Goal: Task Accomplishment & Management: Manage account settings

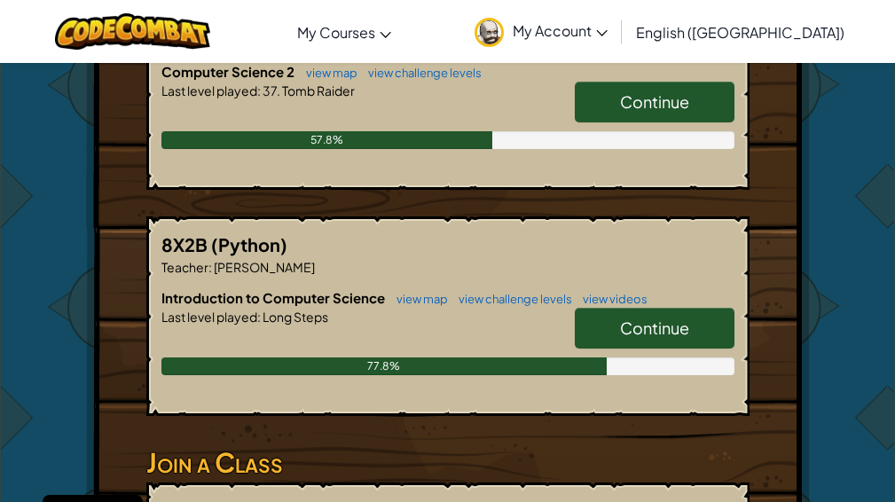
scroll to position [355, 0]
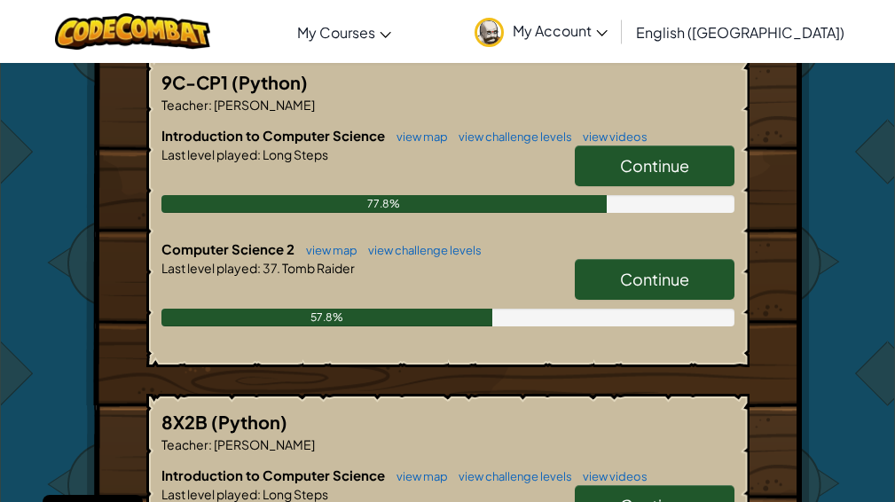
click at [652, 288] on span "Continue" at bounding box center [654, 279] width 69 height 20
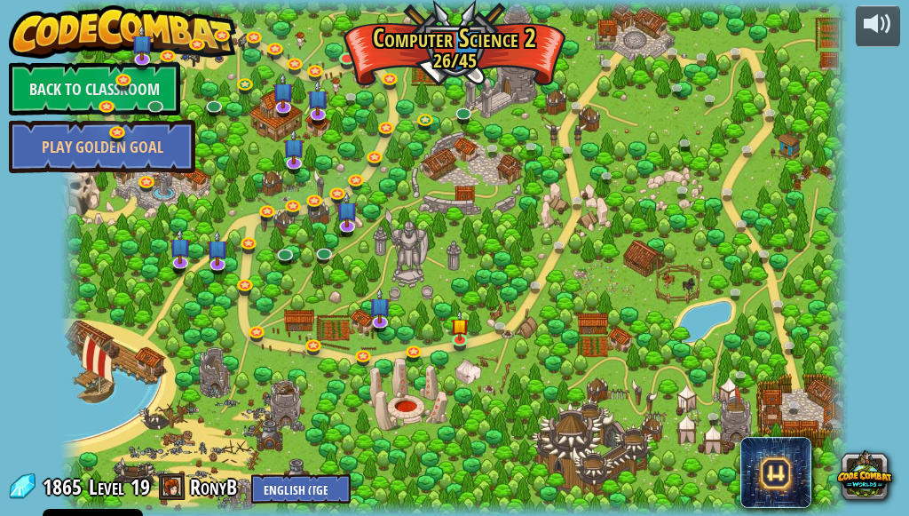
drag, startPoint x: 652, startPoint y: 288, endPoint x: 604, endPoint y: 390, distance: 113.1
click at [604, 390] on div at bounding box center [454, 258] width 789 height 516
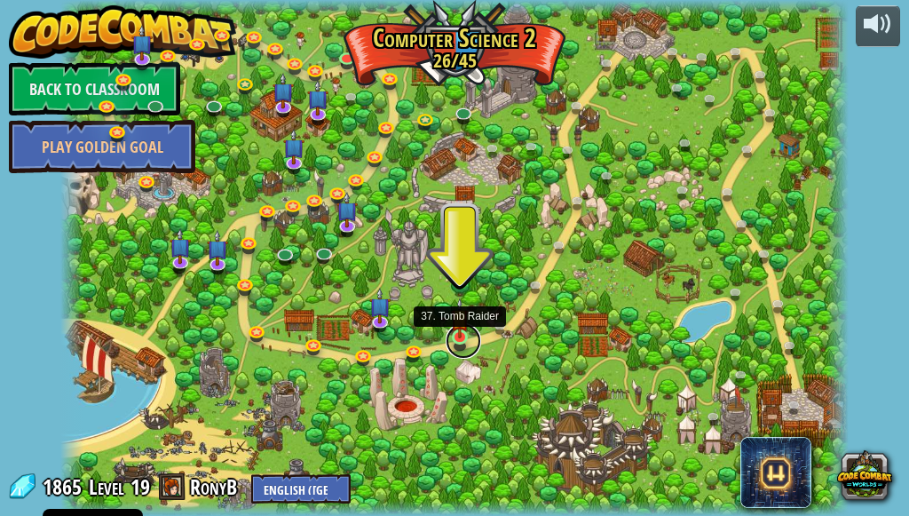
click at [449, 336] on link at bounding box center [464, 341] width 36 height 36
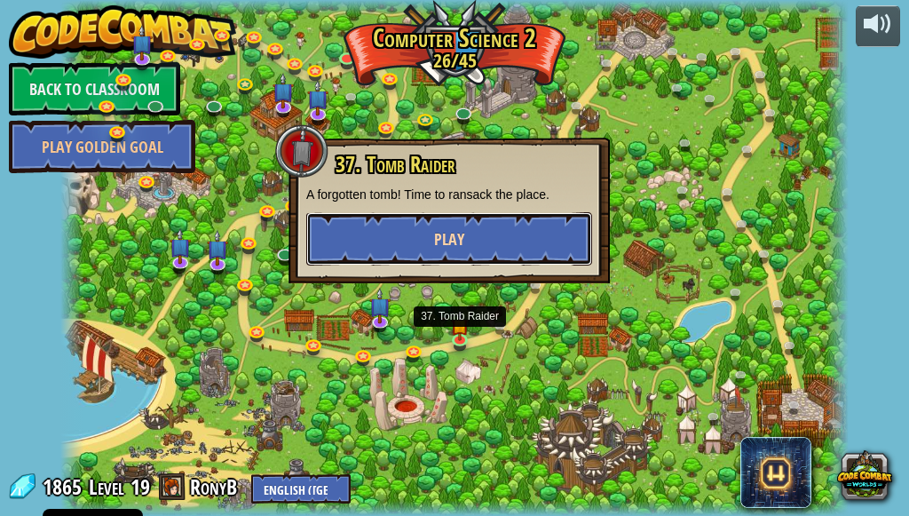
click at [462, 239] on span "Play" at bounding box center [449, 239] width 30 height 22
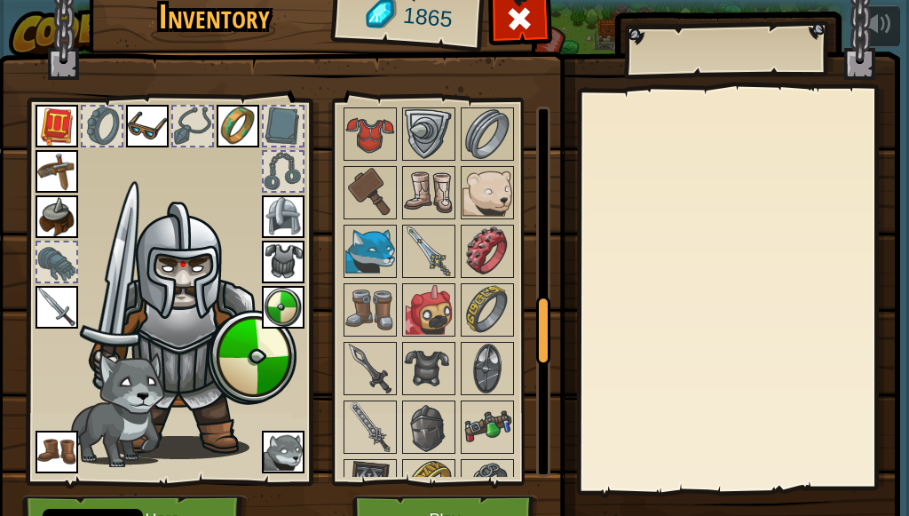
scroll to position [1420, 0]
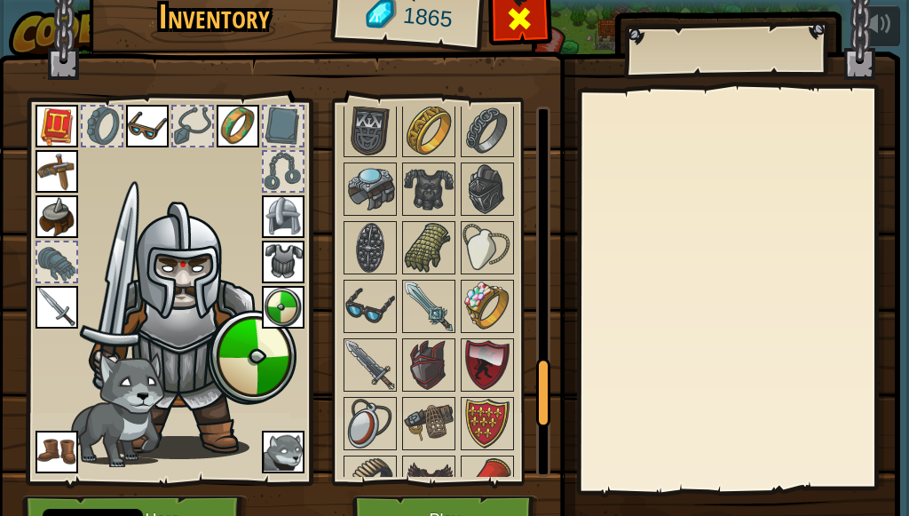
click at [518, 4] on span at bounding box center [519, 18] width 28 height 28
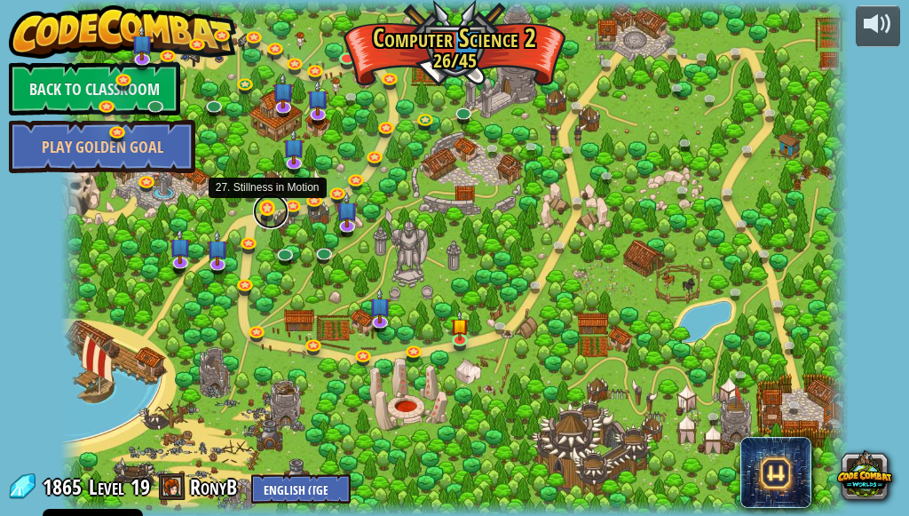
click at [268, 207] on link at bounding box center [271, 211] width 36 height 36
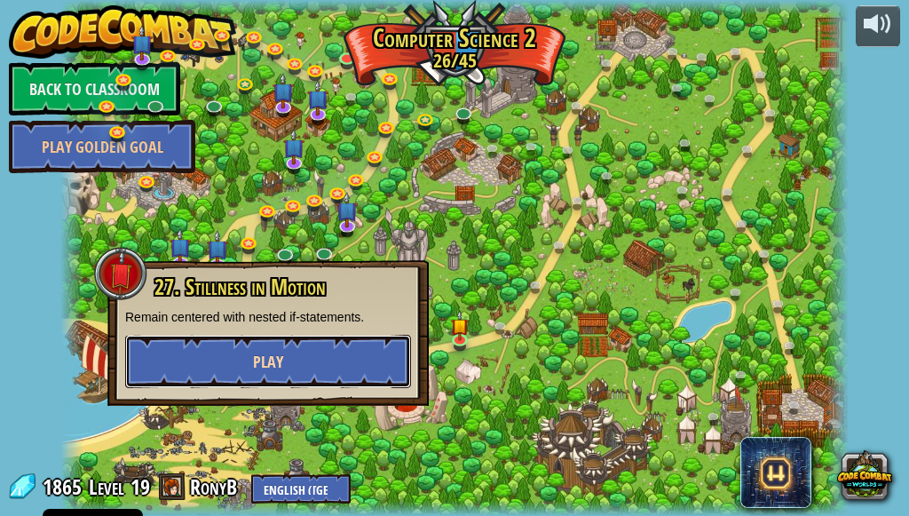
click at [297, 366] on button "Play" at bounding box center [268, 361] width 286 height 53
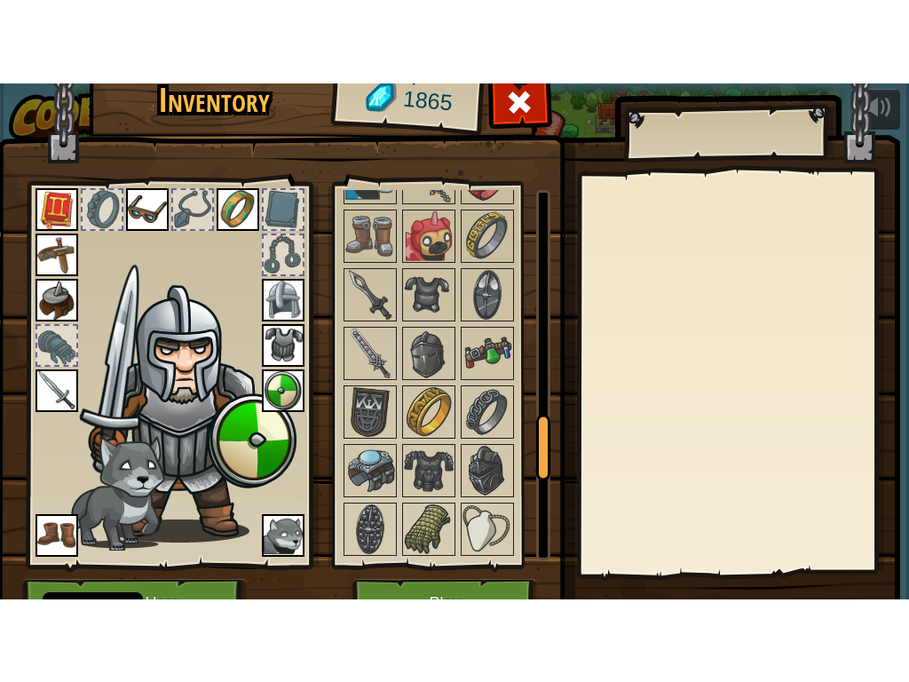
scroll to position [110, 0]
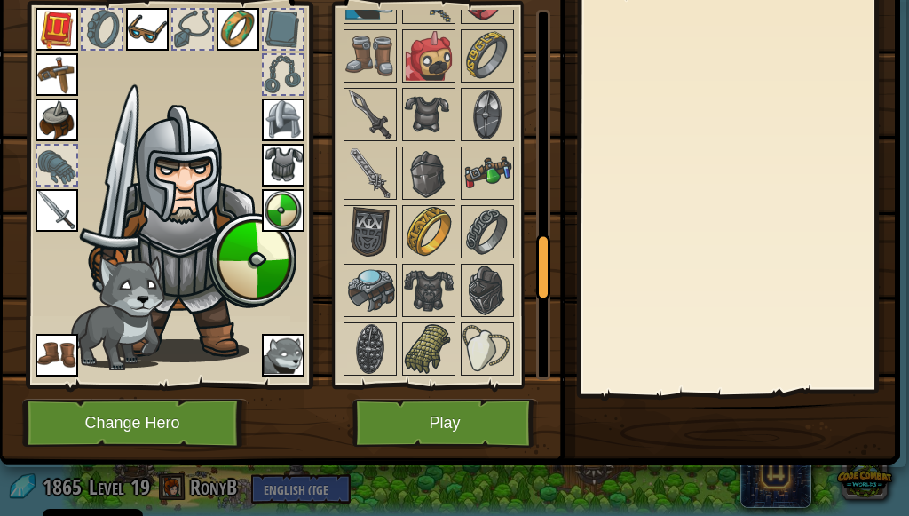
click at [492, 382] on img at bounding box center [448, 143] width 903 height 644
click at [492, 398] on button "Play" at bounding box center [444, 422] width 185 height 49
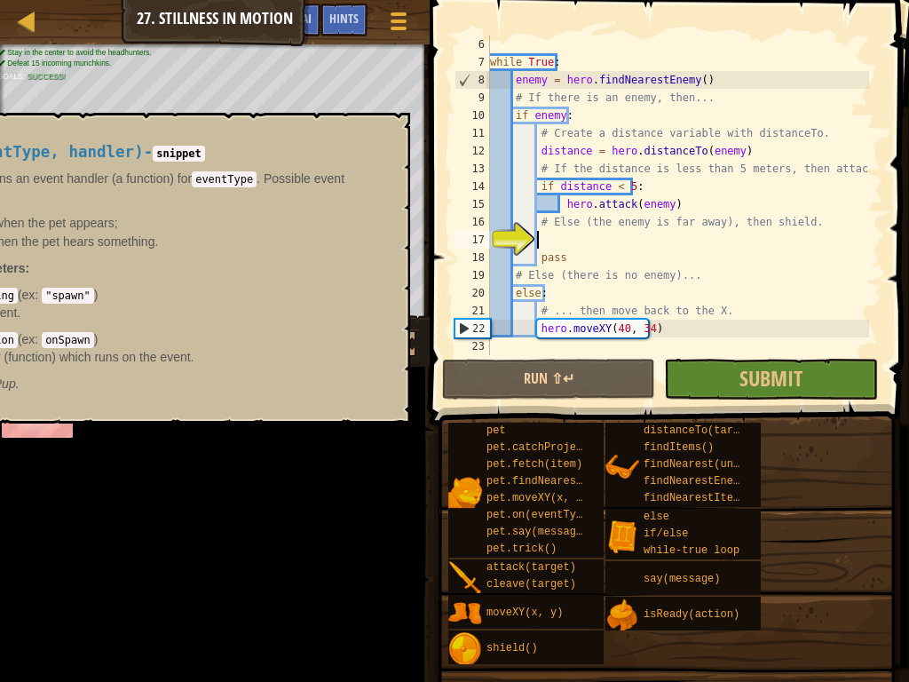
scroll to position [89, 0]
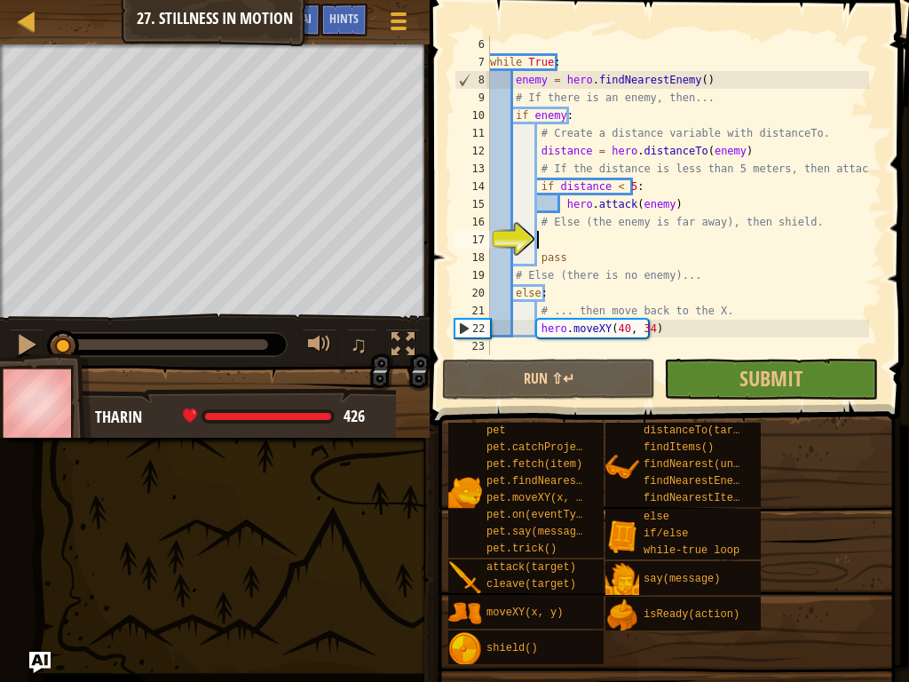
type textarea "# ... then move back to the X."
drag, startPoint x: 644, startPoint y: 316, endPoint x: 335, endPoint y: 514, distance: 367.6
click at [335, 514] on div "Map Computer Science 2 27. Stillness in Motion Game Menu Done Hints Ask AI 1 הה…" at bounding box center [454, 341] width 909 height 682
click at [397, 16] on div at bounding box center [398, 21] width 24 height 26
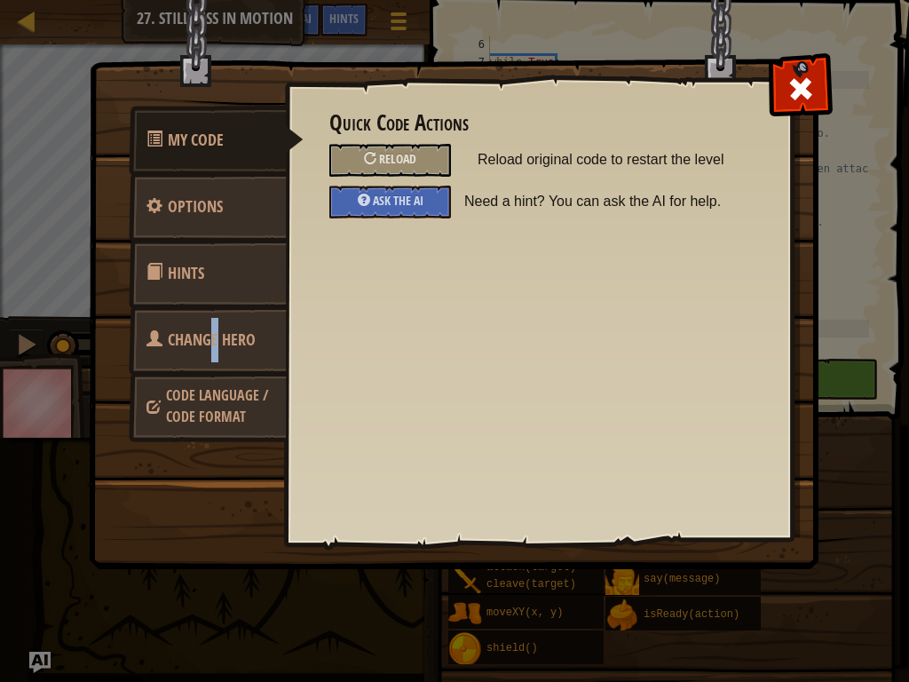
click at [215, 344] on span "Change Hero" at bounding box center [212, 339] width 88 height 22
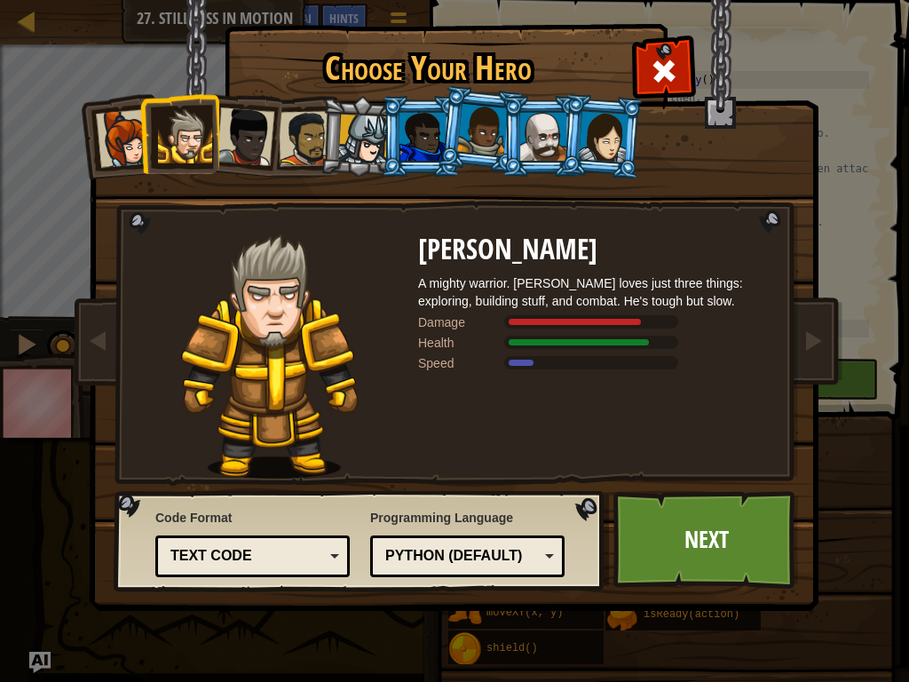
click at [533, 110] on li at bounding box center [541, 136] width 80 height 81
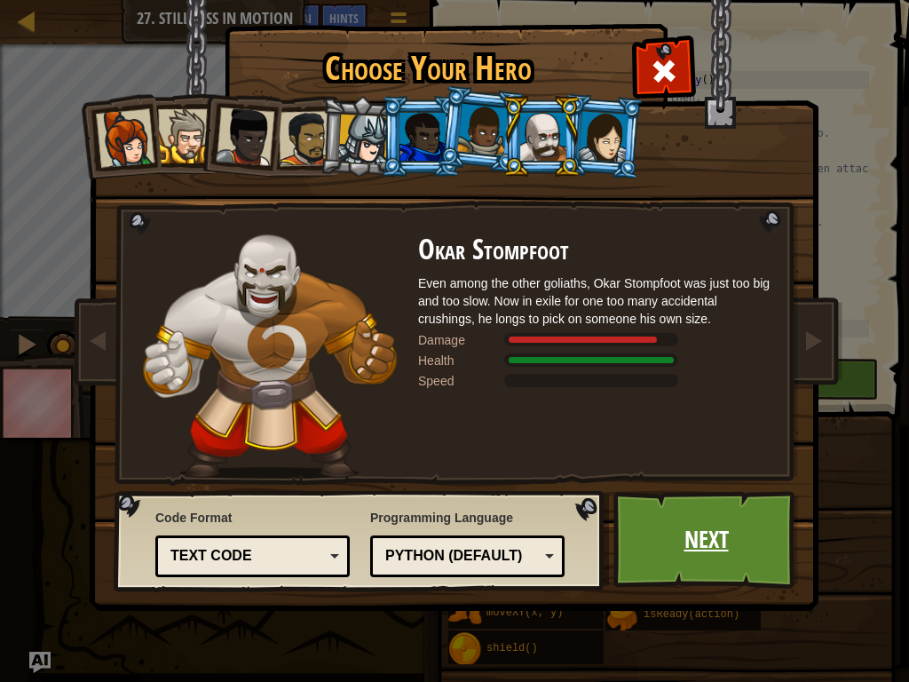
click at [691, 513] on link "Next" at bounding box center [705, 540] width 185 height 98
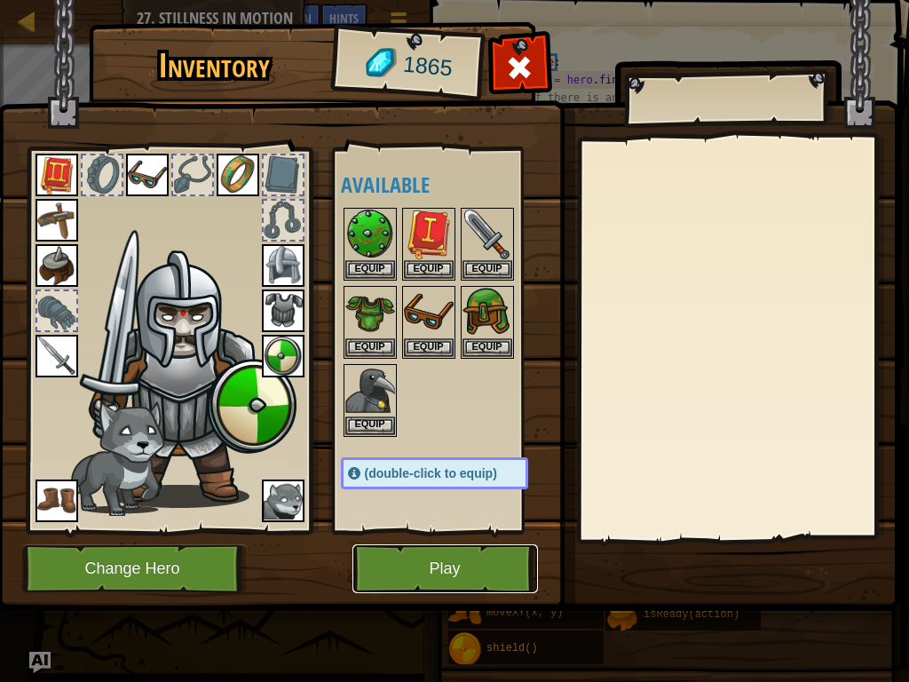
click at [454, 515] on button "Play" at bounding box center [444, 568] width 185 height 49
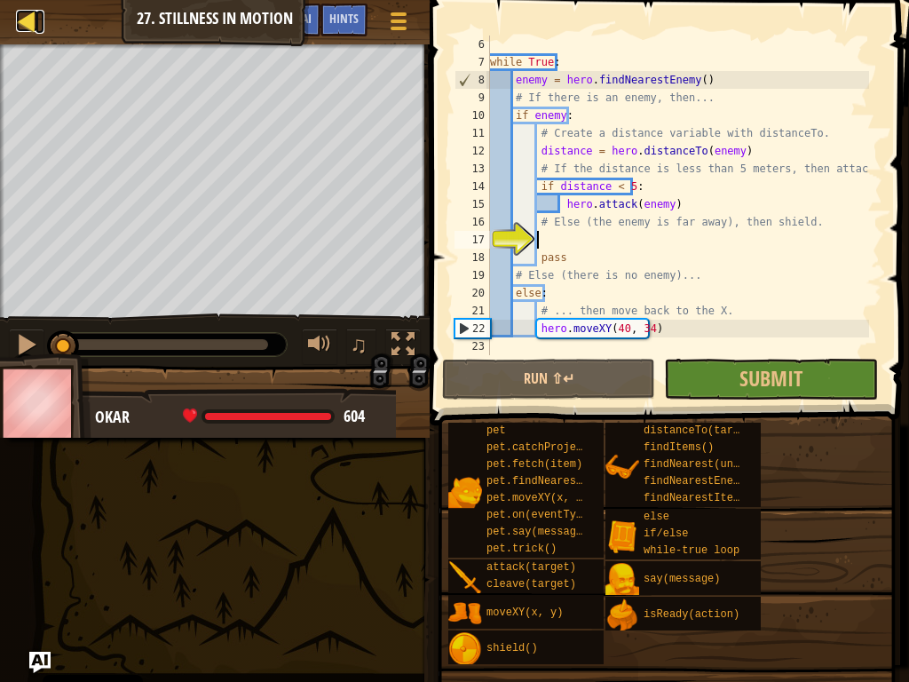
click at [23, 16] on div at bounding box center [27, 21] width 22 height 22
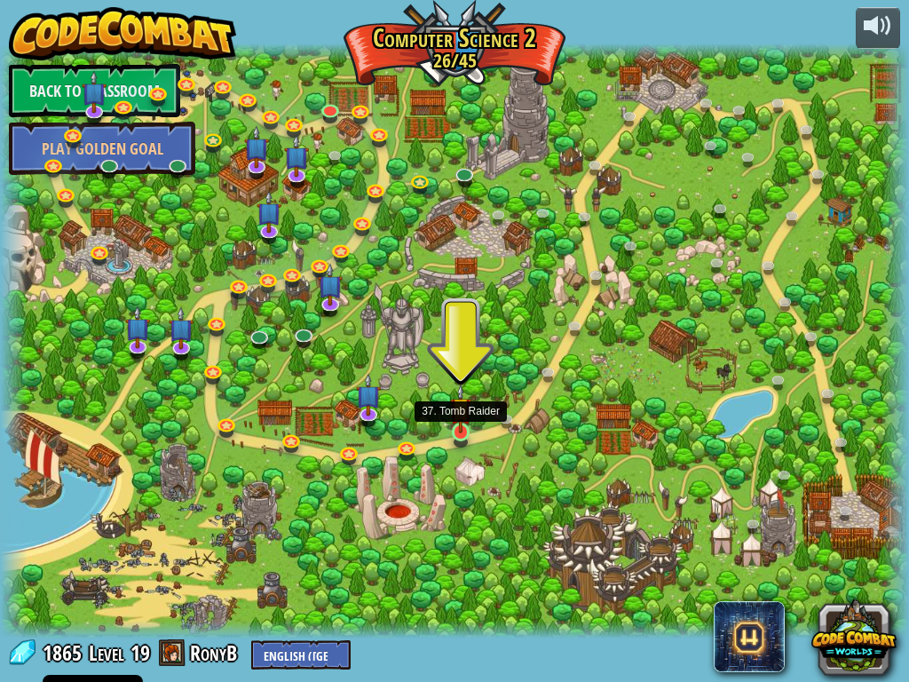
click at [451, 431] on img at bounding box center [461, 408] width 22 height 50
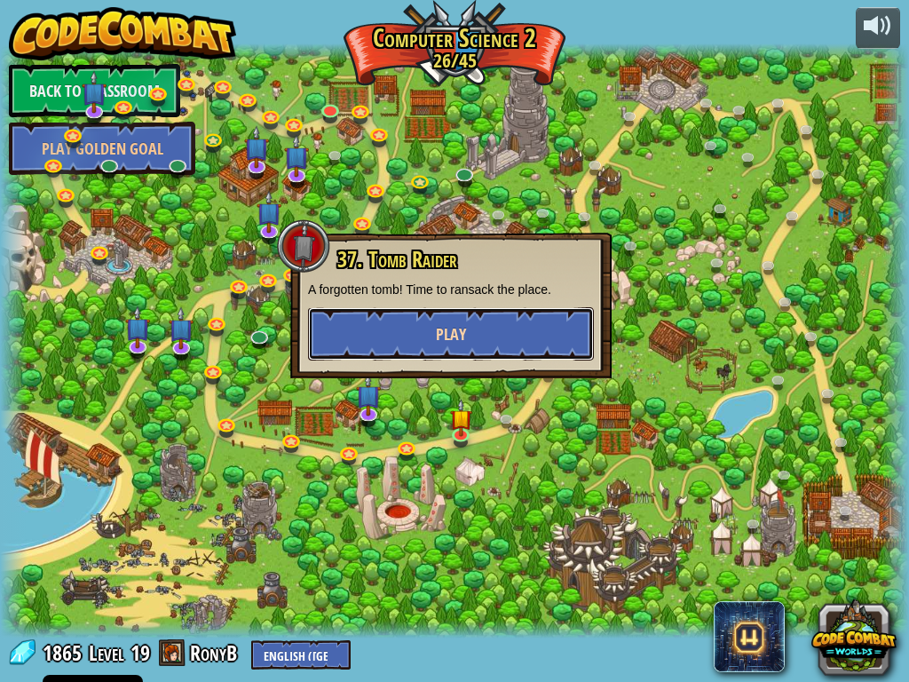
click at [509, 324] on button "Play" at bounding box center [451, 333] width 286 height 53
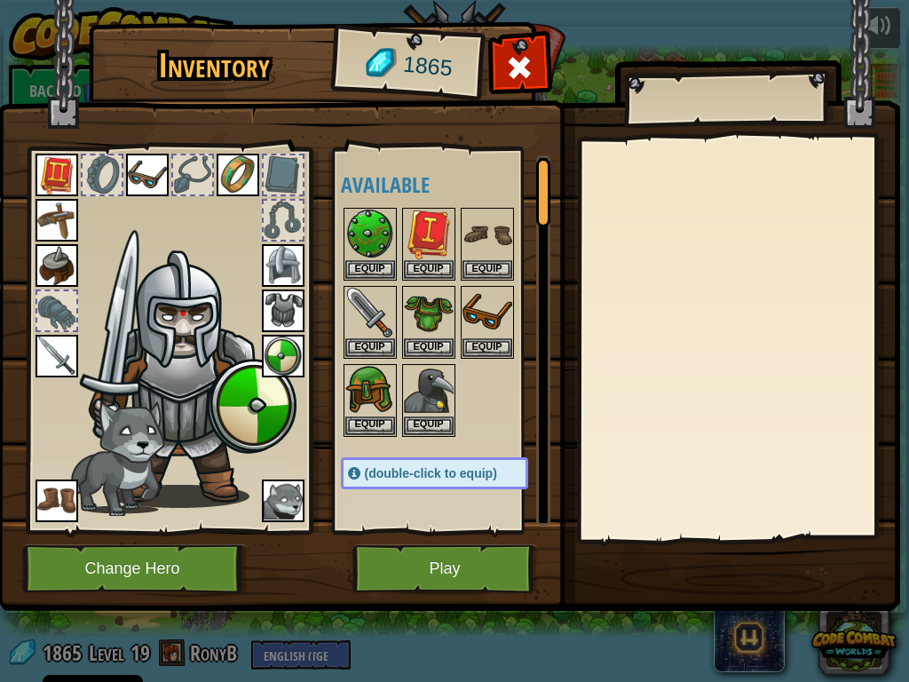
click at [453, 515] on img at bounding box center [448, 288] width 903 height 644
click at [478, 515] on div "Available Equip Equip Equip Equip Equip Equip Equip Equip Equip Equip Equip Equ…" at bounding box center [441, 340] width 217 height 386
click at [483, 515] on button "Play" at bounding box center [444, 568] width 185 height 49
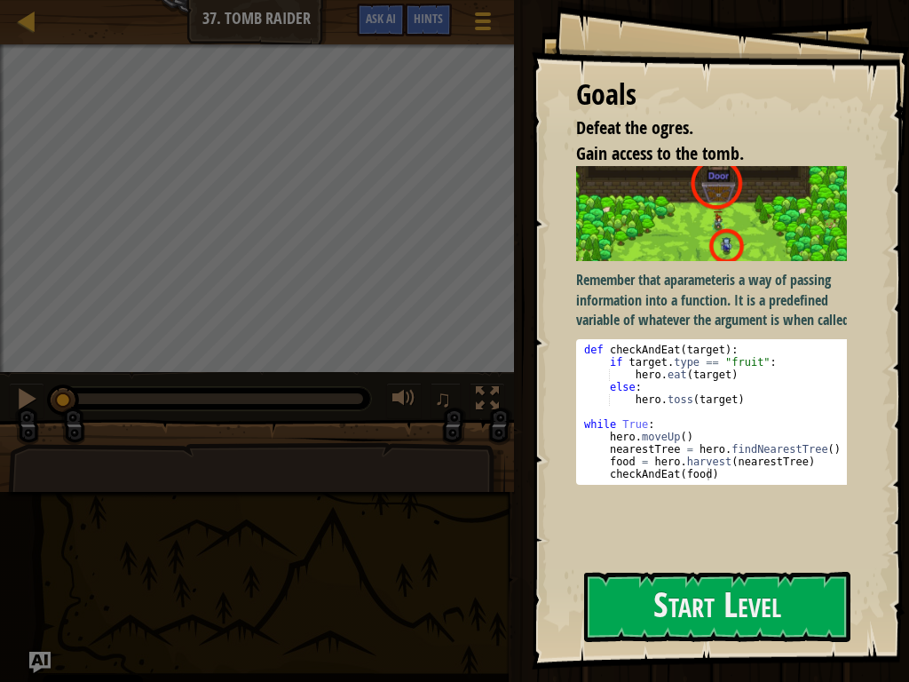
click at [682, 515] on div "Goals Defeat the ogres. Gain access to the tomb. Remember that a parameter is a…" at bounding box center [720, 334] width 377 height 669
click at [657, 515] on button "Start Level" at bounding box center [717, 607] width 266 height 70
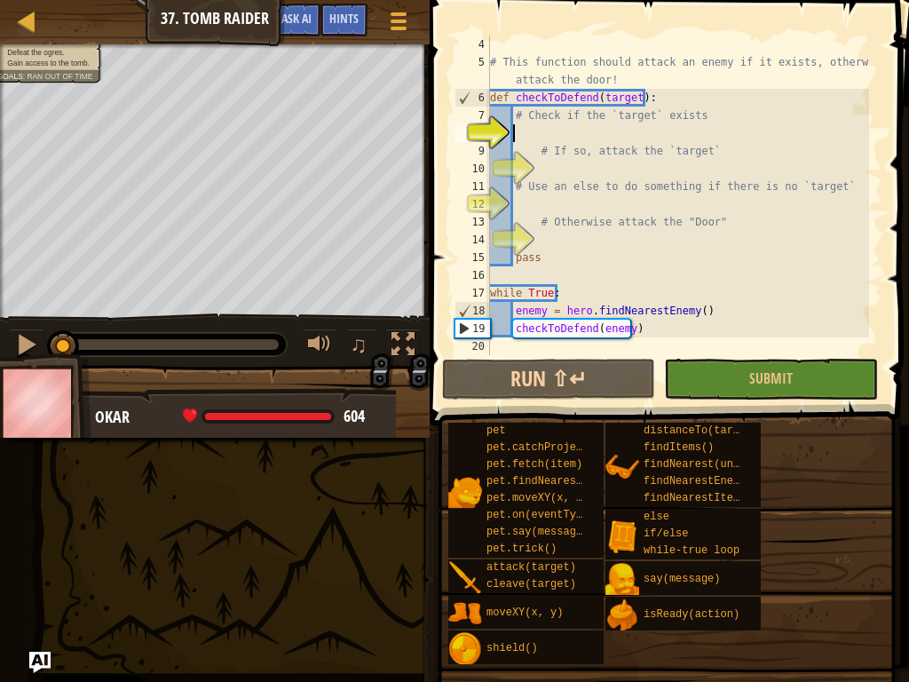
scroll to position [71, 0]
click at [742, 383] on button "Submit" at bounding box center [770, 379] width 213 height 41
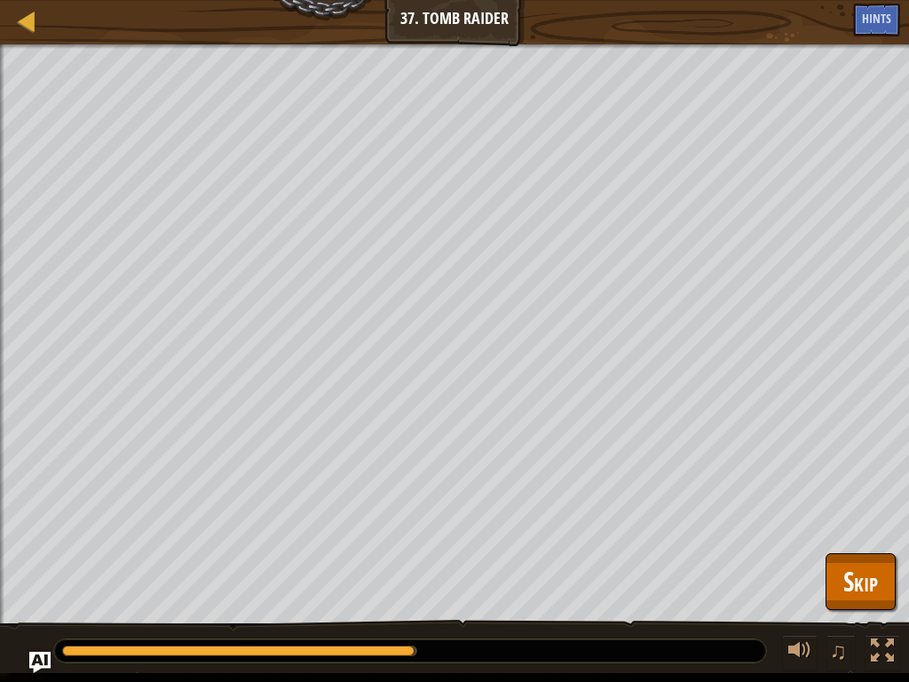
click at [0, 515] on div "Map Computer Science 2 37. Tomb Raider Game Menu Done Hints Ask AI 1 הההההההההה…" at bounding box center [454, 341] width 909 height 682
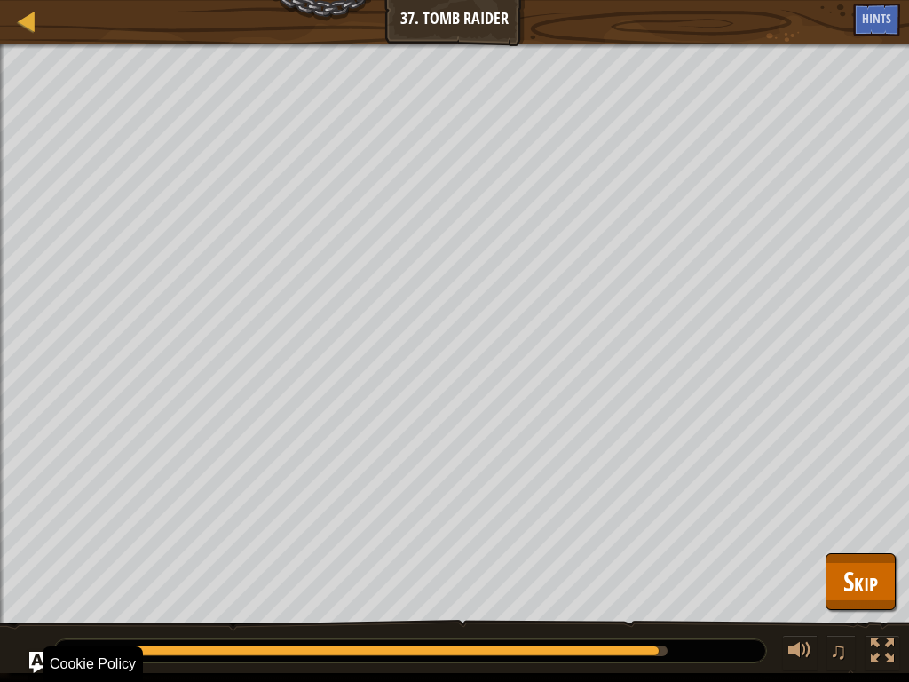
click at [93, 515] on div "Cookie Policy" at bounding box center [93, 664] width 100 height 36
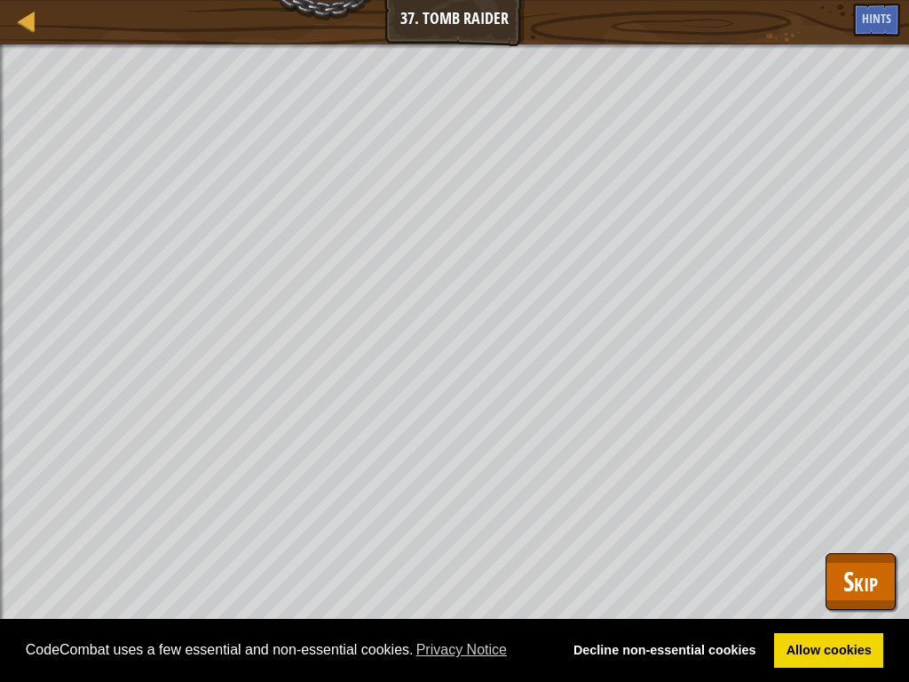
click at [105, 515] on div "CodeCombat uses a few essential and non-essential cookies. Privacy Notice Decli…" at bounding box center [454, 651] width 909 height 64
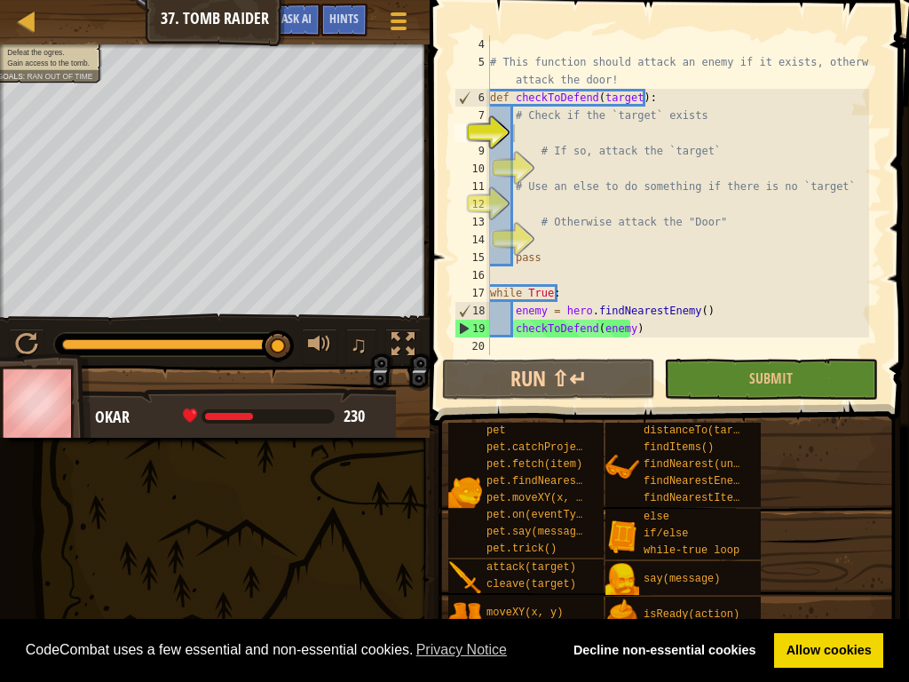
click at [18, 515] on div "CodeCombat uses a few essential and non-essential cookies. Privacy Notice Decli…" at bounding box center [454, 651] width 909 height 64
drag, startPoint x: 18, startPoint y: 662, endPoint x: 122, endPoint y: 681, distance: 106.4
click at [101, 515] on div "CodeCombat uses a few essential and non-essential cookies. Privacy Notice Decli…" at bounding box center [454, 651] width 909 height 64
click at [125, 515] on div "CodeCombat uses a few essential and non-essential cookies. Privacy Notice Decli…" at bounding box center [454, 651] width 909 height 64
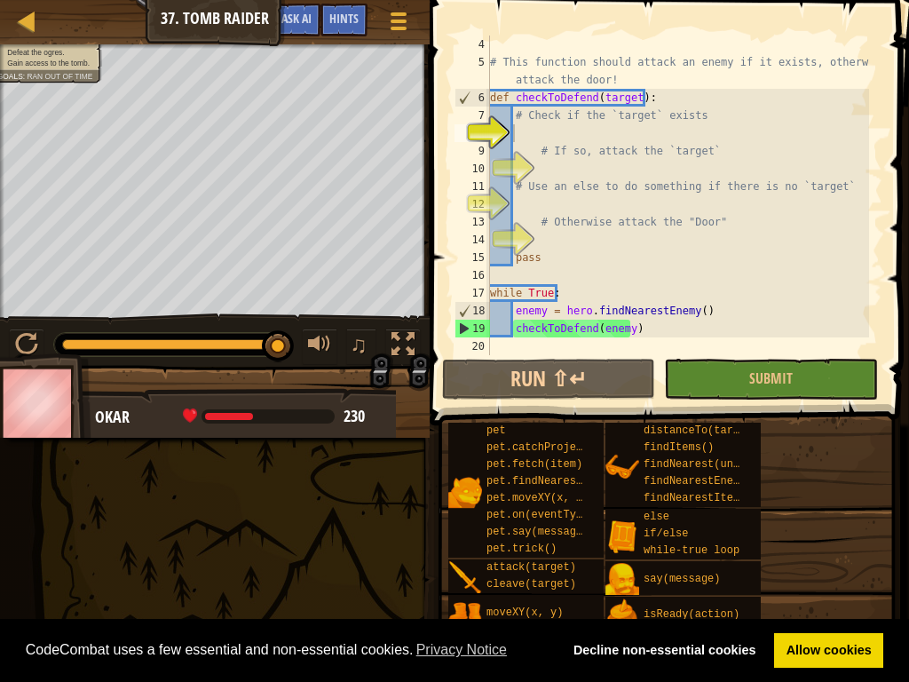
type textarea "checkToDefend(enemy)"
click at [642, 333] on div "# This function should attack an enemy if it exists, otherwise attack the door!…" at bounding box center [677, 213] width 383 height 355
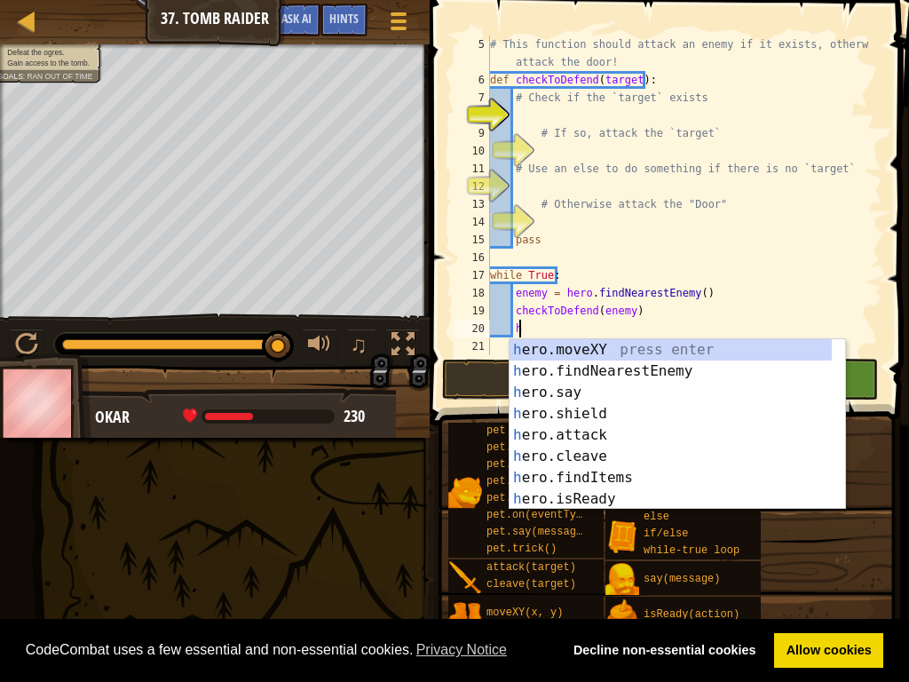
scroll to position [8, 2]
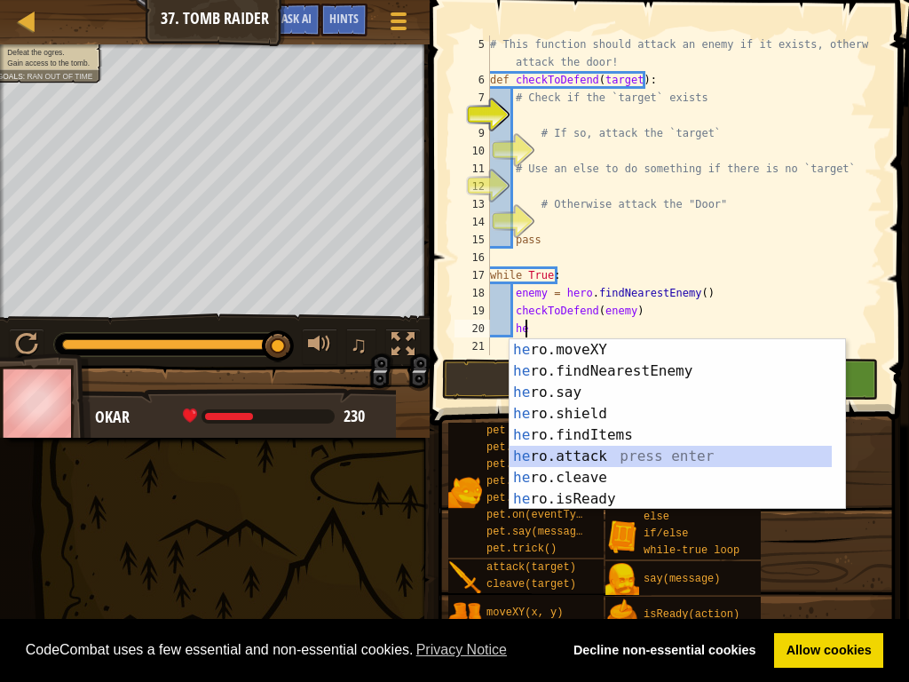
click at [526, 446] on div "he ro.moveXY press enter he ro.findNearestEnemy press enter he ro.say press ent…" at bounding box center [670, 445] width 322 height 213
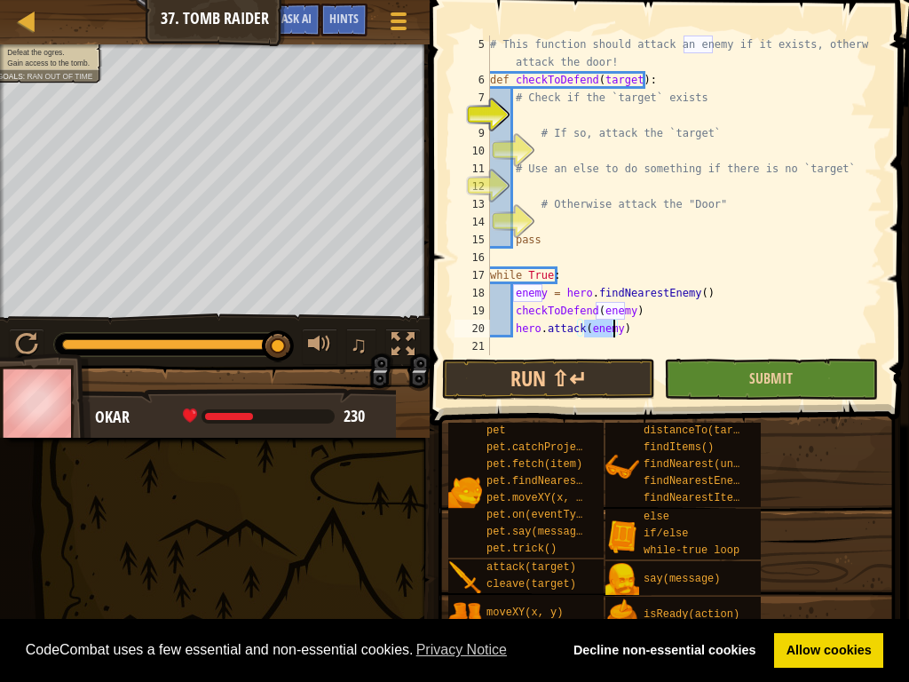
type textarea "hero.attack(enemy)"
click at [736, 378] on button "Submit" at bounding box center [770, 379] width 213 height 41
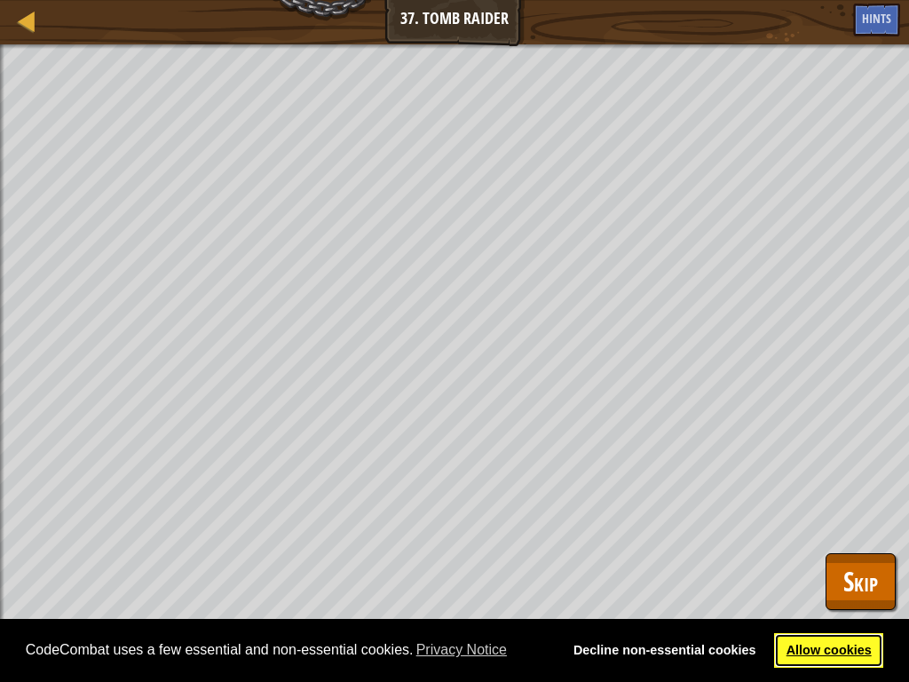
click at [847, 515] on link "Allow cookies" at bounding box center [828, 651] width 109 height 36
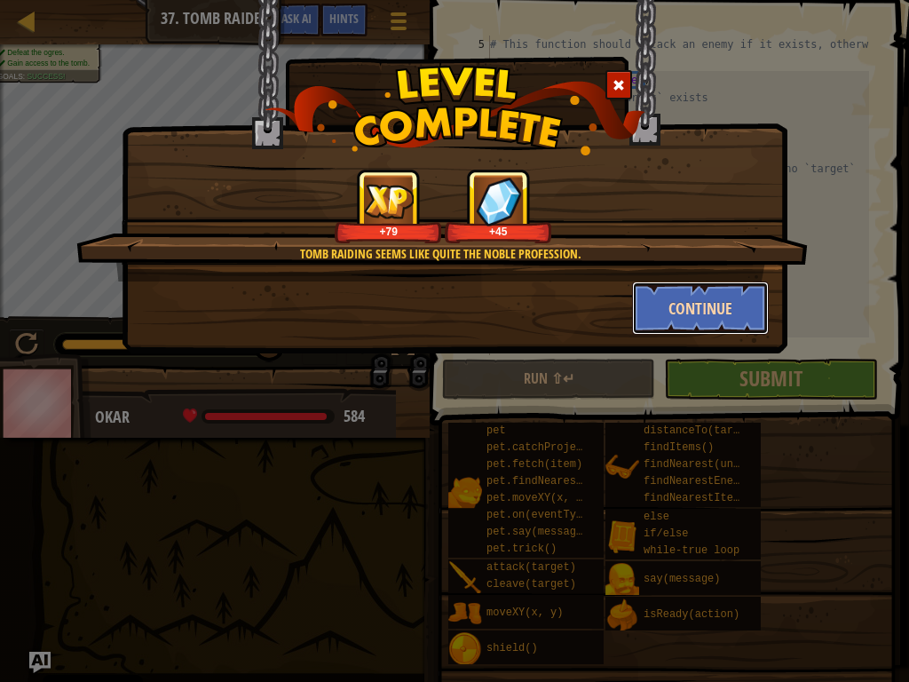
click at [737, 319] on button "Continue" at bounding box center [701, 307] width 138 height 53
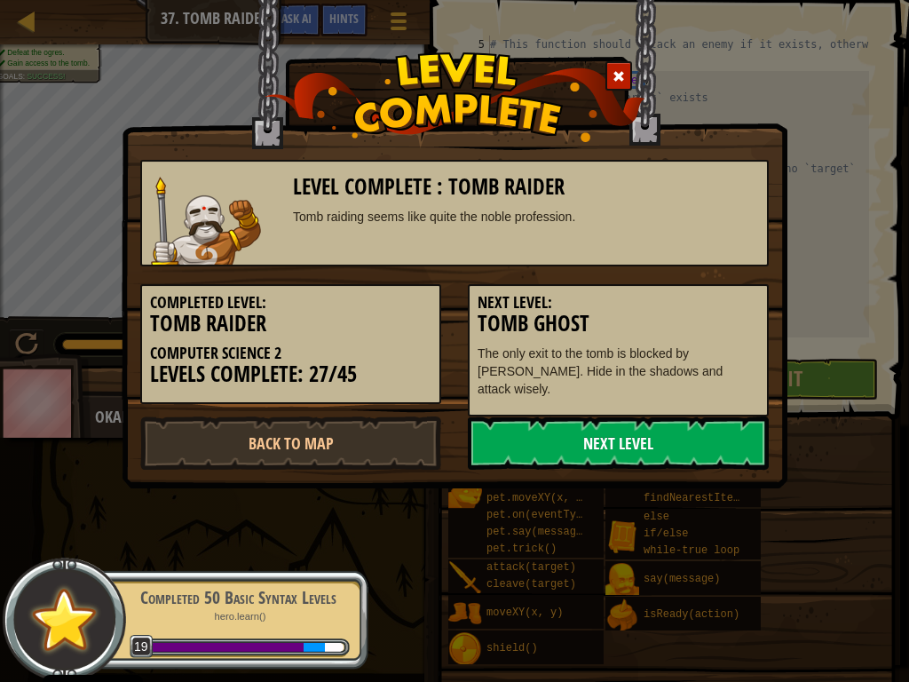
click at [556, 441] on link "Next Level" at bounding box center [618, 442] width 301 height 53
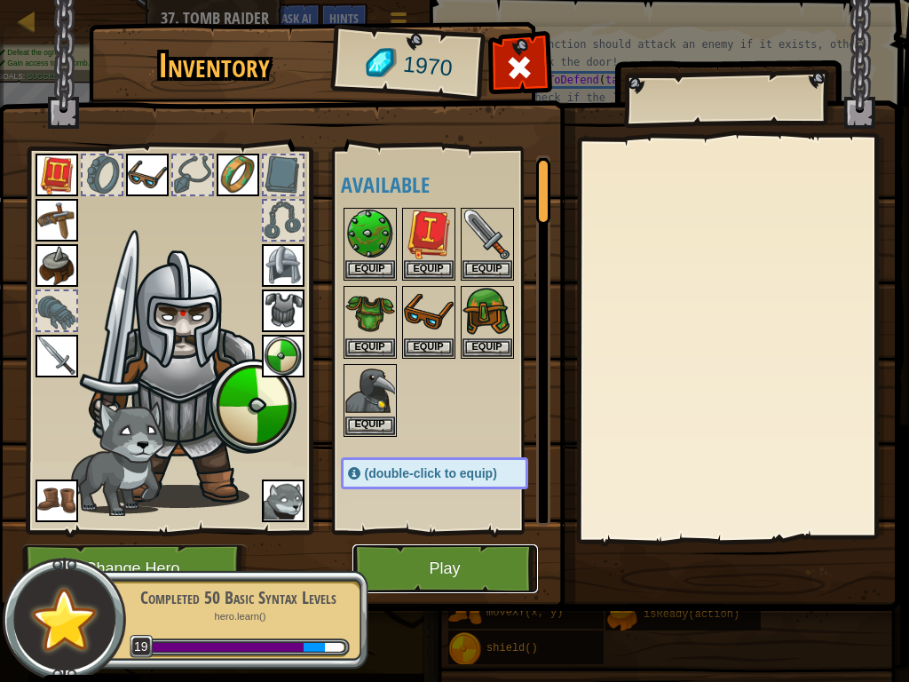
click at [475, 515] on button "Play" at bounding box center [444, 568] width 185 height 49
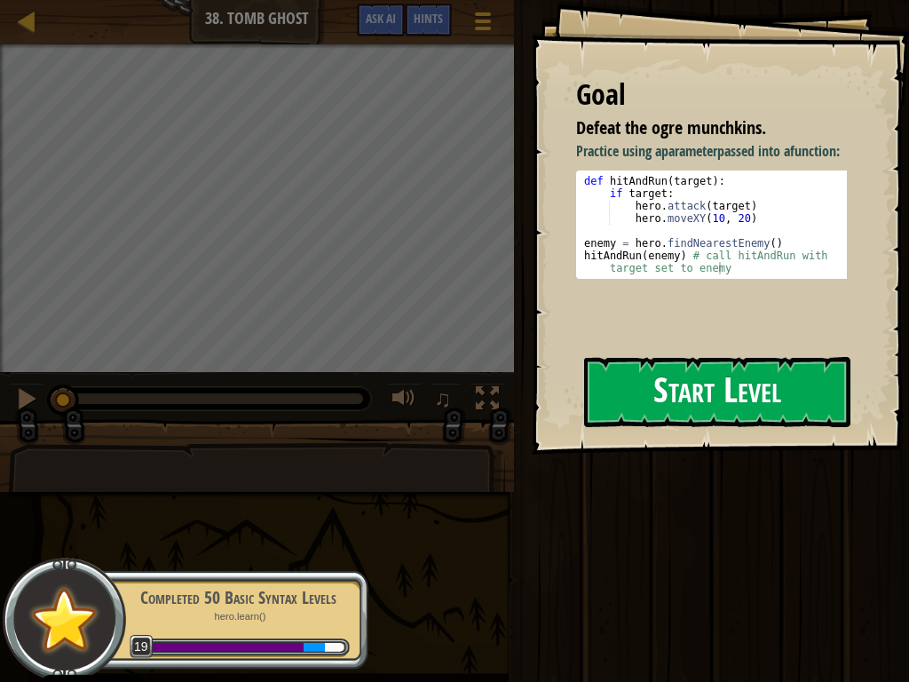
click at [687, 357] on button "Start Level" at bounding box center [717, 392] width 266 height 70
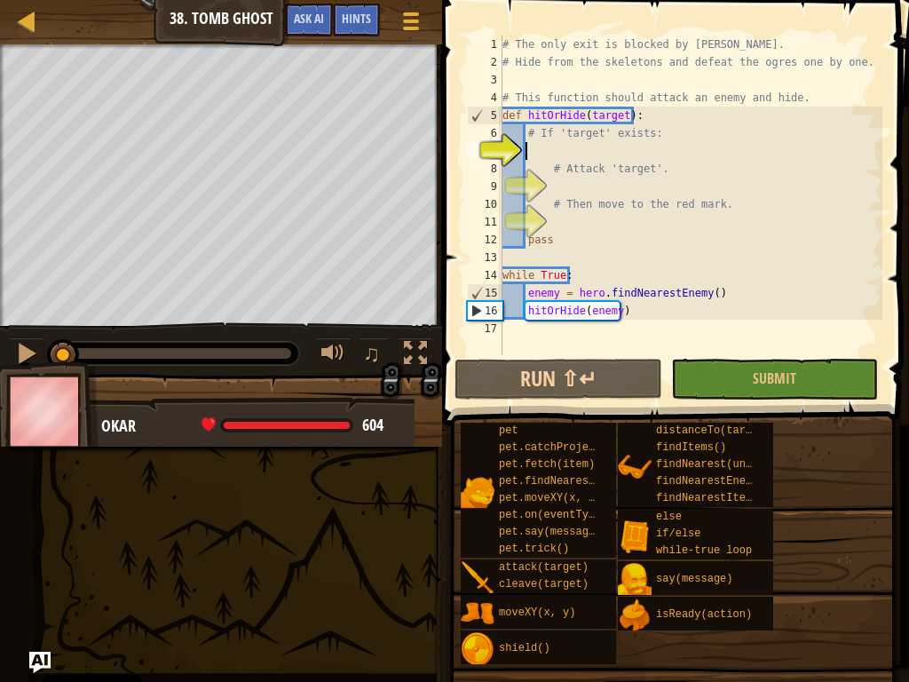
scroll to position [8, 2]
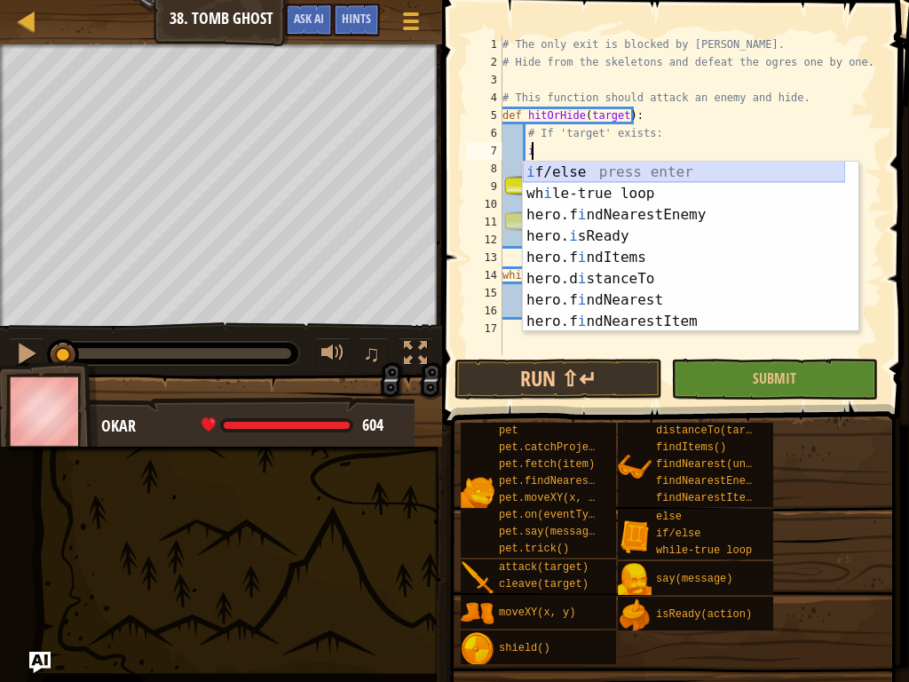
click at [632, 167] on div "i f/else press enter wh i le-true loop press enter hero.f i ndNearestEnemy pres…" at bounding box center [684, 268] width 322 height 213
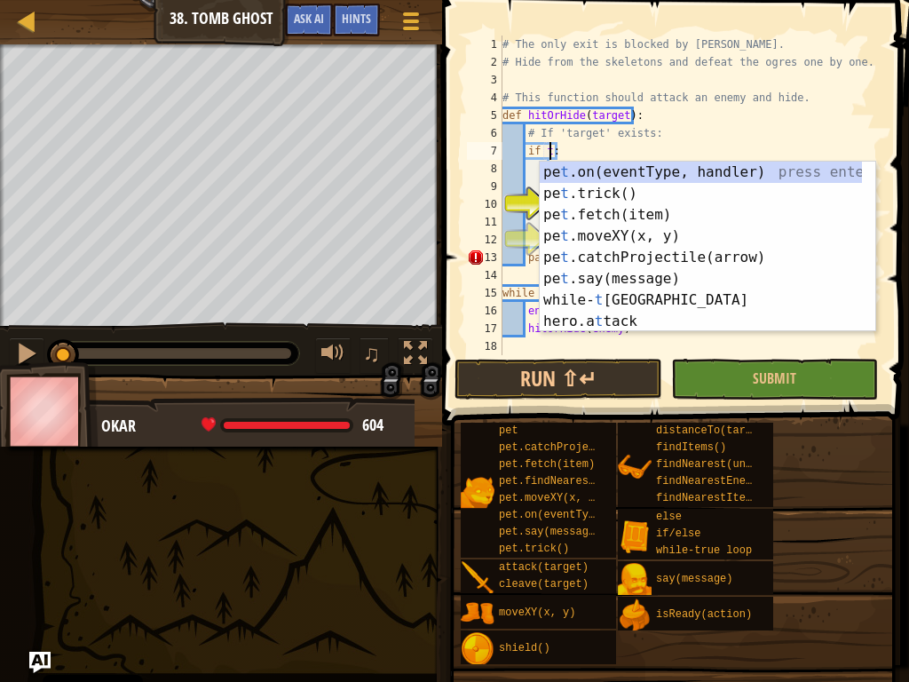
scroll to position [8, 3]
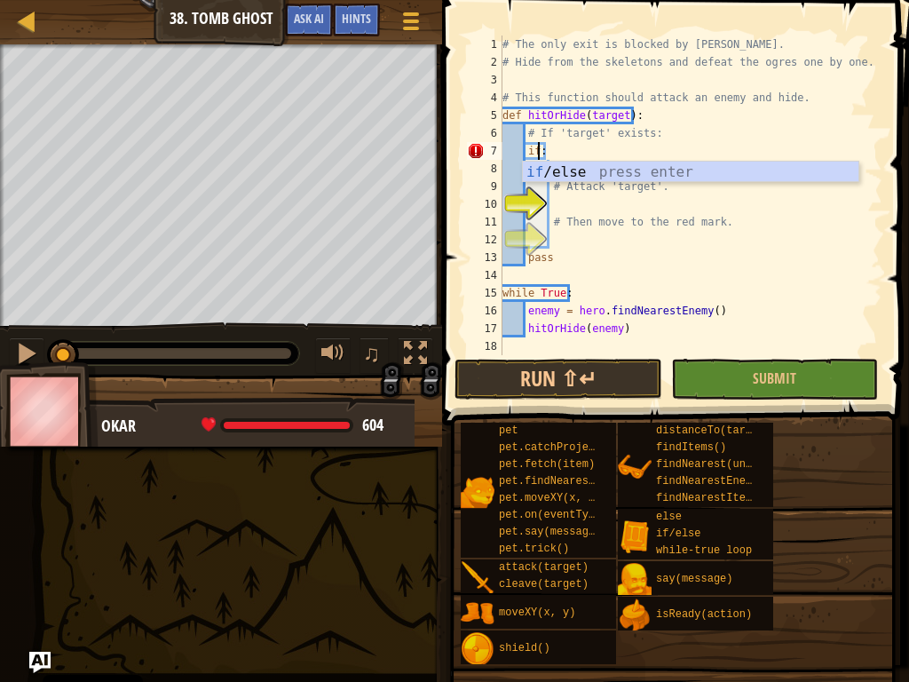
click at [692, 136] on div "# The only exit is blocked by [PERSON_NAME]. # Hide from the skeletons and defe…" at bounding box center [690, 213] width 383 height 355
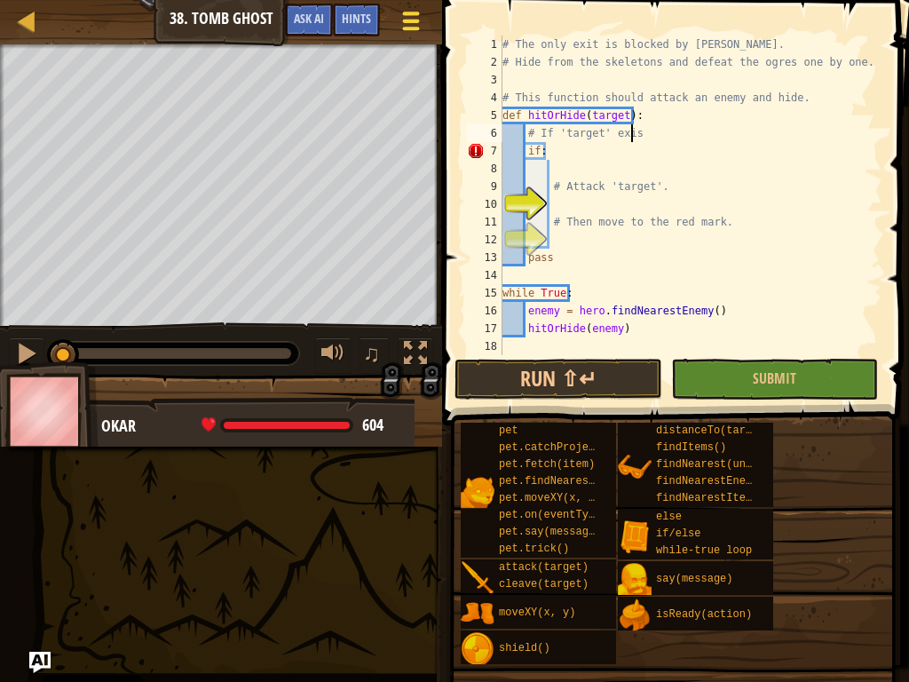
type textarea "# If 'target' exis"
click at [395, 24] on button "Game Menu" at bounding box center [411, 24] width 47 height 43
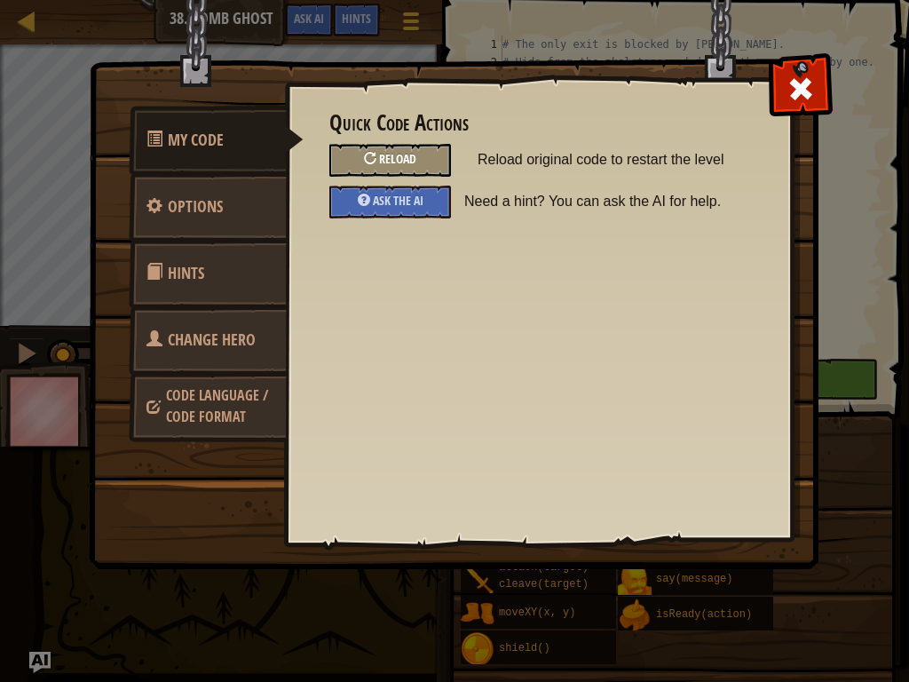
click at [431, 165] on div "Reload" at bounding box center [390, 160] width 122 height 33
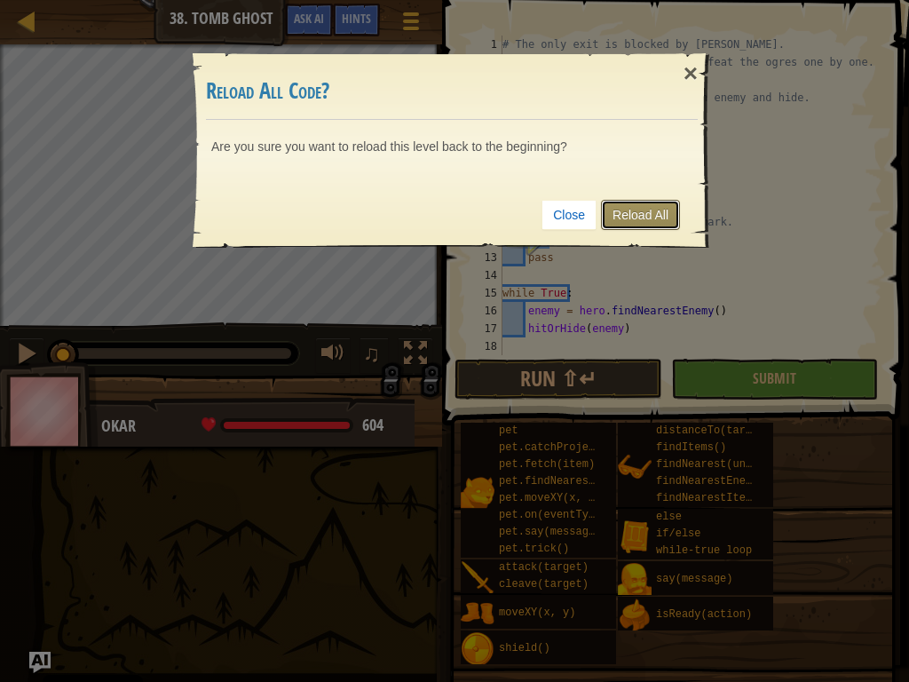
click at [659, 208] on link "Reload All" at bounding box center [640, 215] width 79 height 30
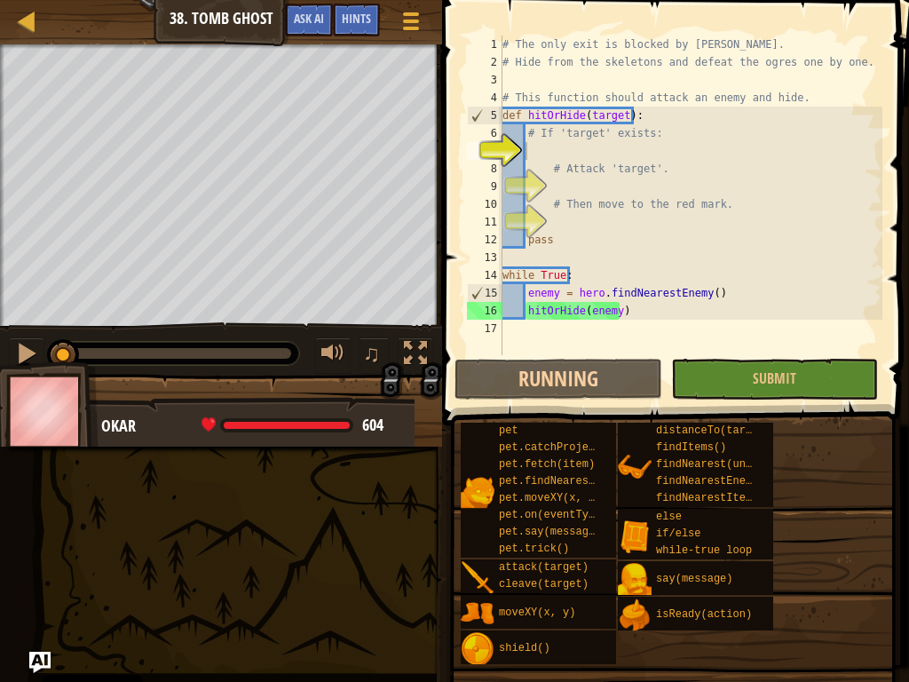
scroll to position [8, 1]
click at [305, 22] on span "Ask AI" at bounding box center [309, 18] width 30 height 17
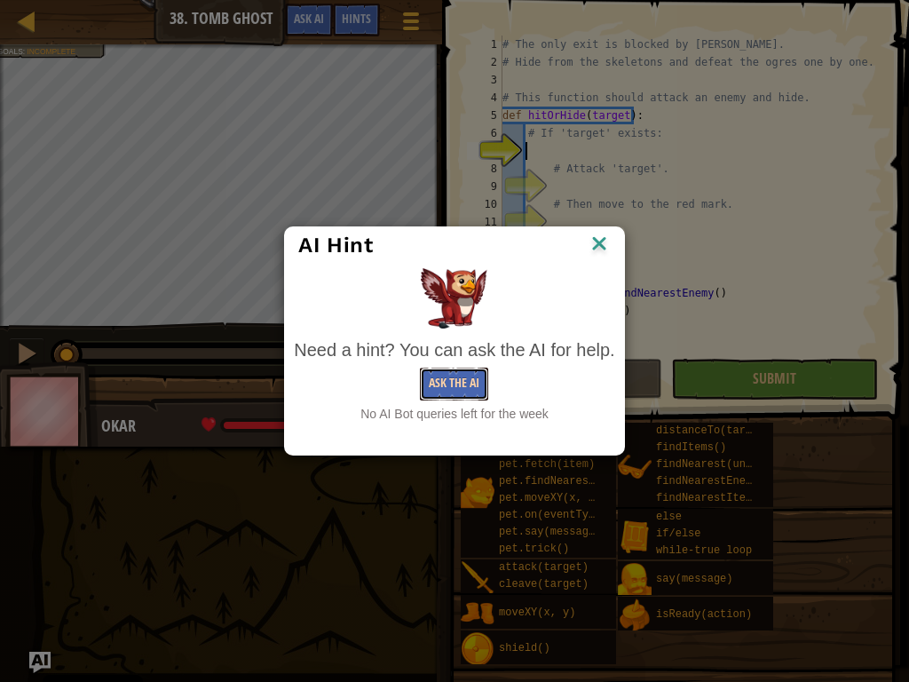
click at [459, 382] on button "Ask the AI" at bounding box center [454, 383] width 68 height 33
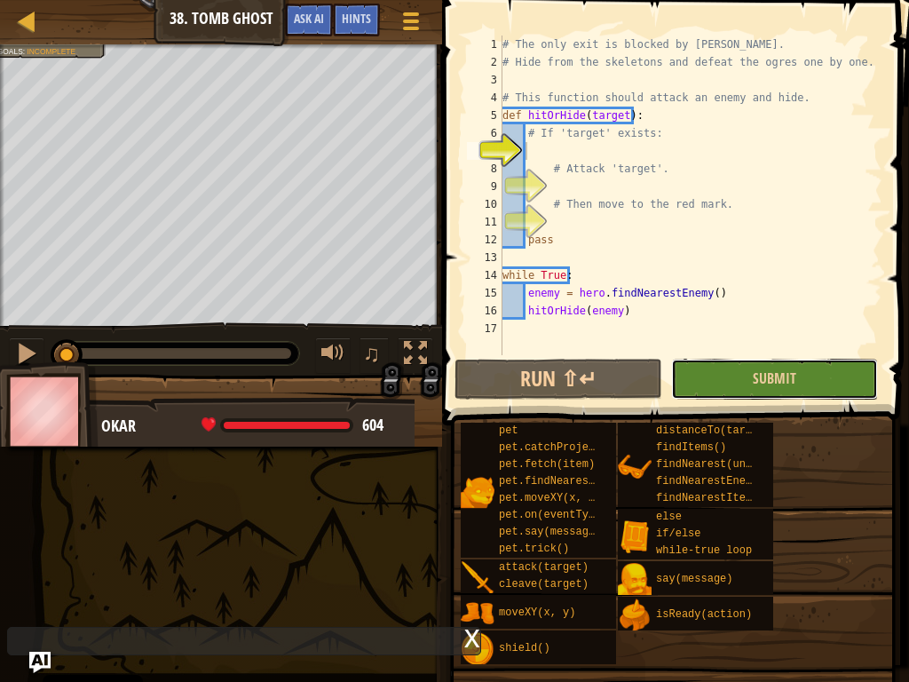
click at [815, 381] on button "Submit" at bounding box center [774, 379] width 207 height 41
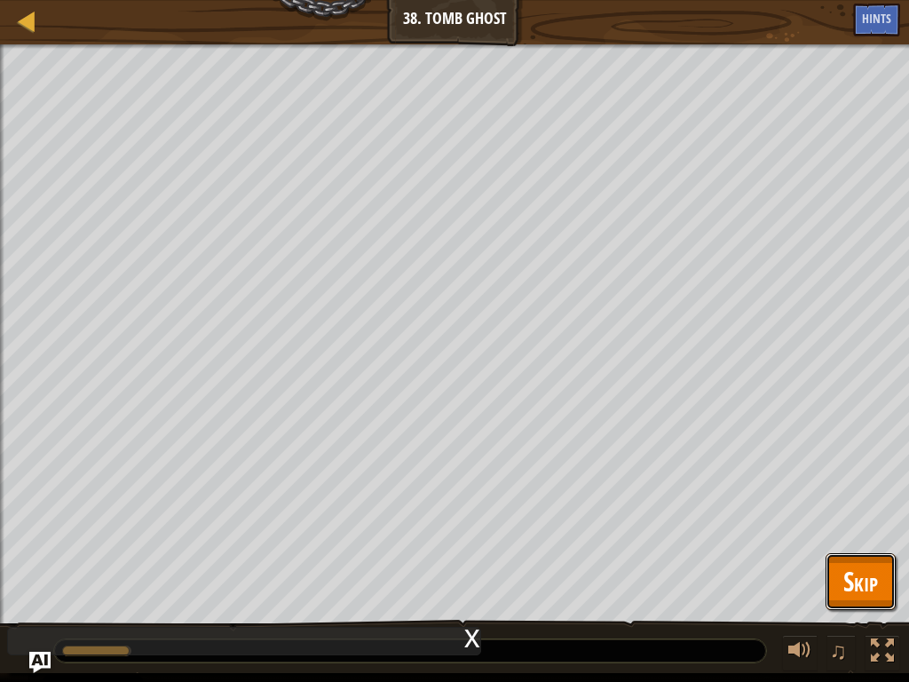
click at [845, 515] on span "Skip" at bounding box center [860, 581] width 35 height 36
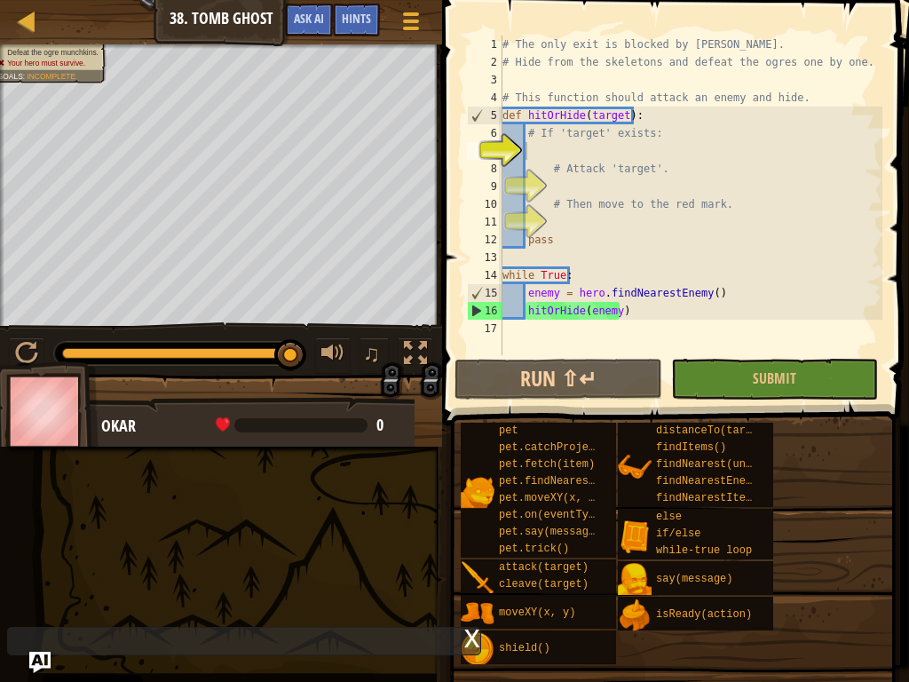
click at [588, 189] on div "# The only exit is blocked by [PERSON_NAME]. # Hide from the skeletons and defe…" at bounding box center [690, 213] width 383 height 355
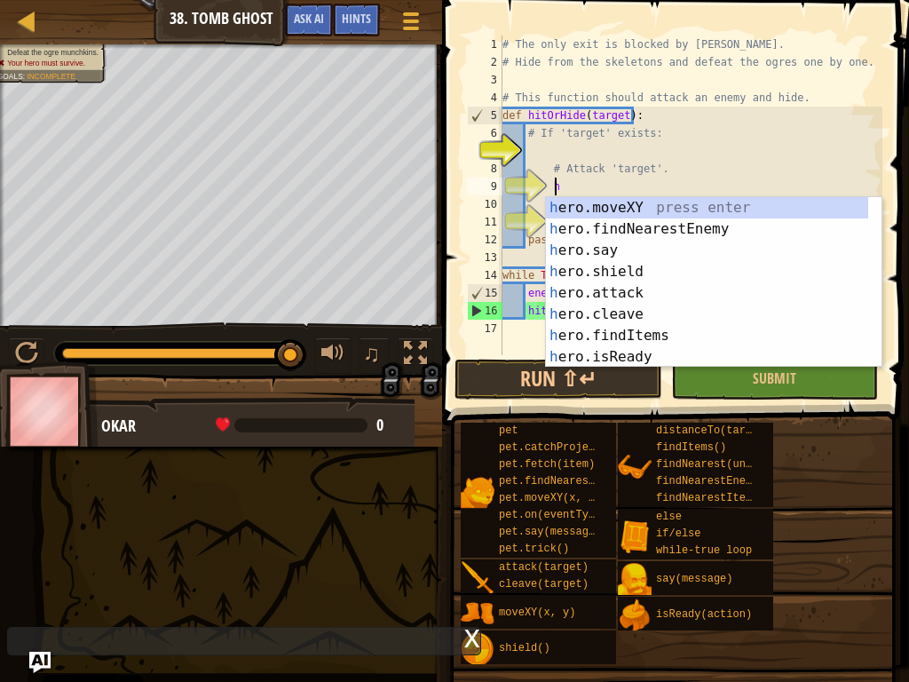
scroll to position [8, 4]
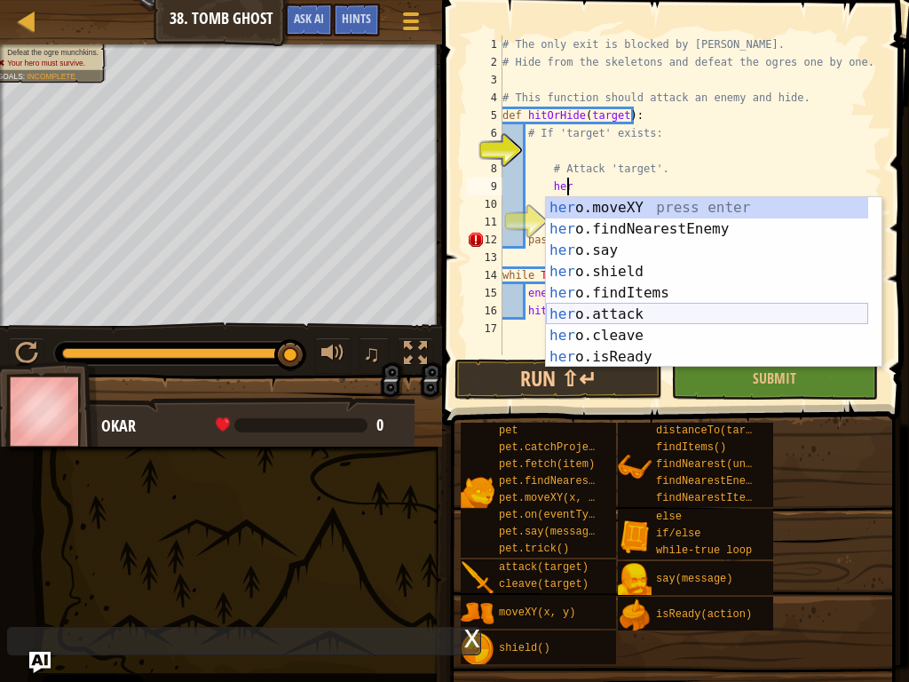
click at [564, 320] on div "her o.moveXY press enter her o.findNearestEnemy press enter her o.say press ent…" at bounding box center [707, 303] width 322 height 213
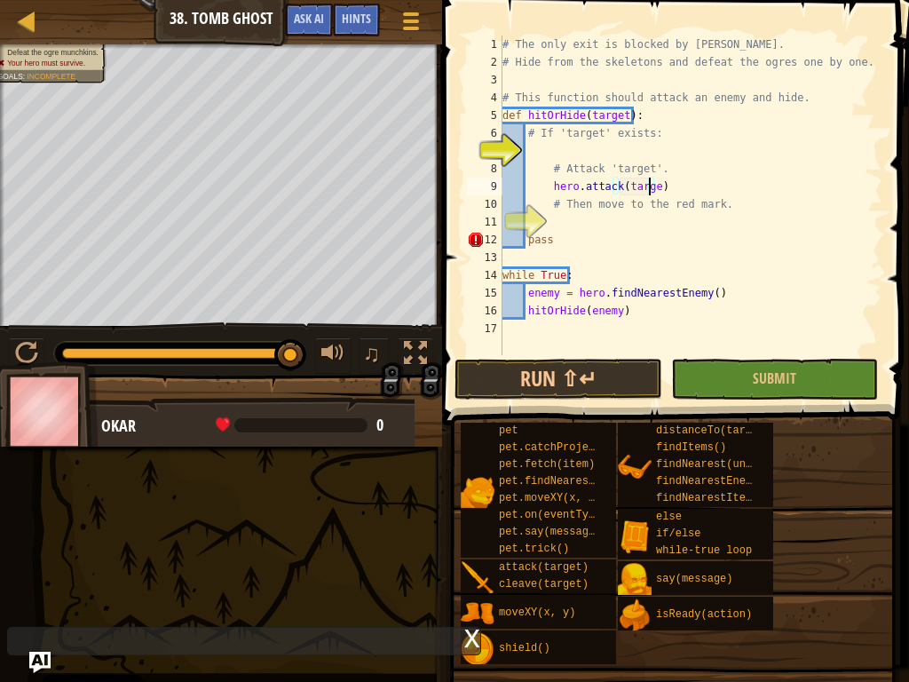
scroll to position [8, 12]
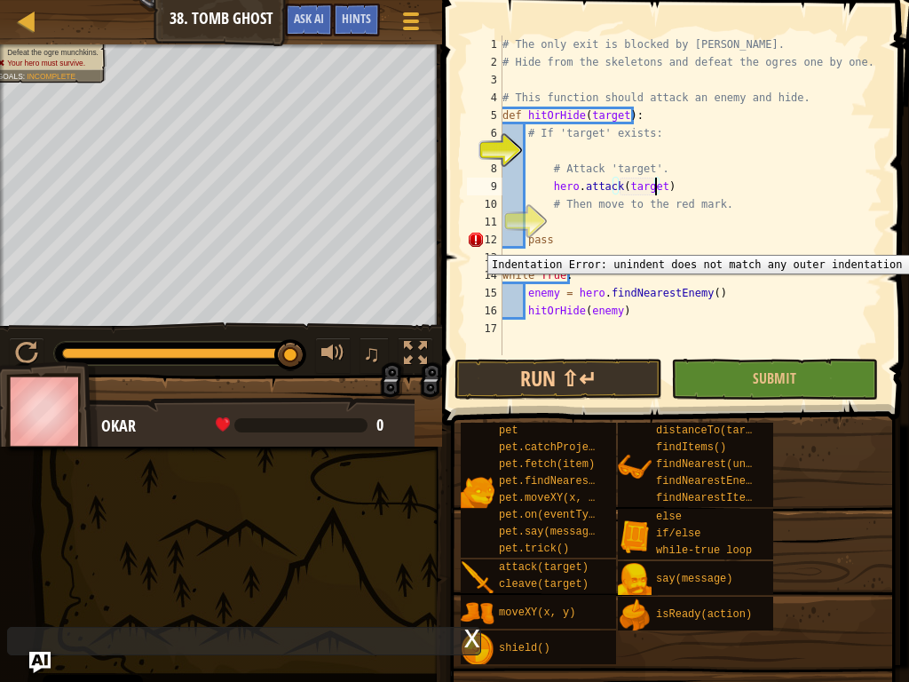
click at [474, 241] on div "12" at bounding box center [485, 240] width 36 height 18
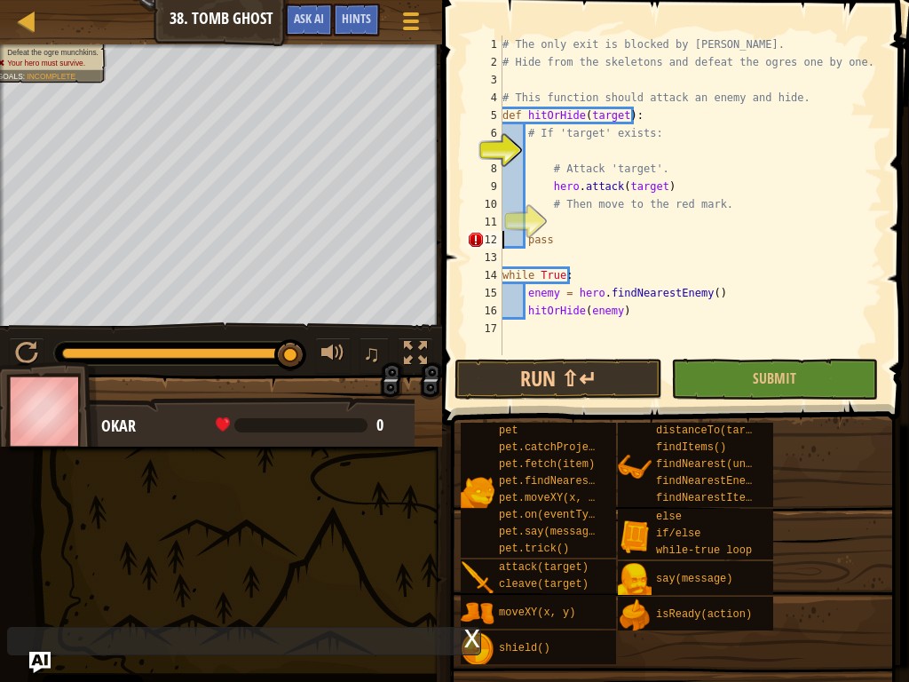
click at [560, 238] on div "# The only exit is blocked by [PERSON_NAME]. # Hide from the skeletons and defe…" at bounding box center [690, 213] width 383 height 355
click at [569, 212] on div "# The only exit is blocked by [PERSON_NAME]. # Hide from the skeletons and defe…" at bounding box center [690, 213] width 383 height 355
type textarea "# Then move to the red mark."
click at [582, 228] on div "# The only exit is blocked by [PERSON_NAME]. # Hide from the skeletons and defe…" at bounding box center [690, 213] width 383 height 355
type textarea "f"
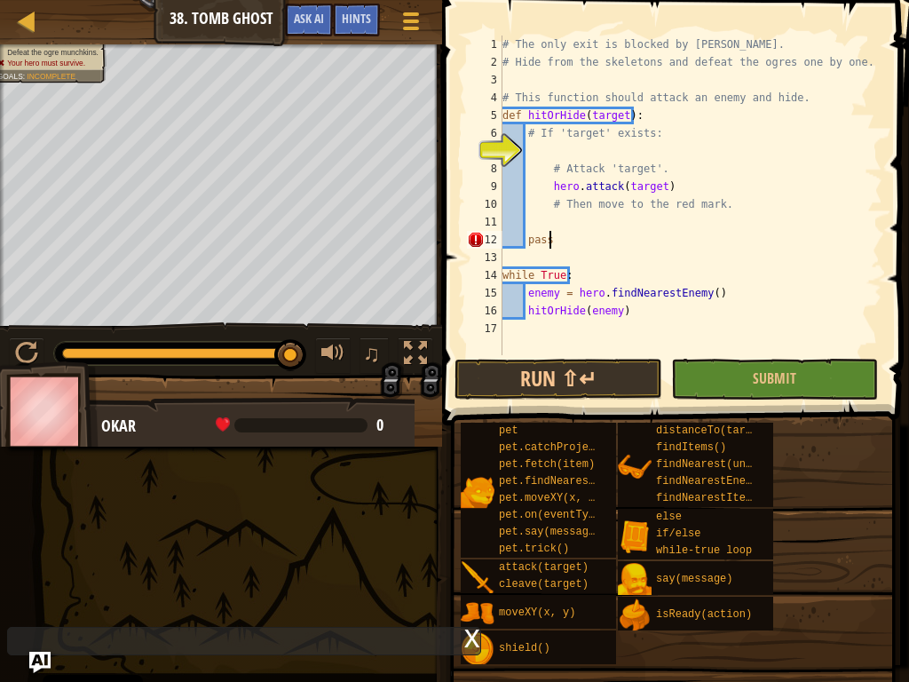
click at [555, 241] on div "# The only exit is blocked by [PERSON_NAME]. # Hide from the skeletons and defe…" at bounding box center [690, 213] width 383 height 355
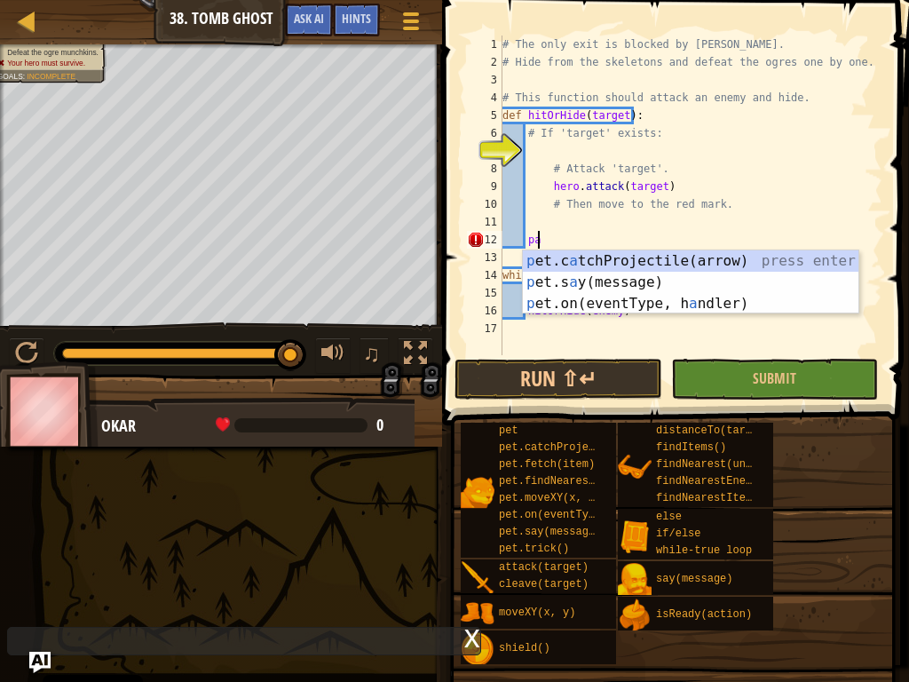
type textarea "p"
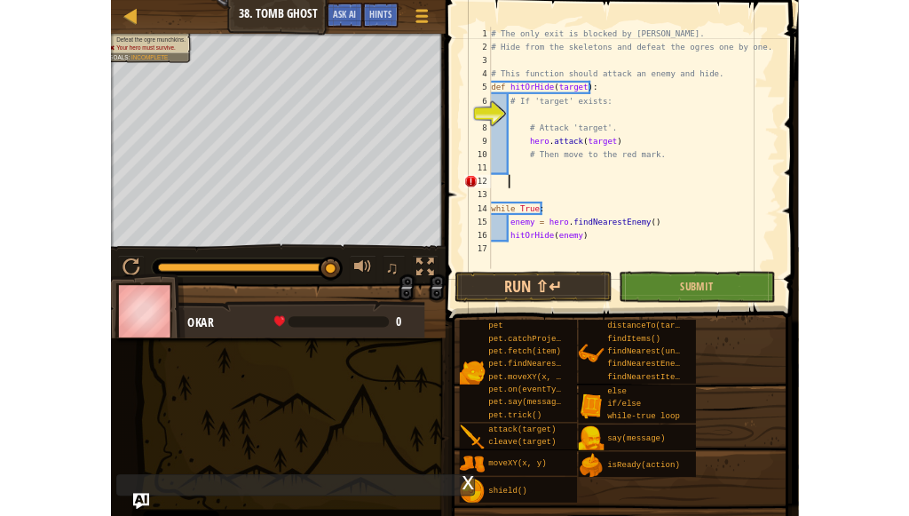
scroll to position [8, 1]
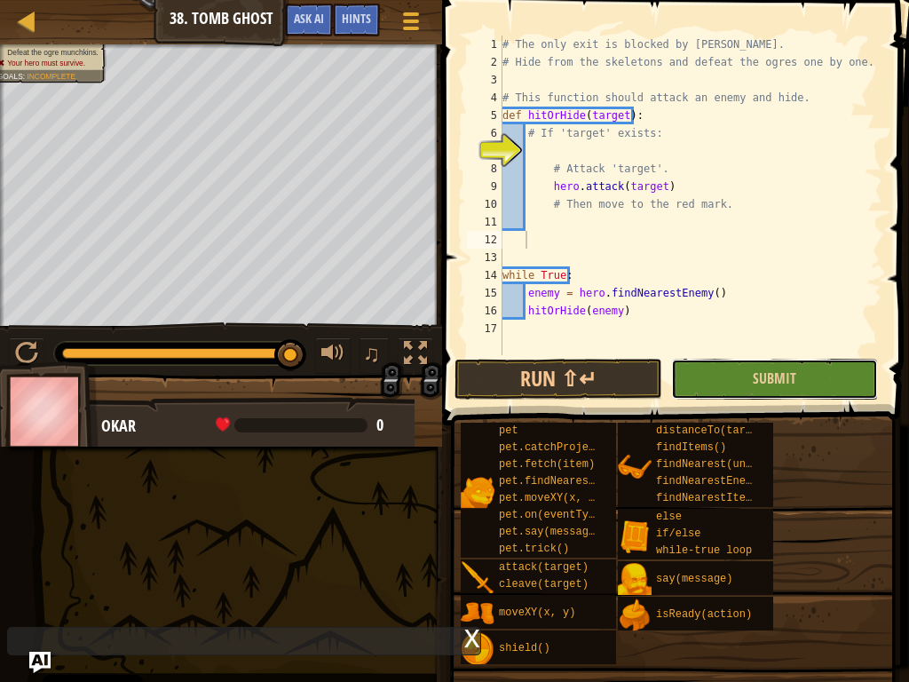
click at [690, 369] on button "Submit" at bounding box center [774, 379] width 207 height 41
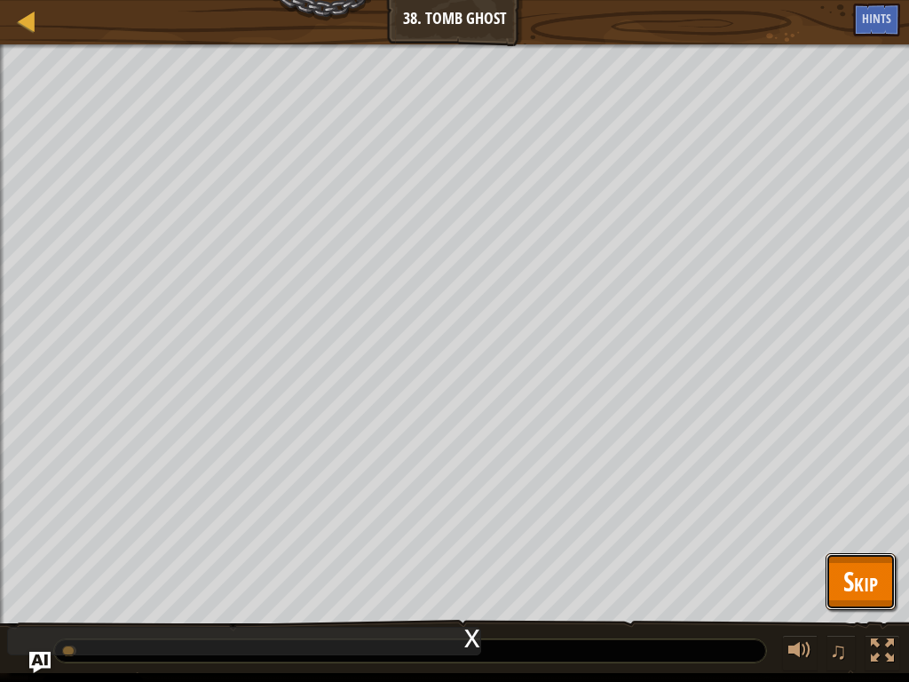
click at [854, 515] on span "Skip" at bounding box center [860, 581] width 35 height 36
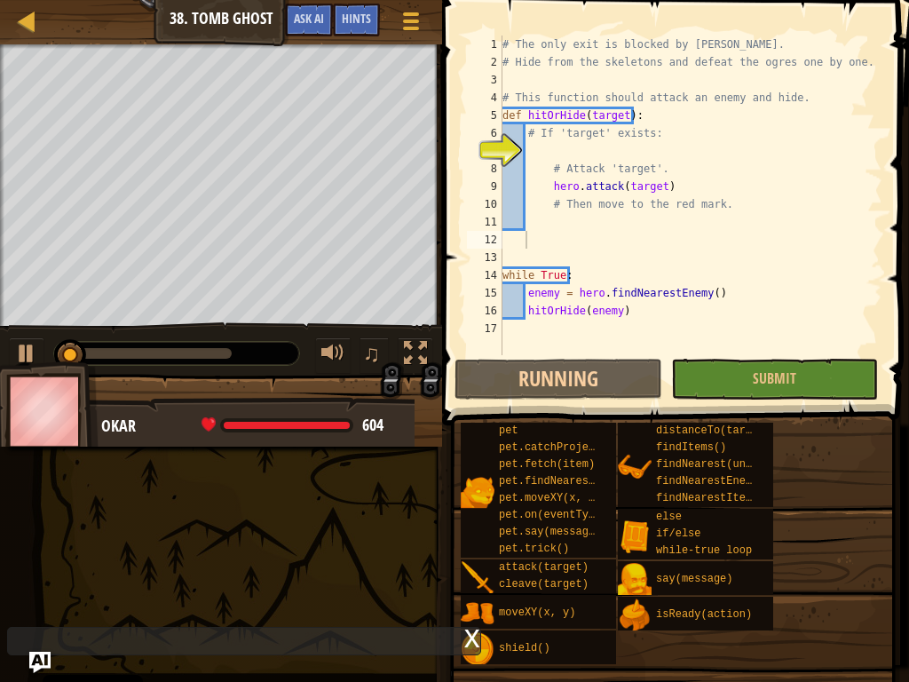
click at [583, 153] on div "# The only exit is blocked by [PERSON_NAME]. # Hide from the skeletons and defe…" at bounding box center [690, 213] width 383 height 355
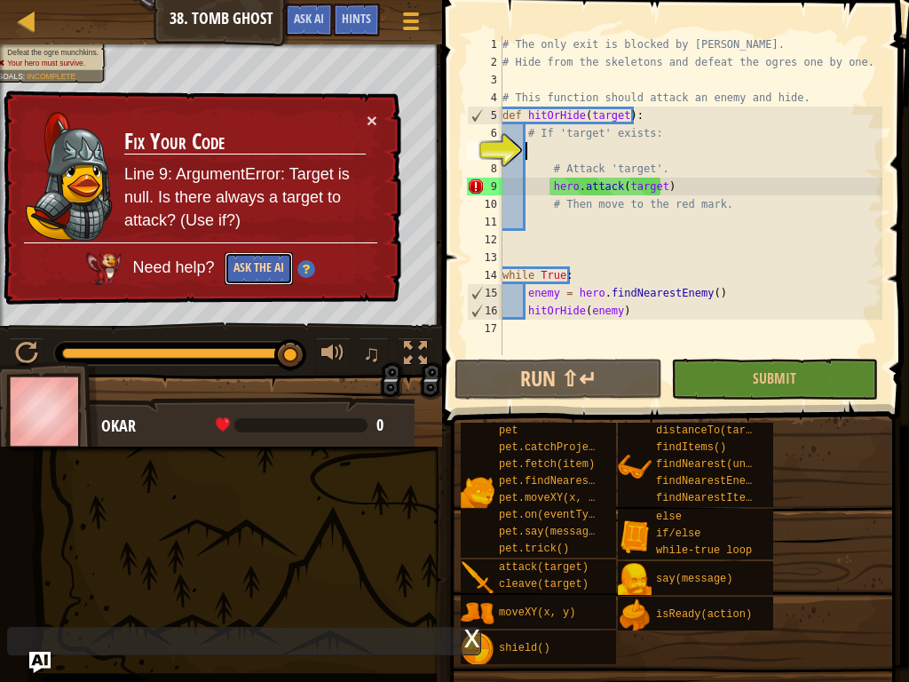
click at [287, 264] on button "Ask the AI" at bounding box center [259, 268] width 68 height 33
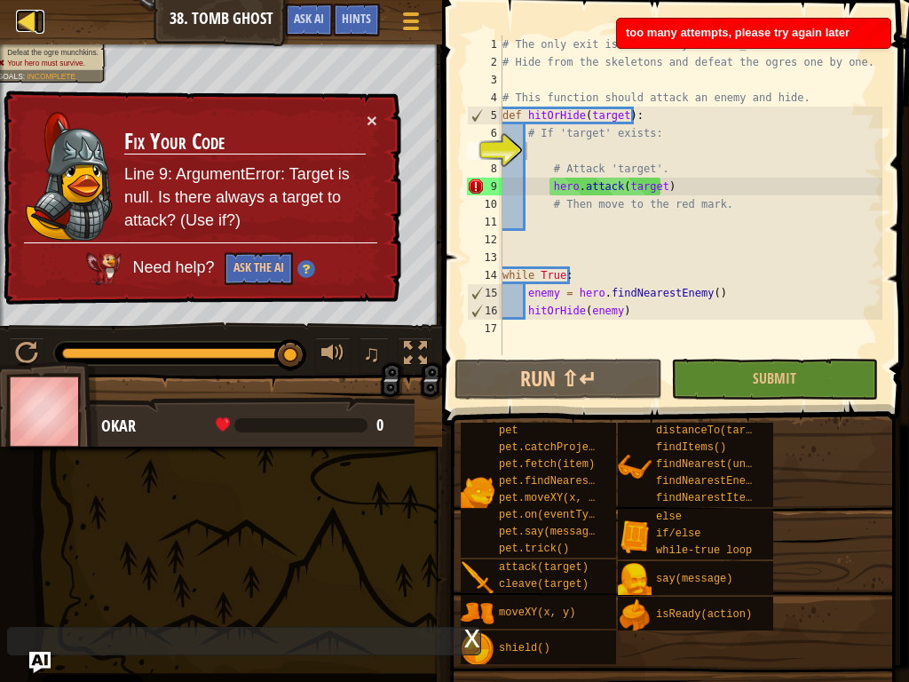
click at [26, 15] on div at bounding box center [27, 21] width 22 height 22
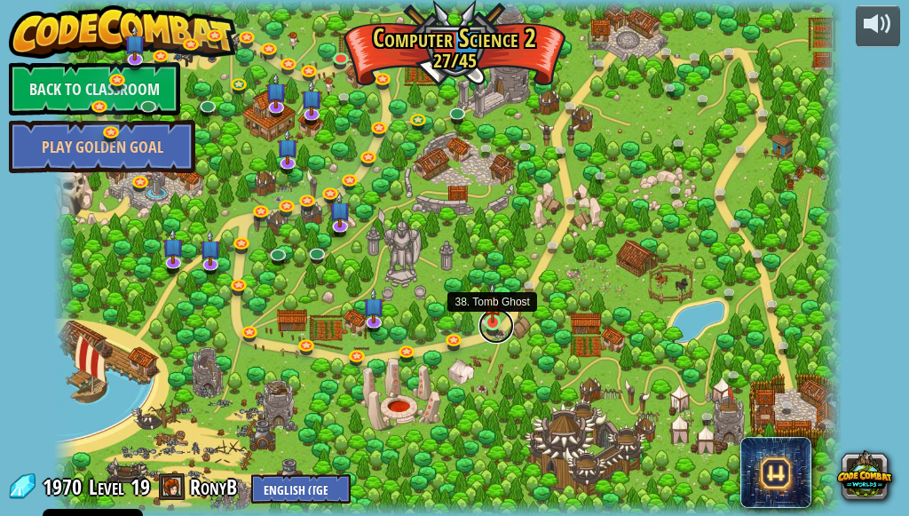
click at [486, 333] on link at bounding box center [496, 326] width 36 height 36
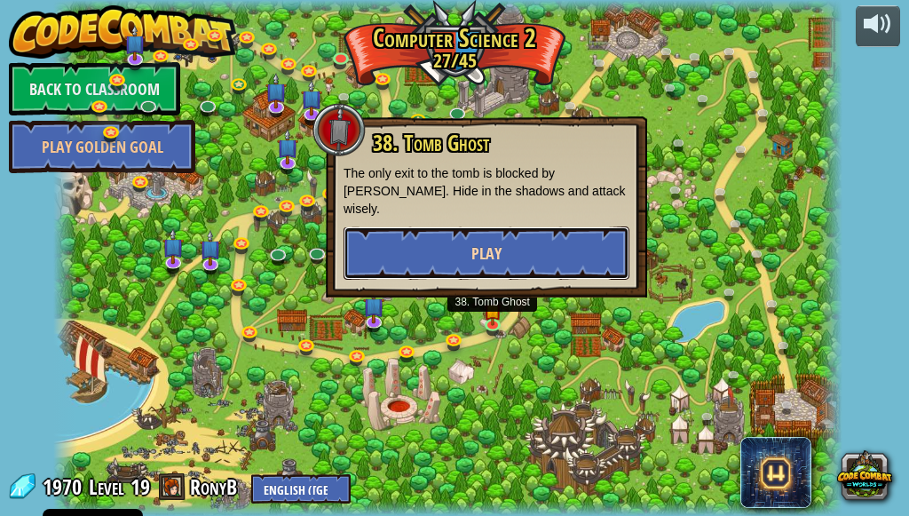
click at [520, 226] on button "Play" at bounding box center [486, 252] width 286 height 53
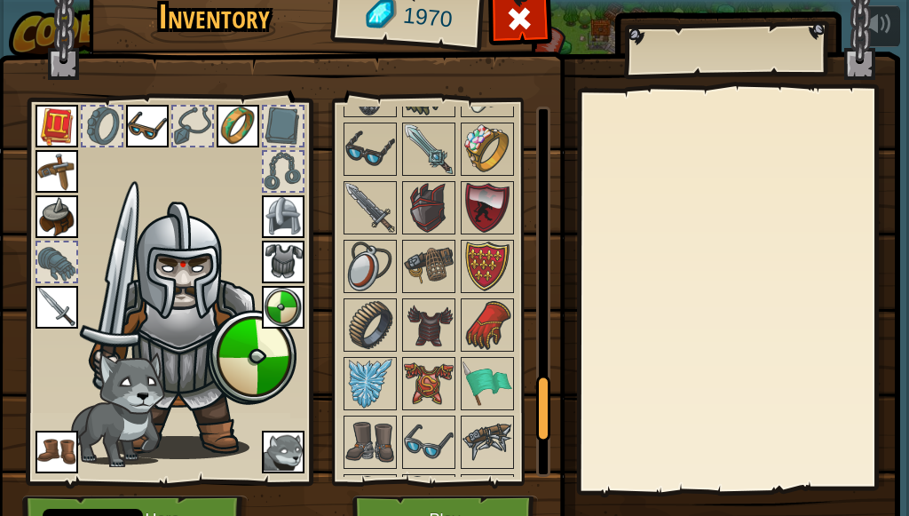
scroll to position [1598, 0]
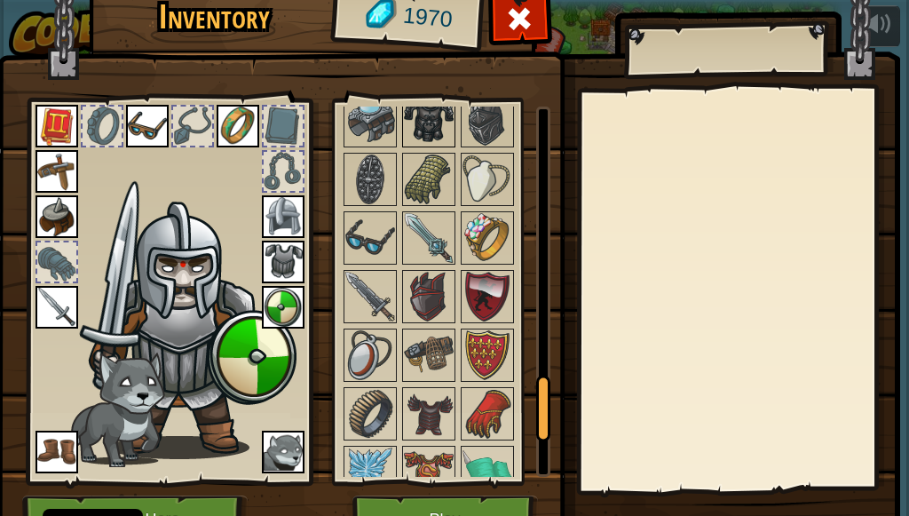
click at [447, 126] on img at bounding box center [429, 121] width 50 height 50
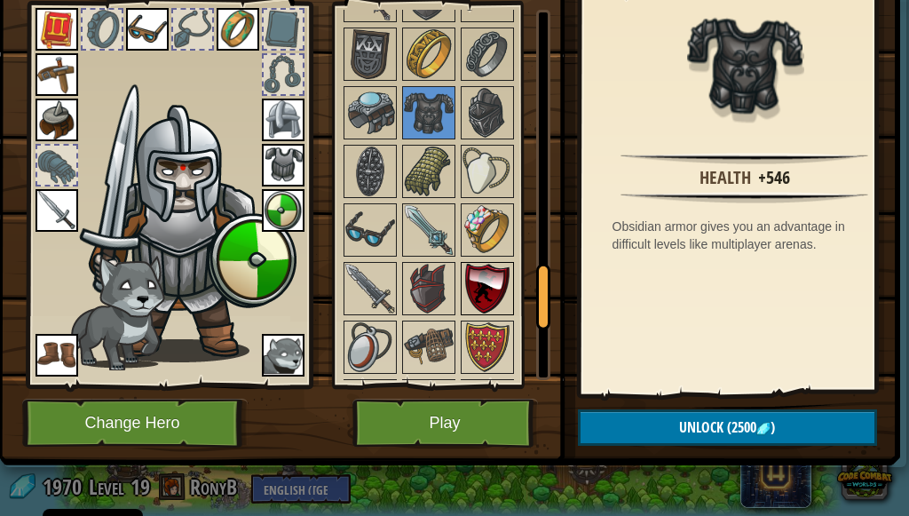
scroll to position [1331, 0]
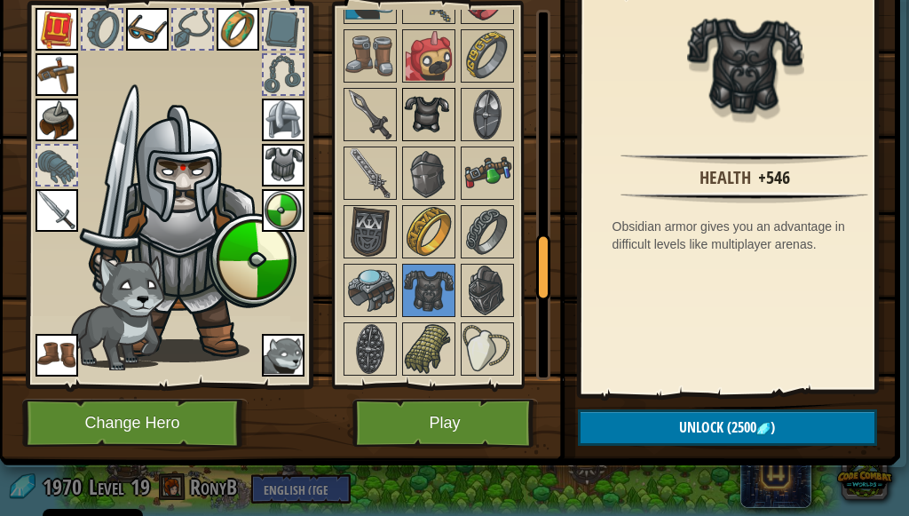
click at [430, 103] on img at bounding box center [429, 115] width 50 height 50
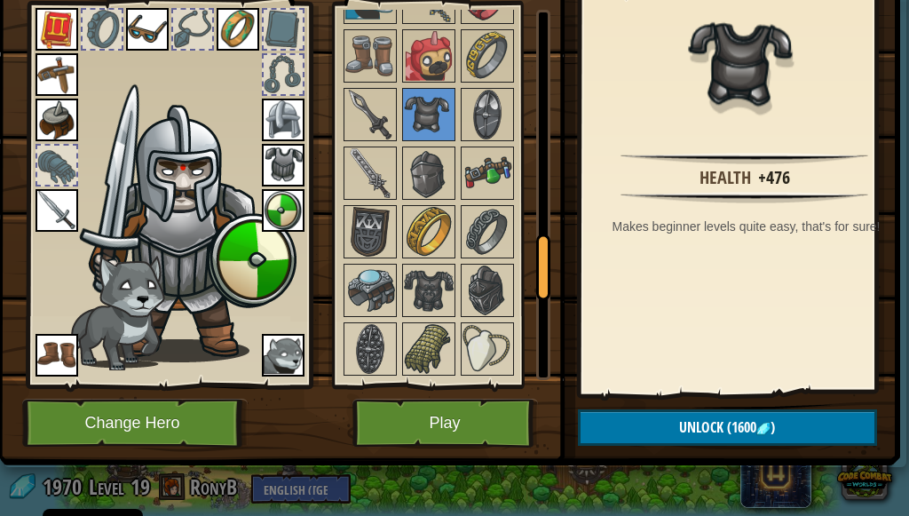
scroll to position [0, 0]
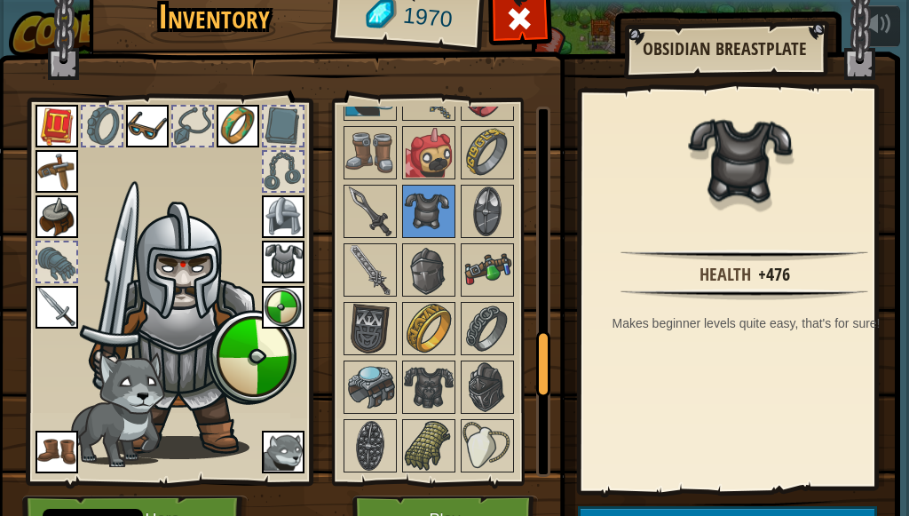
click at [273, 249] on img at bounding box center [283, 262] width 43 height 43
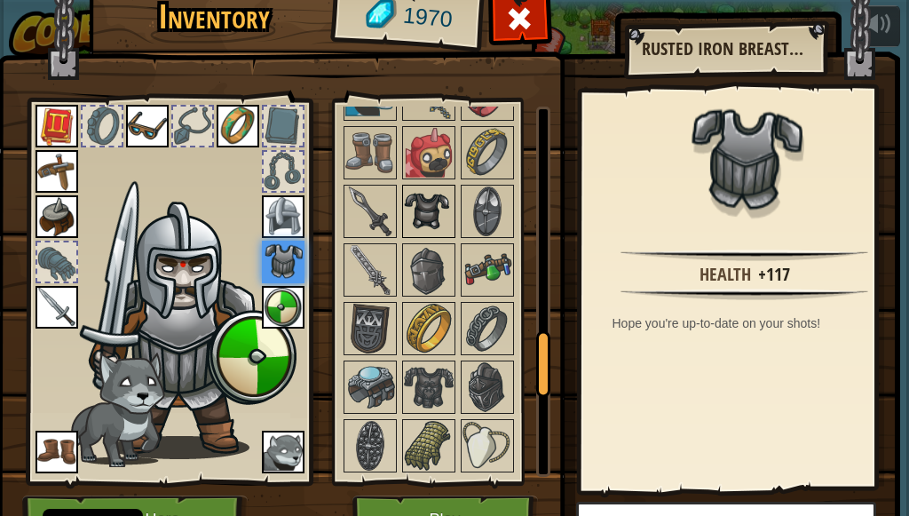
click at [424, 225] on img at bounding box center [429, 211] width 50 height 50
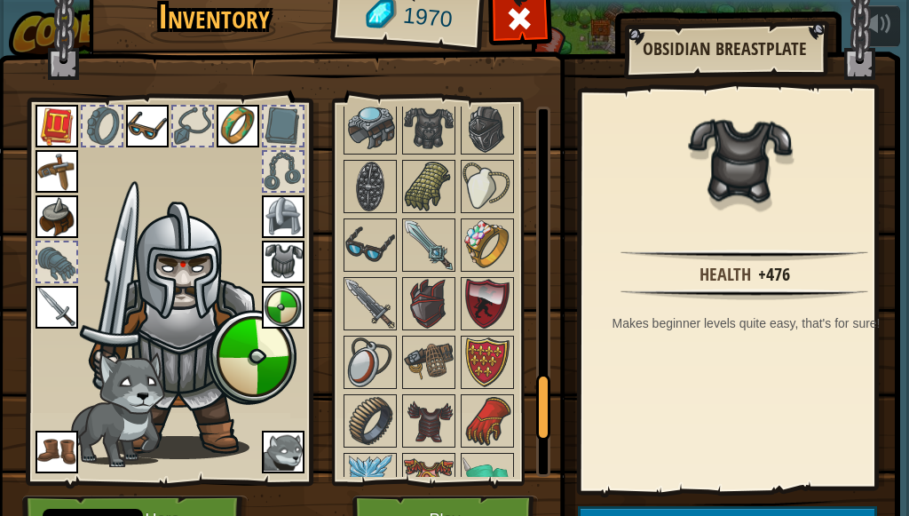
scroll to position [1502, 0]
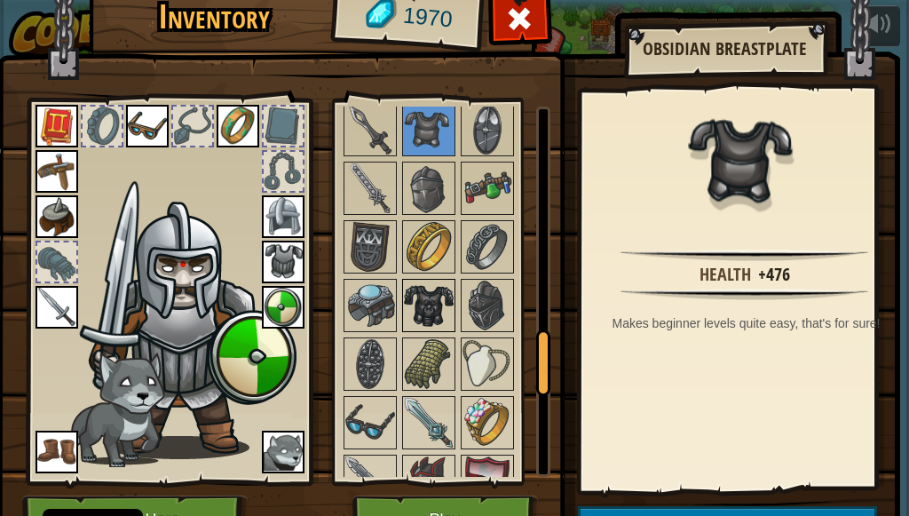
scroll to position [1324, 0]
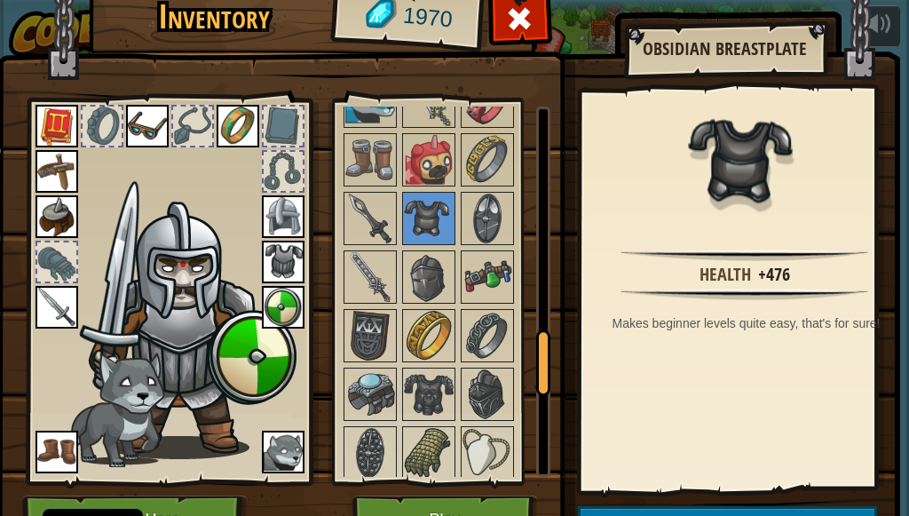
click at [52, 314] on img at bounding box center [57, 307] width 43 height 43
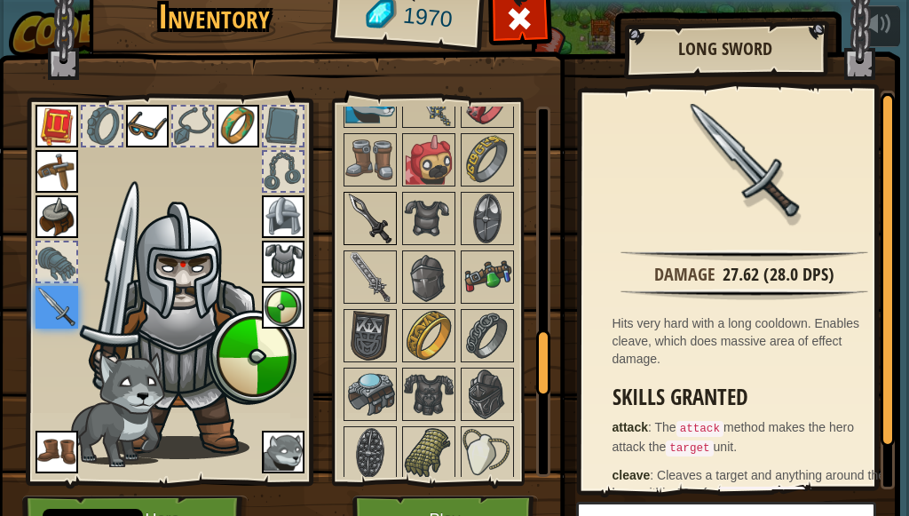
click at [357, 207] on img at bounding box center [370, 218] width 50 height 50
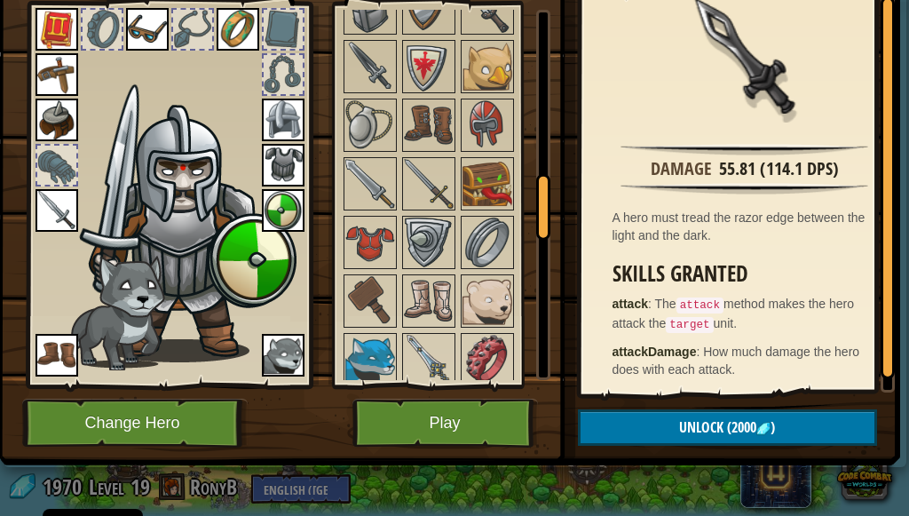
scroll to position [0, 0]
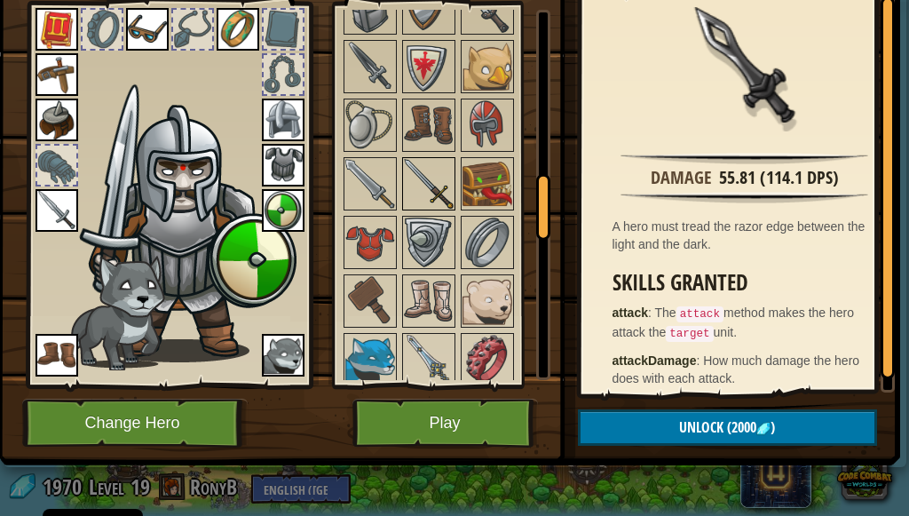
click at [436, 175] on img at bounding box center [429, 184] width 50 height 50
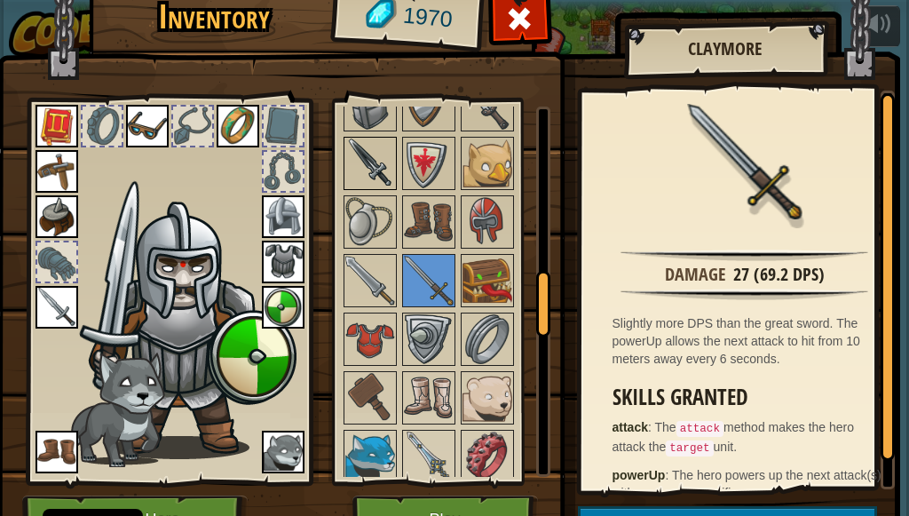
click at [360, 160] on img at bounding box center [370, 163] width 50 height 50
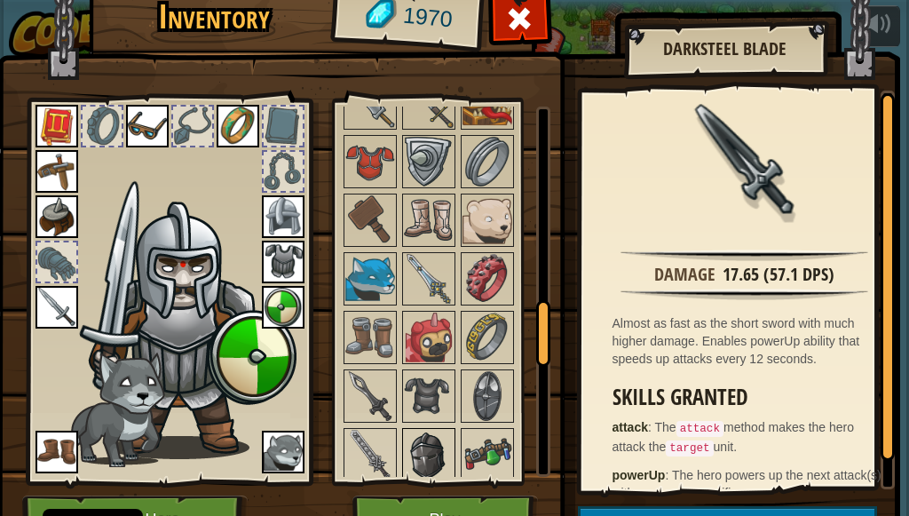
scroll to position [1324, 0]
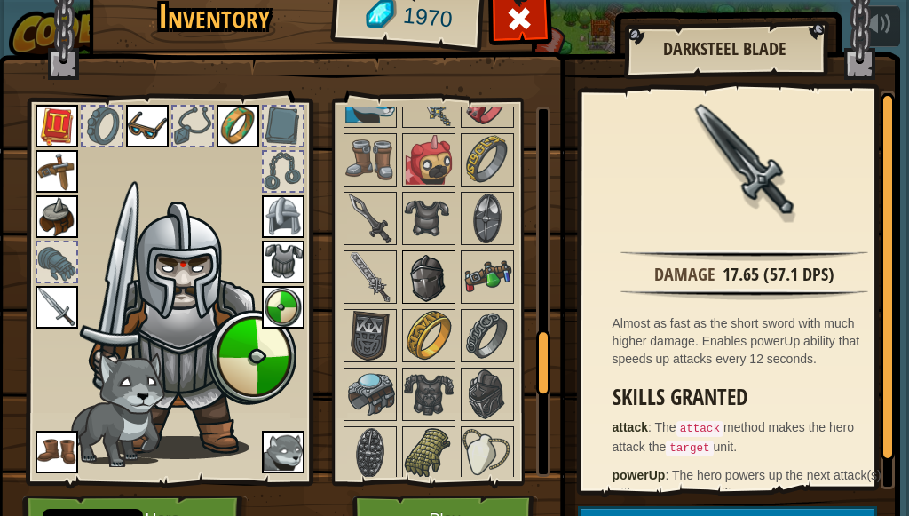
click at [431, 272] on img at bounding box center [429, 277] width 50 height 50
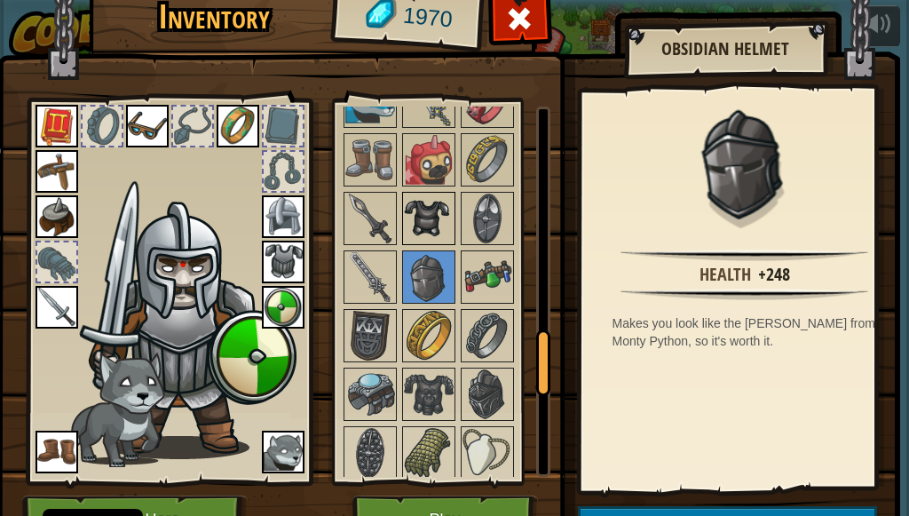
click at [434, 233] on img at bounding box center [429, 218] width 50 height 50
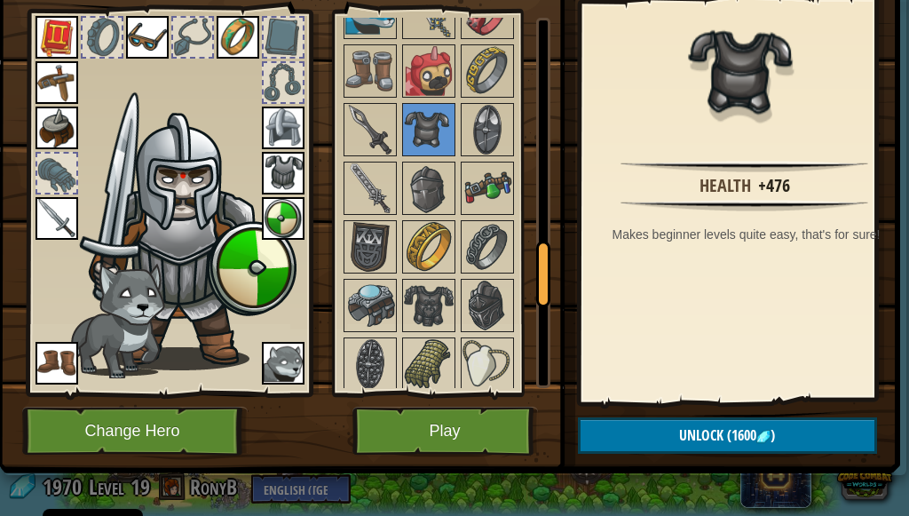
scroll to position [110, 0]
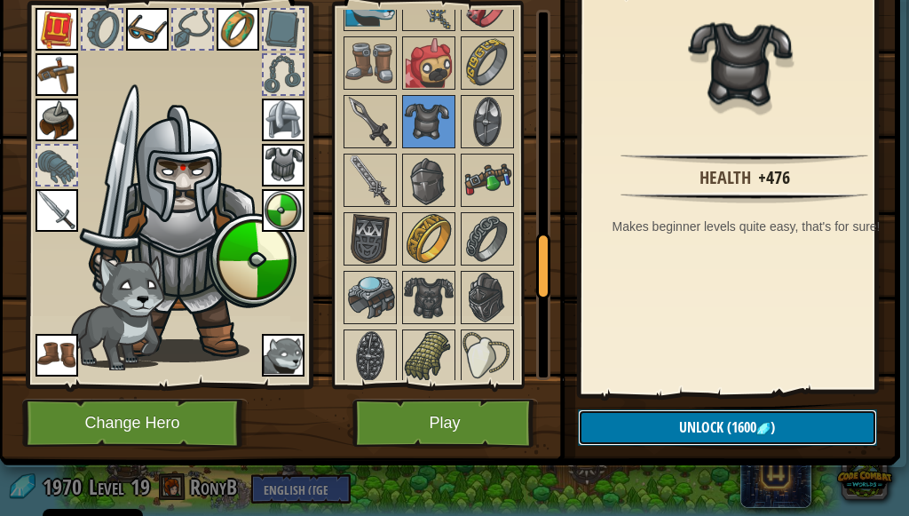
click at [793, 409] on button "Unlock (1600 )" at bounding box center [727, 427] width 299 height 36
click at [693, 409] on button "Confirm" at bounding box center [727, 427] width 299 height 36
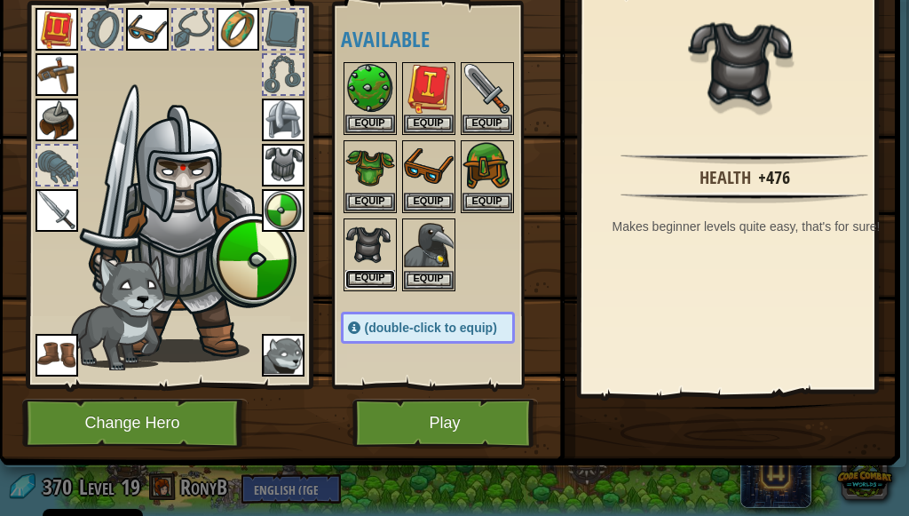
click at [362, 270] on button "Equip" at bounding box center [370, 279] width 50 height 19
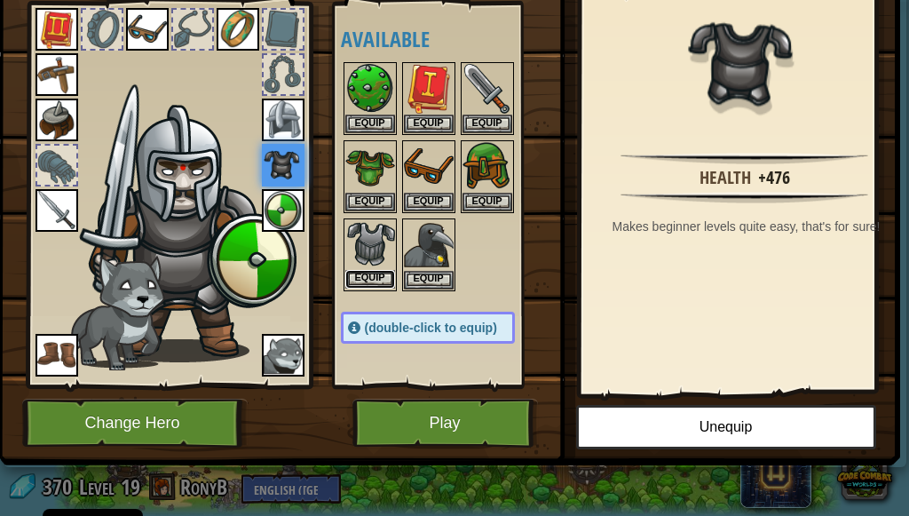
click at [373, 270] on button "Equip" at bounding box center [370, 279] width 50 height 19
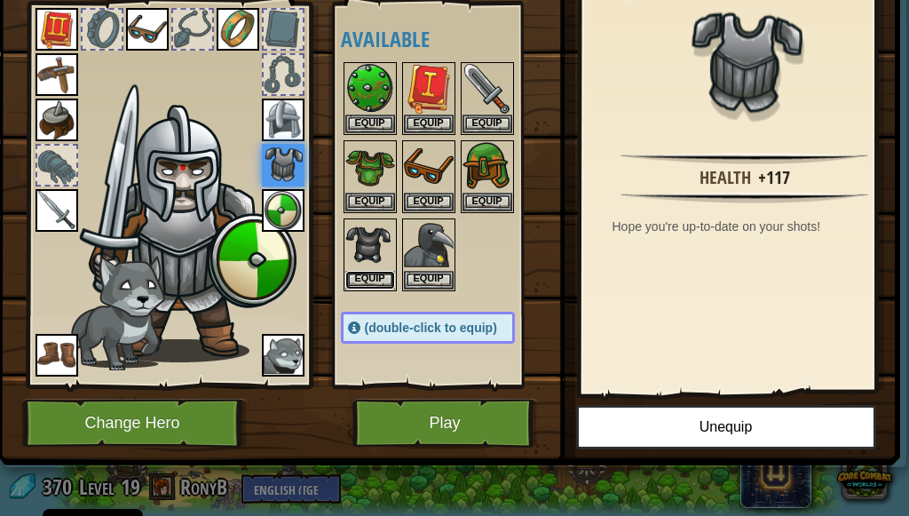
click at [373, 271] on button "Equip" at bounding box center [370, 280] width 50 height 19
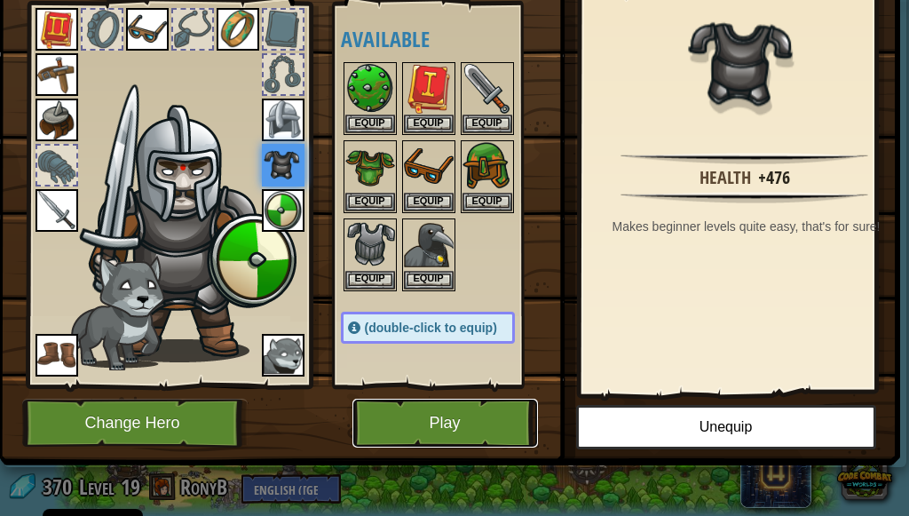
click at [404, 406] on button "Play" at bounding box center [444, 422] width 185 height 49
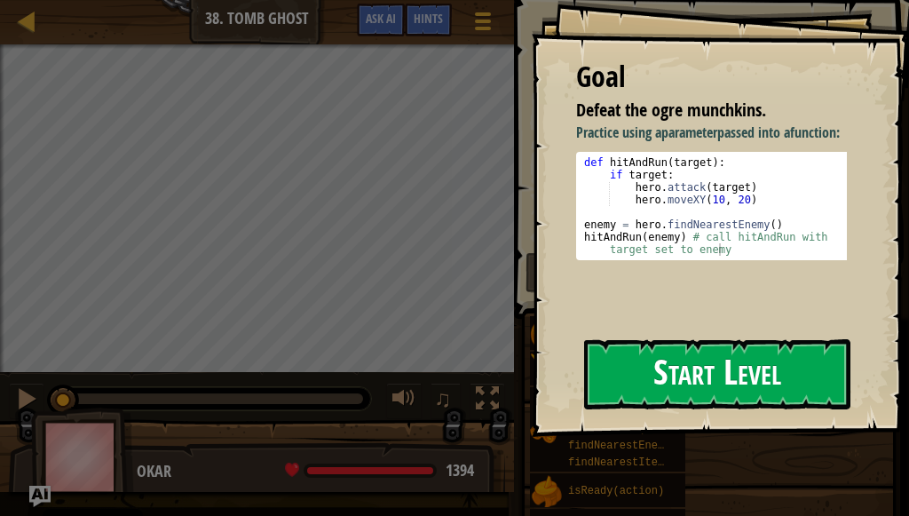
click at [654, 382] on button "Start Level" at bounding box center [717, 374] width 266 height 70
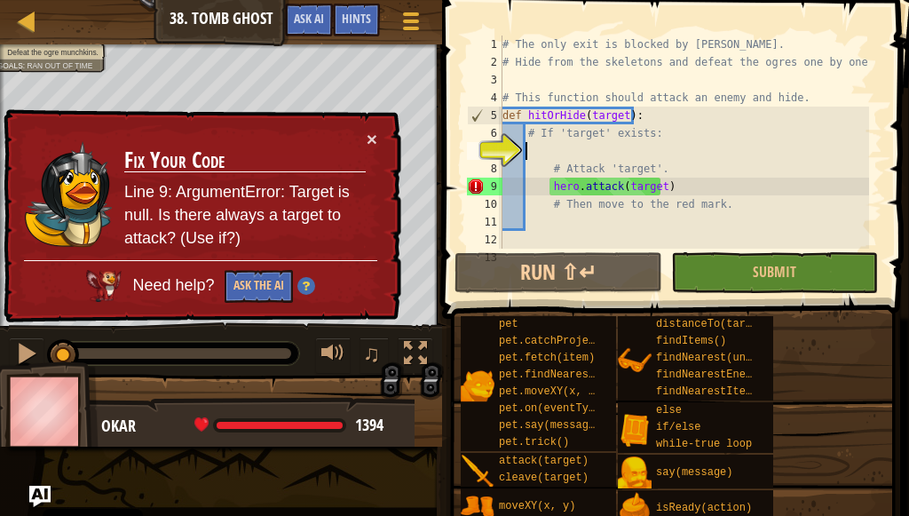
click at [703, 202] on div "# The only exit is blocked by [PERSON_NAME]. # Hide from the skeletons and defe…" at bounding box center [684, 160] width 370 height 249
type textarea "# Then move to the red mark."
click at [419, 4] on button "Game Menu" at bounding box center [411, 24] width 47 height 43
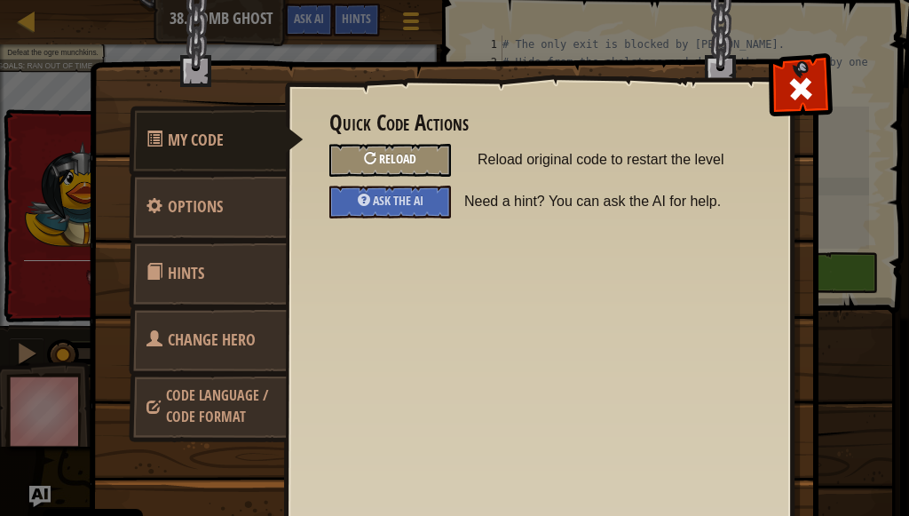
click at [430, 156] on div "Reload" at bounding box center [390, 160] width 122 height 33
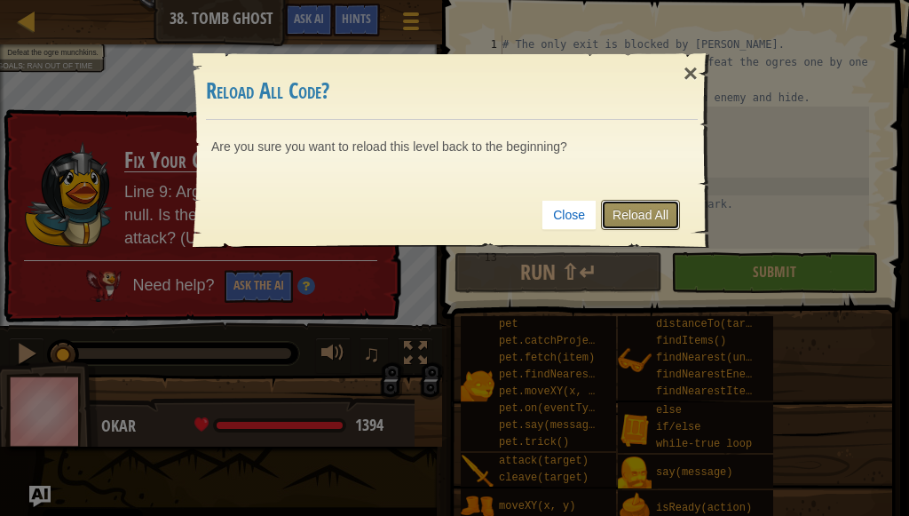
click at [649, 213] on link "Reload All" at bounding box center [640, 215] width 79 height 30
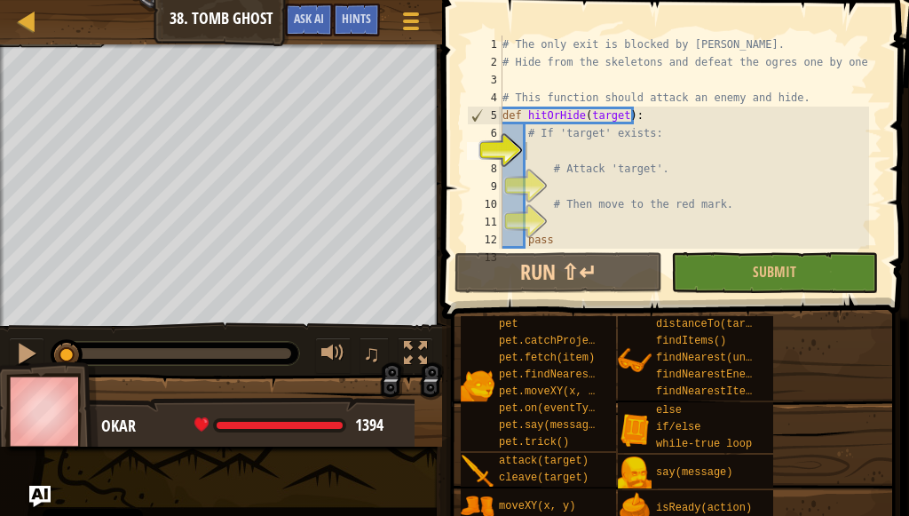
scroll to position [89, 0]
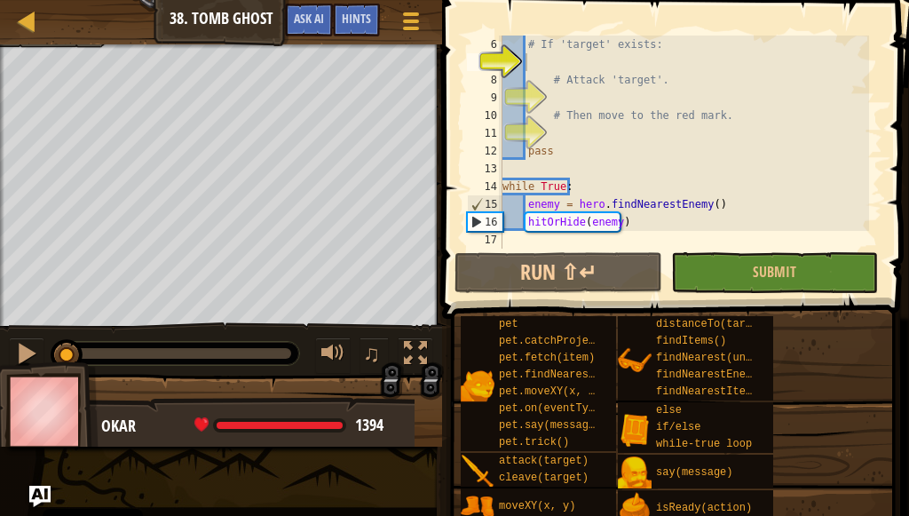
click at [639, 211] on div "# If 'target' exists: # Attack 'target'. # Then move to the red mark. pass whil…" at bounding box center [684, 160] width 370 height 249
type textarea "enemy = hero.findNearestEnemy()"
click at [635, 234] on div "# If 'target' exists: # Attack 'target'. # Then move to the red mark. pass whil…" at bounding box center [684, 160] width 370 height 249
click at [689, 272] on button "Submit" at bounding box center [774, 272] width 207 height 41
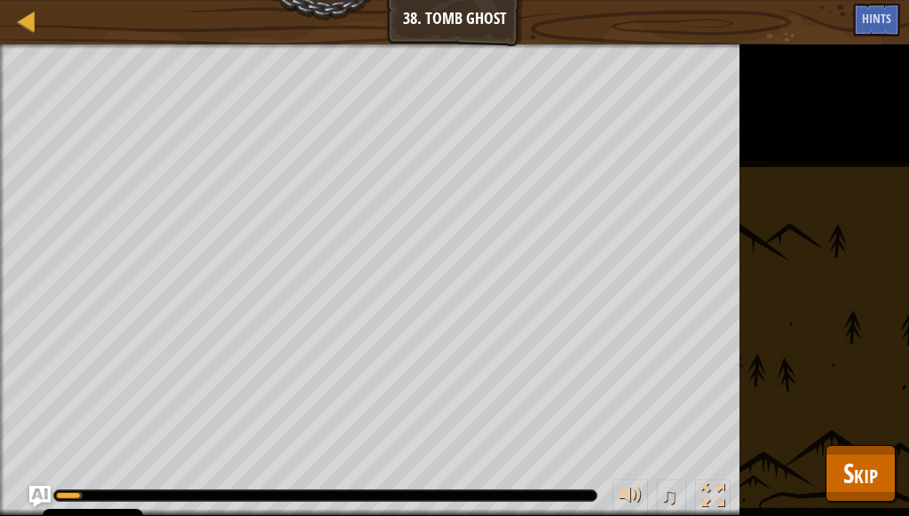
click at [456, 479] on div "♫" at bounding box center [369, 490] width 739 height 53
click at [820, 449] on div "Defeat the ogre munchkins. Goals : Running... ♫ Okar 1394 x: 32 y: 17 No target" at bounding box center [454, 279] width 909 height 471
click at [834, 457] on button "Skip" at bounding box center [860, 473] width 70 height 57
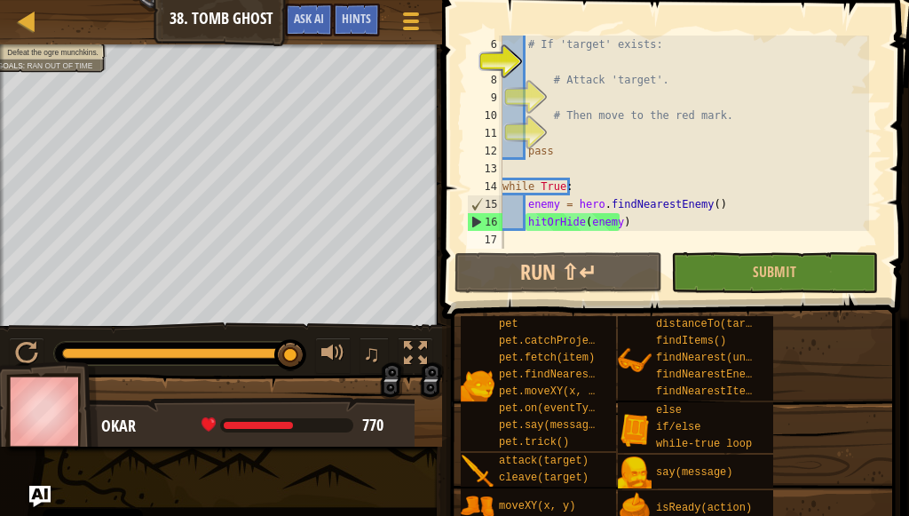
scroll to position [0, 0]
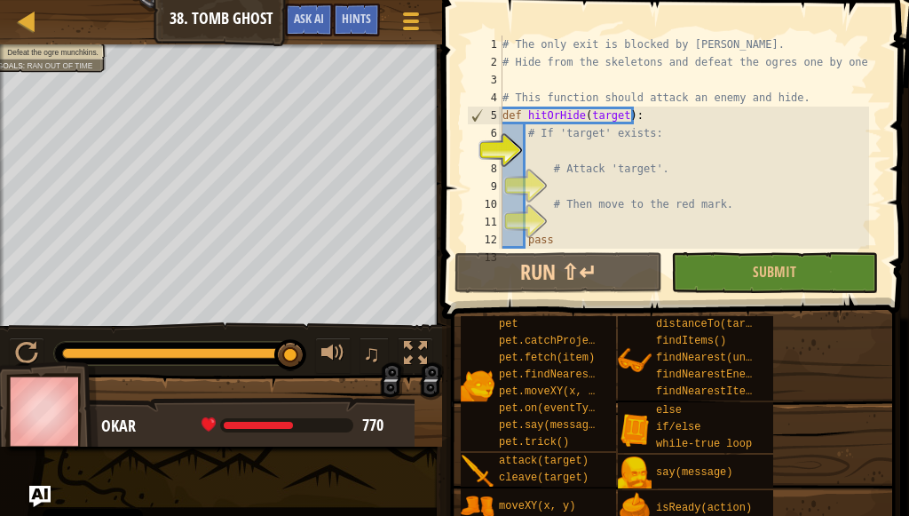
click at [579, 157] on div "# The only exit is blocked by [PERSON_NAME]. # Hide from the skeletons and defe…" at bounding box center [684, 160] width 370 height 249
type textarea "g"
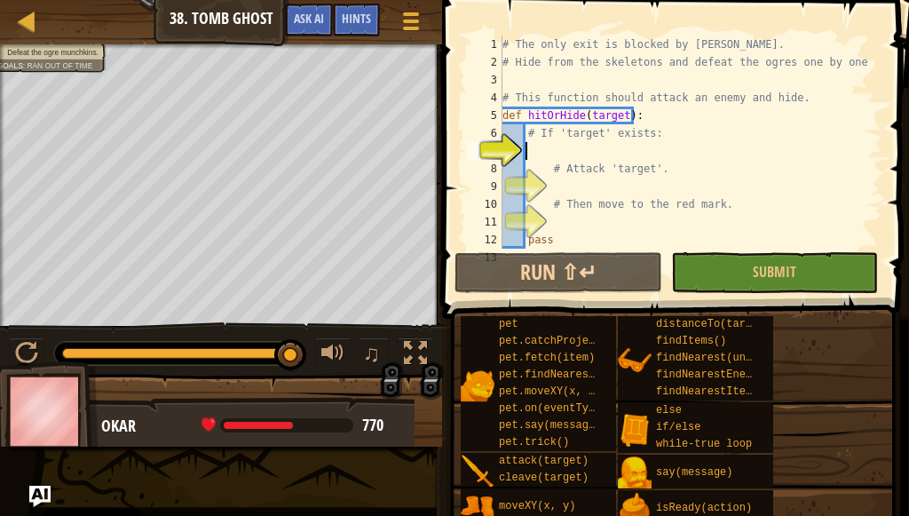
scroll to position [8, 2]
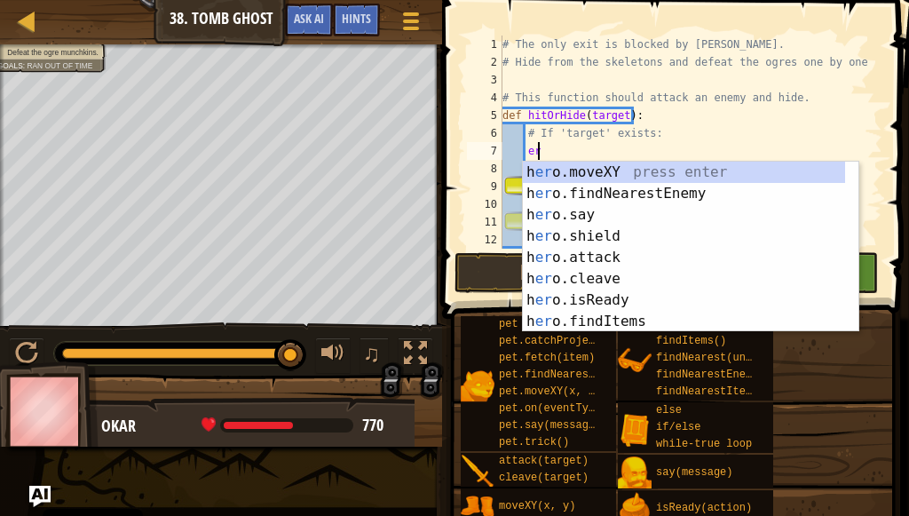
type textarea "e"
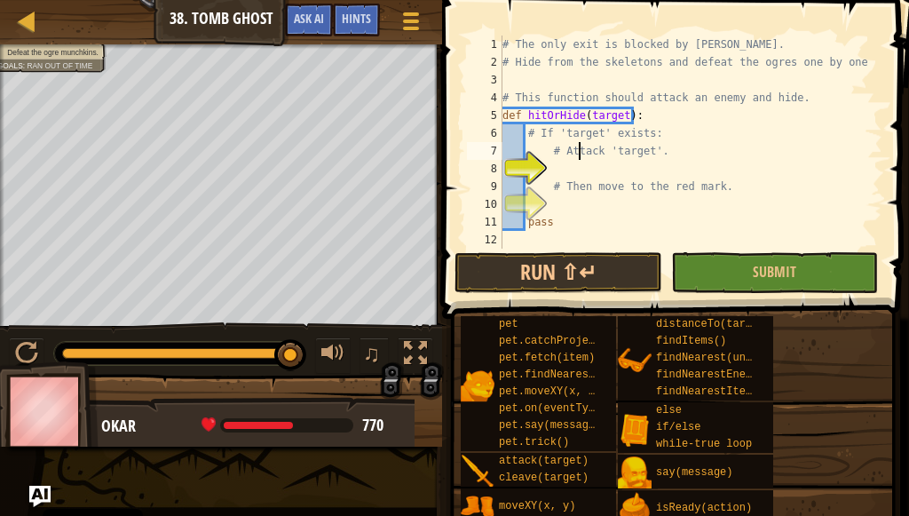
drag, startPoint x: 579, startPoint y: 157, endPoint x: 591, endPoint y: 155, distance: 12.6
click at [591, 155] on div "# The only exit is blocked by [PERSON_NAME]. # Hide from the skeletons and defe…" at bounding box center [684, 160] width 370 height 249
type textarea "# Attack 'target'."
click at [586, 175] on div "# The only exit is blocked by [PERSON_NAME]. # Hide from the skeletons and defe…" at bounding box center [684, 160] width 370 height 249
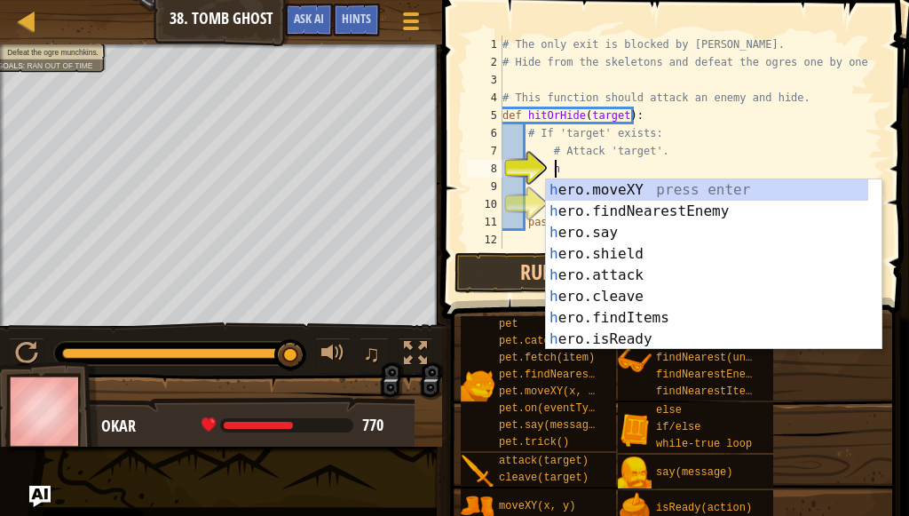
scroll to position [8, 4]
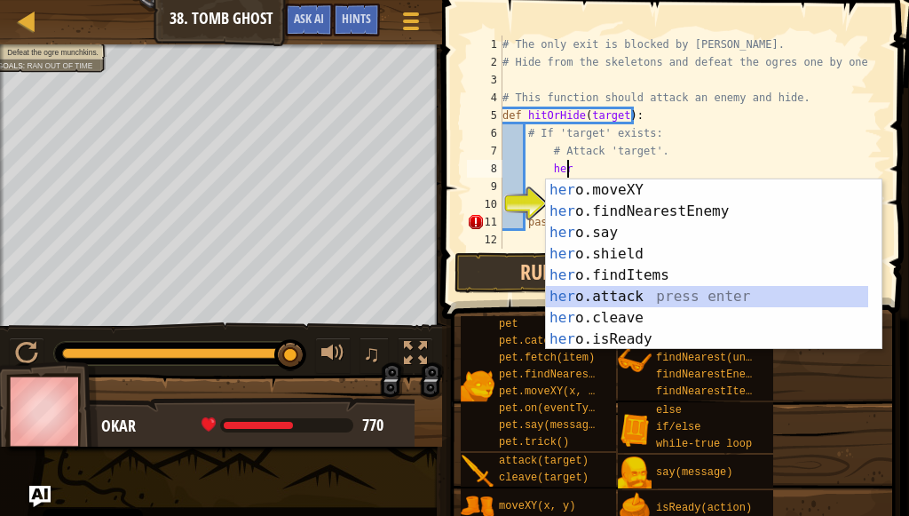
click at [711, 291] on div "her o.moveXY press enter her o.findNearestEnemy press enter her o.say press ent…" at bounding box center [707, 285] width 322 height 213
type textarea "hero.attack(enemy)"
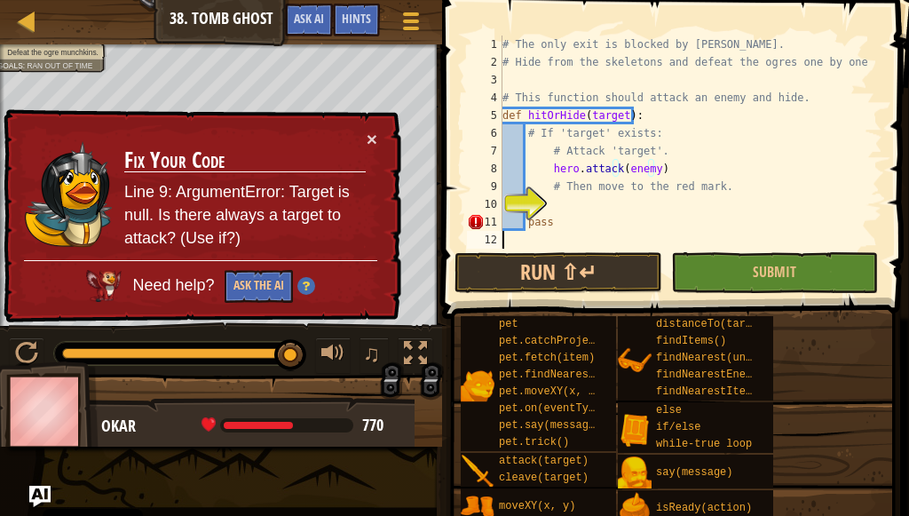
click at [562, 232] on div "# The only exit is blocked by [PERSON_NAME]. # Hide from the skeletons and defe…" at bounding box center [684, 160] width 370 height 249
click at [563, 226] on div "# The only exit is blocked by [PERSON_NAME]. # Hide from the skeletons and defe…" at bounding box center [684, 160] width 370 height 249
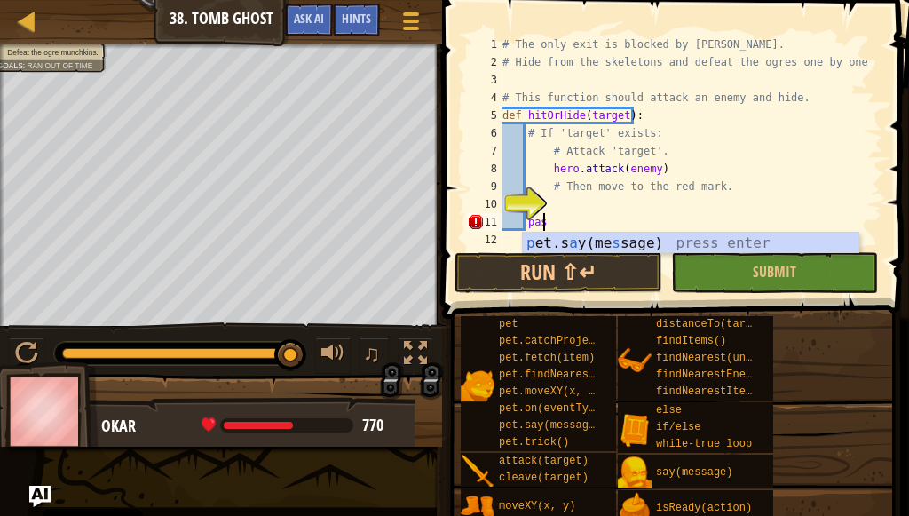
type textarea "p"
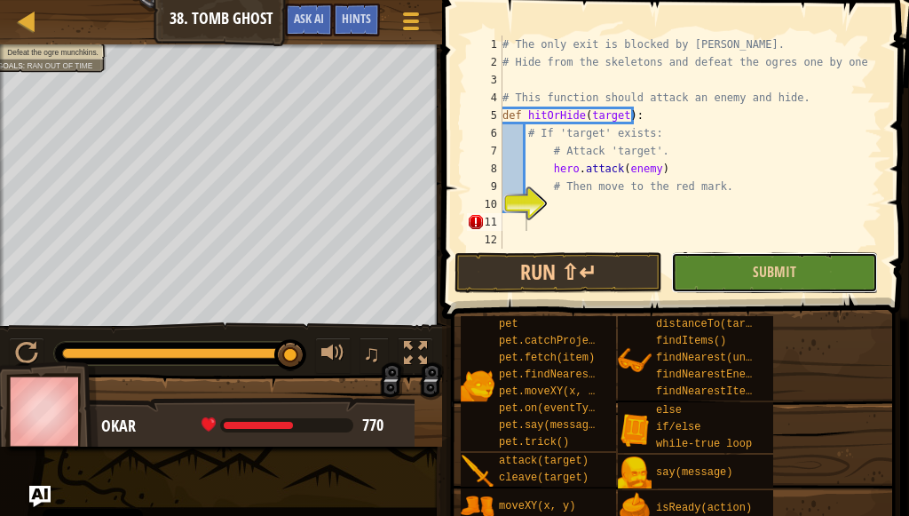
click at [752, 258] on button "Submit" at bounding box center [774, 272] width 207 height 41
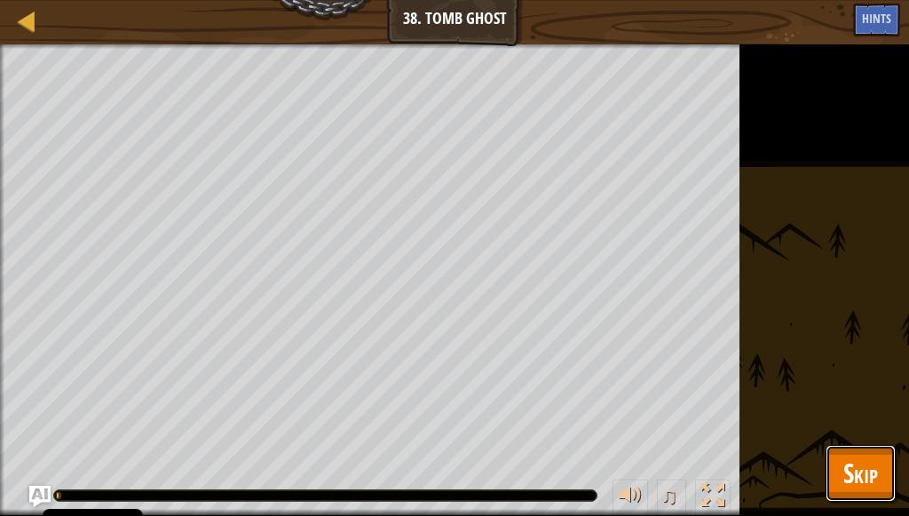
click at [855, 447] on button "Skip" at bounding box center [860, 473] width 70 height 57
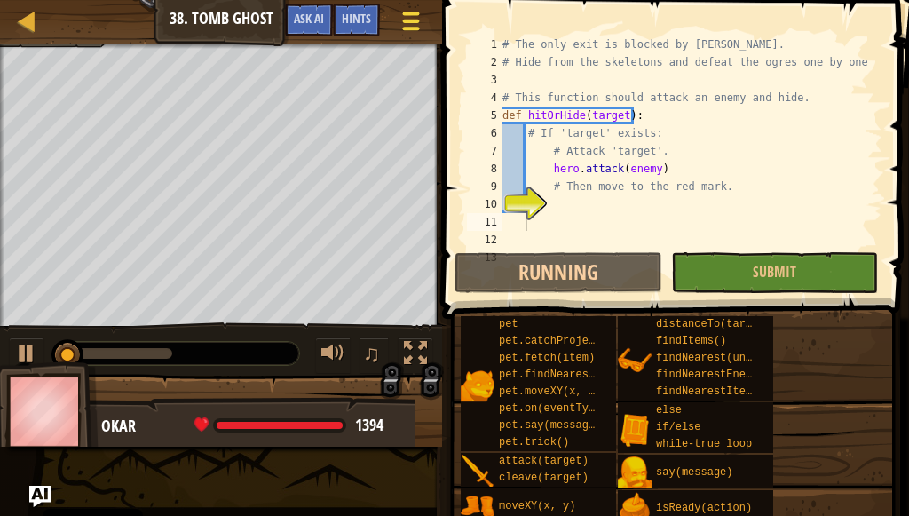
click at [426, 31] on button "Game Menu" at bounding box center [411, 24] width 47 height 43
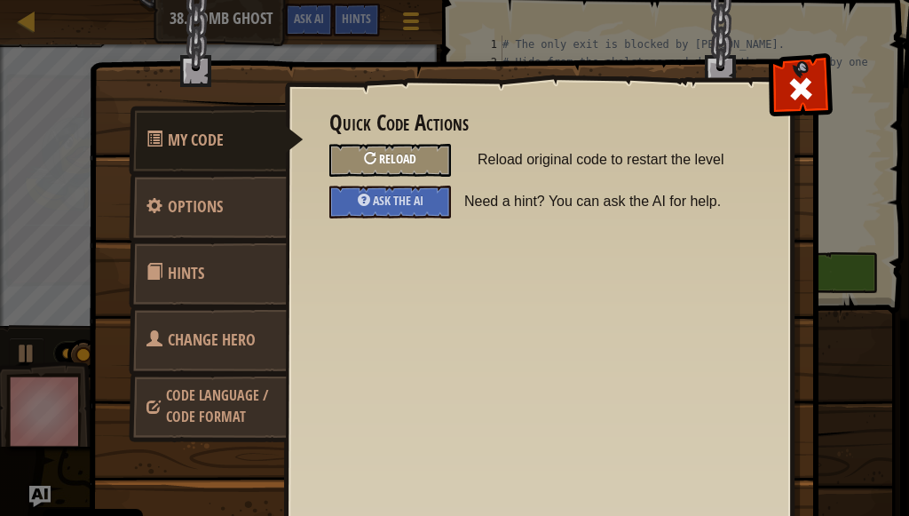
click at [422, 160] on div "Reload" at bounding box center [390, 160] width 122 height 33
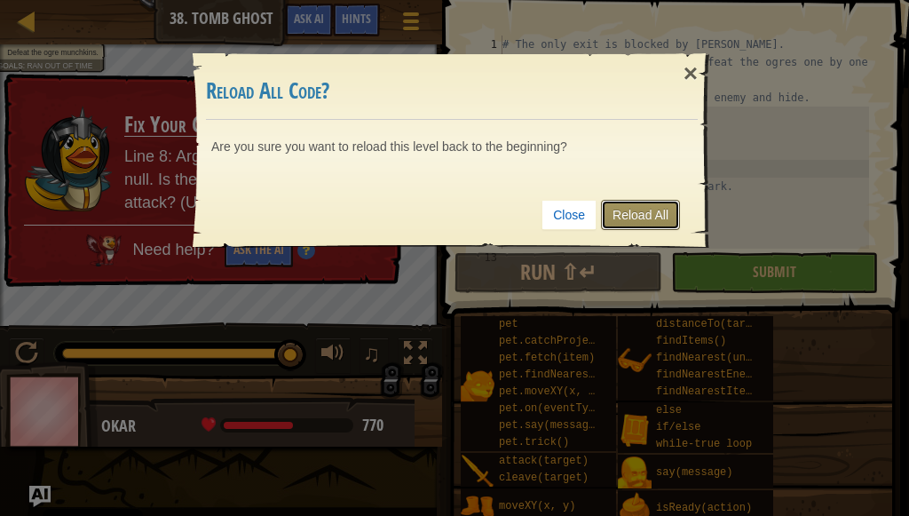
click at [655, 212] on link "Reload All" at bounding box center [640, 215] width 79 height 30
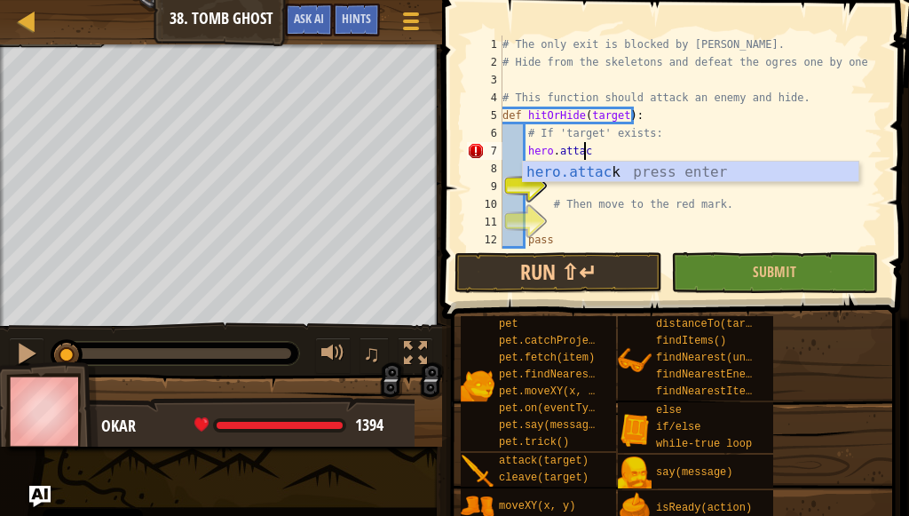
scroll to position [8, 6]
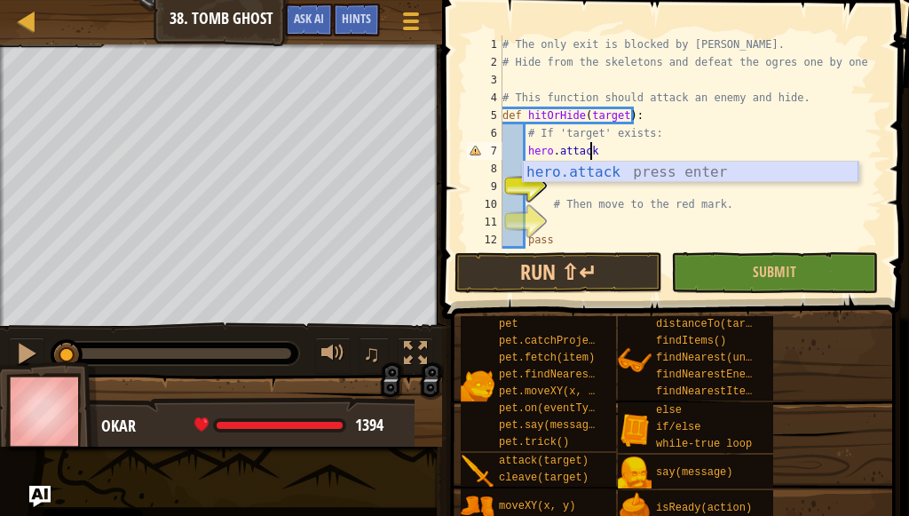
click at [563, 178] on div "hero.attack press enter" at bounding box center [690, 194] width 335 height 64
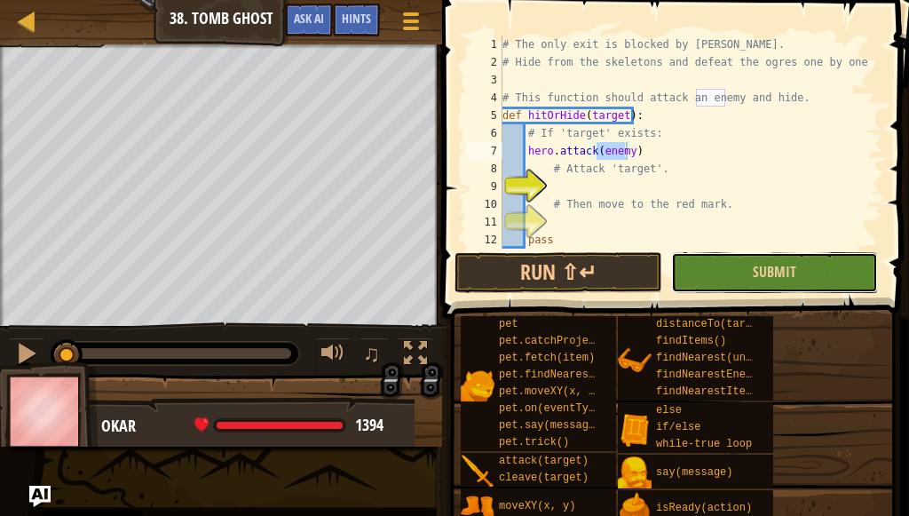
click at [722, 258] on button "Submit" at bounding box center [774, 272] width 207 height 41
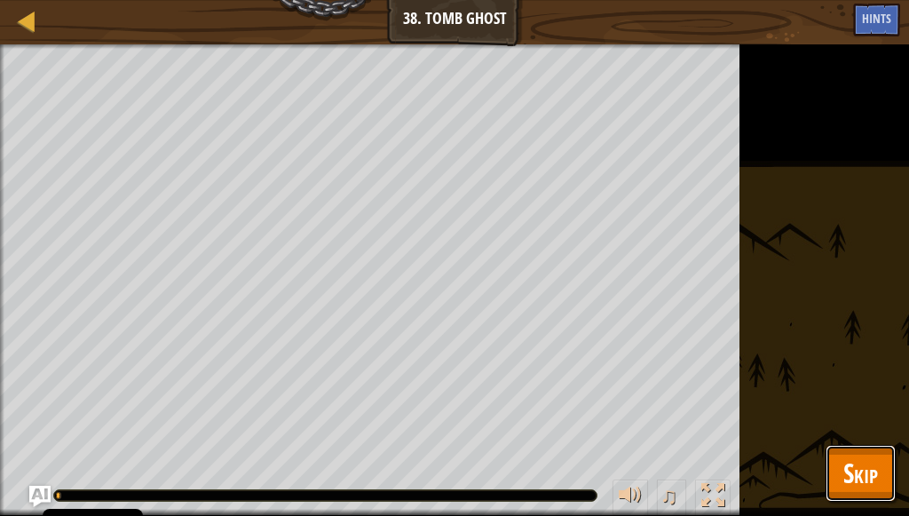
click at [875, 462] on span "Skip" at bounding box center [860, 472] width 35 height 36
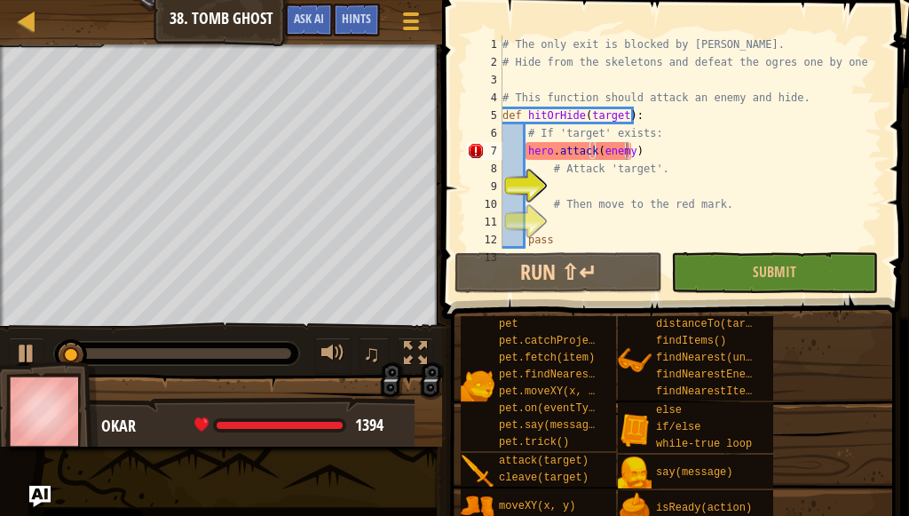
scroll to position [0, 0]
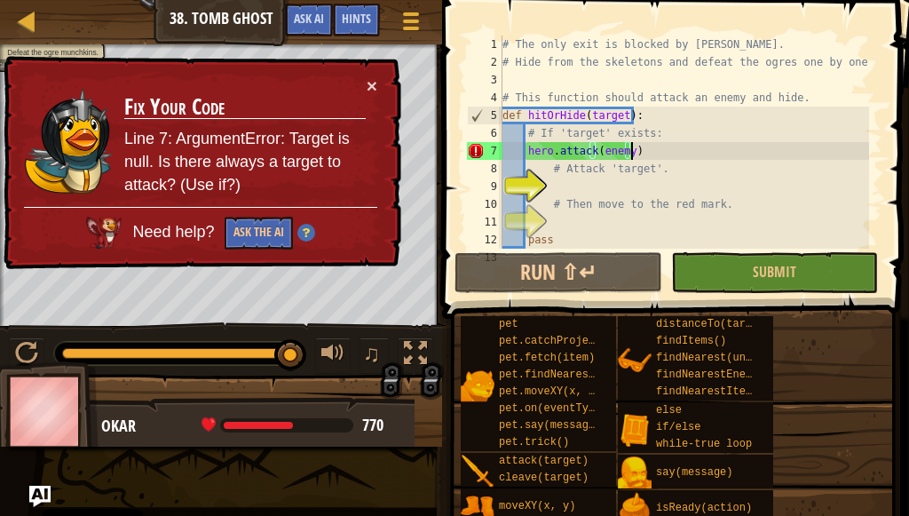
click at [685, 154] on div "# The only exit is blocked by [PERSON_NAME]. # Hide from the skeletons and defe…" at bounding box center [684, 160] width 370 height 249
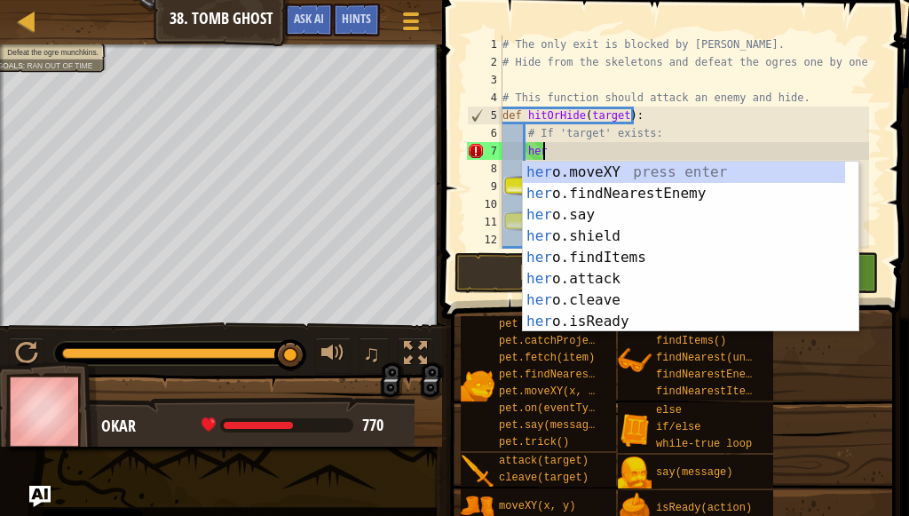
type textarea "h"
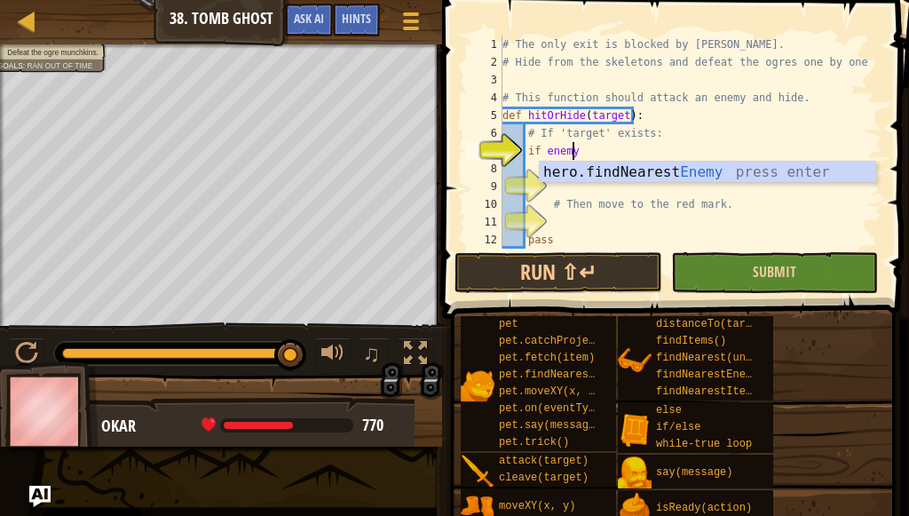
scroll to position [8, 5]
type textarea "if enemy:"
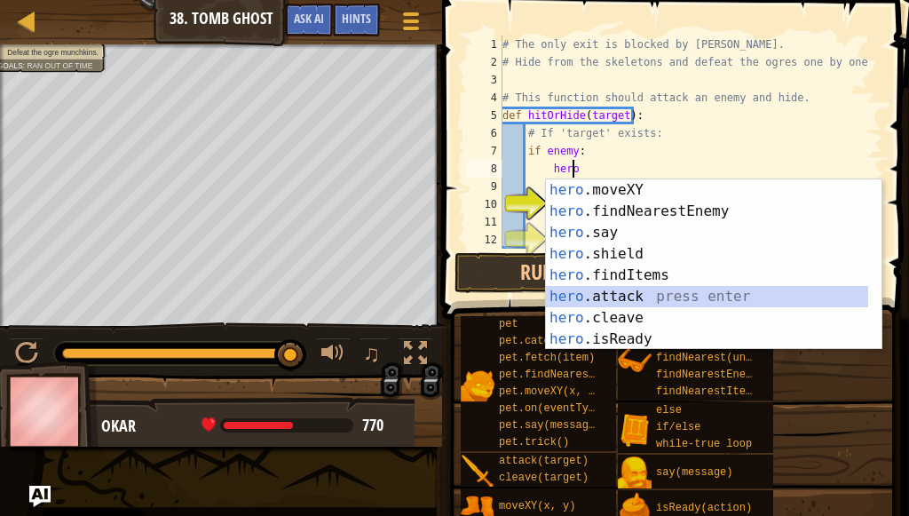
click at [644, 288] on div "hero .moveXY press enter hero .findNearestEnemy press enter hero .say press ent…" at bounding box center [707, 285] width 322 height 213
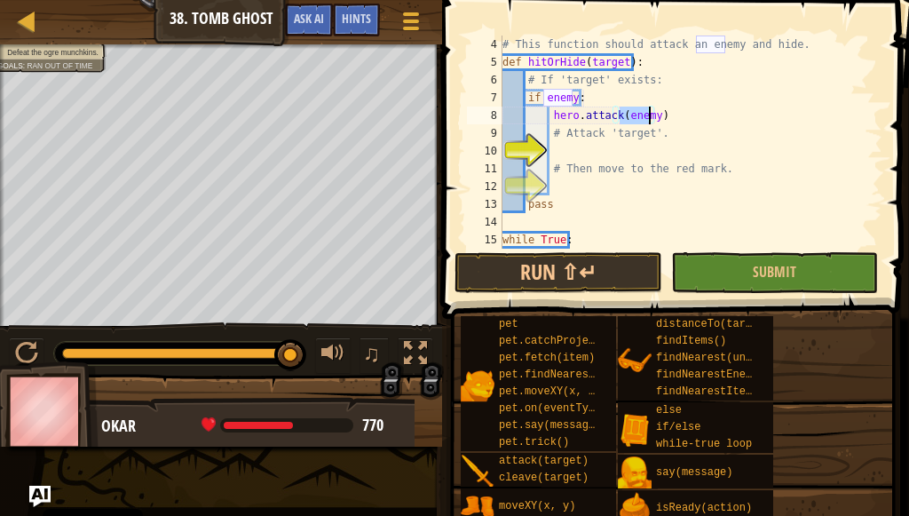
scroll to position [107, 0]
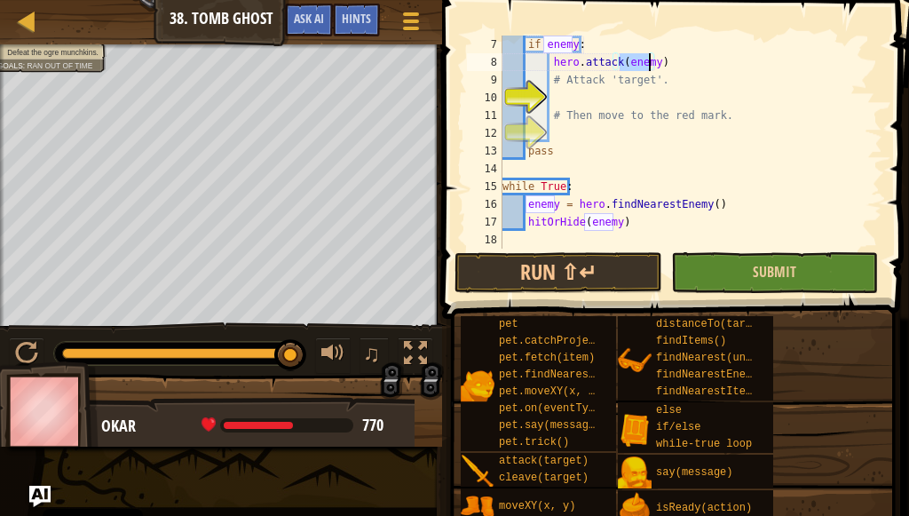
type textarea "hero.attack(enemy)"
click at [719, 265] on button "Submit" at bounding box center [774, 272] width 207 height 41
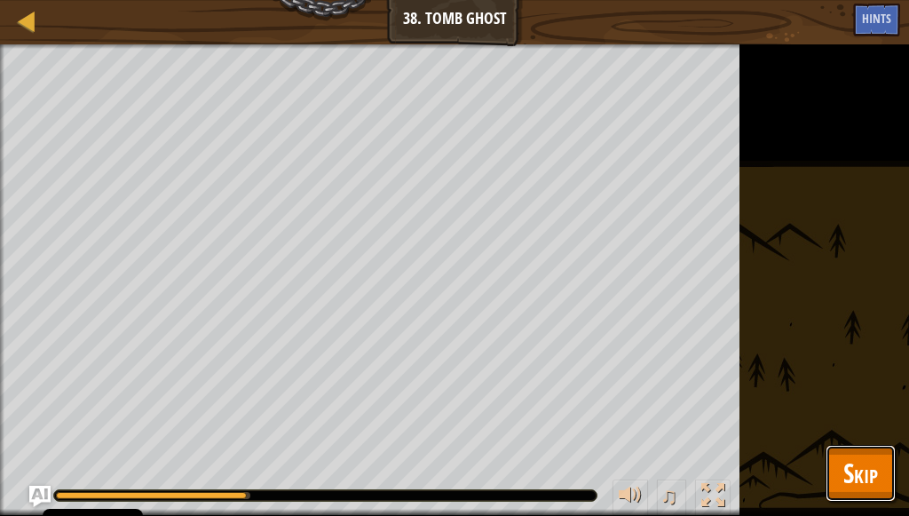
click at [862, 459] on span "Skip" at bounding box center [860, 472] width 35 height 36
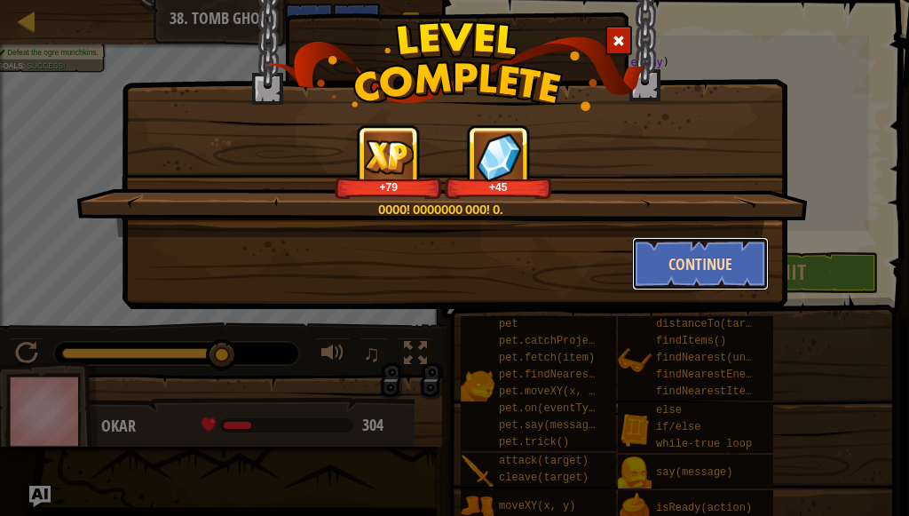
click at [682, 271] on button "Continue" at bounding box center [701, 263] width 138 height 53
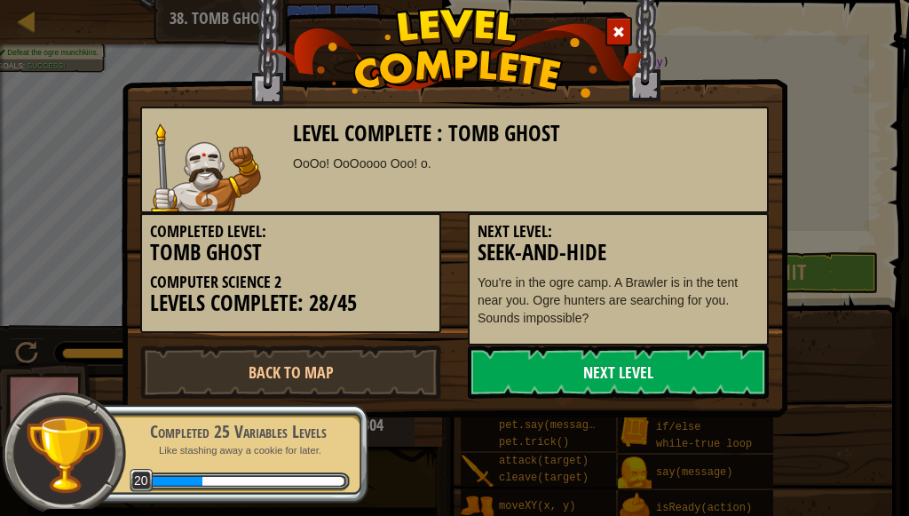
click at [566, 377] on link "Next Level" at bounding box center [618, 371] width 301 height 53
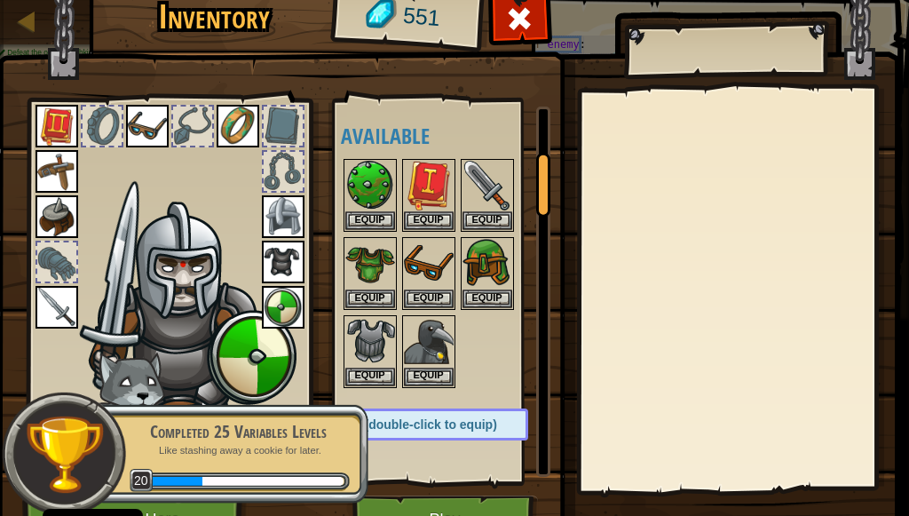
scroll to position [444, 0]
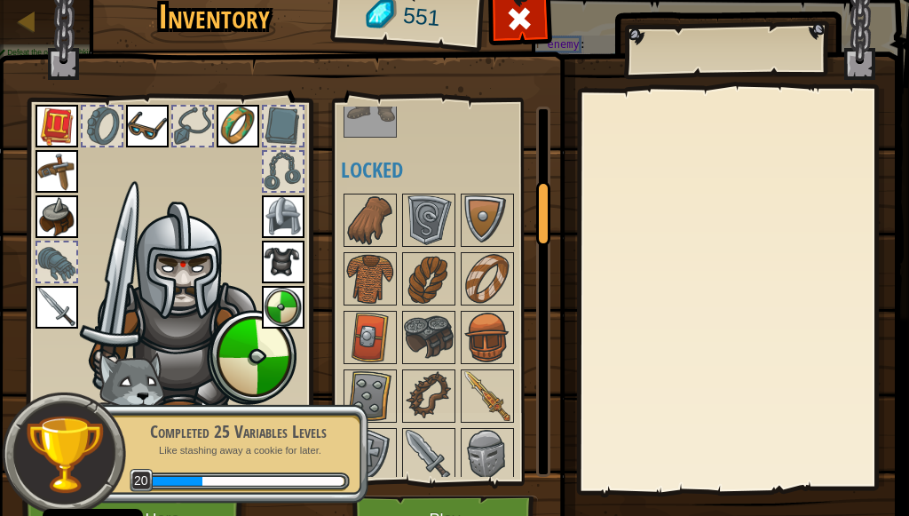
click at [414, 281] on img at bounding box center [429, 279] width 50 height 50
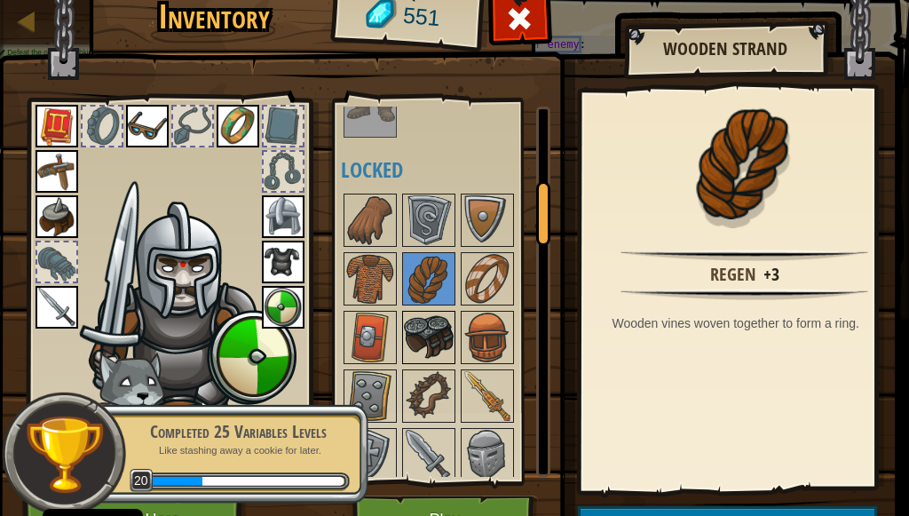
click at [429, 322] on img at bounding box center [429, 337] width 50 height 50
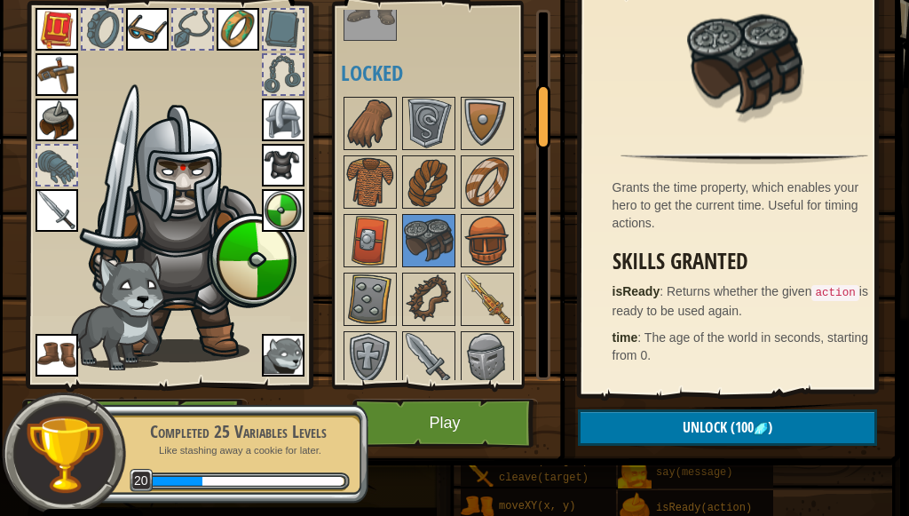
scroll to position [0, 0]
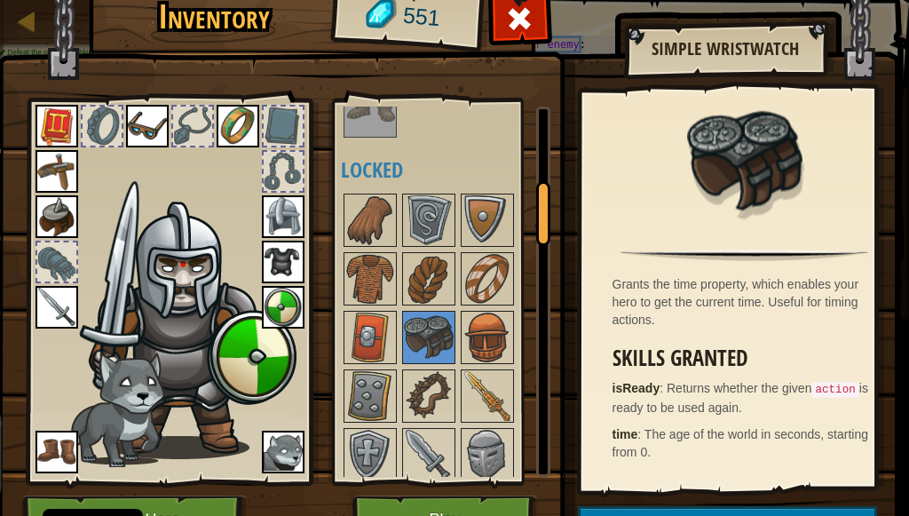
click at [51, 241] on div at bounding box center [57, 262] width 43 height 43
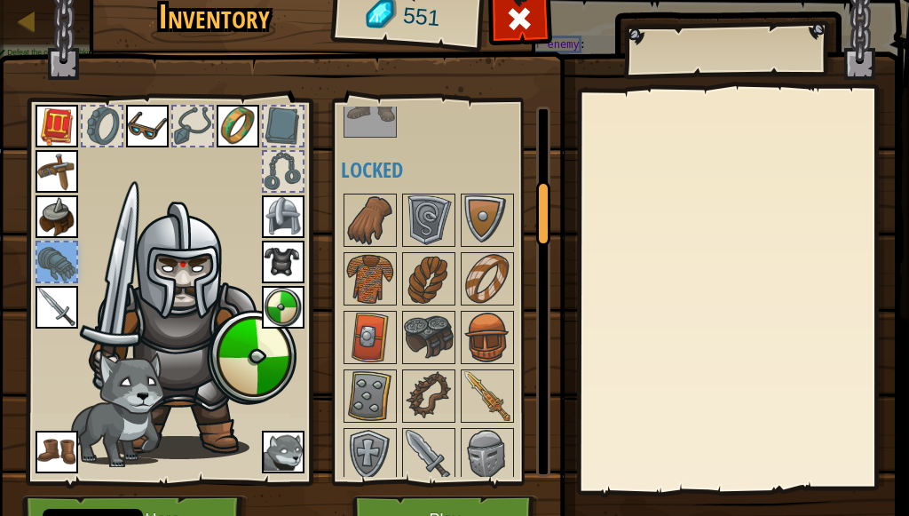
click at [326, 170] on img at bounding box center [448, 239] width 903 height 644
click at [351, 209] on img at bounding box center [370, 220] width 50 height 50
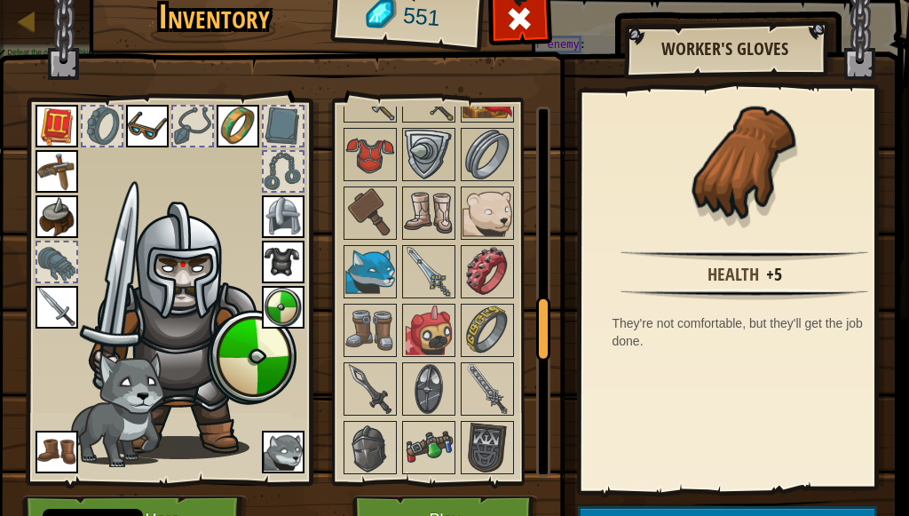
scroll to position [1331, 0]
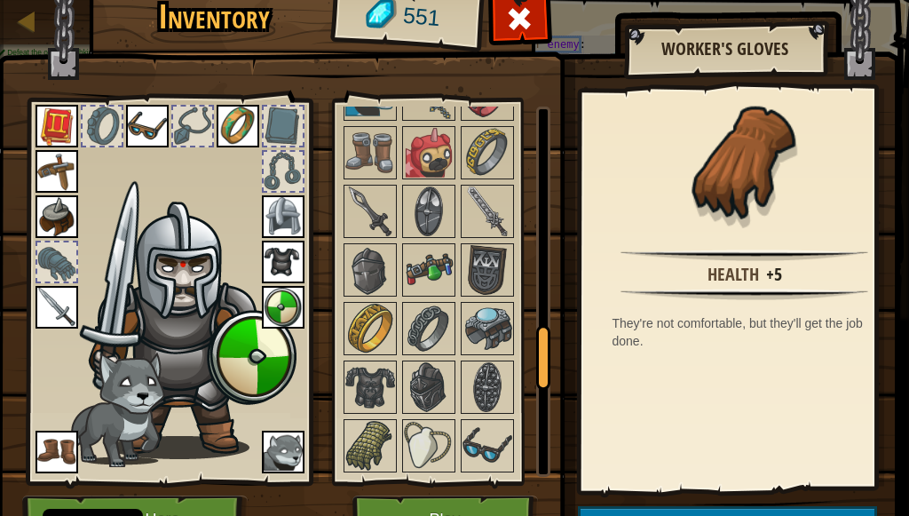
drag, startPoint x: 331, startPoint y: 140, endPoint x: 366, endPoint y: 146, distance: 35.0
click at [335, 140] on div "Available Equip Equip Equip Equip Equip Equip Equip Equip Equip Equip Equip Equ…" at bounding box center [441, 292] width 217 height 386
click at [366, 146] on img at bounding box center [370, 153] width 50 height 50
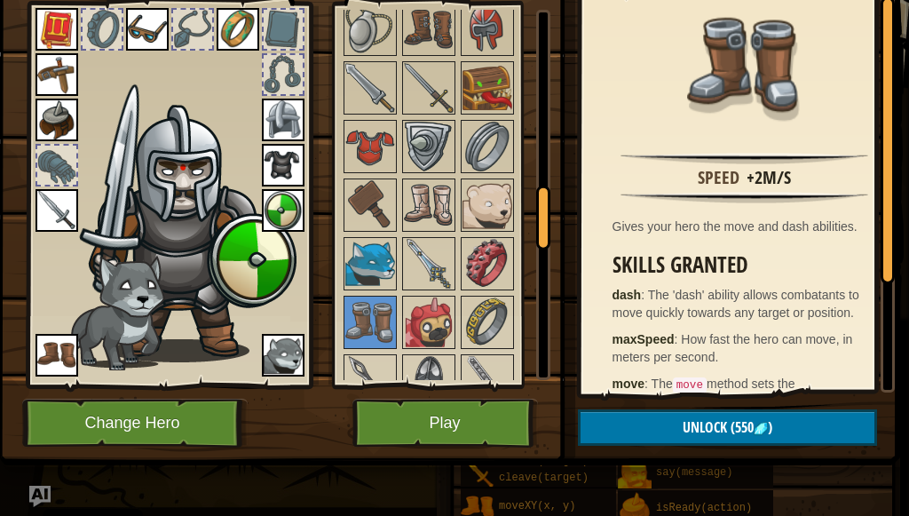
scroll to position [21, 0]
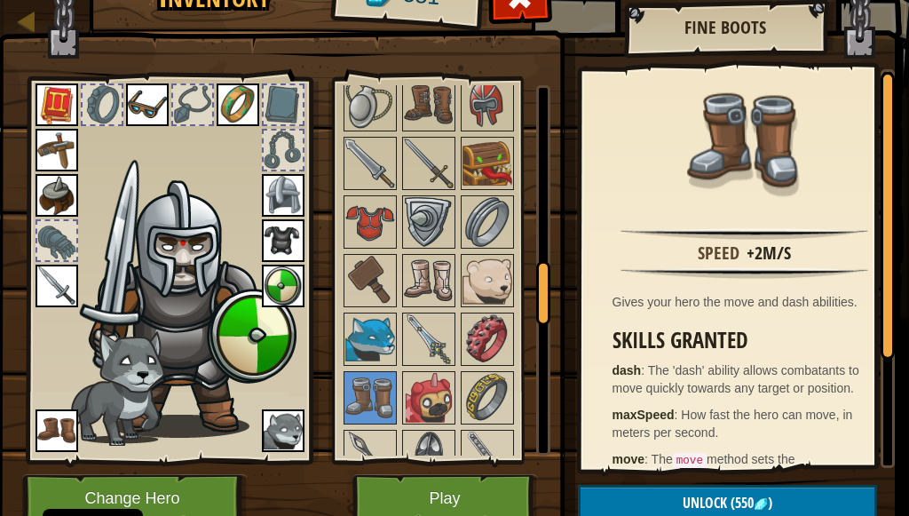
click at [42, 430] on img at bounding box center [57, 430] width 43 height 43
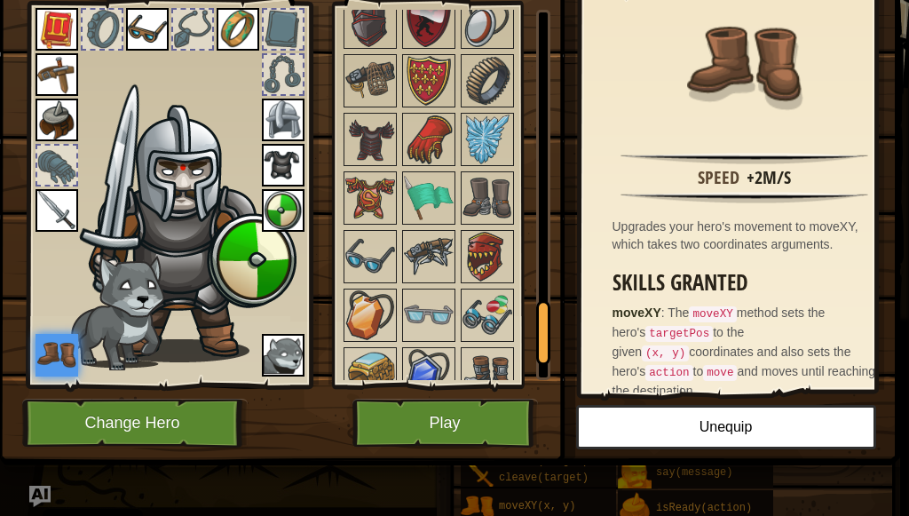
scroll to position [1686, 0]
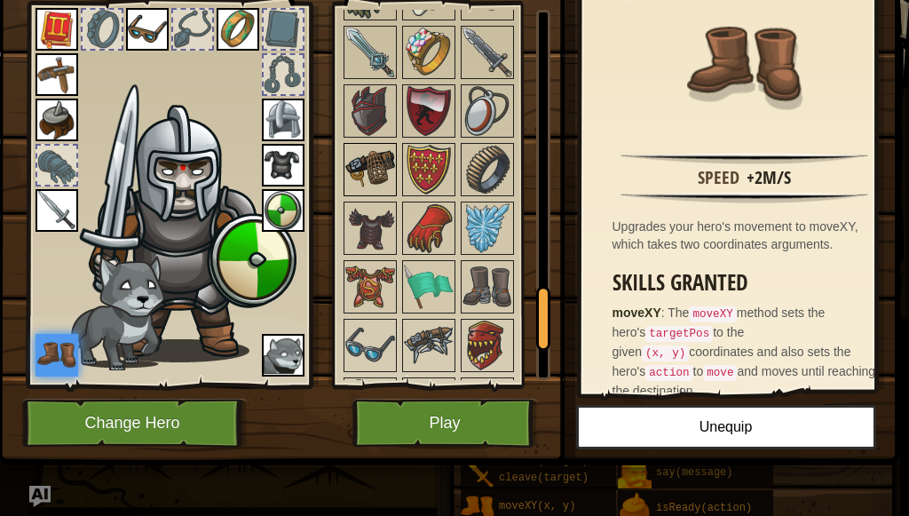
click at [382, 145] on img at bounding box center [370, 170] width 50 height 50
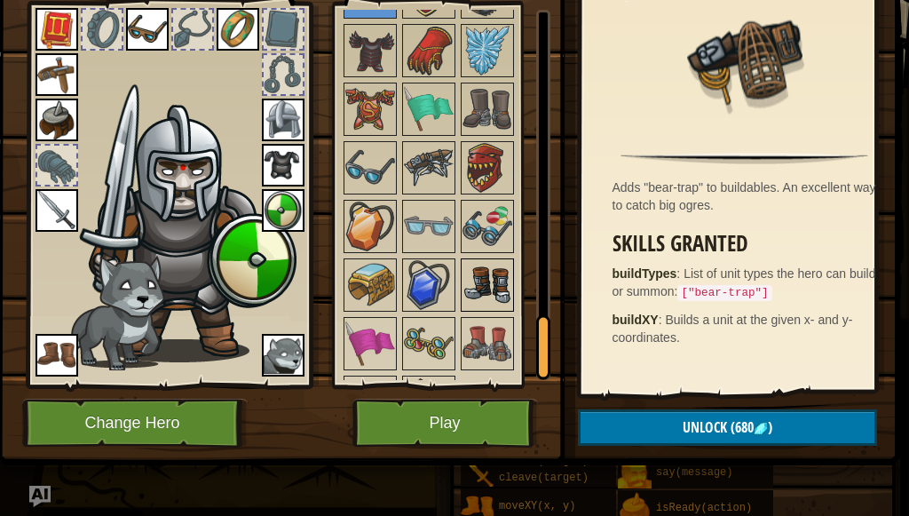
scroll to position [1915, 0]
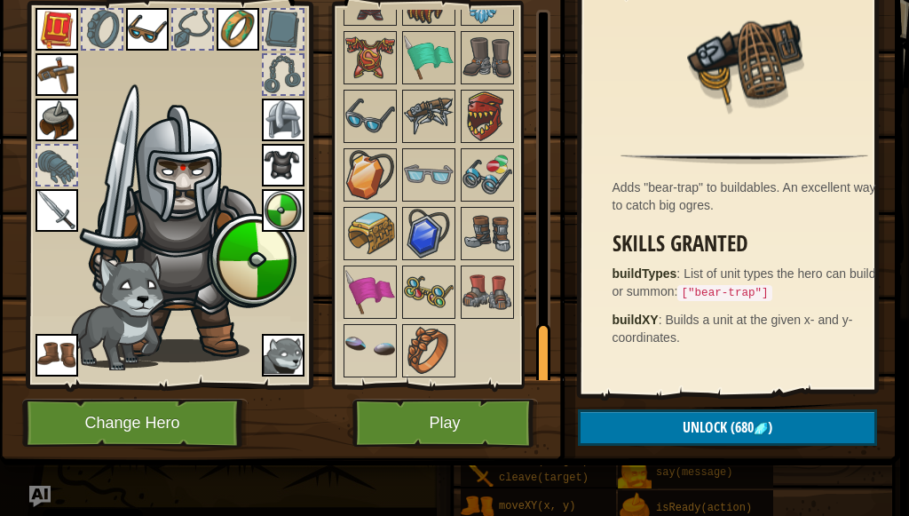
click at [612, 266] on strong "buildTypes" at bounding box center [644, 273] width 65 height 14
click at [502, 267] on img at bounding box center [487, 292] width 50 height 50
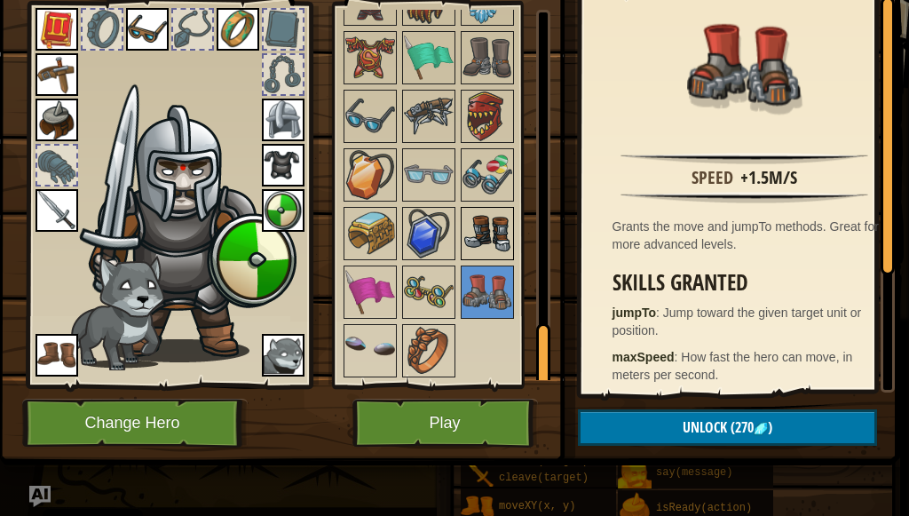
click at [493, 215] on img at bounding box center [487, 234] width 50 height 50
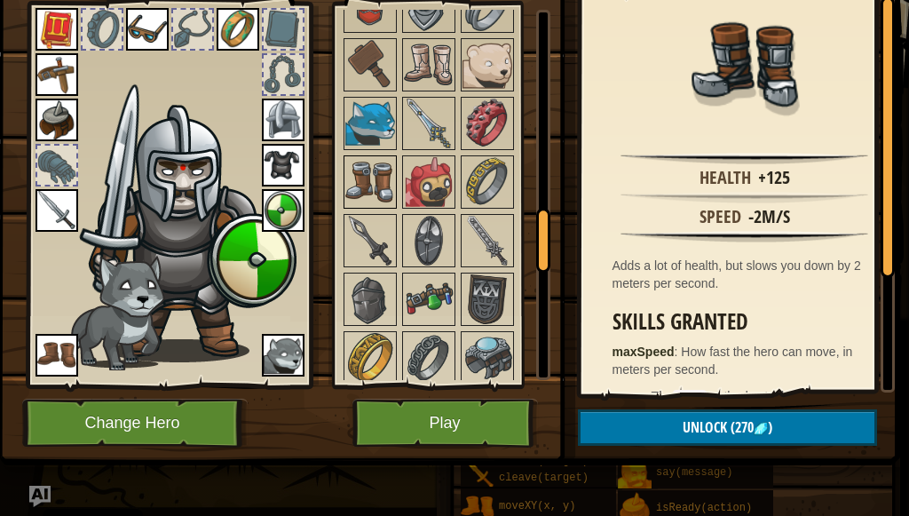
scroll to position [1028, 0]
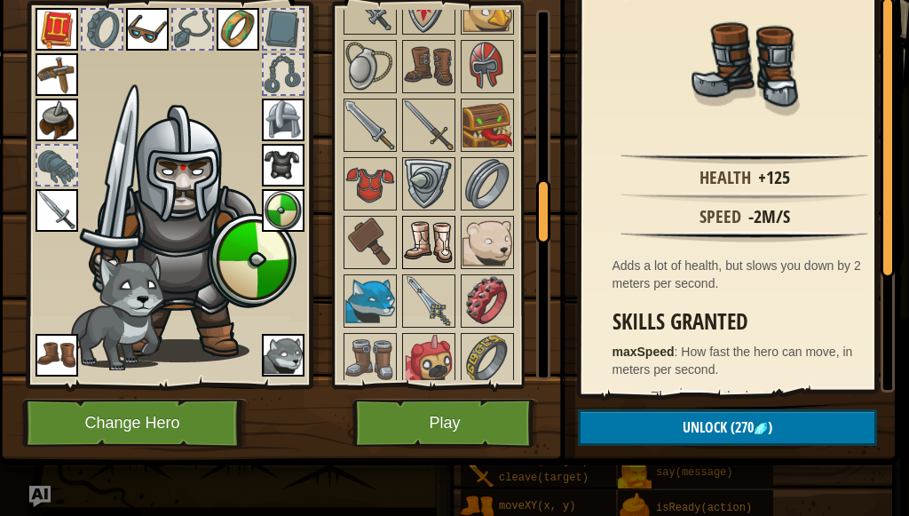
click at [427, 216] on div at bounding box center [428, 242] width 53 height 53
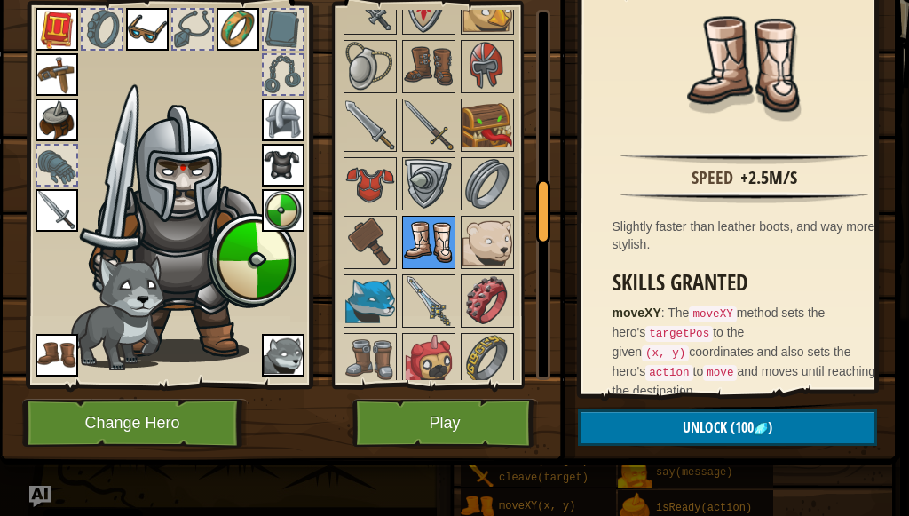
scroll to position [761, 0]
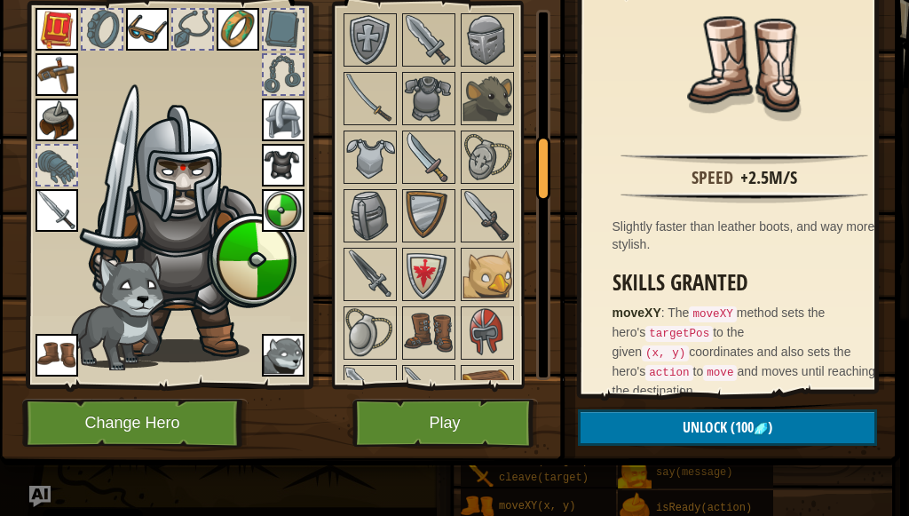
click at [67, 334] on img at bounding box center [57, 355] width 43 height 43
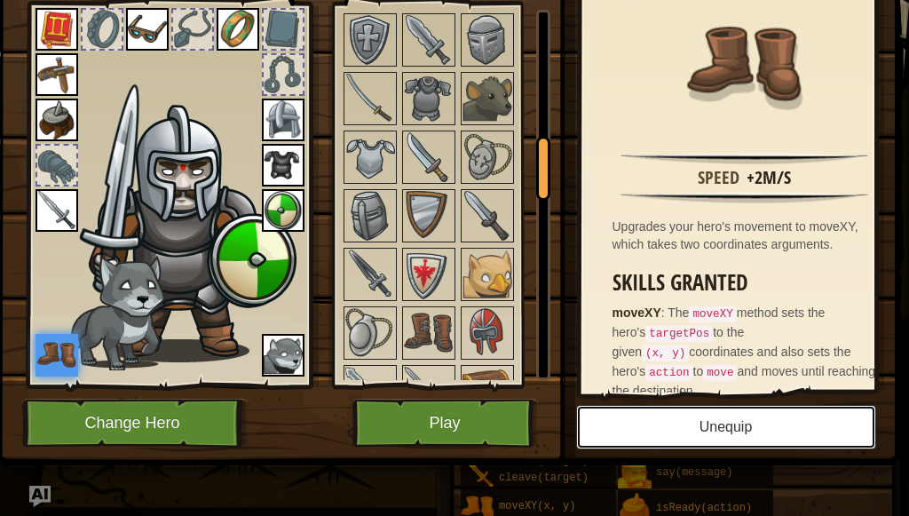
click at [642, 410] on button "Unequip" at bounding box center [726, 427] width 300 height 44
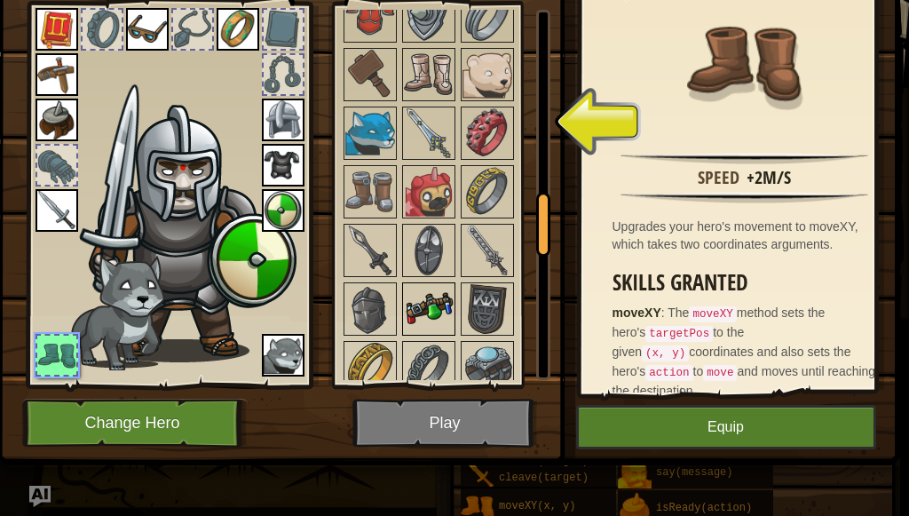
scroll to position [1107, 0]
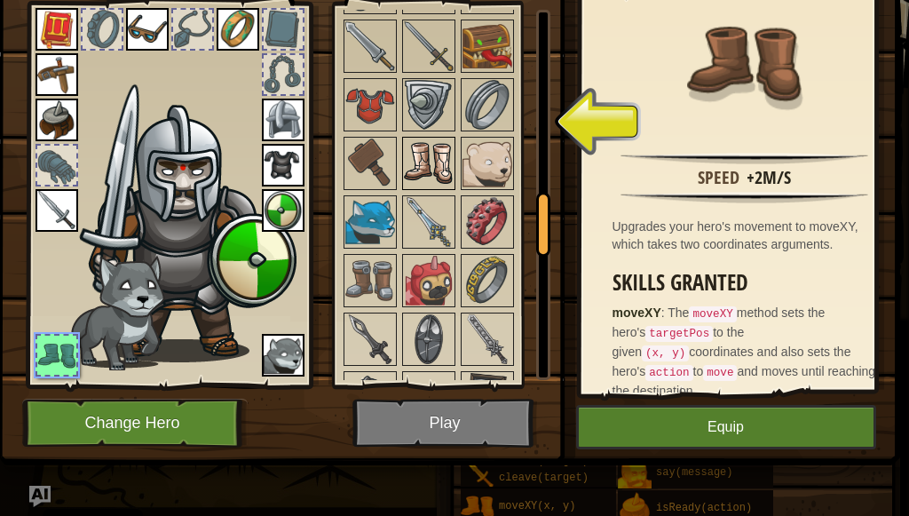
click at [434, 149] on img at bounding box center [429, 163] width 50 height 50
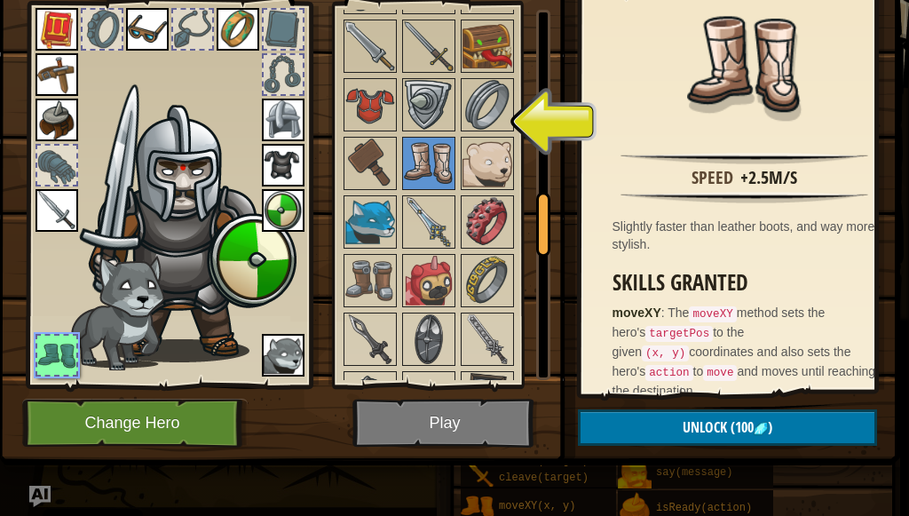
drag, startPoint x: 669, startPoint y: 391, endPoint x: 675, endPoint y: 411, distance: 20.5
click at [669, 393] on img at bounding box center [448, 143] width 903 height 644
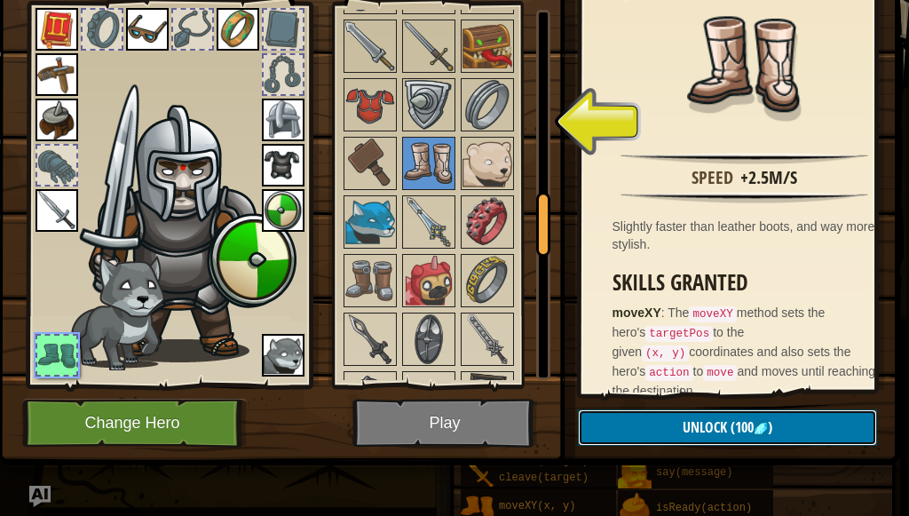
click at [678, 422] on button "Unlock (100 )" at bounding box center [727, 427] width 299 height 36
click at [678, 422] on button "Confirm" at bounding box center [727, 427] width 299 height 36
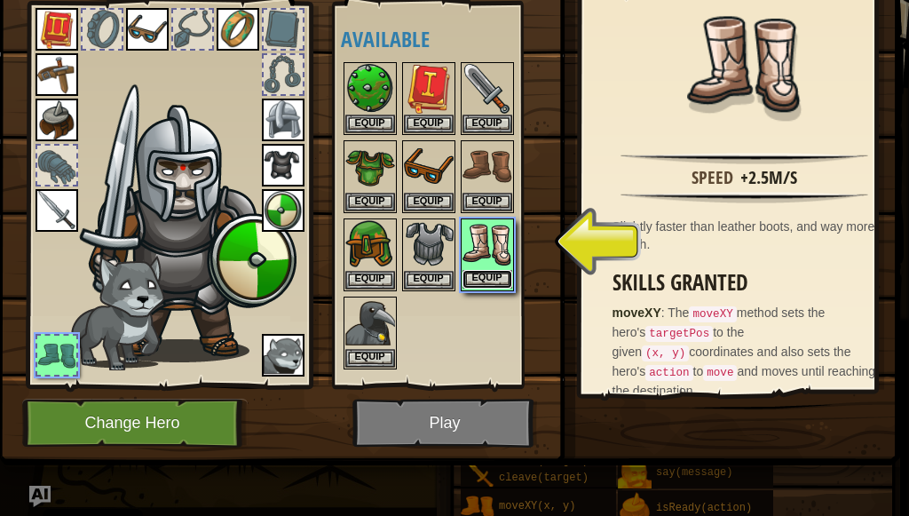
click at [485, 270] on button "Equip" at bounding box center [487, 279] width 50 height 19
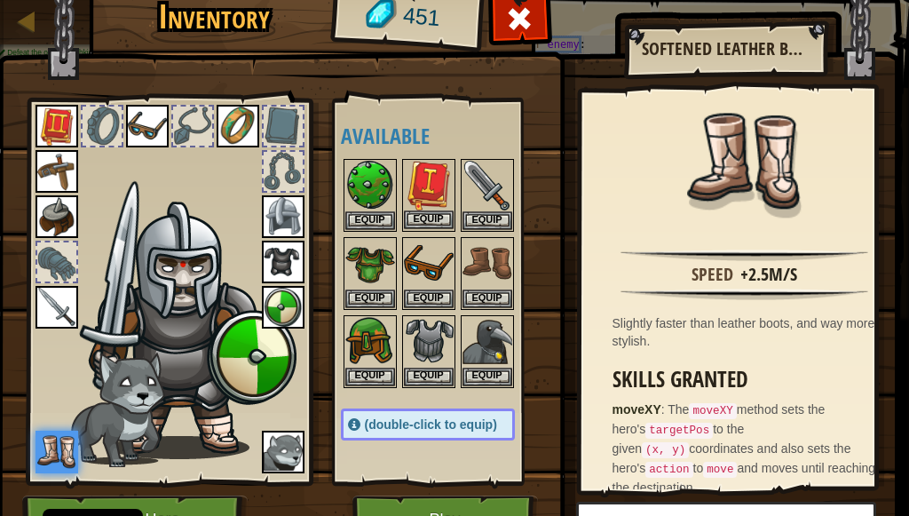
scroll to position [110, 0]
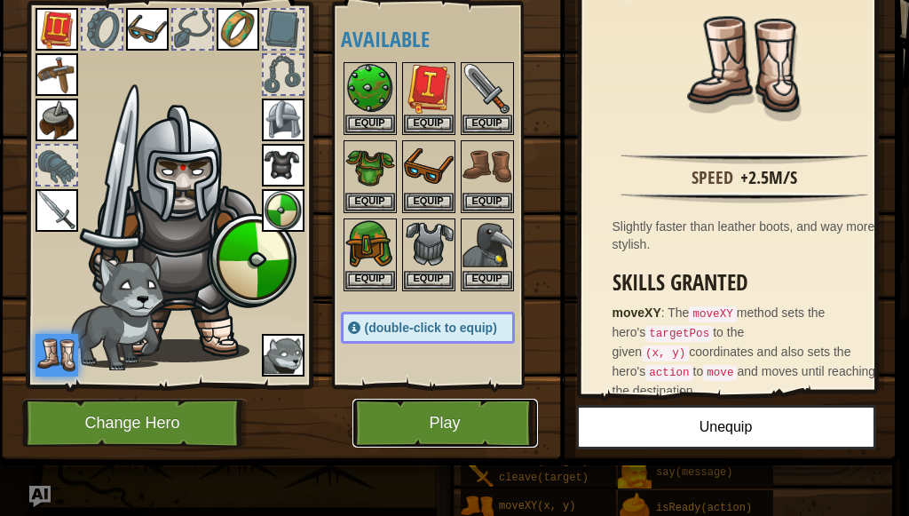
click at [430, 404] on button "Play" at bounding box center [444, 422] width 185 height 49
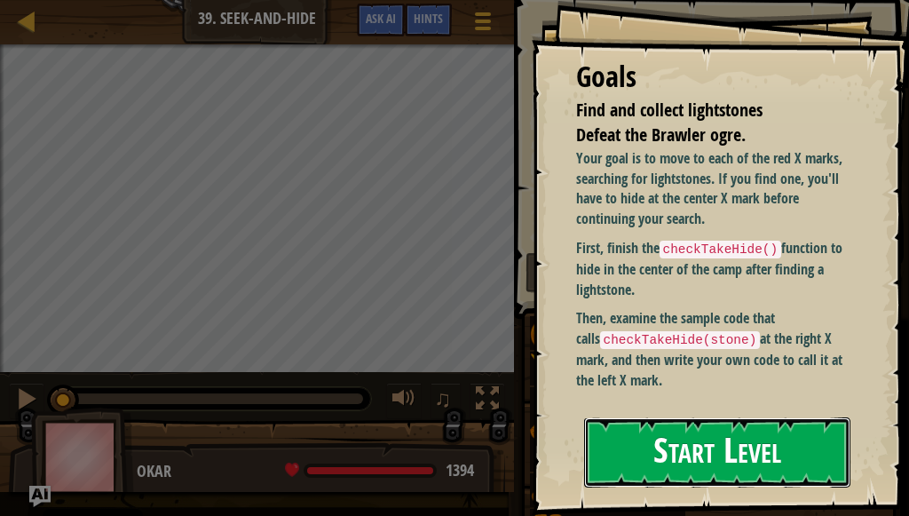
drag, startPoint x: 707, startPoint y: 422, endPoint x: 703, endPoint y: 468, distance: 46.4
click at [703, 468] on button "Start Level" at bounding box center [717, 452] width 266 height 70
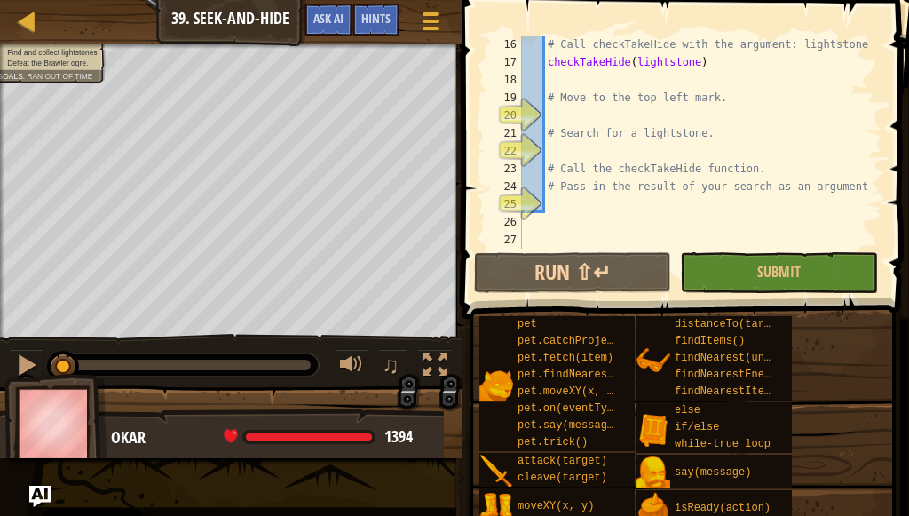
scroll to position [266, 0]
click at [587, 115] on div "# Call checkTakeHide with the argument: lightstone checkTakeHide ( lightstone )…" at bounding box center [693, 160] width 351 height 249
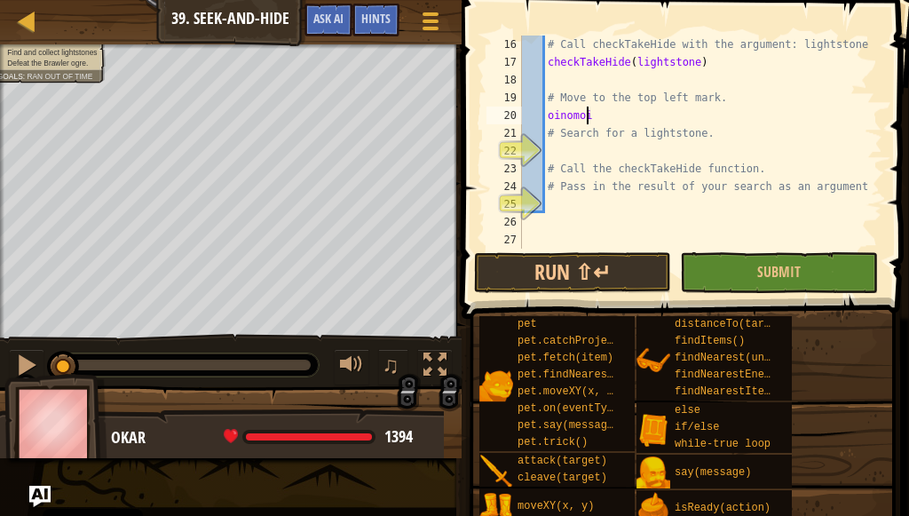
scroll to position [8, 4]
click at [752, 296] on span at bounding box center [687, 134] width 462 height 371
click at [790, 276] on span "Submit" at bounding box center [778, 272] width 43 height 20
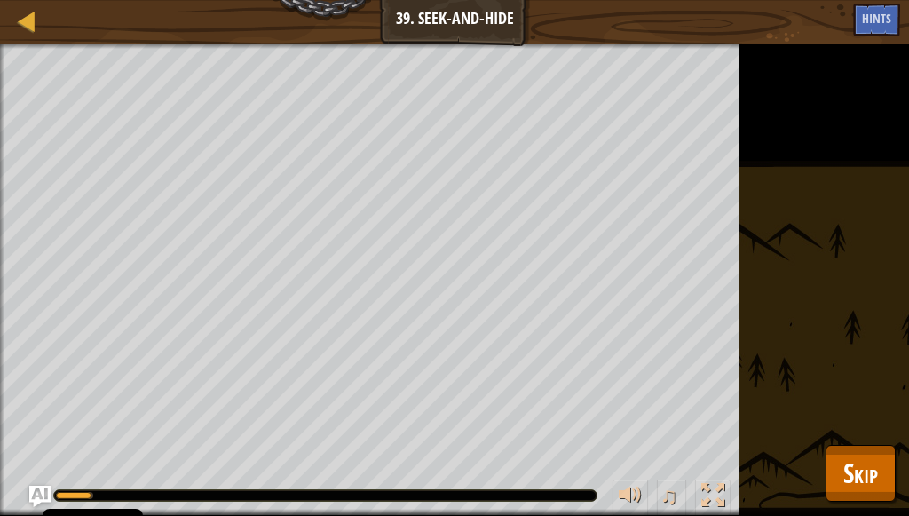
click at [887, 438] on div "Find and collect lightstones Defeat the Brawler ogre. Goals : Running... ♫ Okar…" at bounding box center [454, 279] width 909 height 471
click at [885, 448] on button "Skip" at bounding box center [860, 473] width 70 height 57
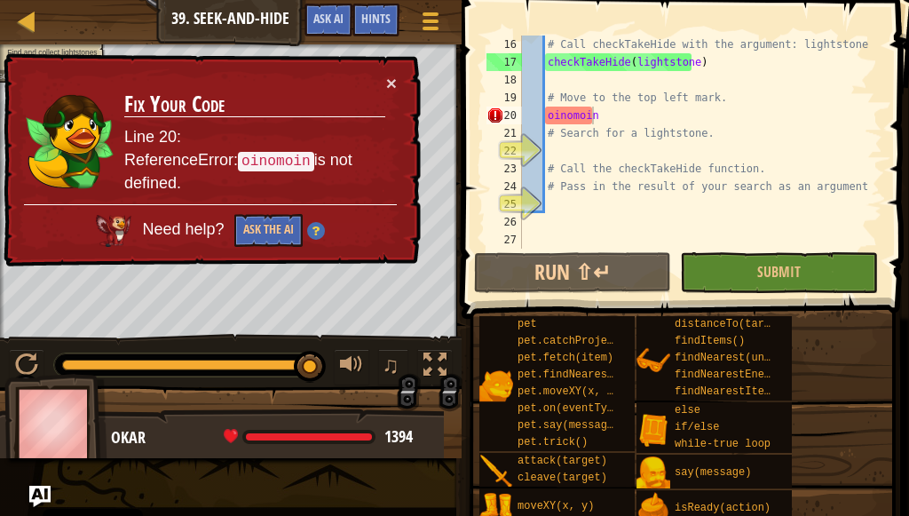
click at [611, 120] on div "# Call checkTakeHide with the argument: lightstone checkTakeHide ( lightstone )…" at bounding box center [693, 160] width 351 height 249
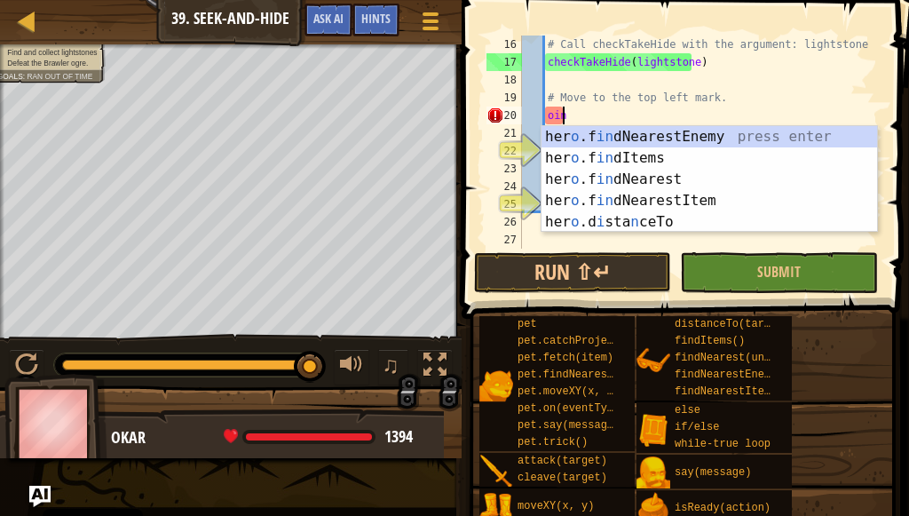
type textarea "o"
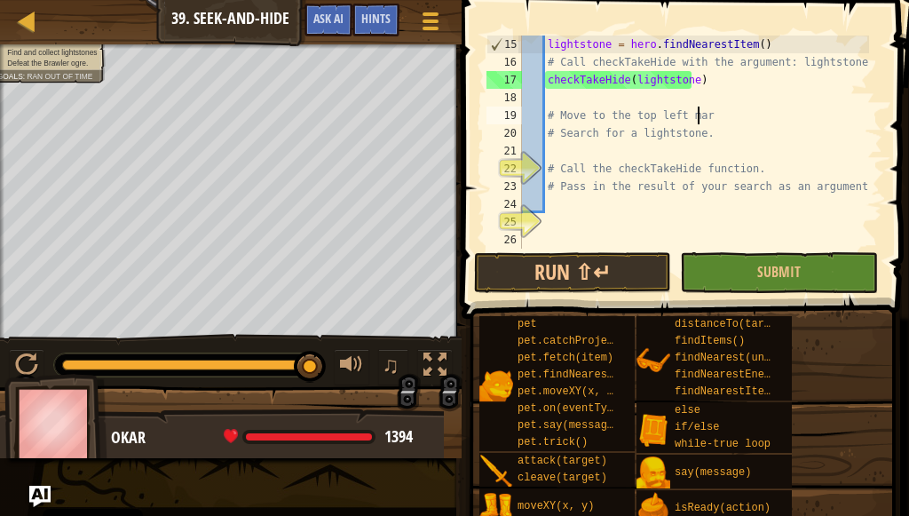
scroll to position [249, 0]
type textarea "# Move to the top lef"
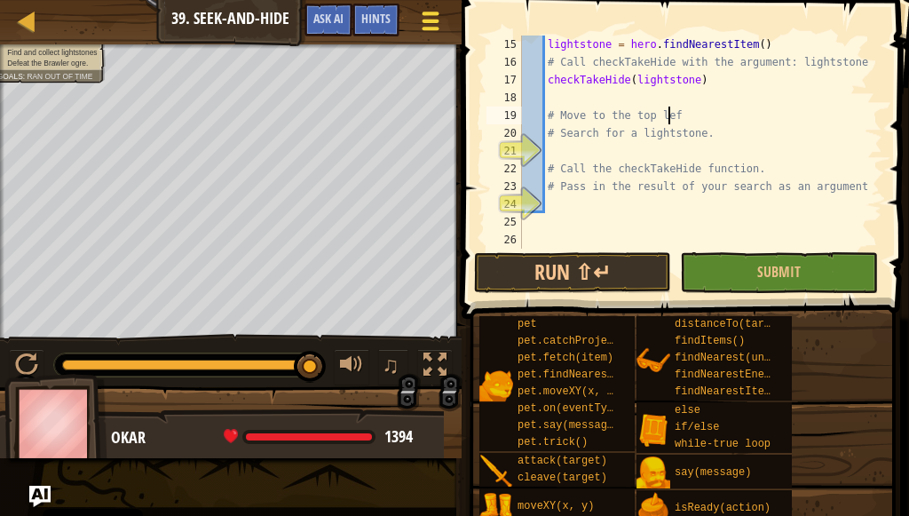
click at [423, 12] on span at bounding box center [430, 14] width 17 height 4
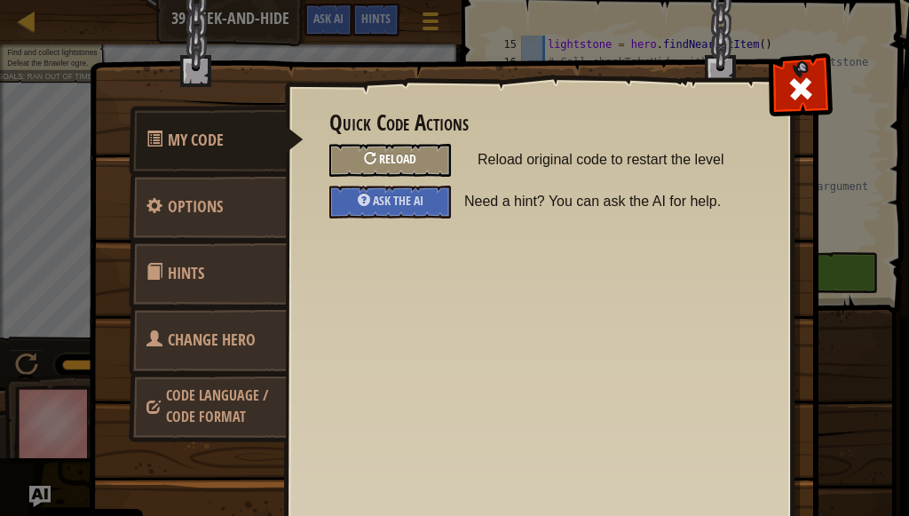
click at [421, 163] on div "Reload" at bounding box center [390, 160] width 122 height 33
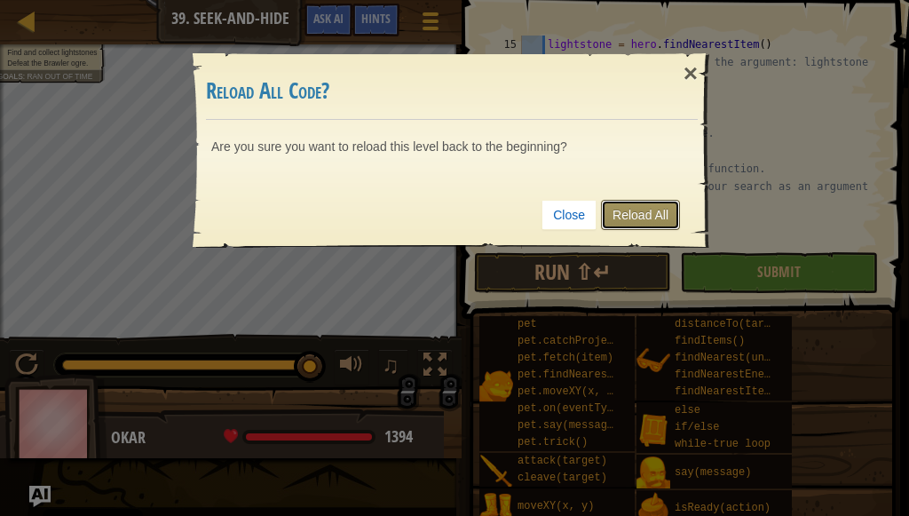
click at [619, 202] on link "Reload All" at bounding box center [640, 215] width 79 height 30
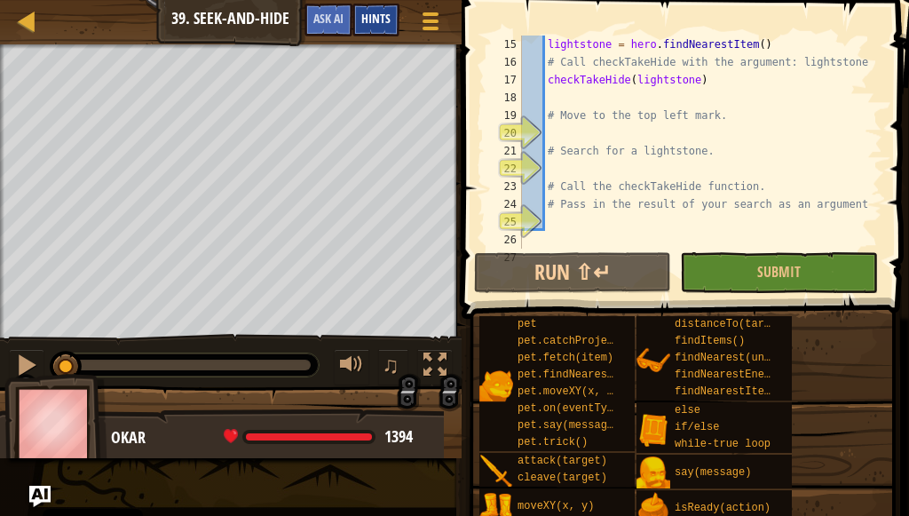
click at [391, 27] on div "Hints" at bounding box center [375, 20] width 47 height 33
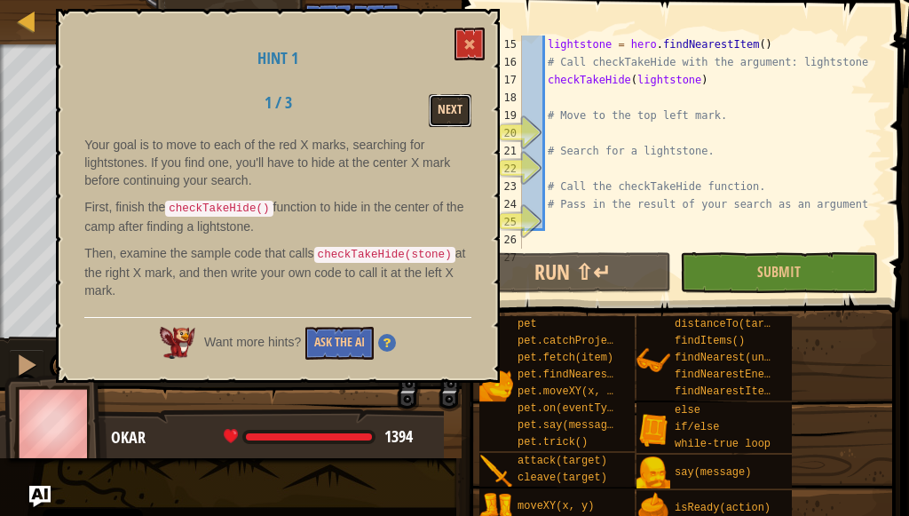
click at [449, 104] on button "Next" at bounding box center [450, 110] width 43 height 33
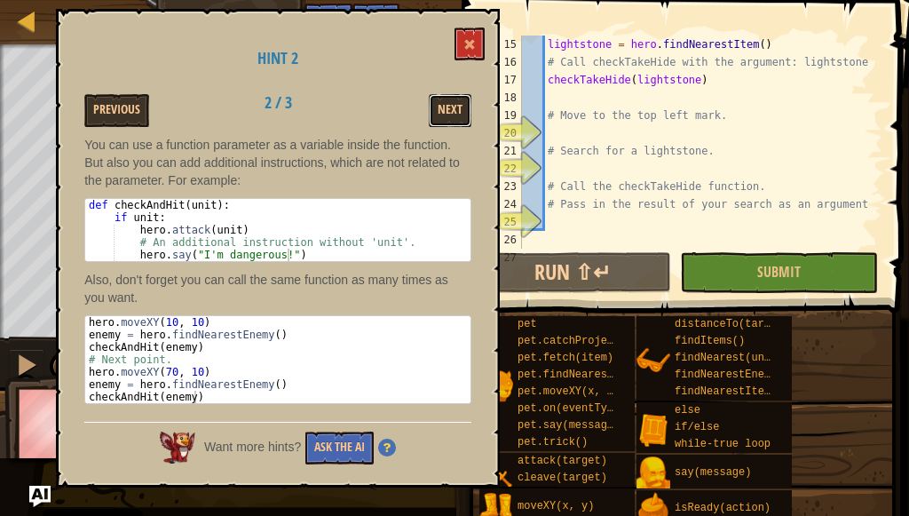
click at [449, 104] on button "Next" at bounding box center [450, 110] width 43 height 33
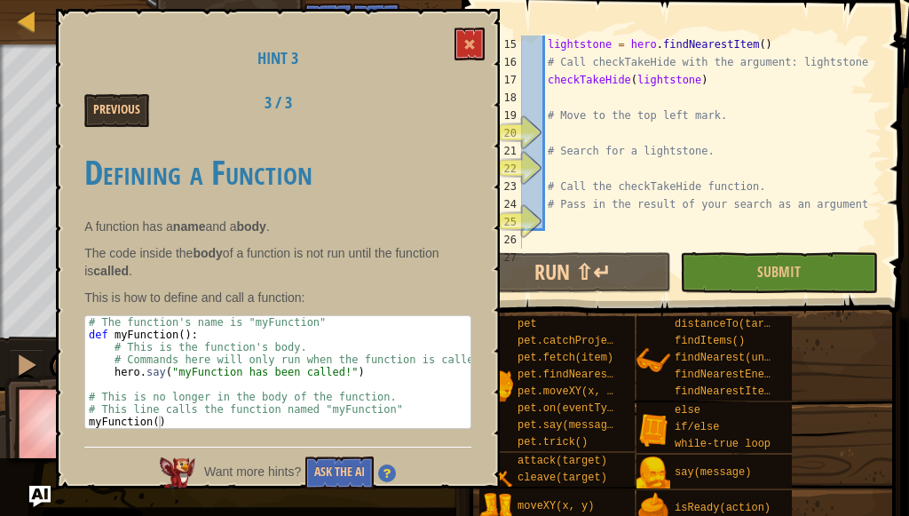
click at [488, 52] on div "Hint 3 Previous 3 / 3 Defining a Function A function has a name and a body . Th…" at bounding box center [278, 248] width 444 height 479
click at [460, 43] on button at bounding box center [469, 44] width 30 height 33
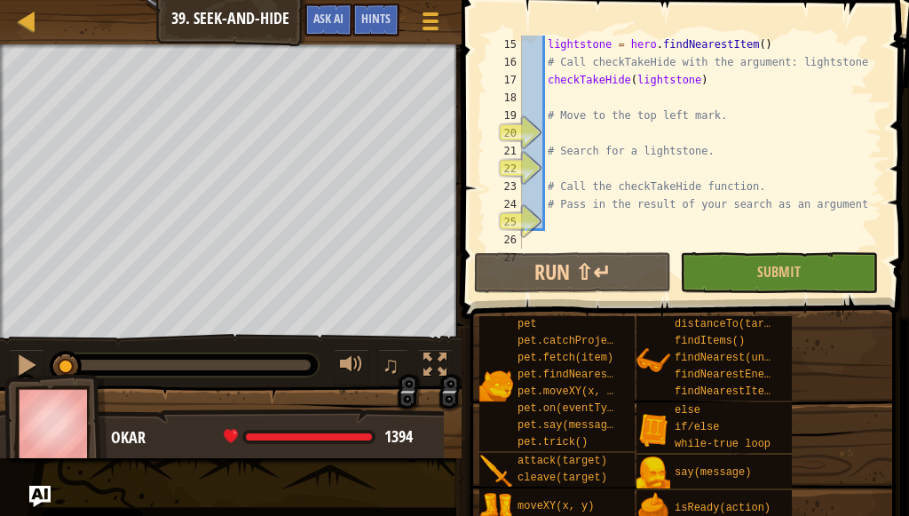
click at [583, 241] on div "lightstone = hero . findNearestItem ( ) # Call checkTakeHide with the argument:…" at bounding box center [693, 160] width 351 height 249
click at [642, 218] on div "lightstone = hero . findNearestItem ( ) # Call checkTakeHide with the argument:…" at bounding box center [693, 160] width 351 height 249
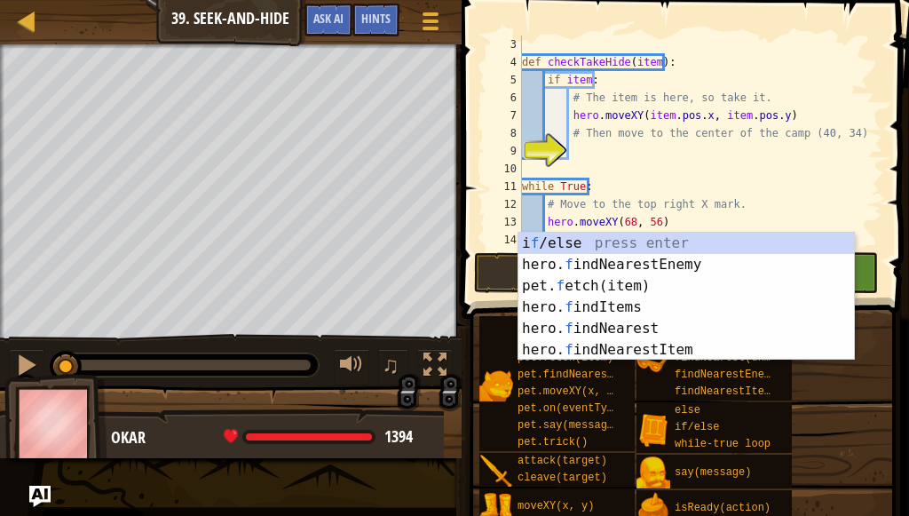
scroll to position [266, 0]
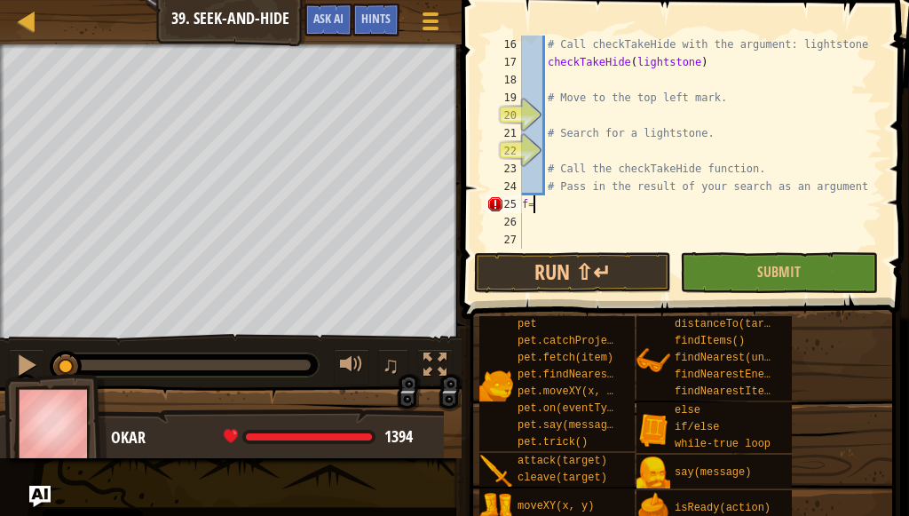
type textarea "f"
click at [599, 150] on div "# Call checkTakeHide with the argument: lightstone checkTakeHide ( lightstone )…" at bounding box center [693, 160] width 351 height 249
click at [600, 90] on div "# Call checkTakeHide with the argument: lightstone checkTakeHide ( lightstone )…" at bounding box center [693, 160] width 351 height 249
type textarea "# Move to the top left mark."
click at [596, 77] on div "# Call checkTakeHide with the argument: lightstone checkTakeHide ( lightstone )…" at bounding box center [693, 160] width 351 height 249
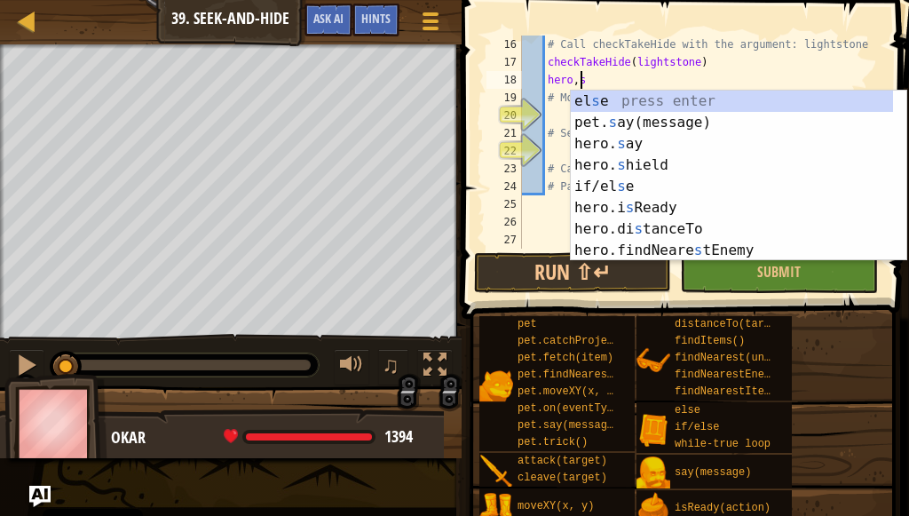
scroll to position [8, 4]
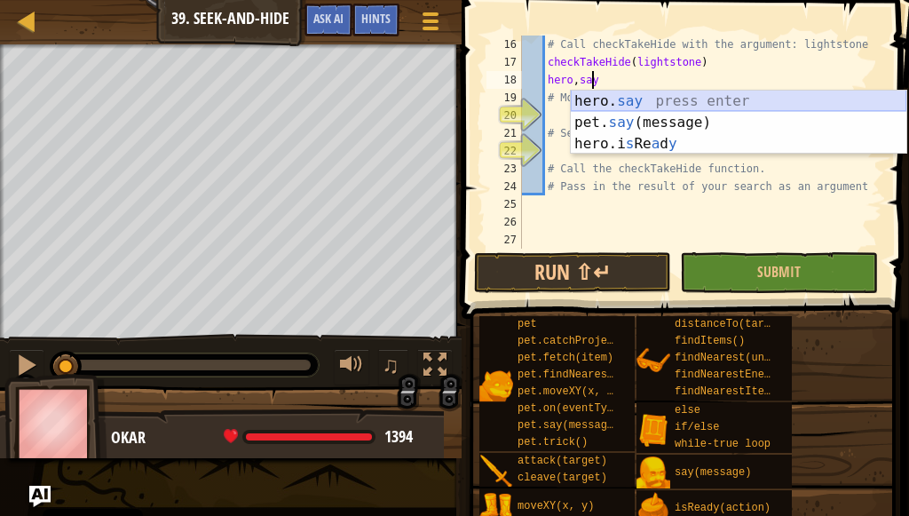
click at [603, 100] on div "hero. say press enter pet. say (message) press enter hero.i s Re a d y press en…" at bounding box center [738, 144] width 335 height 107
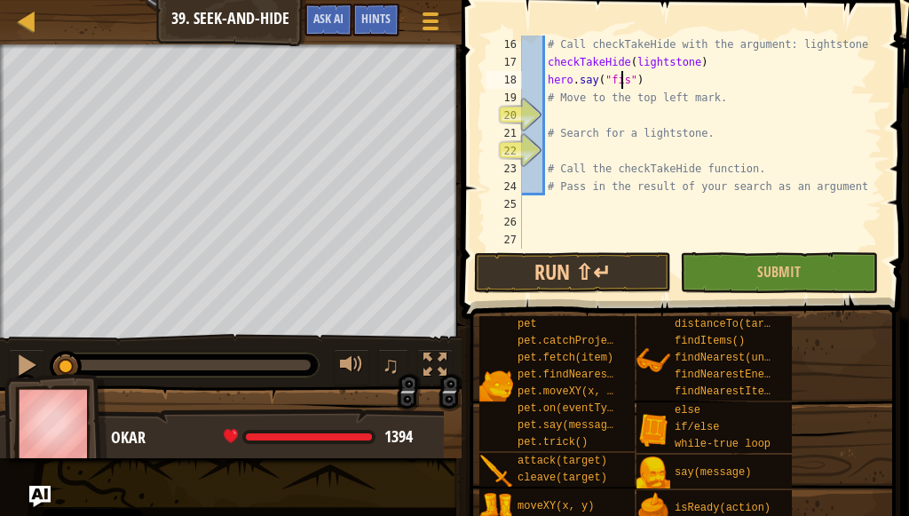
scroll to position [8, 8]
type textarea "hero.say("fis")"
click at [624, 83] on div "# Call checkTakeHide with the argument: lightstone checkTakeHide ( lightstone )…" at bounding box center [693, 160] width 351 height 249
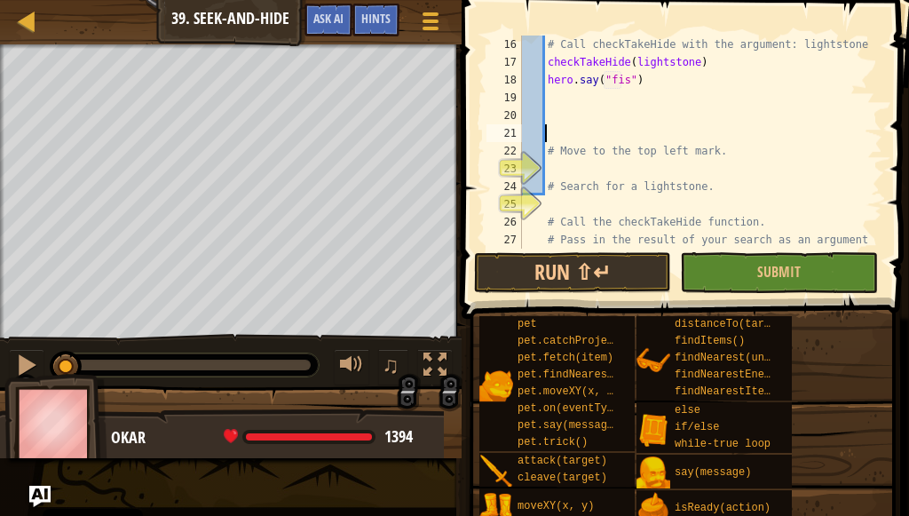
click at [615, 83] on div "# Call checkTakeHide with the argument: lightstone checkTakeHide ( lightstone )…" at bounding box center [693, 160] width 351 height 249
click at [620, 83] on div "# Call checkTakeHide with the argument: lightstone checkTakeHide ( lightstone )…" at bounding box center [693, 160] width 351 height 249
click at [621, 82] on div "# Call checkTakeHide with the argument: lightstone checkTakeHide ( lightstone )…" at bounding box center [693, 160] width 351 height 249
type textarea "hero.say("fisch")"
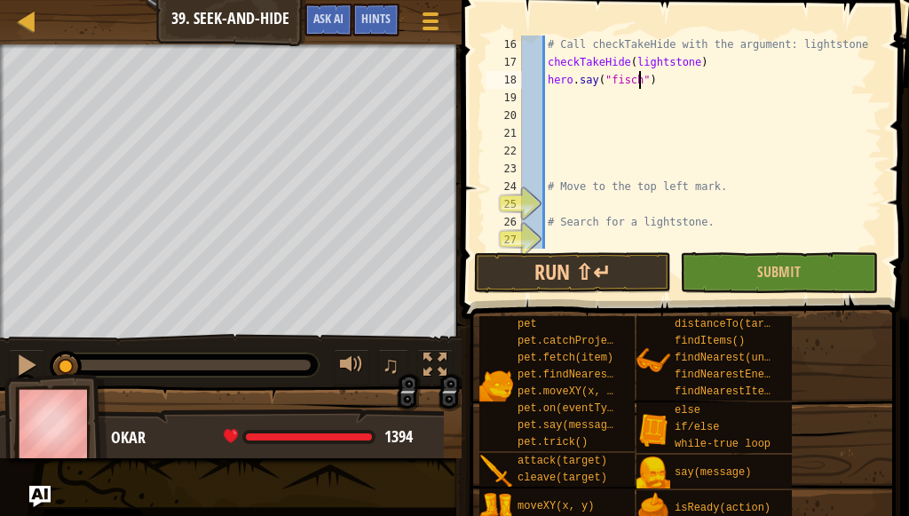
click at [636, 85] on div "# Call checkTakeHide with the argument: lightstone checkTakeHide ( lightstone )…" at bounding box center [693, 160] width 351 height 249
click at [633, 85] on div "# Call checkTakeHide with the argument: lightstone checkTakeHide ( lightstone )…" at bounding box center [693, 160] width 351 height 249
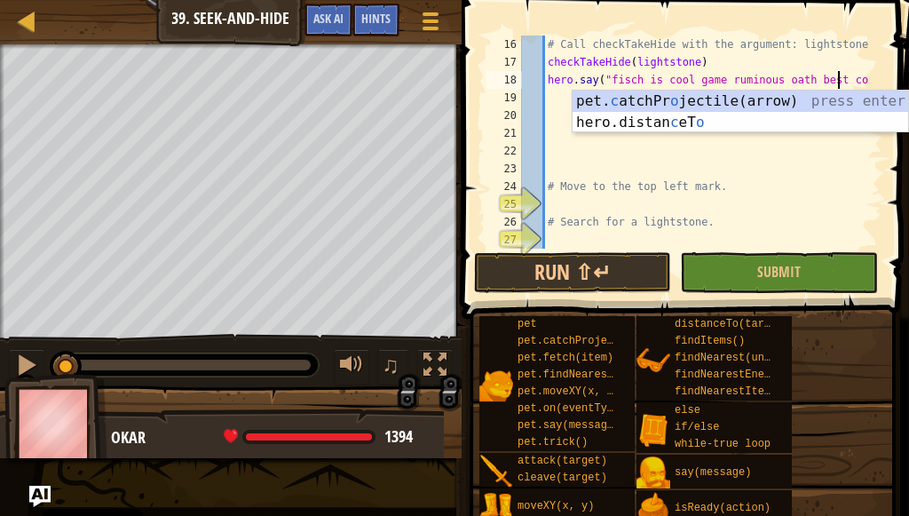
scroll to position [8, 27]
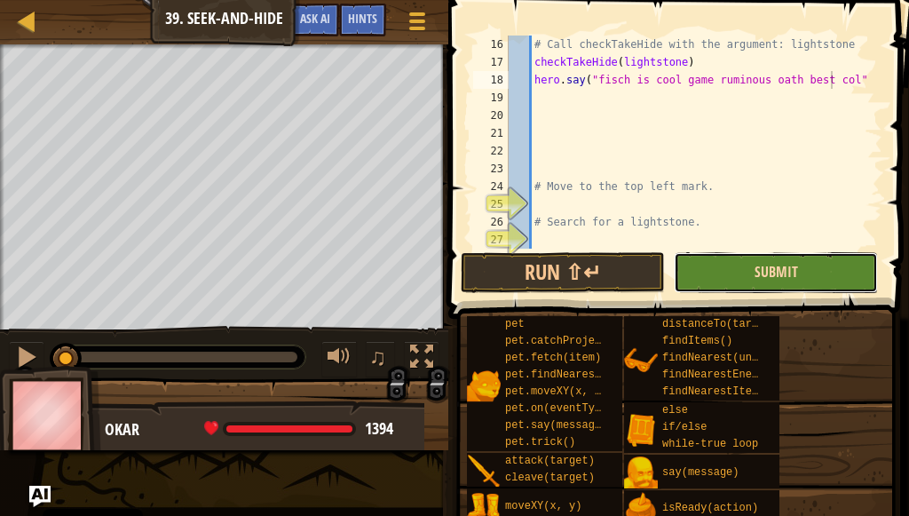
click at [784, 278] on span "Submit" at bounding box center [775, 272] width 43 height 20
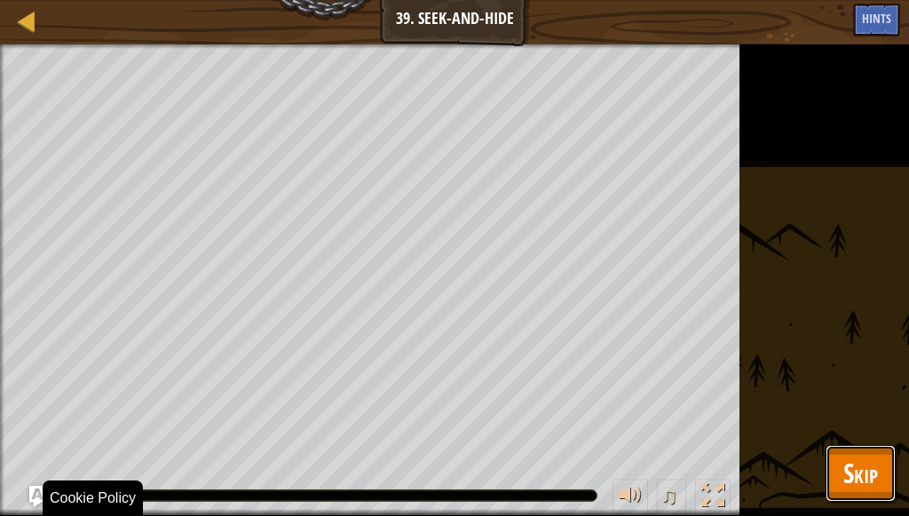
click at [863, 463] on span "Skip" at bounding box center [860, 472] width 35 height 36
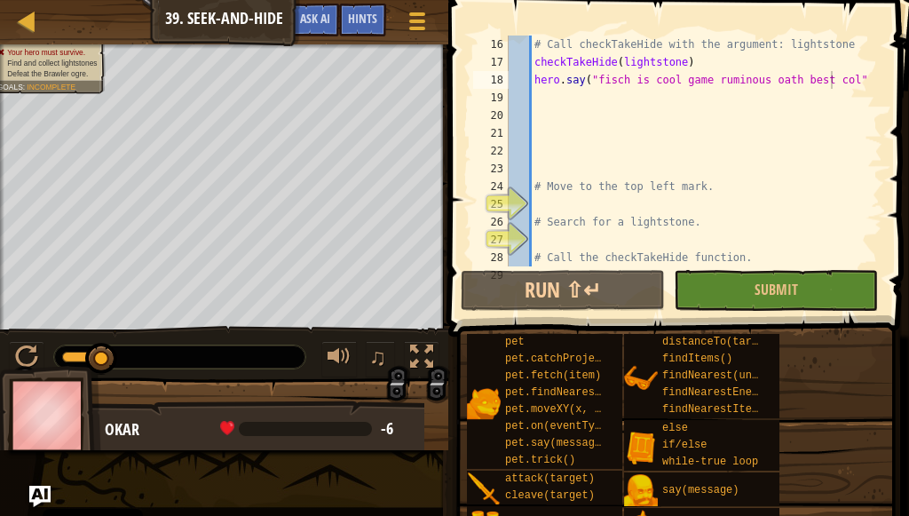
click at [834, 75] on div "# Call checkTakeHide with the argument: lightstone checkTakeHide ( lightstone )…" at bounding box center [687, 169] width 364 height 266
click at [830, 86] on div "# Call checkTakeHide with the argument: lightstone checkTakeHide ( lightstone )…" at bounding box center [687, 169] width 364 height 266
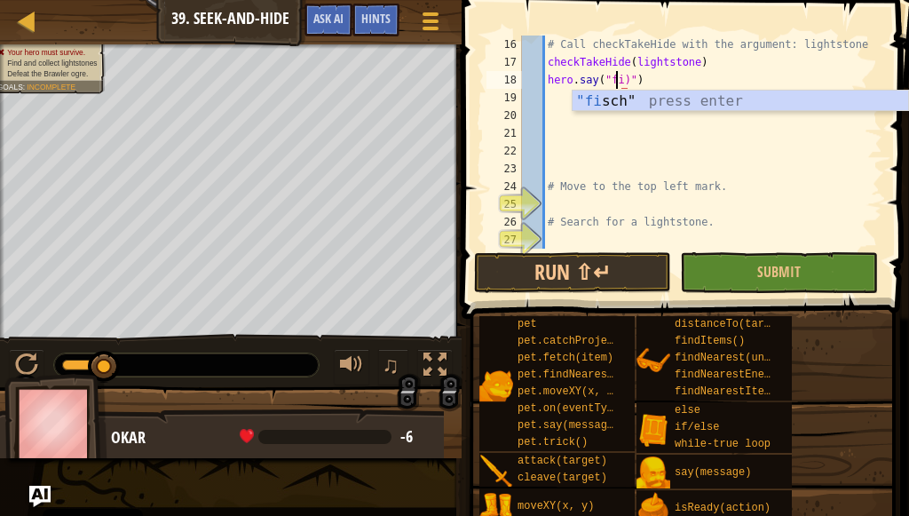
scroll to position [8, 8]
click at [618, 75] on div "# Call checkTakeHide with the argument: lightstone checkTakeHide ( lightstone )…" at bounding box center [693, 160] width 351 height 249
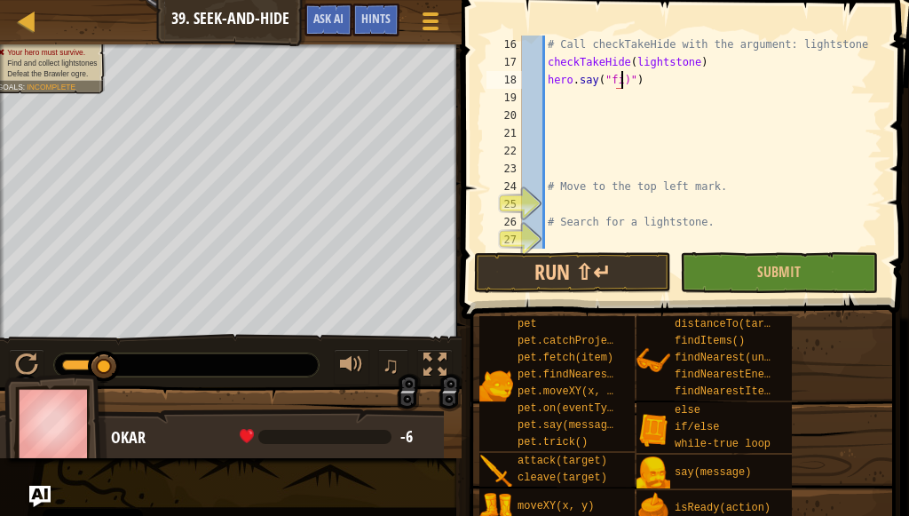
click at [623, 82] on div "# Call checkTakeHide with the argument: lightstone checkTakeHide ( lightstone )…" at bounding box center [693, 160] width 351 height 249
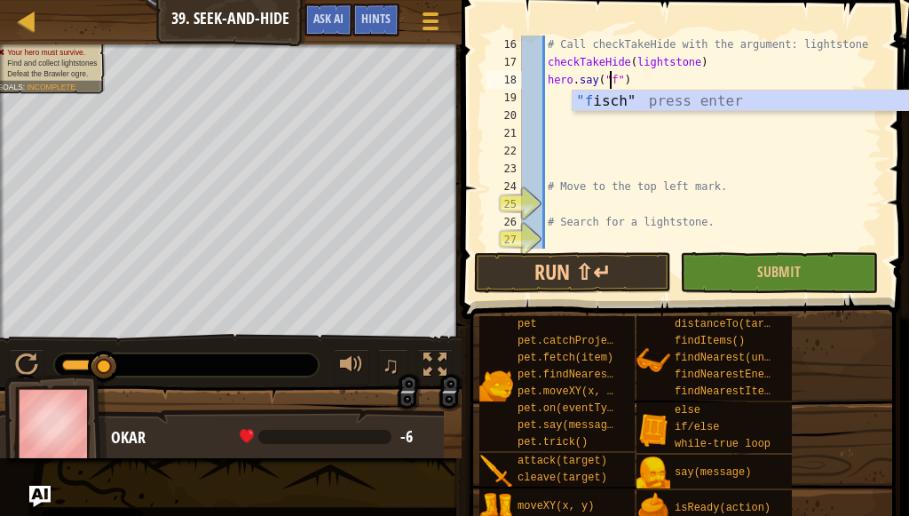
scroll to position [8, 7]
type textarea "hero.say("")"
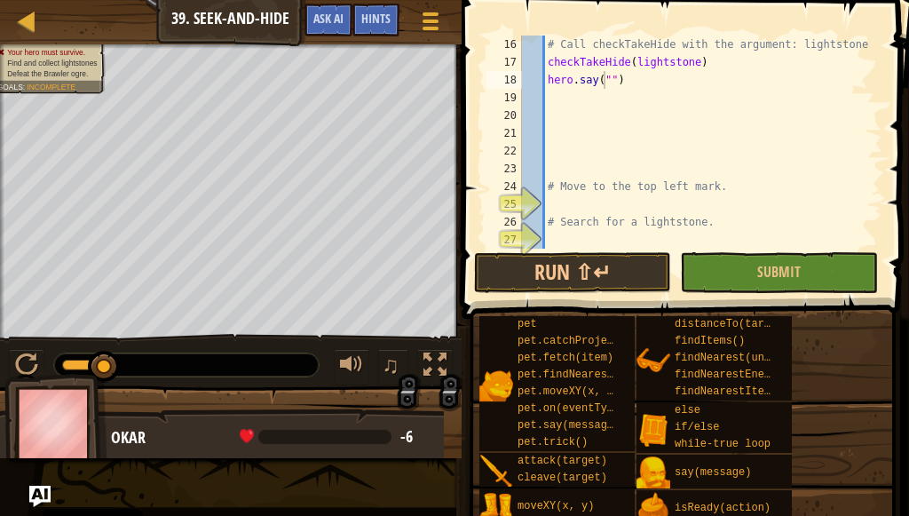
click at [98, 125] on div "Map Computer Science 2 39. Seek-and-Hide Game Menu Done Hints Ask AI 1 הההההההה…" at bounding box center [454, 258] width 909 height 516
drag, startPoint x: 709, startPoint y: 111, endPoint x: 430, endPoint y: 31, distance: 290.7
click at [430, 31] on div at bounding box center [430, 21] width 24 height 26
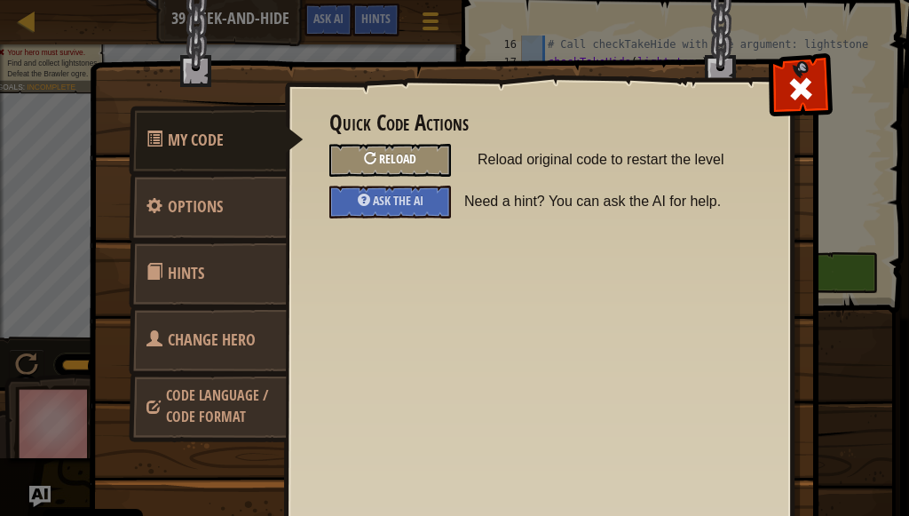
click at [417, 158] on div "Reload" at bounding box center [390, 160] width 122 height 33
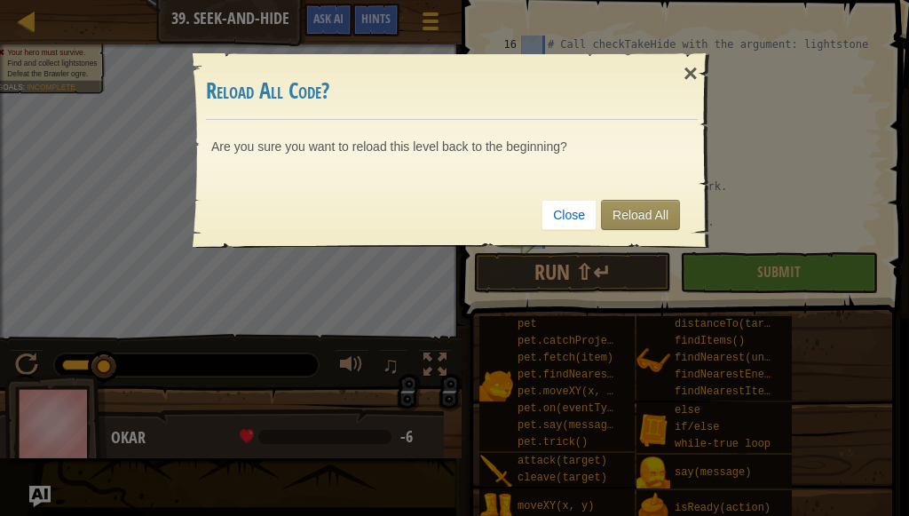
click at [631, 198] on div "Close Reload All" at bounding box center [452, 215] width 492 height 66
click at [633, 194] on div "Close Reload All" at bounding box center [452, 215] width 492 height 66
click at [632, 207] on link "Reload All" at bounding box center [640, 215] width 79 height 30
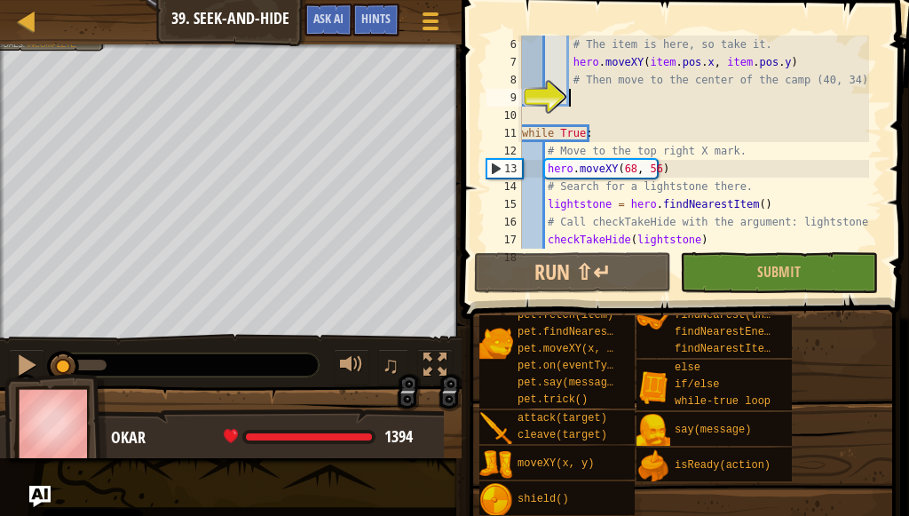
scroll to position [195, 0]
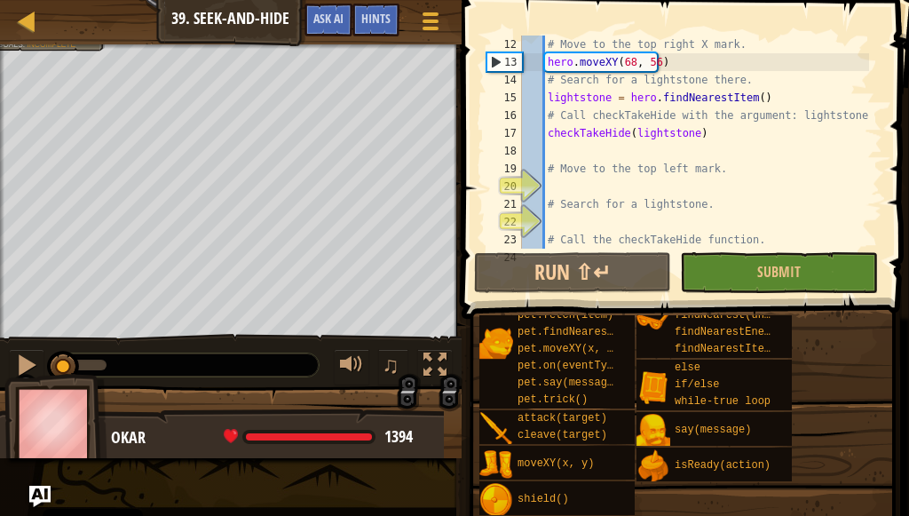
click at [573, 189] on div "# Move to the top right X mark. hero . moveXY ( 68 , 56 ) # Search for a lights…" at bounding box center [693, 160] width 351 height 249
type textarea "e"
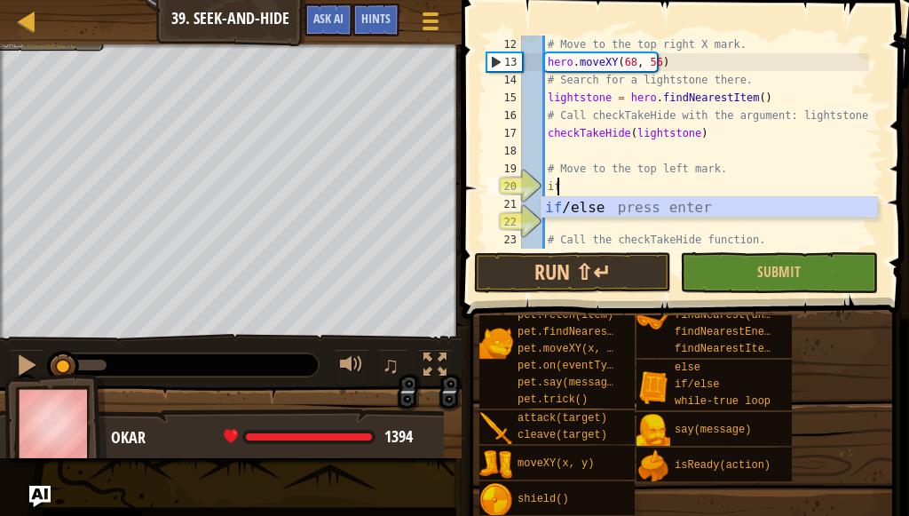
scroll to position [8, 2]
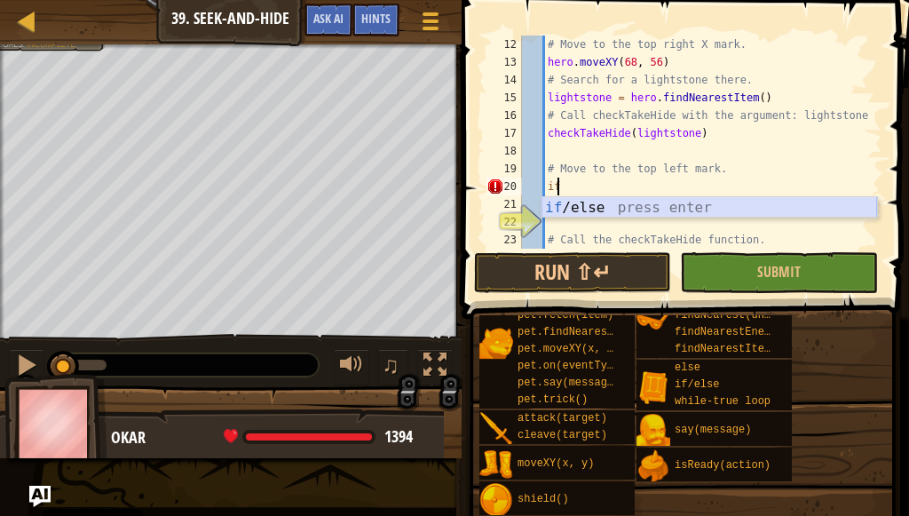
click at [570, 204] on div "if /else press enter" at bounding box center [708, 229] width 335 height 64
type textarea "if enemy:"
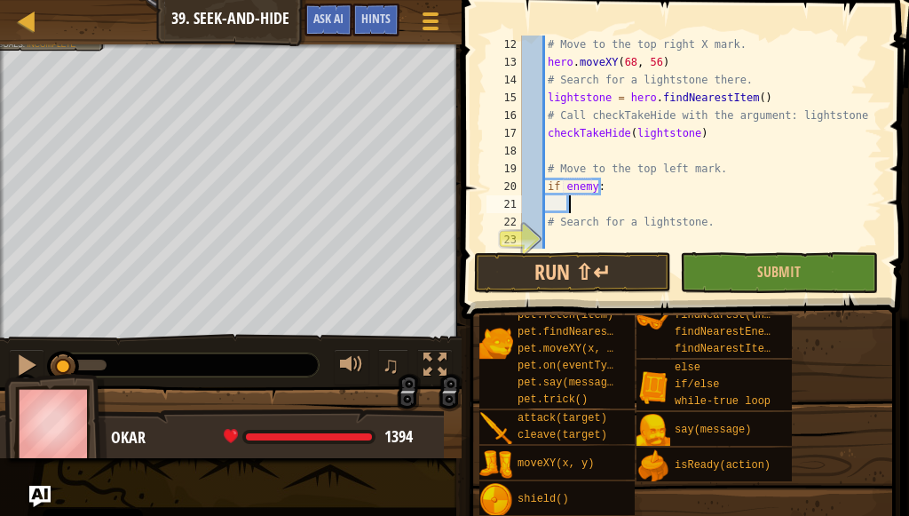
click at [570, 204] on div "# Move to the top right X mark. hero . moveXY ( 68 , 56 ) # Search for a lights…" at bounding box center [693, 160] width 351 height 249
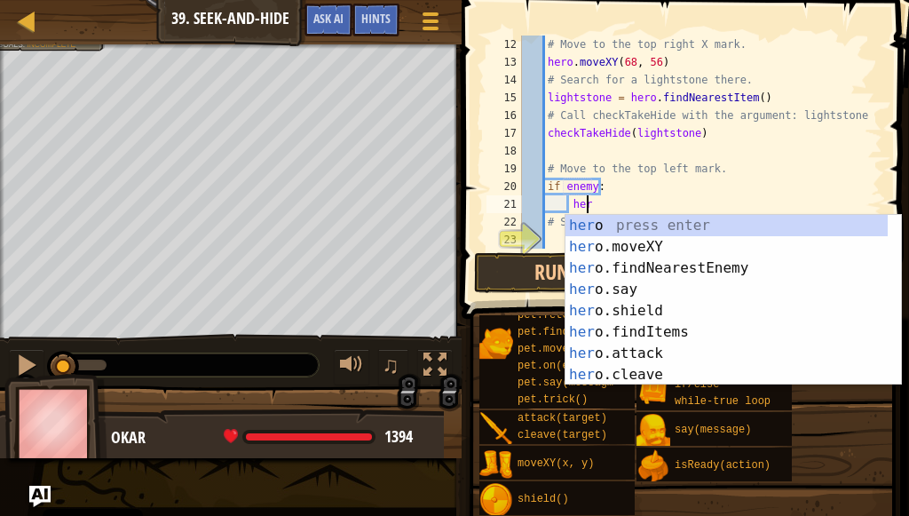
scroll to position [8, 4]
click at [636, 352] on div "her o press enter her o.moveXY press enter her o.findNearestEnemy press enter h…" at bounding box center [726, 321] width 322 height 213
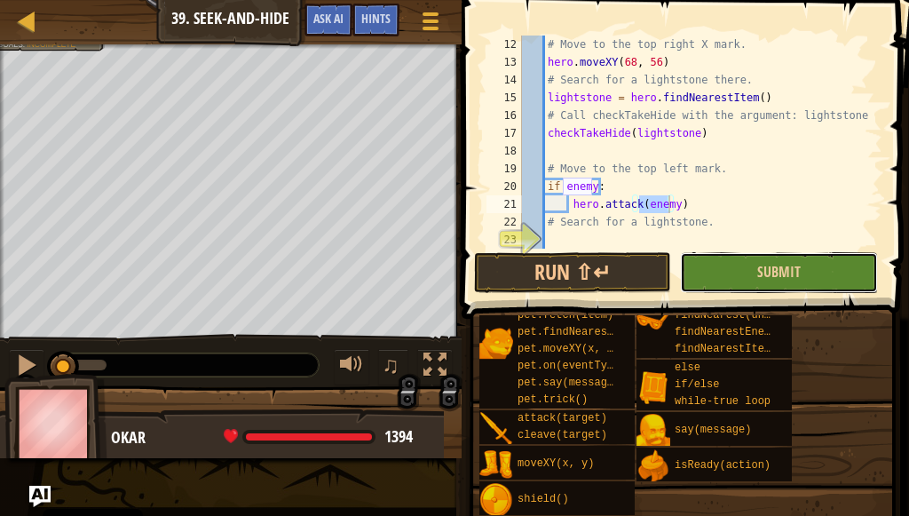
click at [827, 263] on button "Submit" at bounding box center [779, 272] width 198 height 41
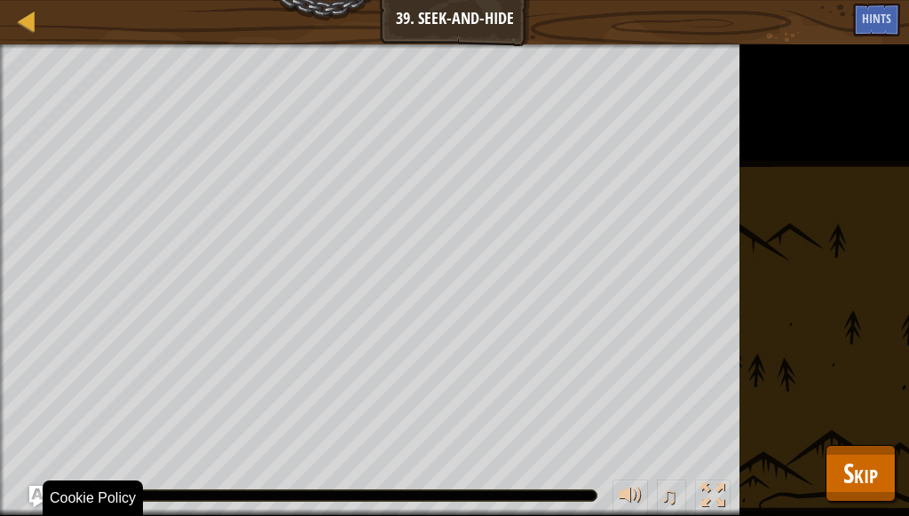
click at [453, 491] on div at bounding box center [325, 495] width 542 height 11
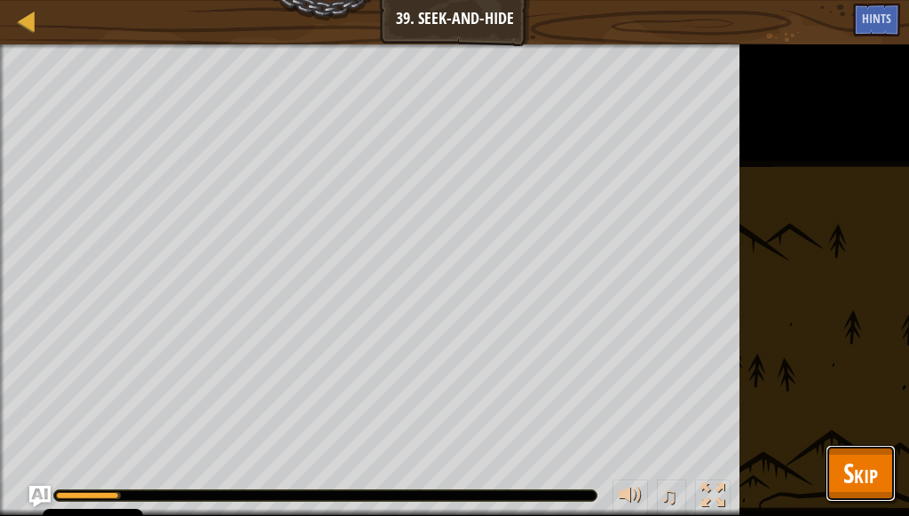
click at [869, 476] on span "Skip" at bounding box center [860, 472] width 35 height 36
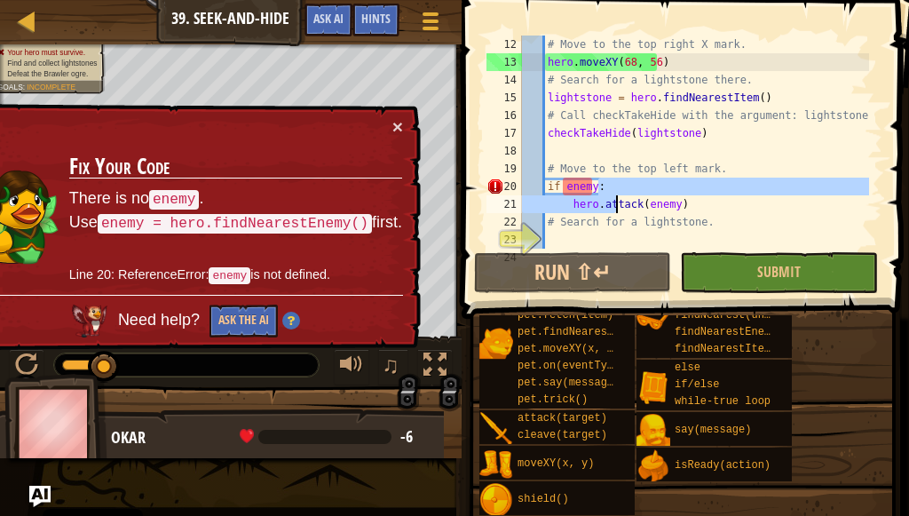
drag, startPoint x: 694, startPoint y: 194, endPoint x: 616, endPoint y: 196, distance: 78.1
click at [616, 196] on div "# Move to the top right X mark. hero . moveXY ( 68 , 56 ) # Search for a lights…" at bounding box center [693, 160] width 351 height 249
click at [616, 189] on div "# Move to the top right X mark. hero . moveXY ( 68 , 56 ) # Search for a lights…" at bounding box center [693, 142] width 351 height 213
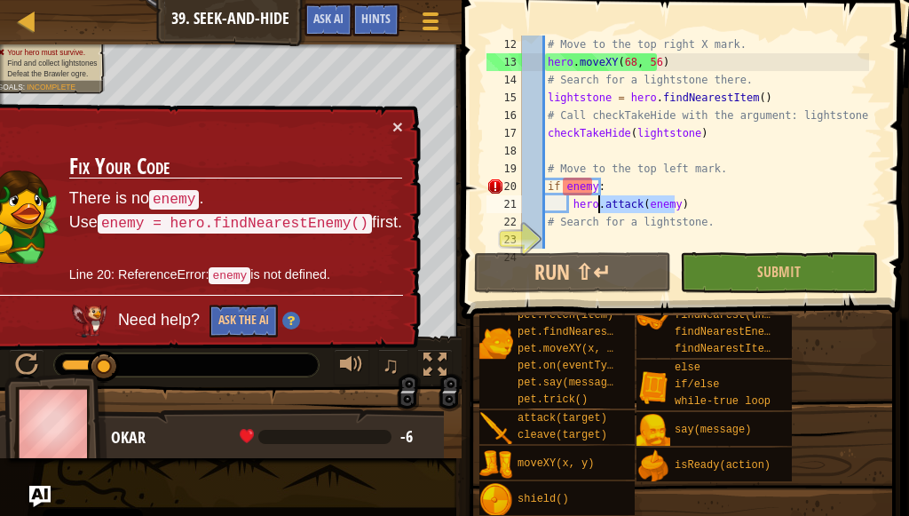
drag, startPoint x: 697, startPoint y: 198, endPoint x: 599, endPoint y: 203, distance: 97.8
click at [599, 203] on div "# Move to the top right X mark. hero . moveXY ( 68 , 56 ) # Search for a lights…" at bounding box center [693, 160] width 351 height 249
type textarea "hero."
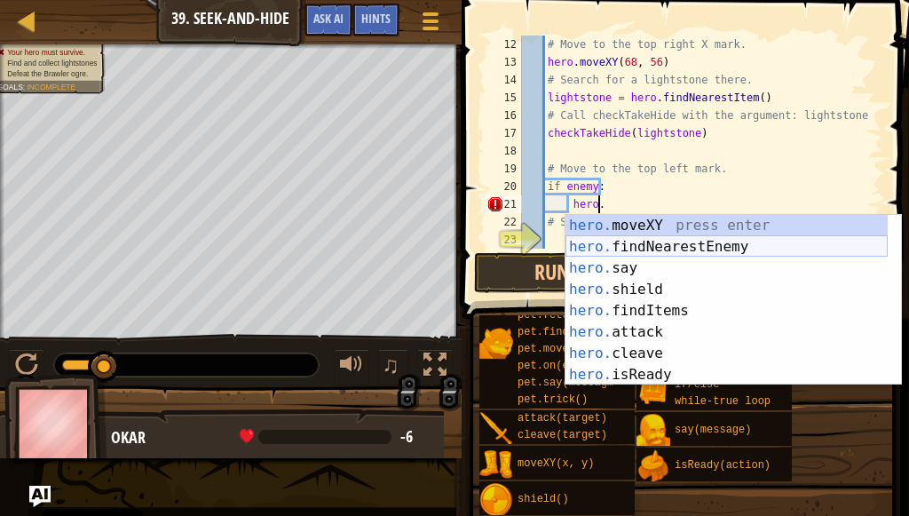
click at [684, 256] on div "hero. moveXY press enter hero. findNearestEnemy press enter hero. say press ent…" at bounding box center [726, 321] width 322 height 213
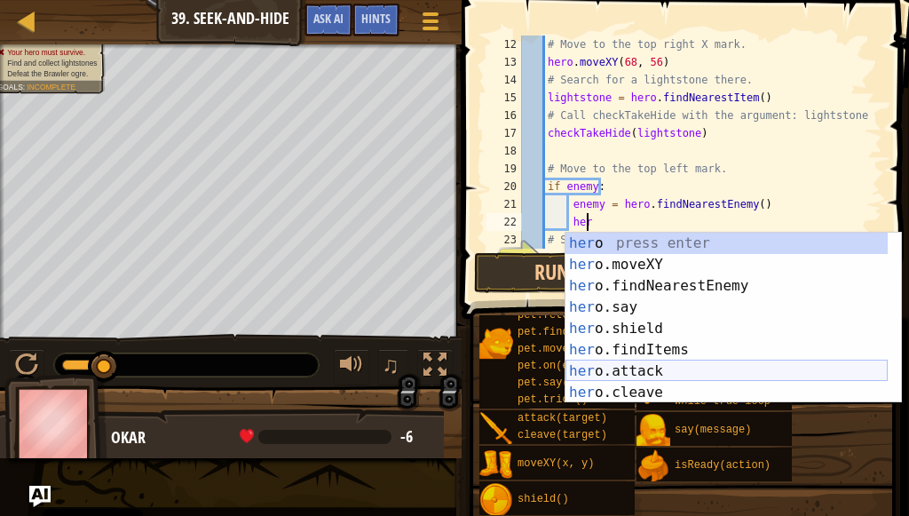
click at [569, 367] on div "her o press enter her o.moveXY press enter her o.findNearestEnemy press enter h…" at bounding box center [726, 339] width 322 height 213
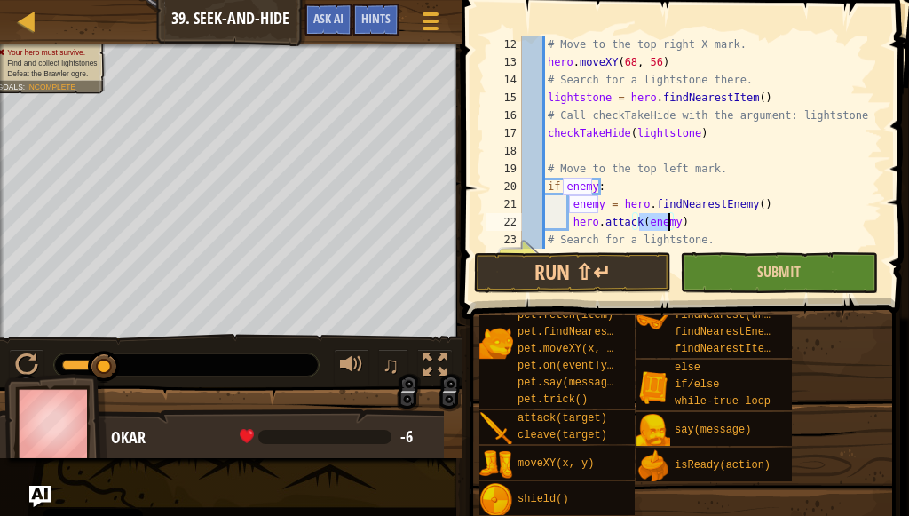
type textarea "hero.attack(enemy)"
click at [704, 267] on button "Submit" at bounding box center [779, 272] width 198 height 41
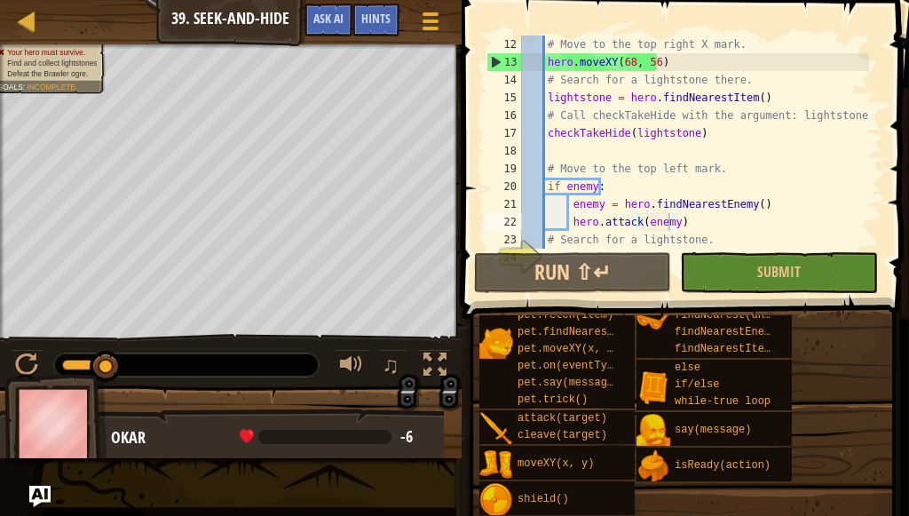
scroll to position [302, 0]
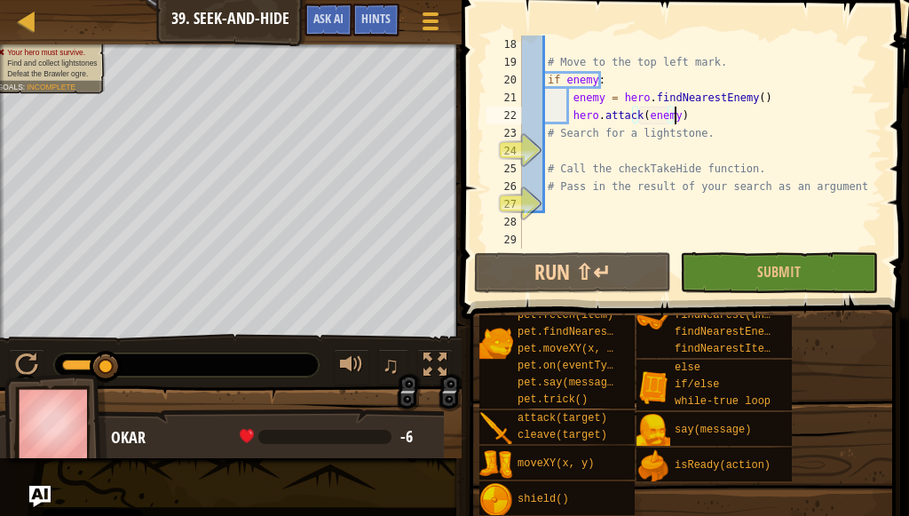
click at [706, 114] on div "# Move to the top left mark. if enemy : enemy = hero . findNearestEnemy ( ) her…" at bounding box center [693, 160] width 351 height 249
click at [604, 145] on div "# Move to the top left mark. if enemy : enemy = hero . findNearestEnemy ( ) her…" at bounding box center [693, 160] width 351 height 249
type textarea "g"
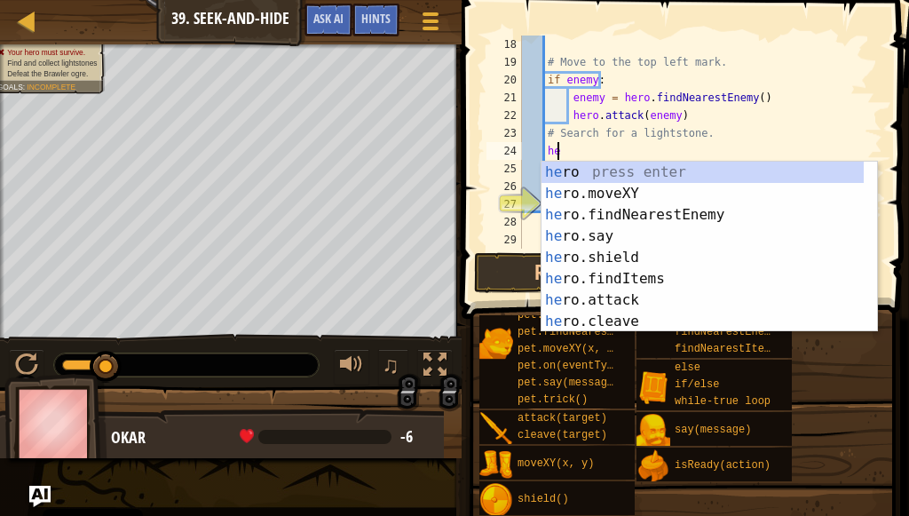
scroll to position [8, 2]
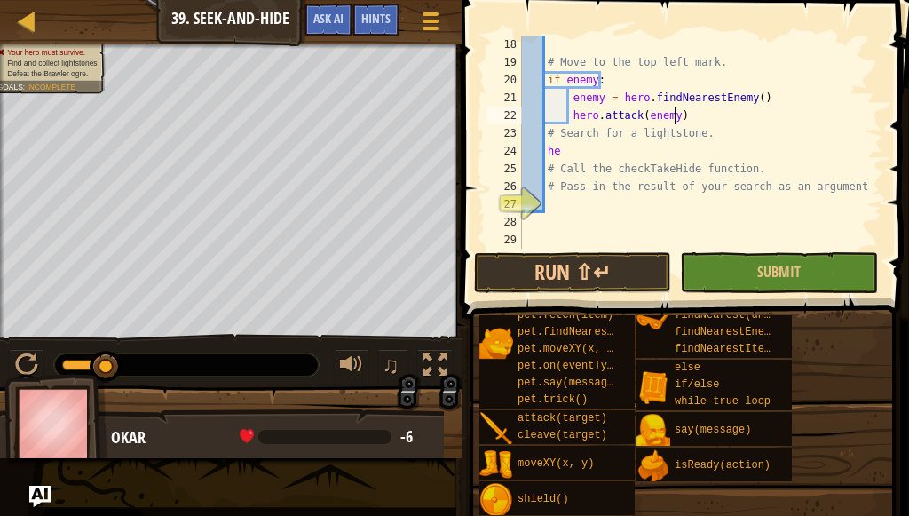
click at [685, 109] on div "# Move to the top left mark. if enemy : enemy = hero . findNearestEnemy ( ) her…" at bounding box center [693, 160] width 351 height 249
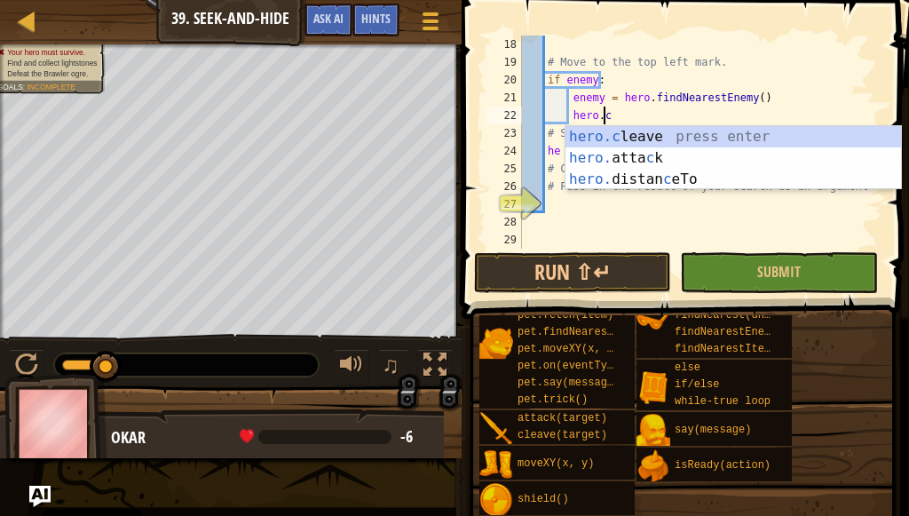
scroll to position [8, 6]
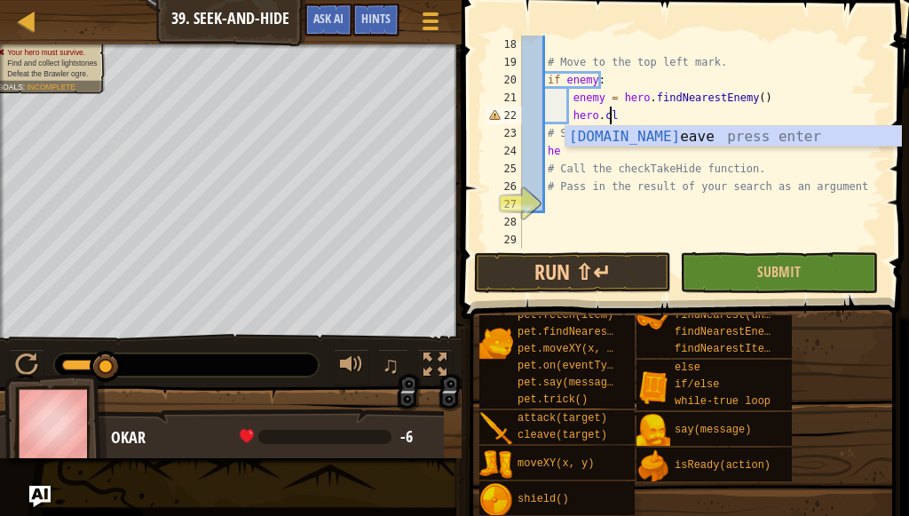
click at [673, 138] on div "[DOMAIN_NAME] eave press enter" at bounding box center [732, 158] width 335 height 64
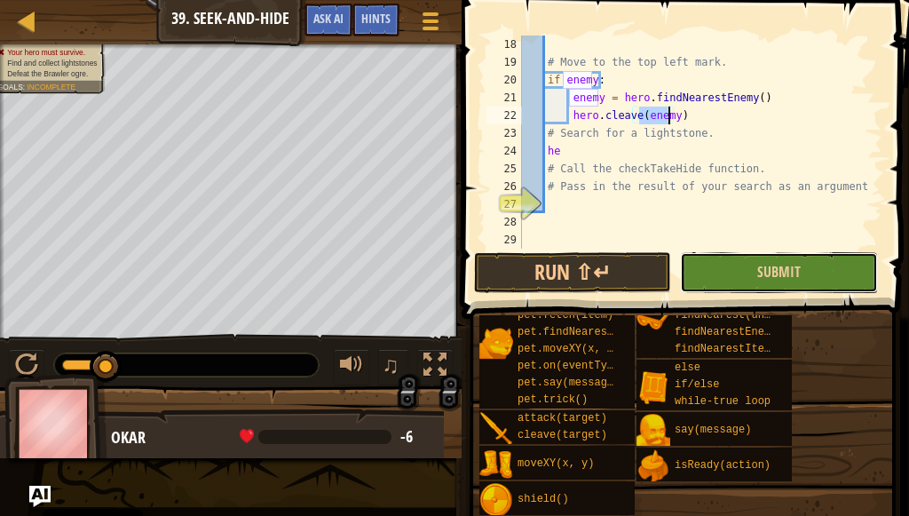
click at [698, 264] on button "Submit" at bounding box center [779, 272] width 198 height 41
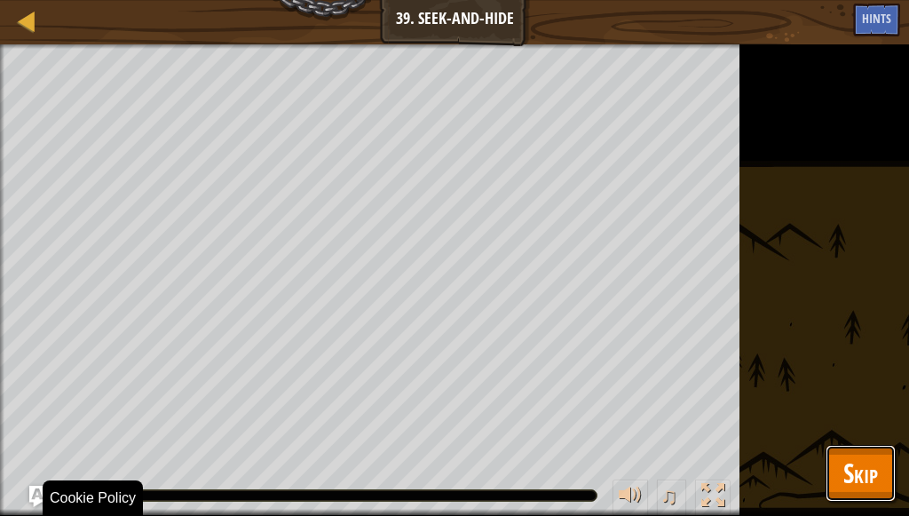
click at [863, 458] on span "Skip" at bounding box center [860, 472] width 35 height 36
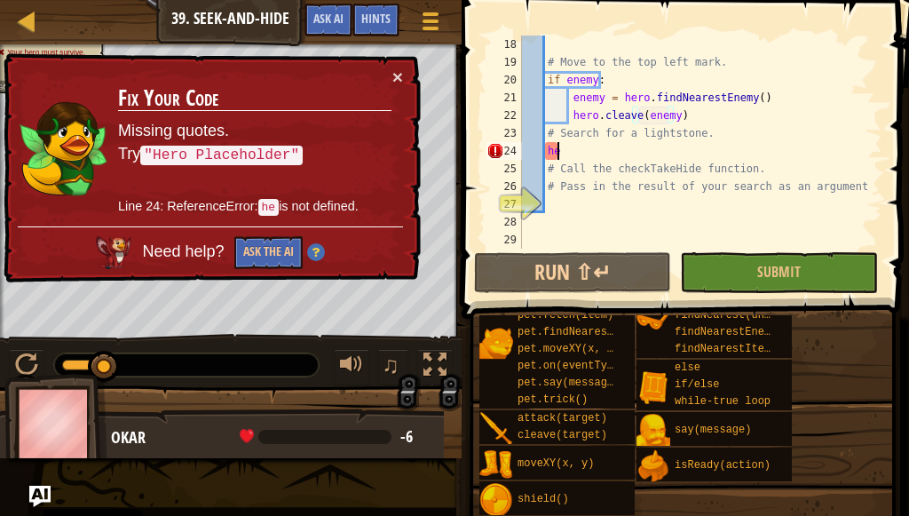
click at [578, 154] on div "# Move to the top left mark. if enemy : enemy = hero . findNearestEnemy ( ) her…" at bounding box center [693, 160] width 351 height 249
type textarea "h"
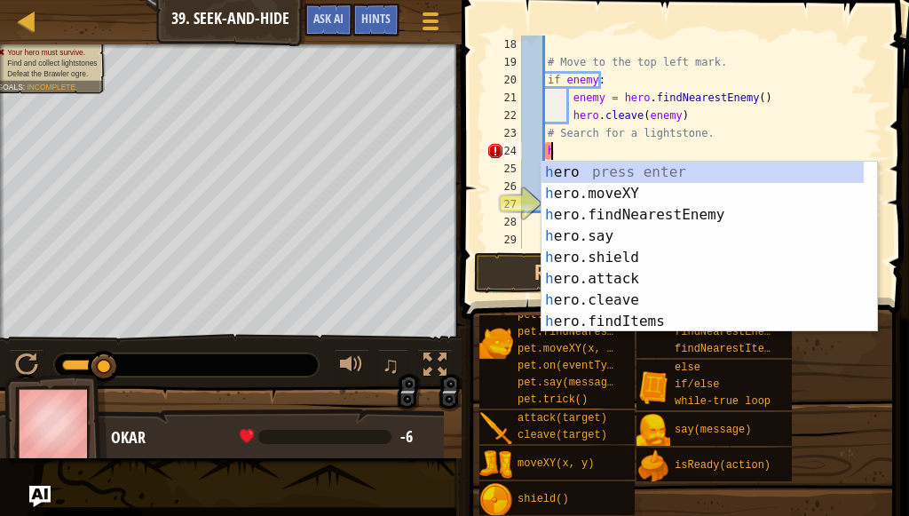
scroll to position [8, 1]
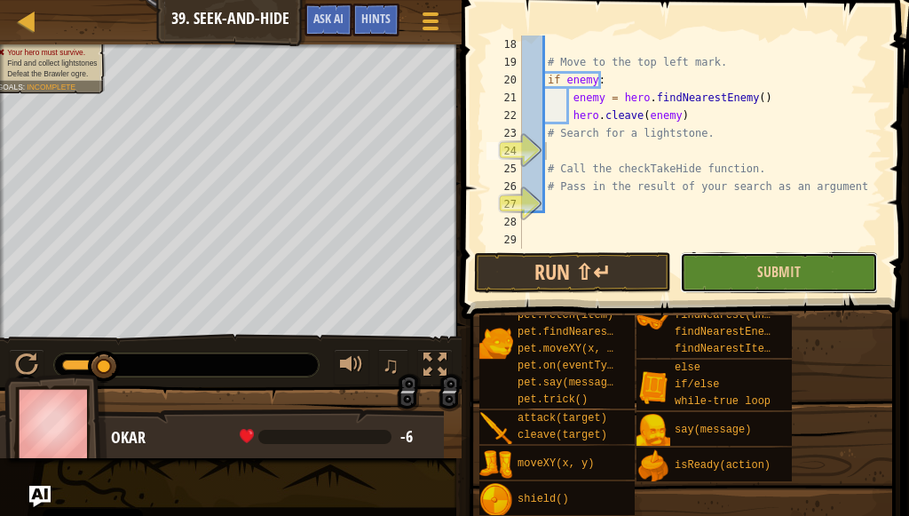
click at [720, 261] on button "Submit" at bounding box center [779, 272] width 198 height 41
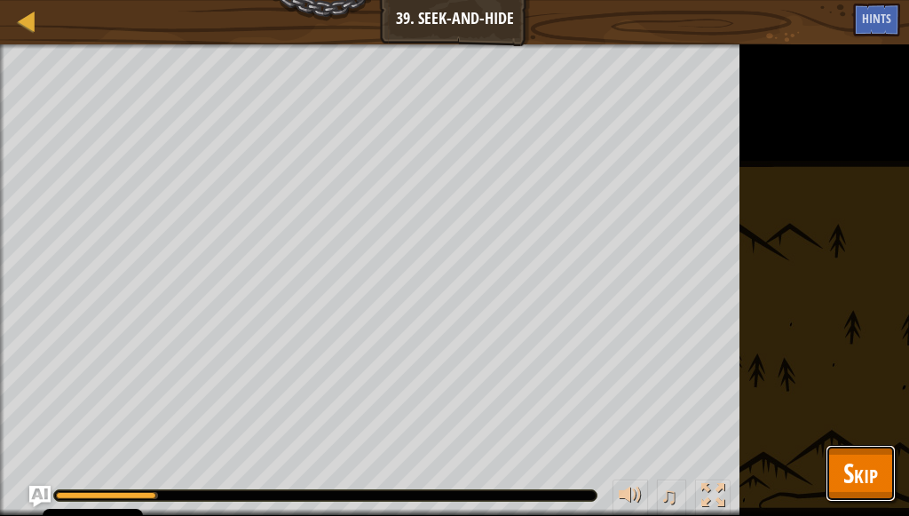
click at [880, 463] on button "Skip" at bounding box center [860, 473] width 70 height 57
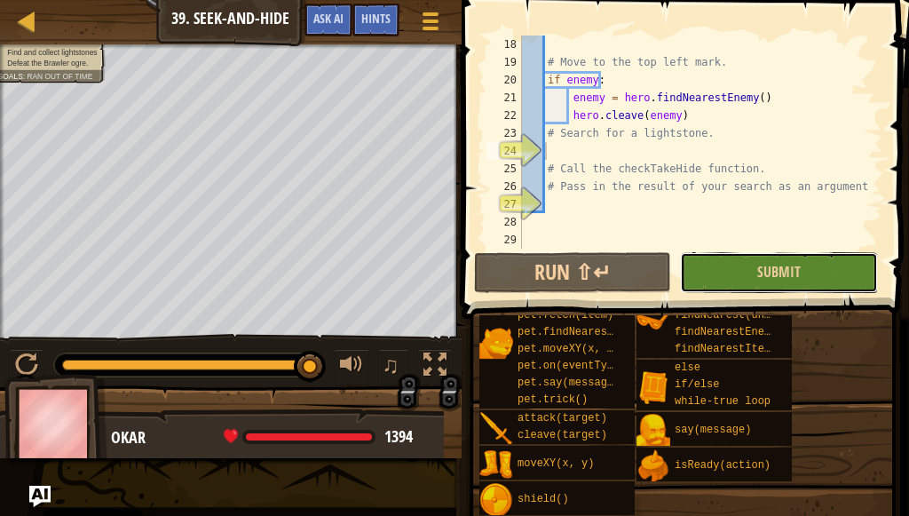
click at [782, 282] on button "Submit" at bounding box center [779, 272] width 198 height 41
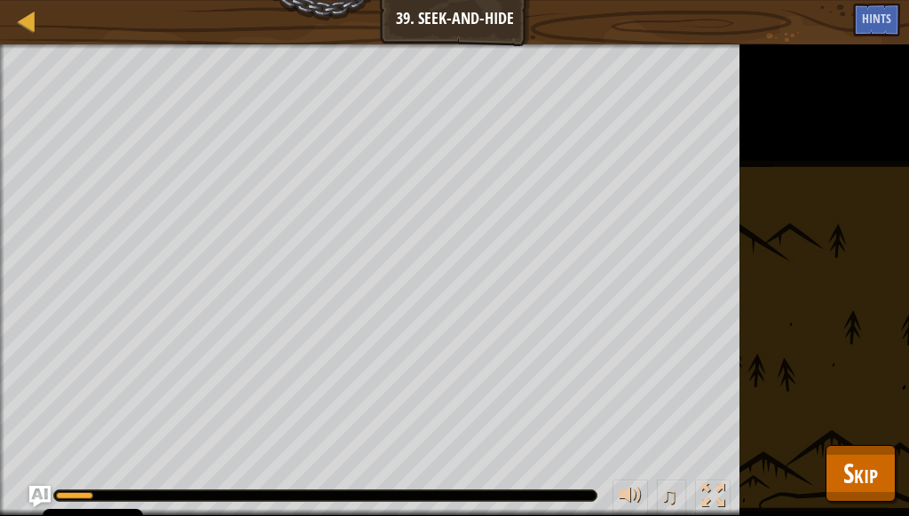
click at [852, 429] on div "Find and collect lightstones Defeat the Brawler ogre. Goals : Running... ♫ Okar…" at bounding box center [454, 279] width 909 height 471
click at [847, 462] on span "Skip" at bounding box center [860, 472] width 35 height 36
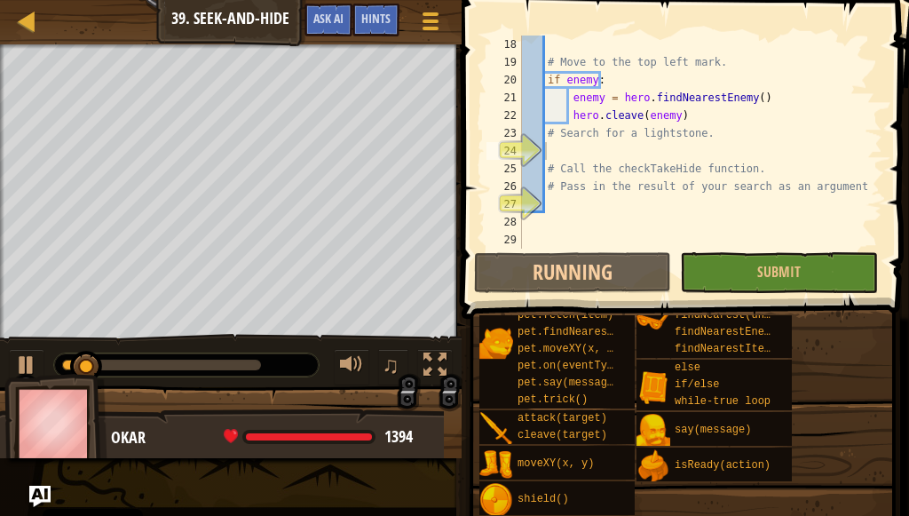
click at [707, 108] on div "# Move to the top left mark. if enemy : enemy = hero . findNearestEnemy ( ) her…" at bounding box center [693, 160] width 351 height 249
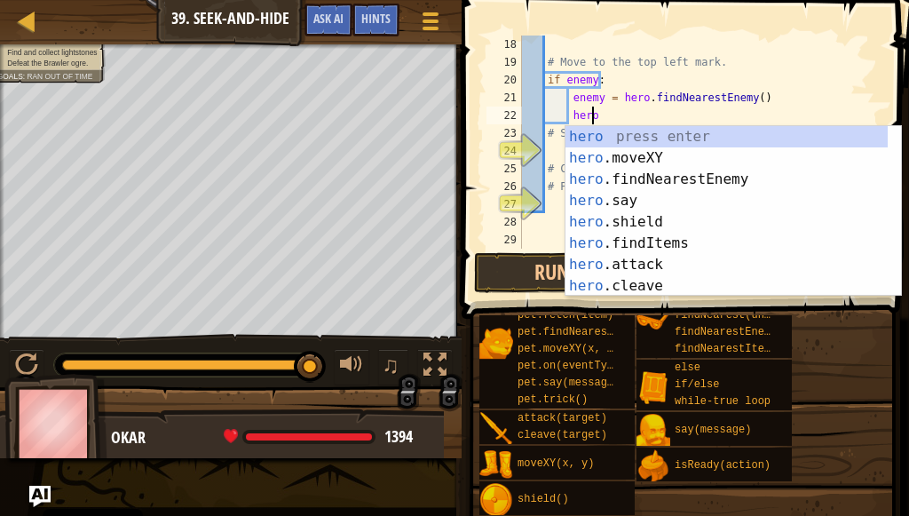
scroll to position [8, 5]
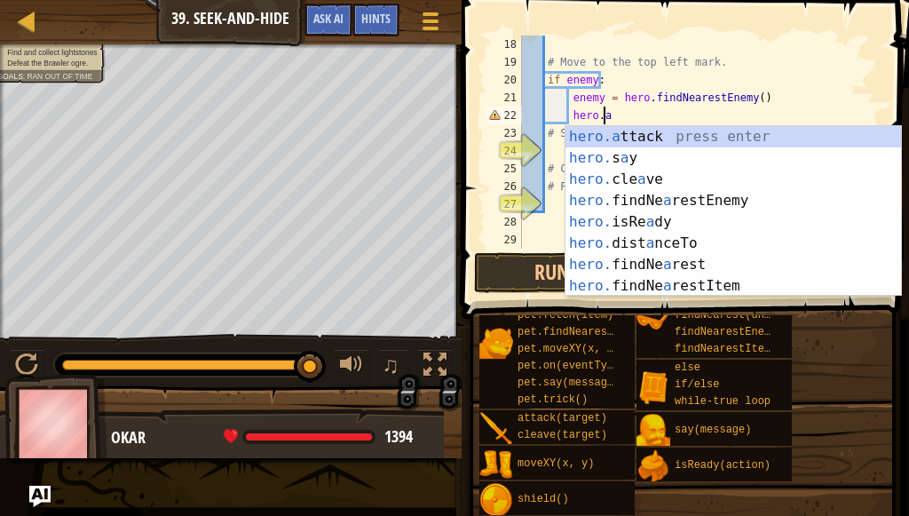
click at [720, 129] on div "hero.a ttack press enter hero. s a y press enter hero. cle a ve press enter her…" at bounding box center [732, 232] width 335 height 213
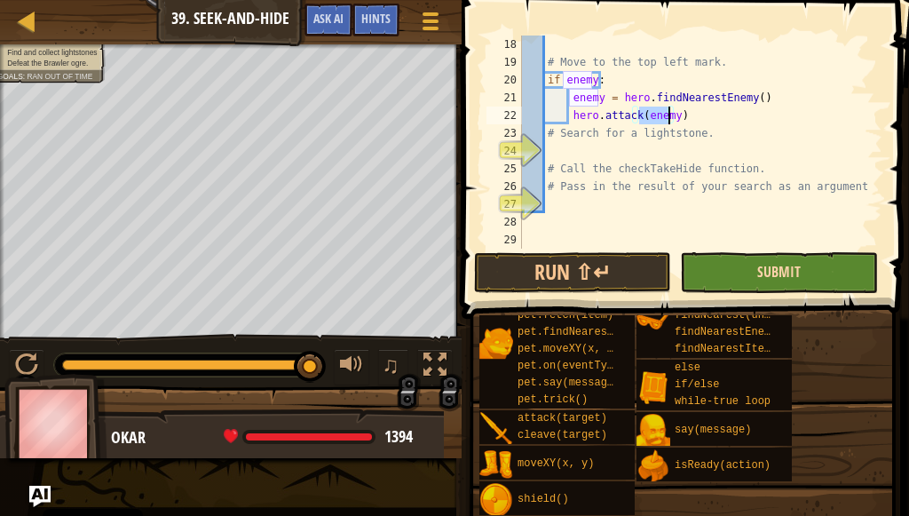
type textarea "hero.attack(enemy)"
click at [761, 264] on span "Submit" at bounding box center [778, 272] width 43 height 20
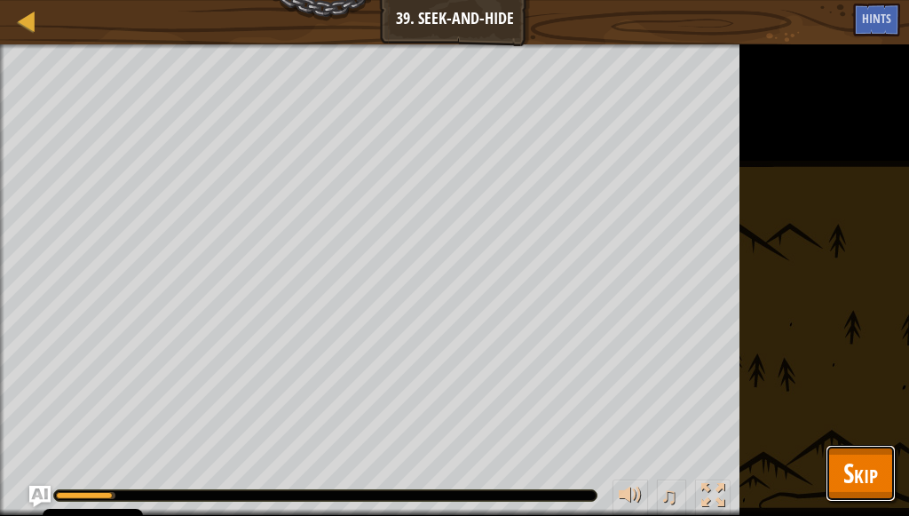
click at [837, 485] on button "Skip" at bounding box center [860, 473] width 70 height 57
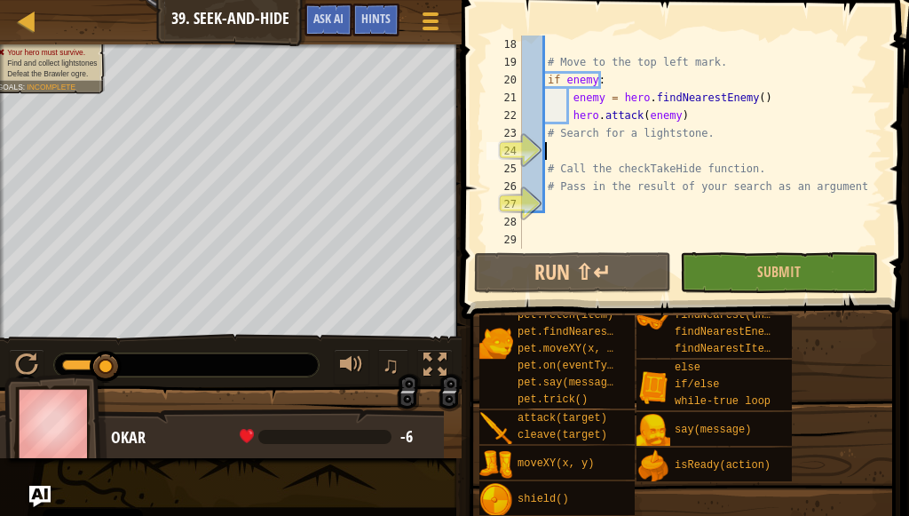
scroll to position [8, 1]
click at [697, 156] on div "# Move to the top left mark. if enemy : enemy = hero . findNearestEnemy ( ) her…" at bounding box center [693, 160] width 351 height 249
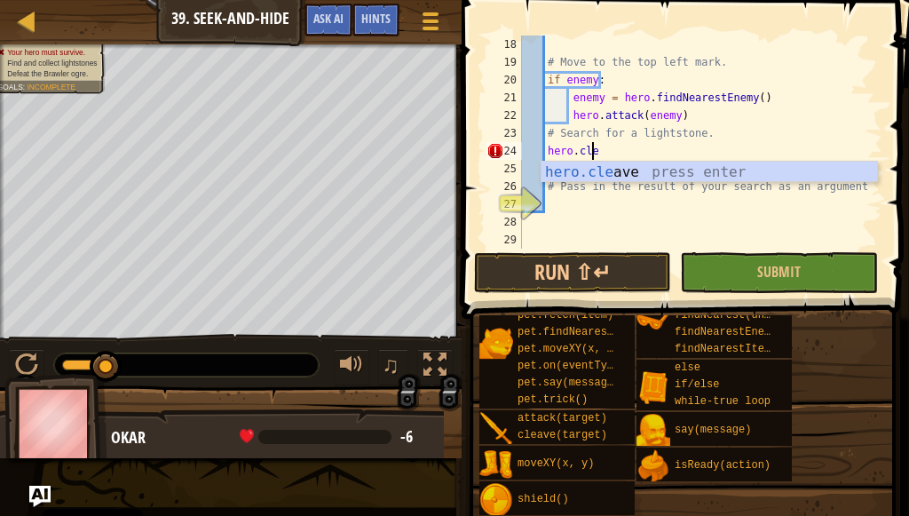
scroll to position [8, 5]
click at [673, 173] on div "hero.clea ve press enter" at bounding box center [708, 194] width 335 height 64
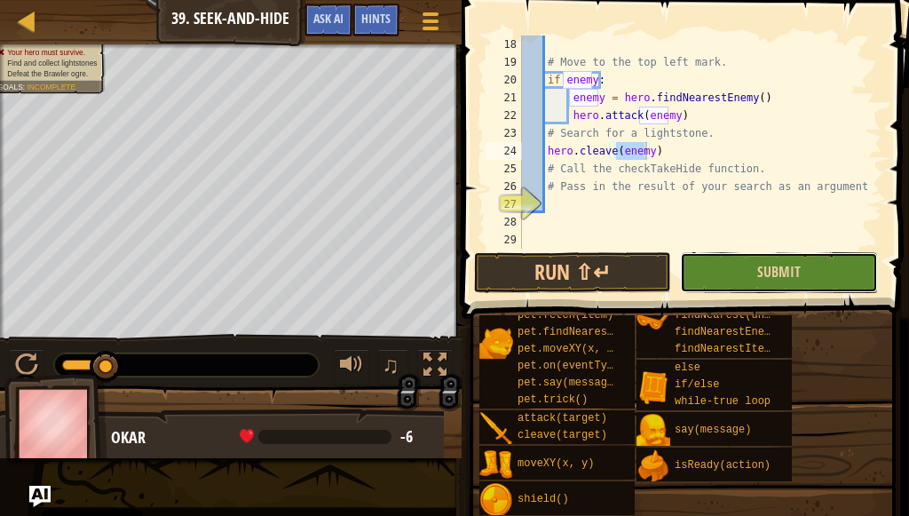
click at [749, 273] on button "Submit" at bounding box center [779, 272] width 198 height 41
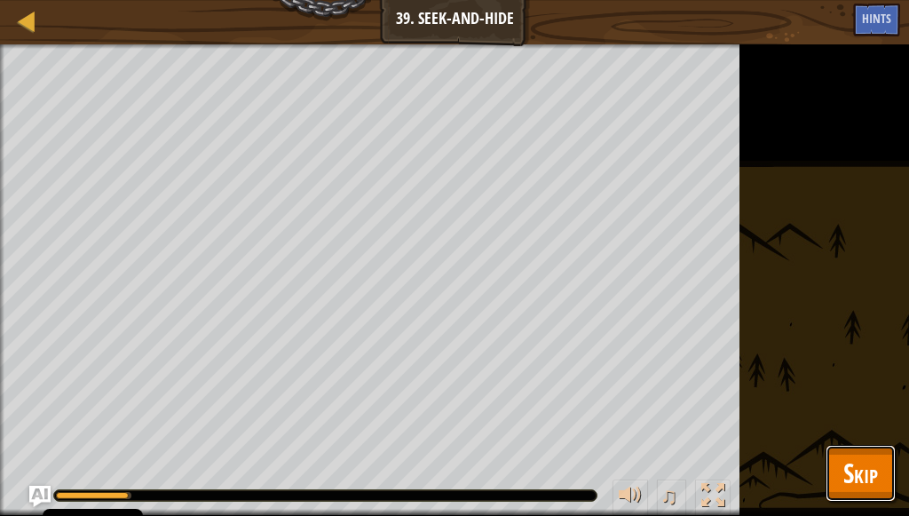
click at [848, 482] on span "Skip" at bounding box center [860, 472] width 35 height 36
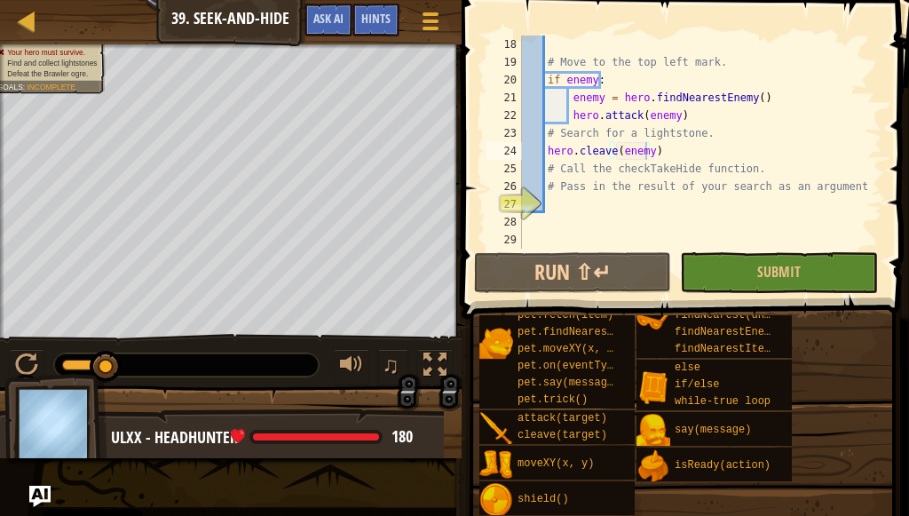
click at [675, 149] on div "# Move to the top left mark. if enemy : enemy = hero . findNearestEnemy ( ) her…" at bounding box center [693, 160] width 351 height 249
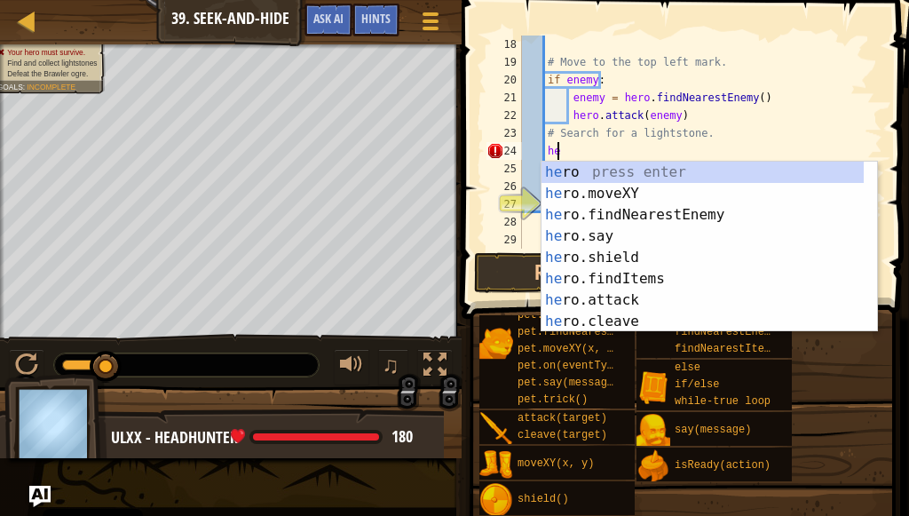
scroll to position [8, 2]
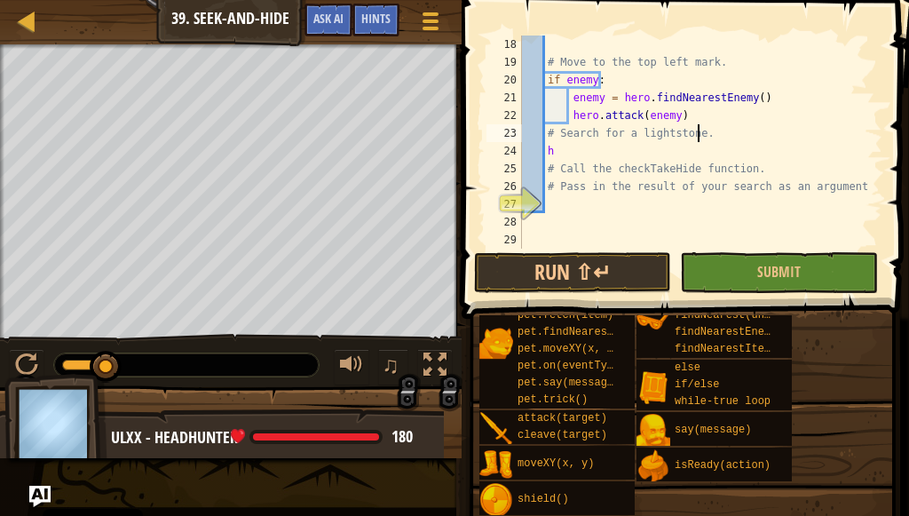
click at [847, 129] on div "# Move to the top left mark. if enemy : enemy = hero . findNearestEnemy ( ) her…" at bounding box center [693, 160] width 351 height 249
click at [578, 157] on div "# Move to the top left mark. if enemy : enemy = hero . findNearestEnemy ( ) her…" at bounding box center [693, 160] width 351 height 249
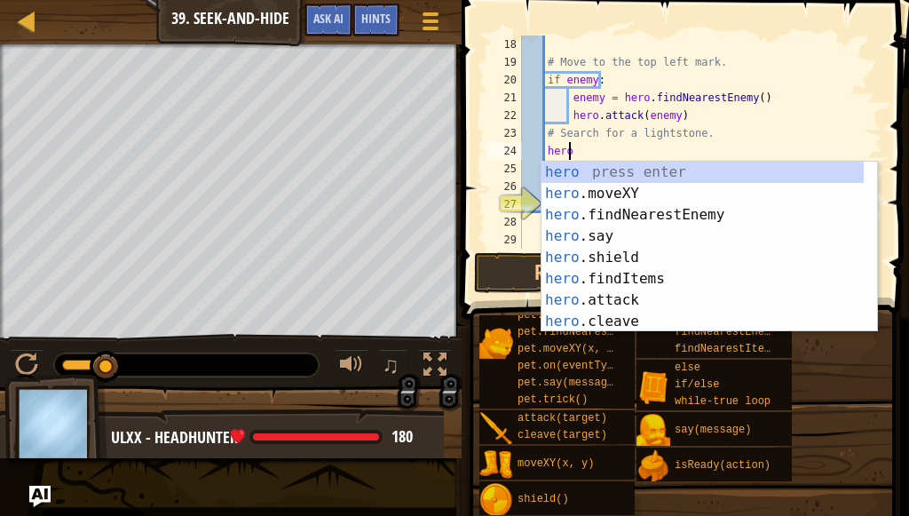
scroll to position [8, 3]
click at [571, 181] on div "hero press enter hero .moveXY press enter hero .findNearestEnemy press enter he…" at bounding box center [702, 268] width 322 height 213
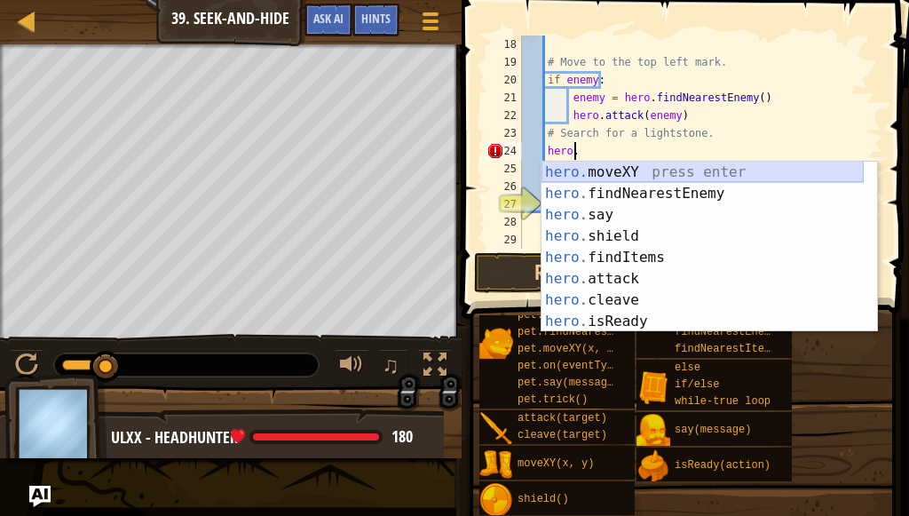
click at [687, 175] on div "hero. moveXY press enter hero. findNearestEnemy press enter hero. say press ent…" at bounding box center [702, 268] width 322 height 213
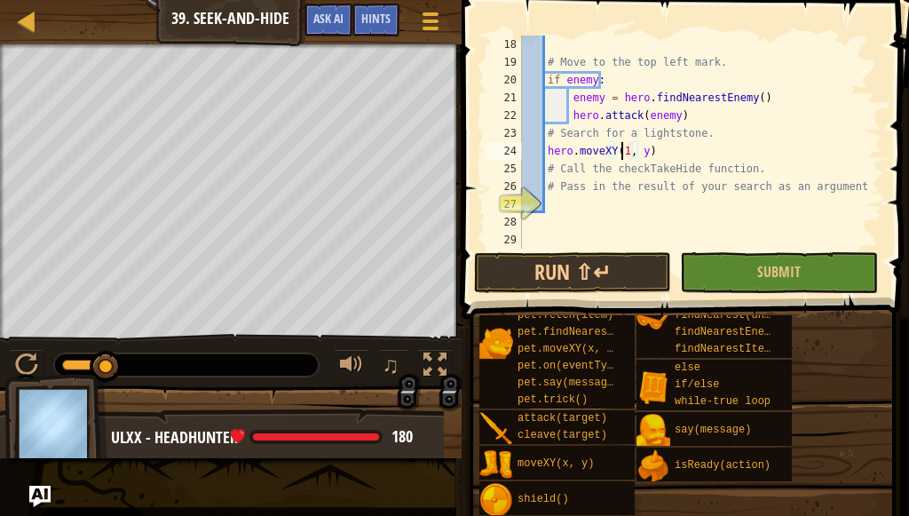
scroll to position [8, 8]
click at [645, 151] on div "# Move to the top left mark. if enemy : enemy = hero . findNearestEnemy ( ) her…" at bounding box center [693, 160] width 351 height 249
type textarea "hero.moveXY(12, 56)"
click at [761, 275] on span "Submit" at bounding box center [778, 272] width 43 height 20
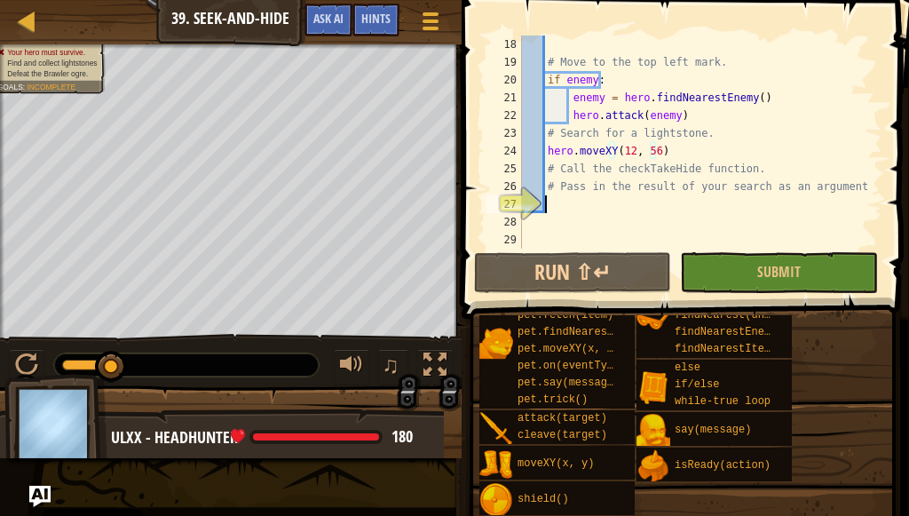
click at [555, 197] on div "# Move to the top left mark. if enemy : enemy = hero . findNearestEnemy ( ) her…" at bounding box center [693, 160] width 351 height 249
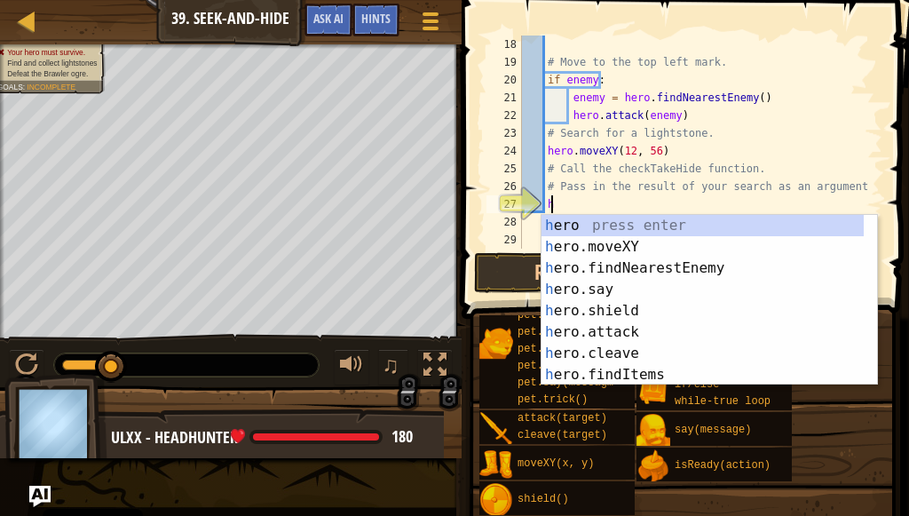
scroll to position [8, 2]
type textarea "her"
click at [430, 5] on button "Game Menu" at bounding box center [429, 24] width 47 height 43
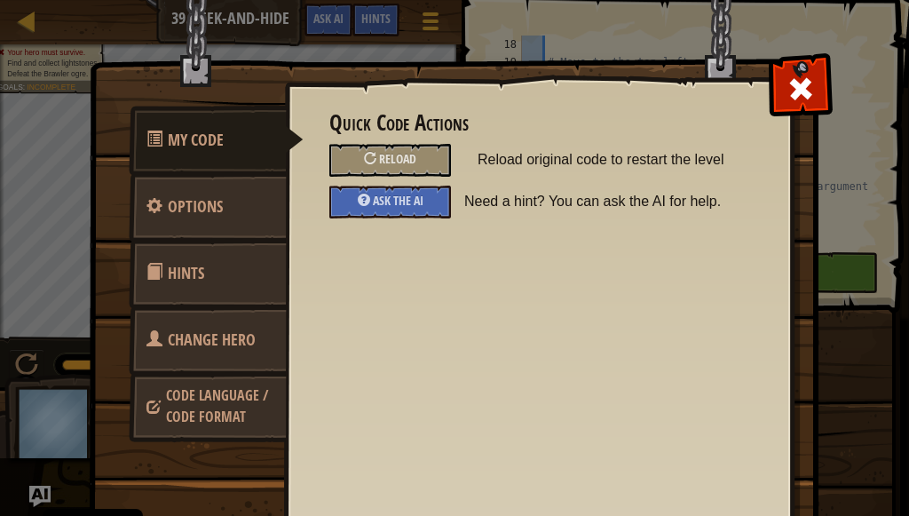
click at [198, 314] on link "Change Hero" at bounding box center [208, 339] width 158 height 69
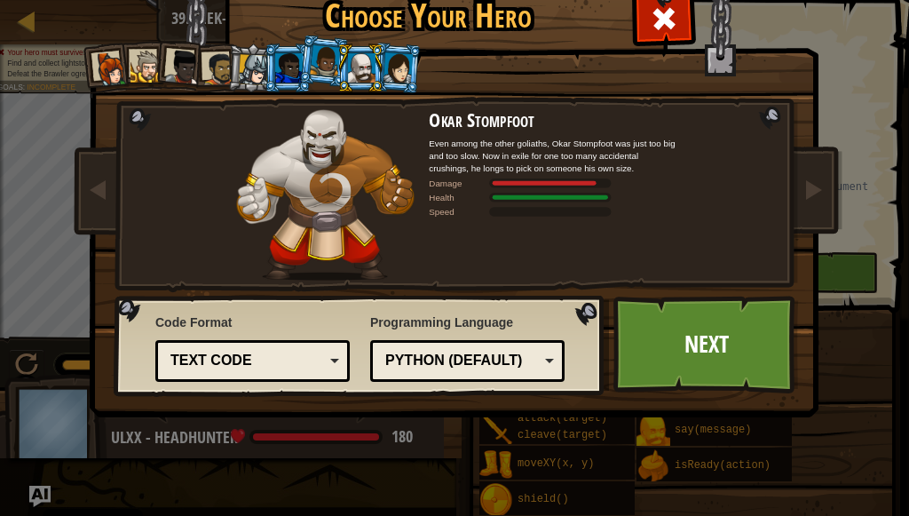
click at [361, 48] on li at bounding box center [360, 67] width 48 height 49
click at [642, 357] on link "Next" at bounding box center [705, 345] width 185 height 98
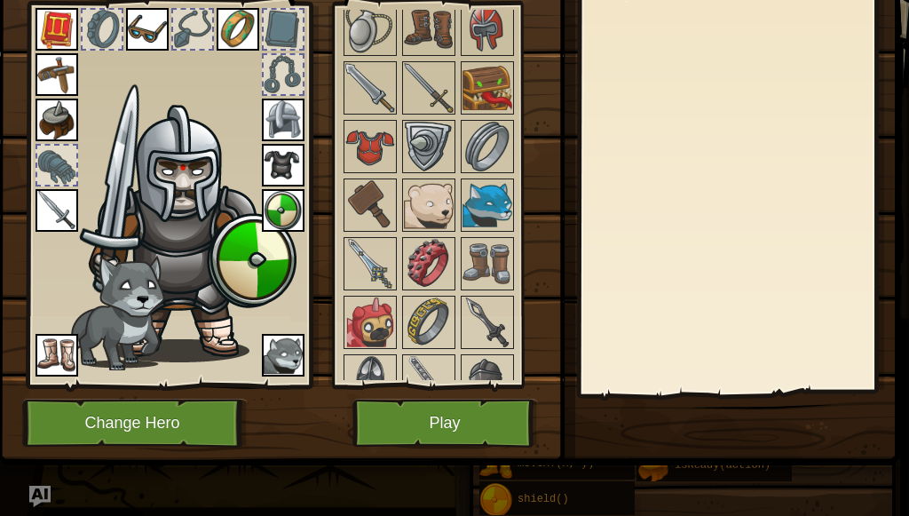
scroll to position [799, 0]
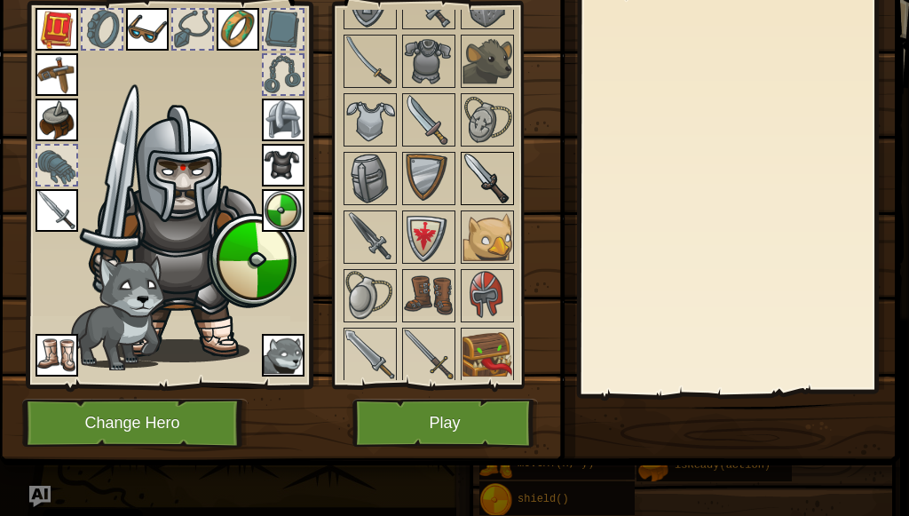
click at [486, 180] on img at bounding box center [487, 179] width 50 height 50
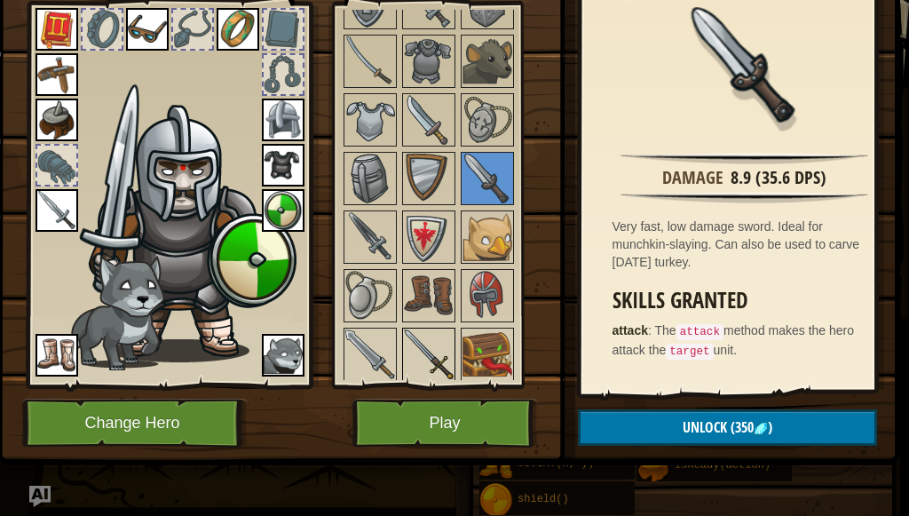
click at [441, 339] on img at bounding box center [429, 354] width 50 height 50
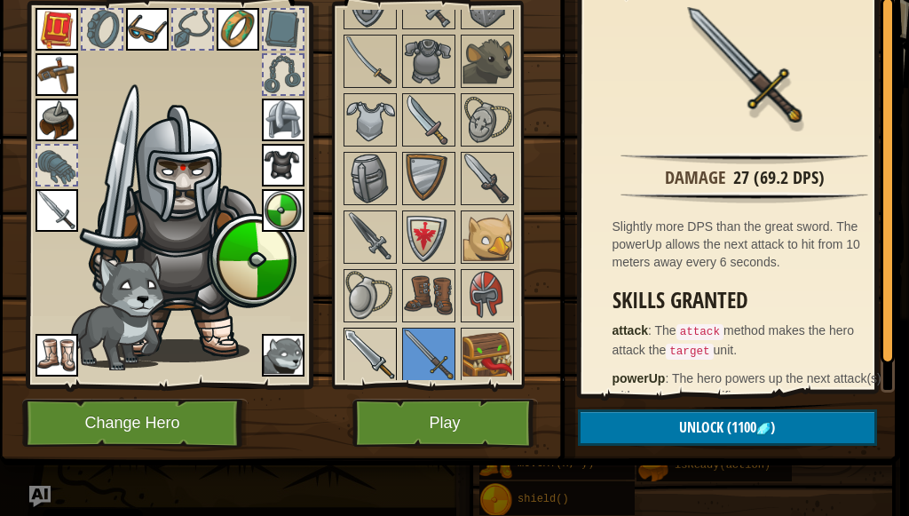
click at [390, 329] on img at bounding box center [370, 354] width 50 height 50
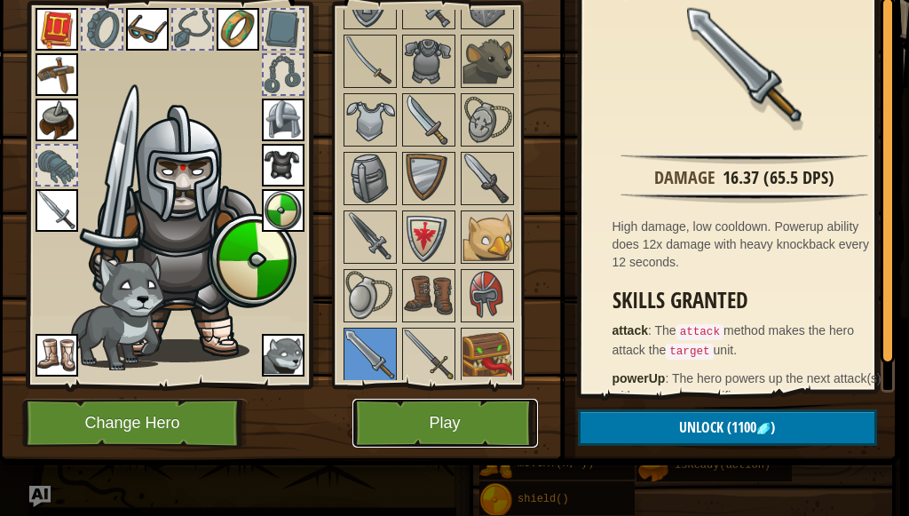
click at [440, 421] on button "Play" at bounding box center [444, 422] width 185 height 49
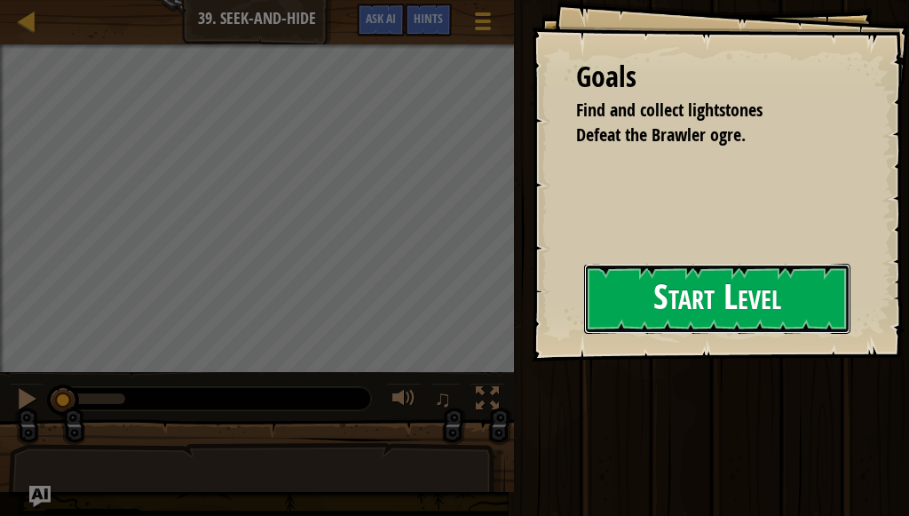
click at [584, 310] on button "Start Level" at bounding box center [717, 299] width 266 height 70
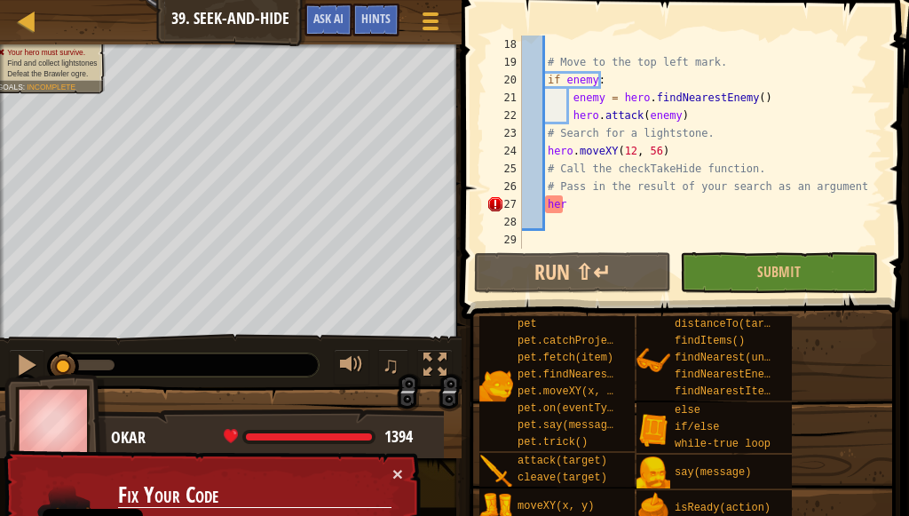
scroll to position [302, 0]
click at [651, 201] on div "# Move to the top left mark. if enemy : enemy = hero . findNearestEnemy ( ) her…" at bounding box center [693, 160] width 351 height 249
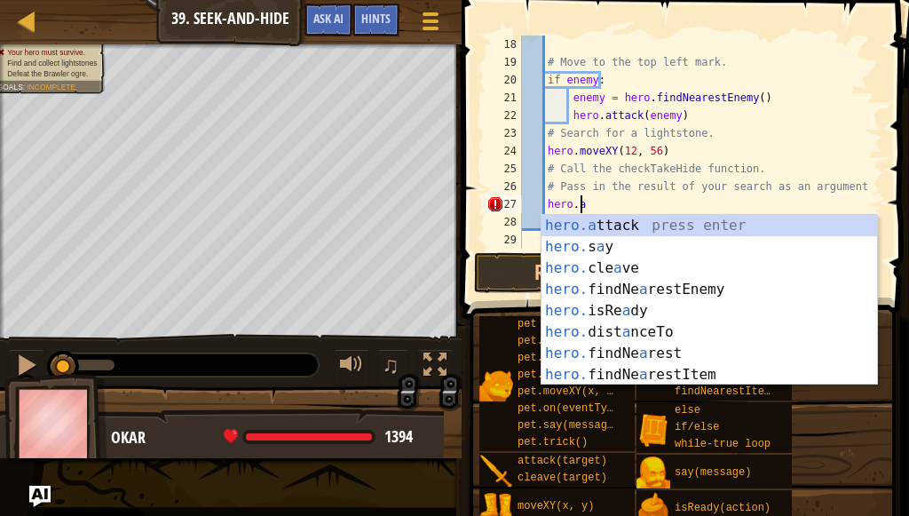
scroll to position [8, 4]
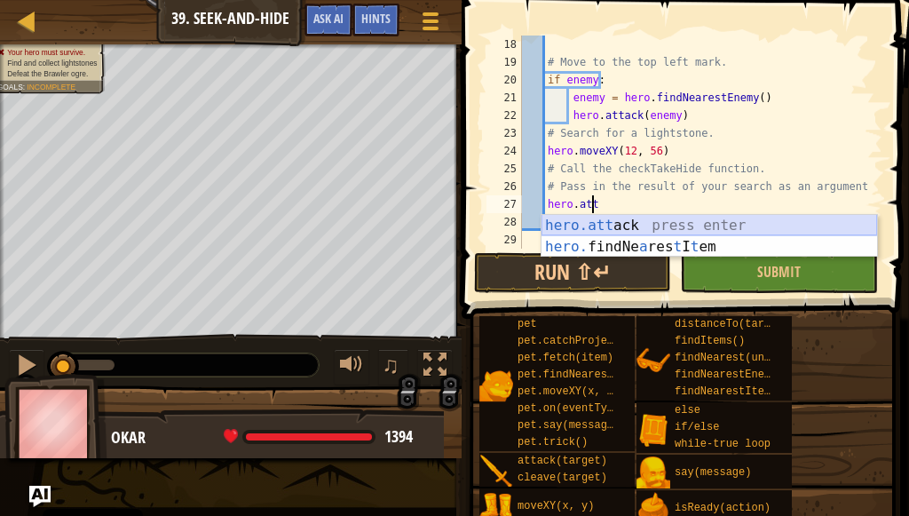
click at [633, 217] on div "hero.att ack press enter hero. findNe a res t I t em press enter" at bounding box center [708, 257] width 335 height 85
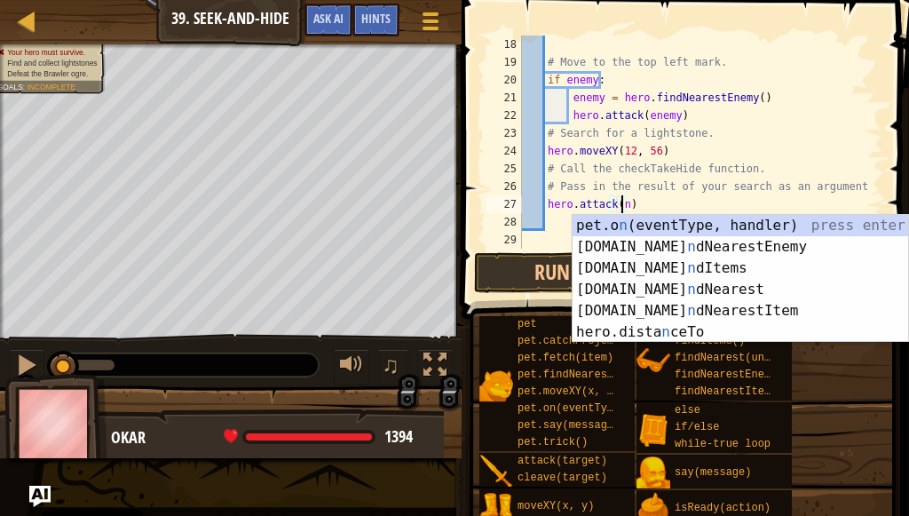
scroll to position [8, 7]
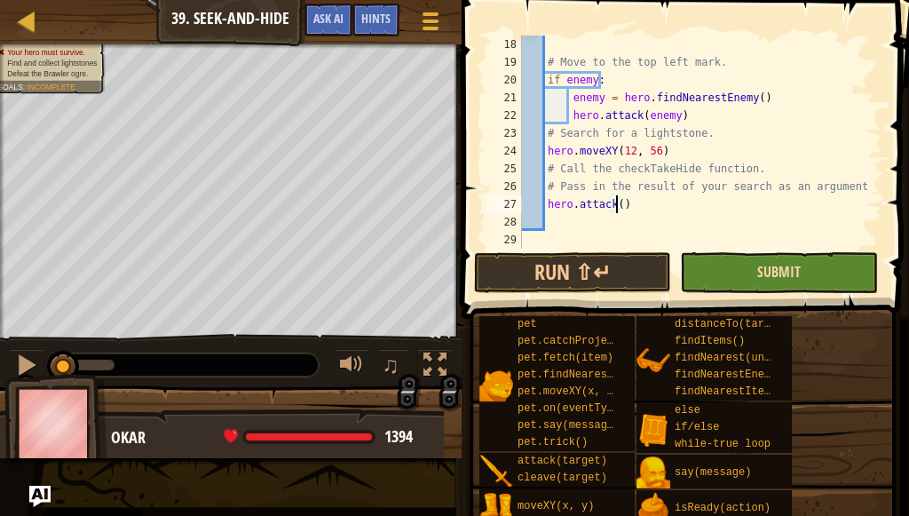
type textarea "hero.attack()"
click at [786, 263] on span "Submit" at bounding box center [778, 272] width 43 height 20
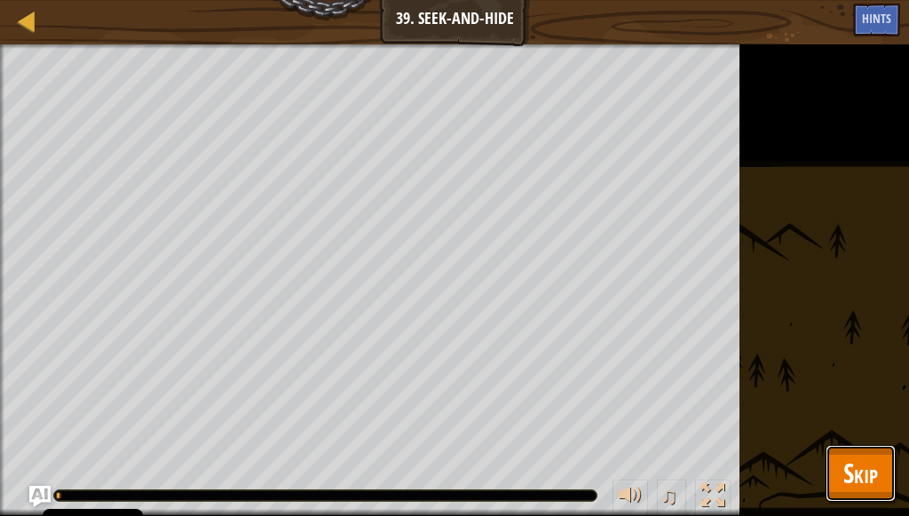
click at [832, 463] on button "Skip" at bounding box center [860, 473] width 70 height 57
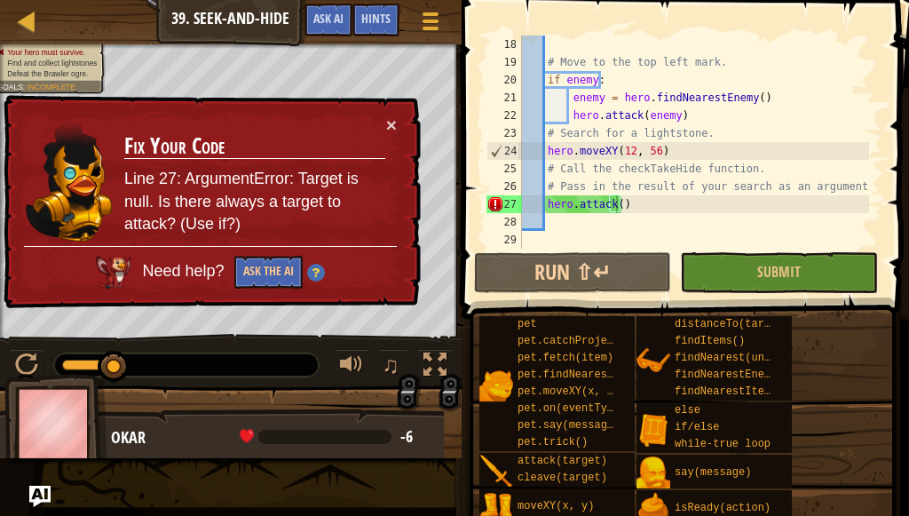
click at [419, 125] on div "× Fix Your Code Line 27: ArgumentError: Target is null. Is there always a targe…" at bounding box center [210, 202] width 421 height 214
click at [467, 122] on span at bounding box center [687, 134] width 462 height 371
click at [412, 124] on div "× Fix Your Code Line 27: ArgumentError: Target is null. Is there always a targe…" at bounding box center [210, 202] width 421 height 214
click at [397, 136] on div "× Fix Your Code Line 27: ArgumentError: Target is null. Is there always a targe…" at bounding box center [210, 202] width 421 height 214
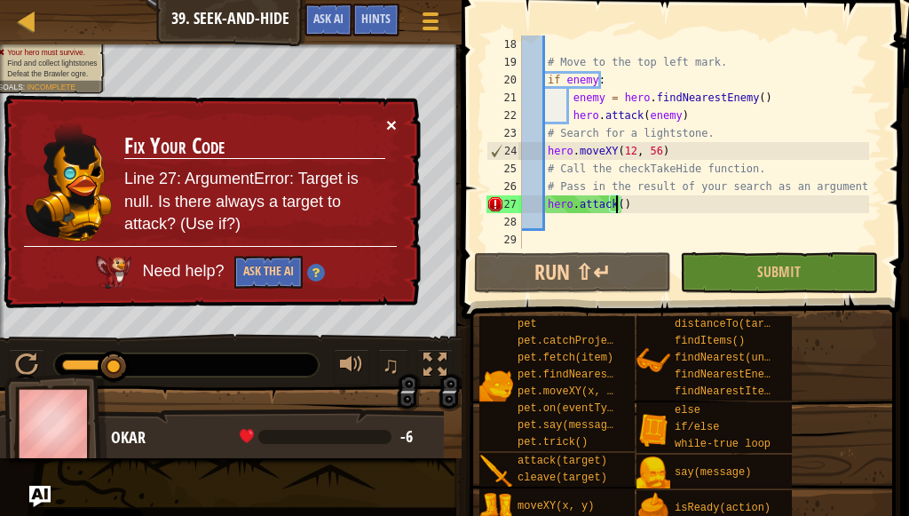
click at [396, 131] on button "×" at bounding box center [391, 124] width 11 height 19
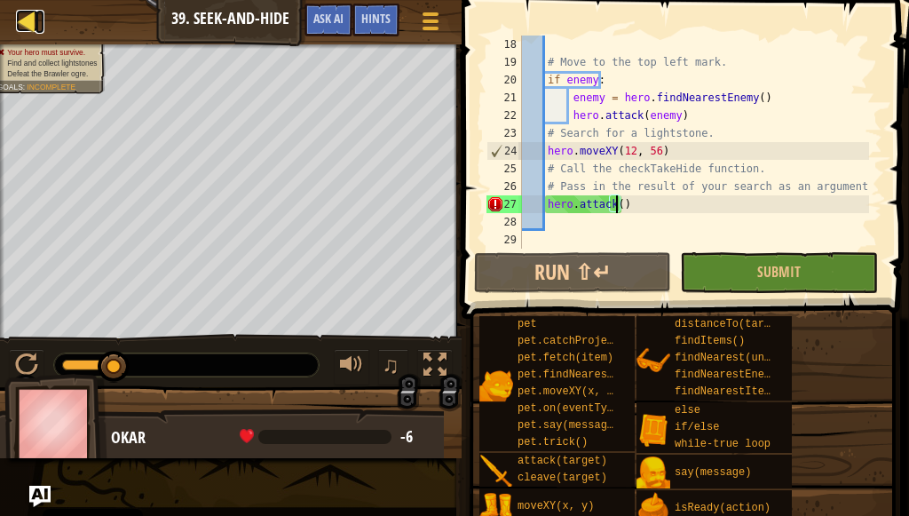
click at [34, 15] on div at bounding box center [27, 21] width 22 height 22
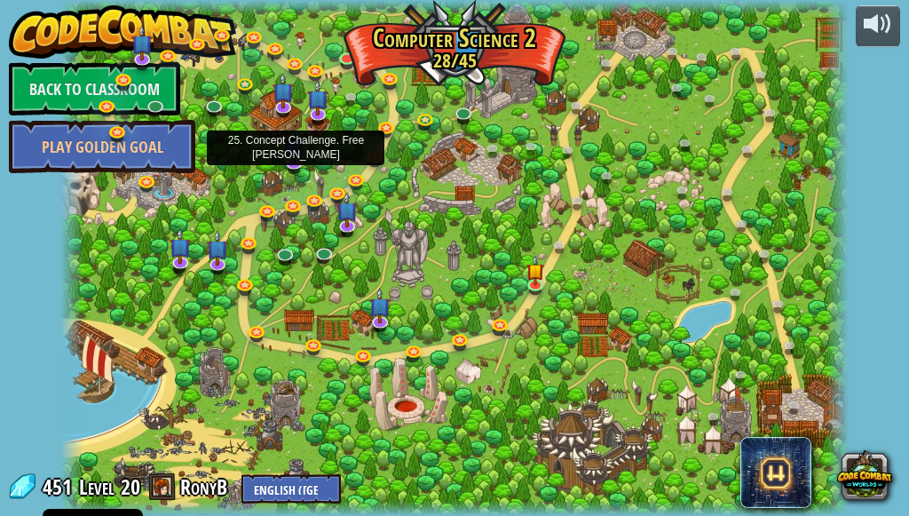
click at [298, 137] on img at bounding box center [293, 147] width 20 height 36
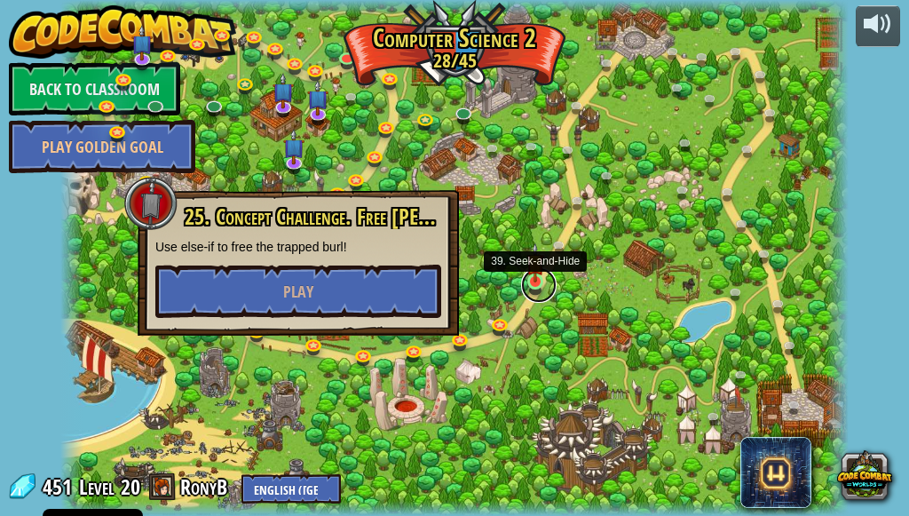
click at [548, 281] on link at bounding box center [539, 285] width 36 height 36
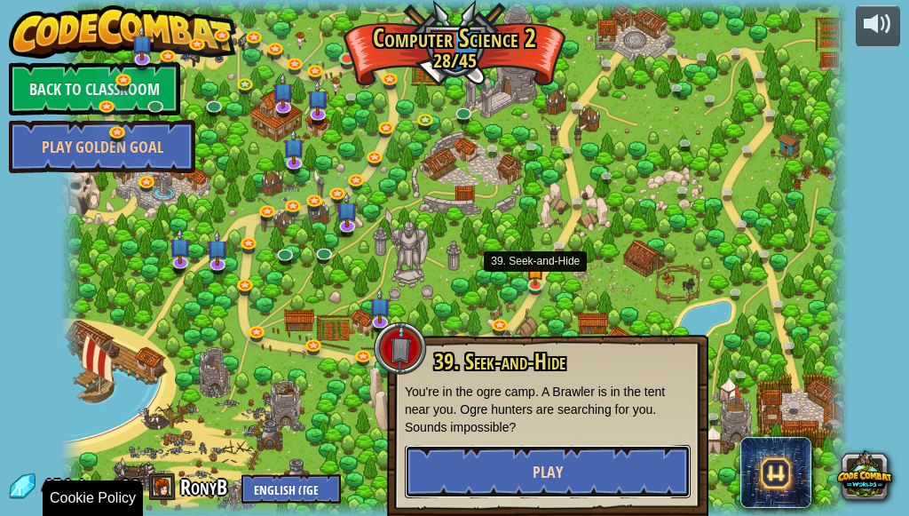
click at [498, 479] on button "Play" at bounding box center [548, 471] width 286 height 53
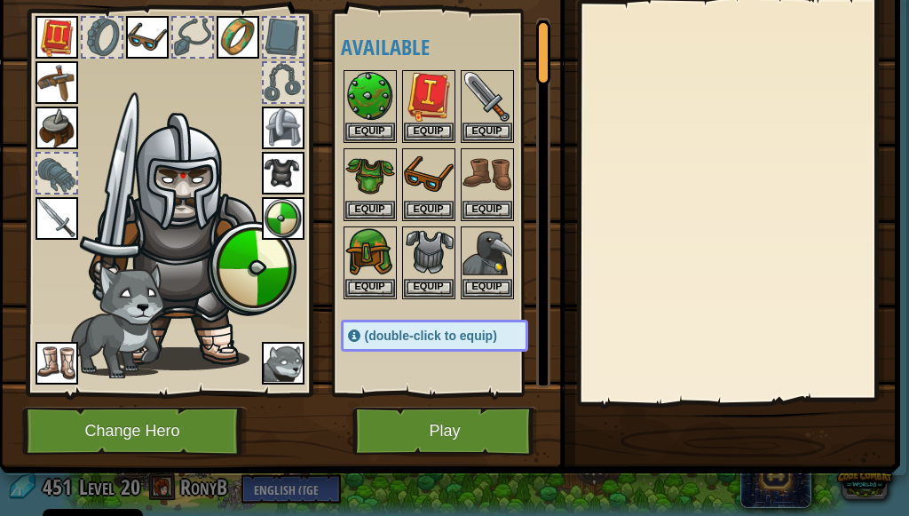
scroll to position [110, 0]
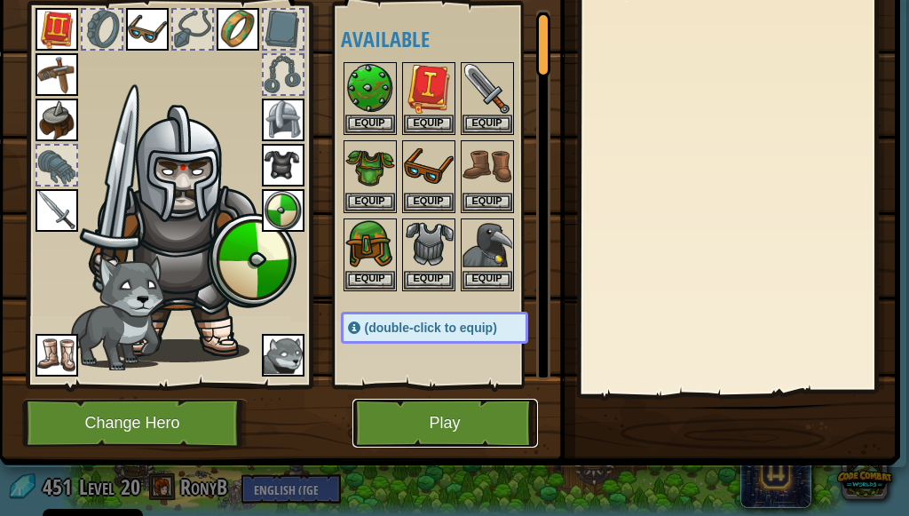
click at [455, 422] on button "Play" at bounding box center [444, 422] width 185 height 49
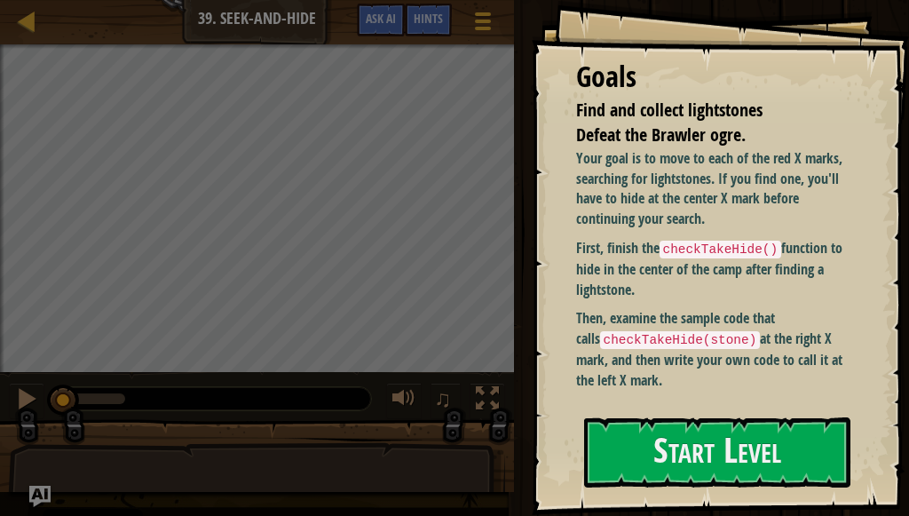
click at [706, 394] on div "Your goal is to move to each of the red X marks, searching for lightstones. If …" at bounding box center [718, 273] width 284 height 251
click at [702, 417] on button "Start Level" at bounding box center [717, 452] width 266 height 70
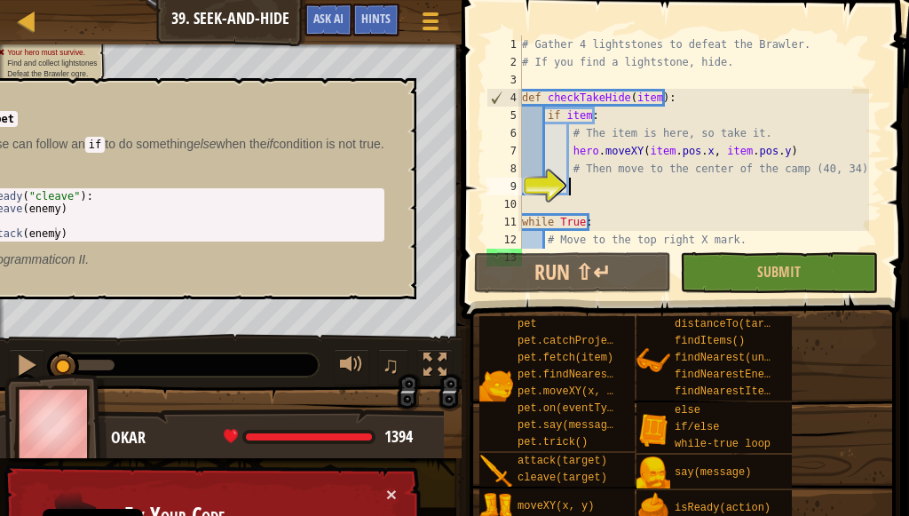
scroll to position [36, 0]
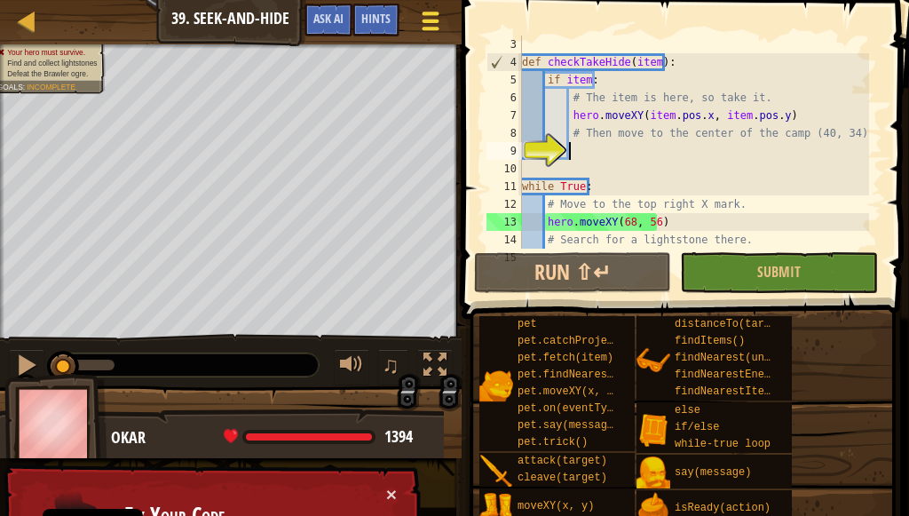
click at [414, 32] on button "Game Menu" at bounding box center [429, 24] width 47 height 43
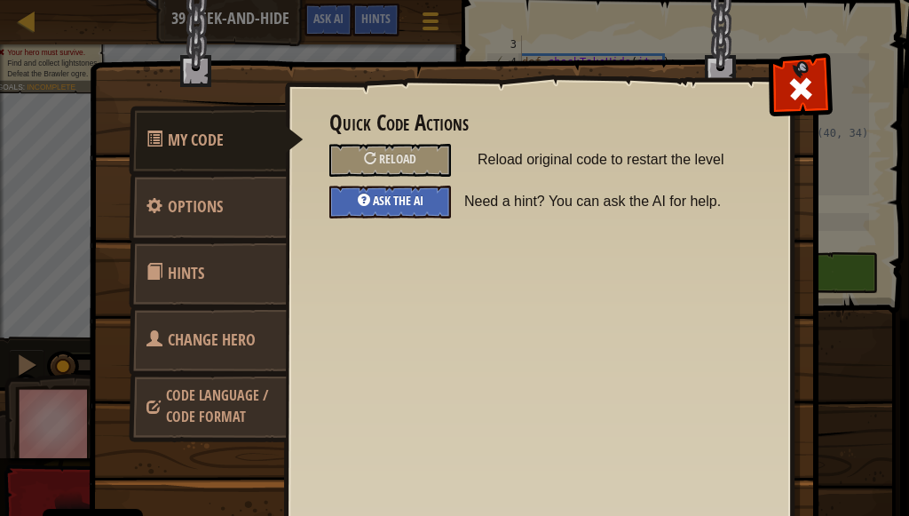
click at [390, 190] on div "Ask the AI" at bounding box center [390, 201] width 122 height 33
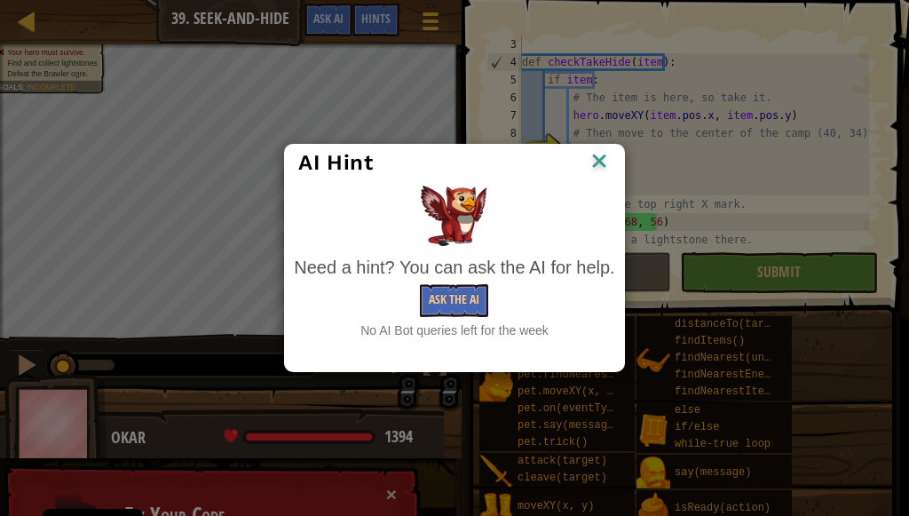
click at [597, 155] on img at bounding box center [599, 162] width 23 height 27
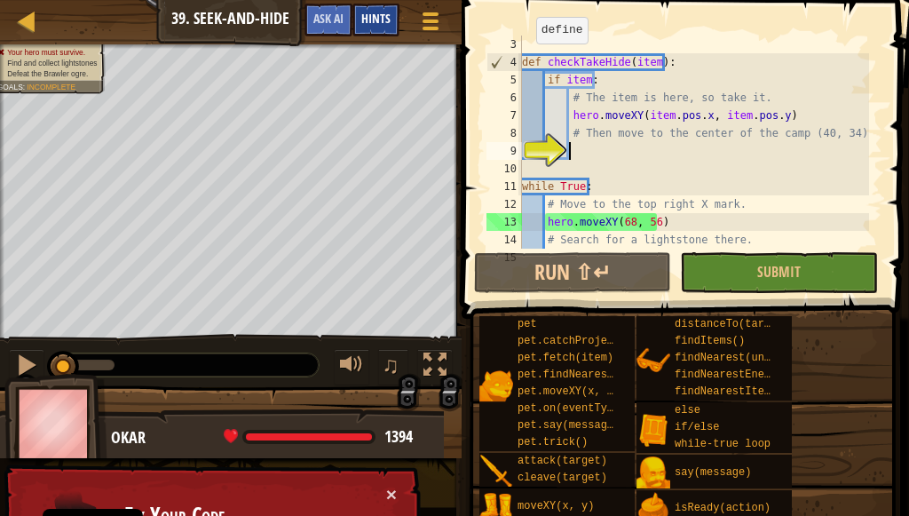
click at [352, 18] on div "Hints" at bounding box center [375, 20] width 47 height 33
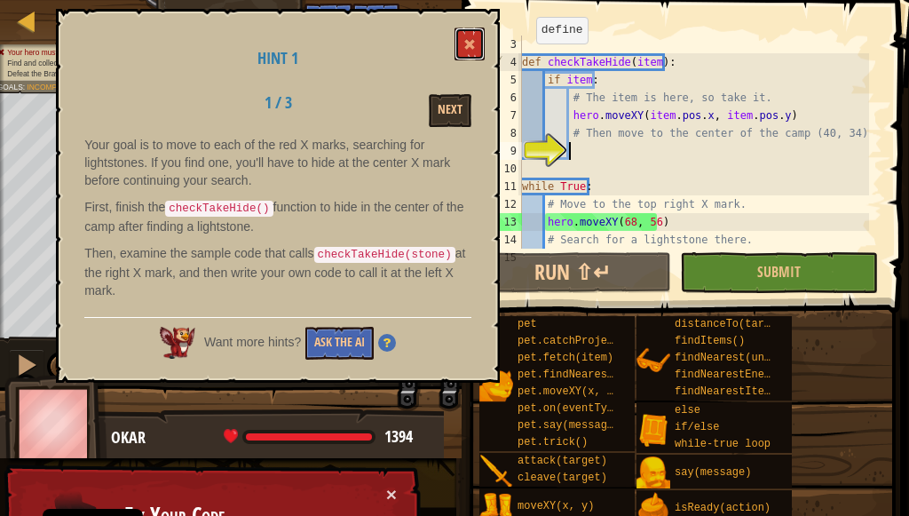
click at [454, 33] on button at bounding box center [469, 44] width 30 height 33
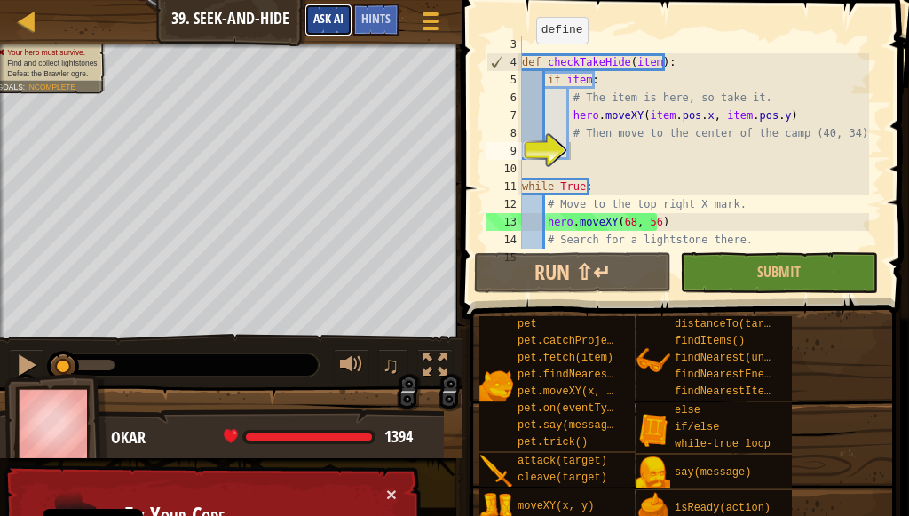
click at [316, 8] on button "Ask AI" at bounding box center [328, 20] width 48 height 33
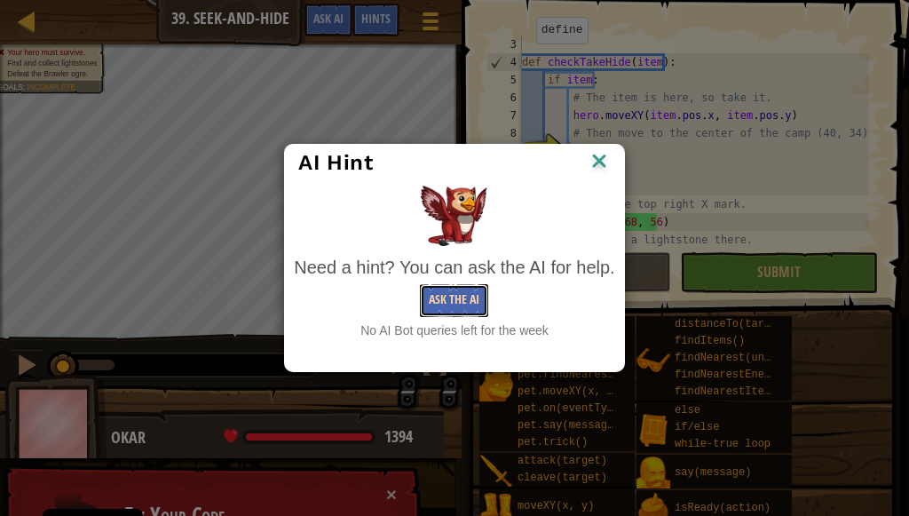
click at [469, 288] on button "Ask the AI" at bounding box center [454, 300] width 68 height 33
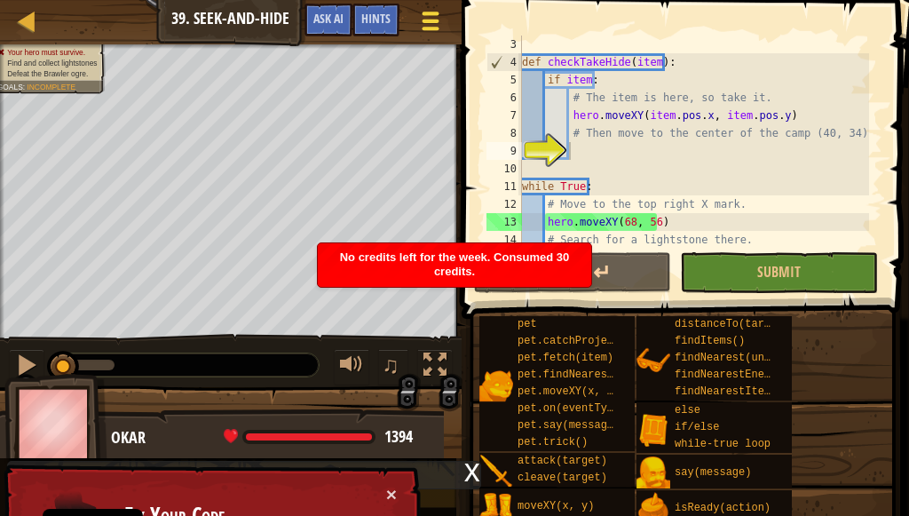
click at [446, 27] on button "Game Menu" at bounding box center [429, 24] width 47 height 43
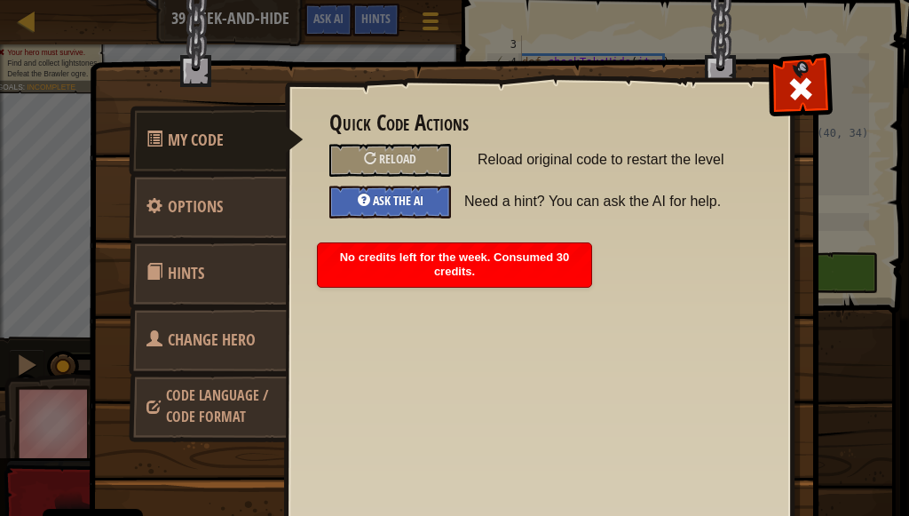
drag, startPoint x: 430, startPoint y: 187, endPoint x: 401, endPoint y: 206, distance: 34.0
click at [416, 199] on div "Quick Code Actions Reload Reload original code to restart the level Ask the AI …" at bounding box center [538, 164] width 418 height 107
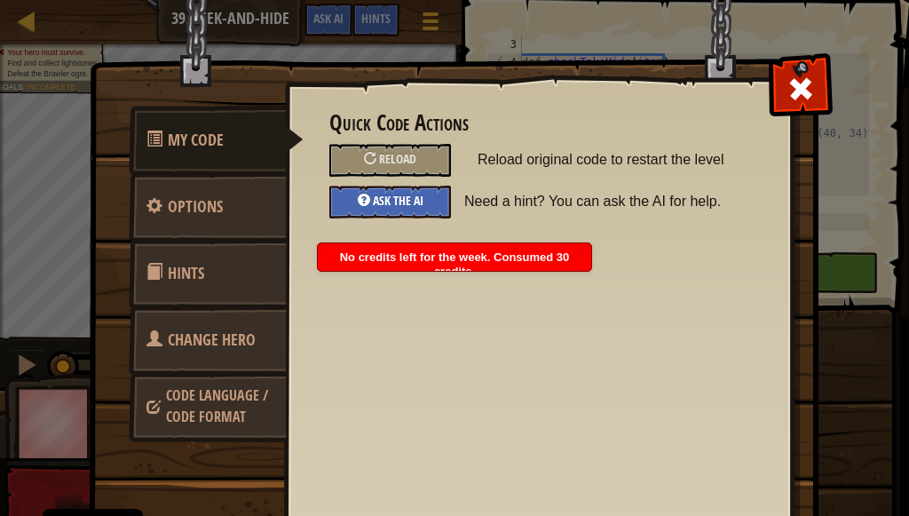
click at [401, 206] on span "Ask the AI" at bounding box center [398, 200] width 51 height 17
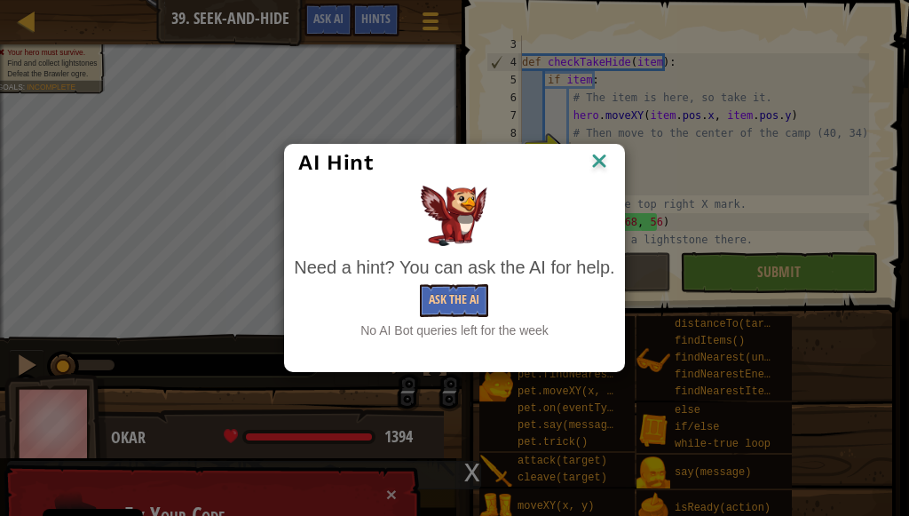
click at [606, 160] on img at bounding box center [599, 162] width 23 height 27
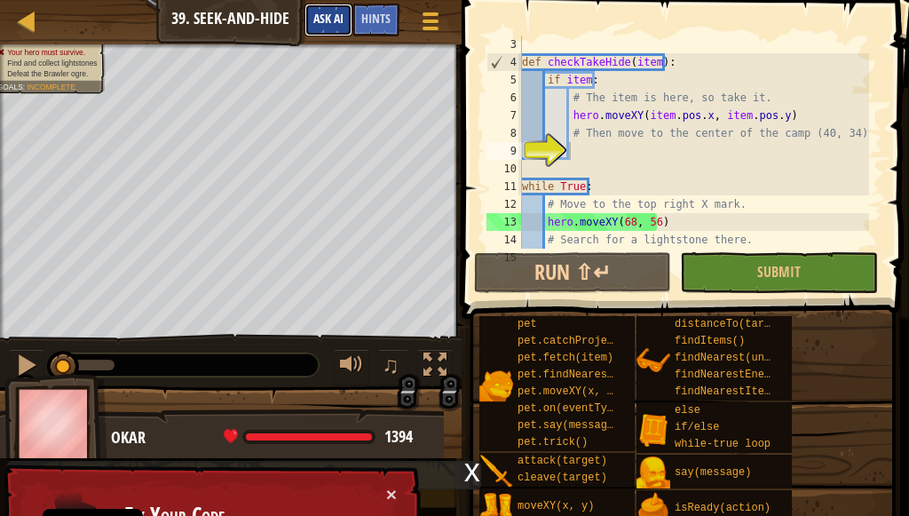
click at [331, 21] on span "Ask AI" at bounding box center [328, 18] width 30 height 17
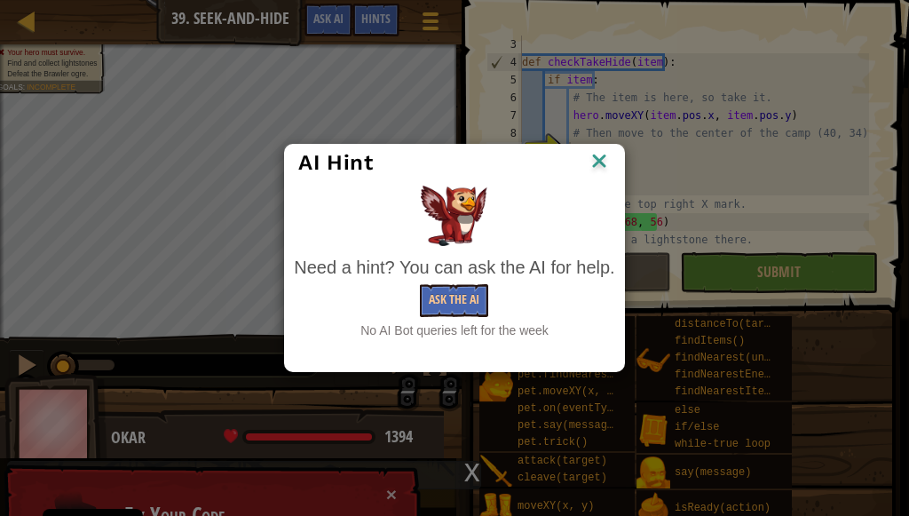
click at [596, 162] on img at bounding box center [599, 162] width 23 height 27
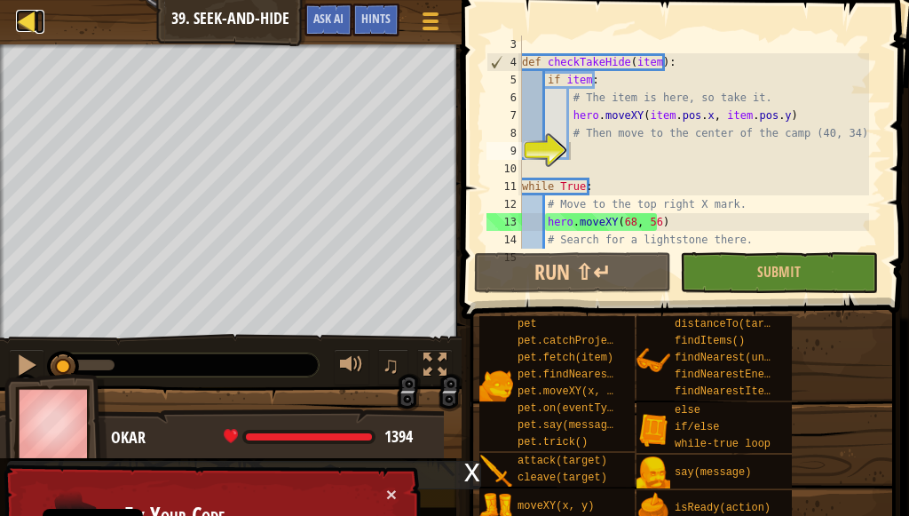
click at [22, 28] on div at bounding box center [27, 21] width 22 height 22
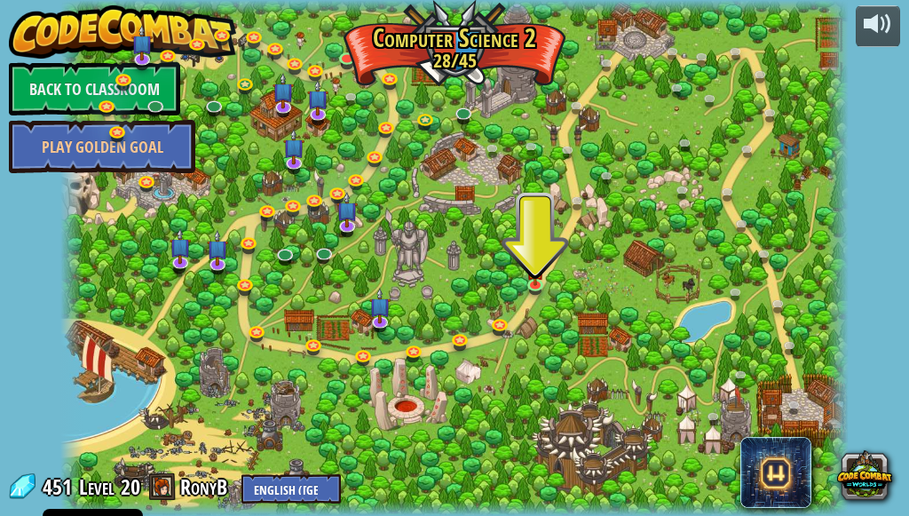
drag, startPoint x: 170, startPoint y: 445, endPoint x: 234, endPoint y: 253, distance: 202.1
click at [219, 271] on div "8. Picnic Buster Protect the picnickers from patrolling ogres. Play 9. If-strav…" at bounding box center [454, 258] width 789 height 516
click at [270, 490] on select "English ([GEOGRAPHIC_DATA]) English ([GEOGRAPHIC_DATA]) 简体中文 繁體中文 русский españ…" at bounding box center [290, 488] width 99 height 29
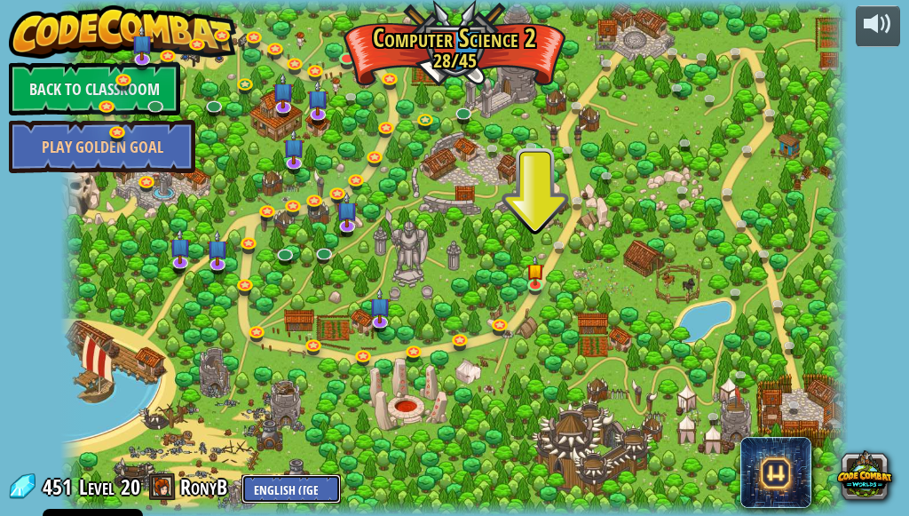
select select "az"
click at [241, 474] on select "English ([GEOGRAPHIC_DATA]) English ([GEOGRAPHIC_DATA]) 简体中文 繁體中文 русский españ…" at bounding box center [290, 488] width 99 height 29
click at [295, 494] on select "English ([GEOGRAPHIC_DATA]) English ([GEOGRAPHIC_DATA]) 简体中文 繁體中文 русский españ…" at bounding box center [306, 488] width 131 height 29
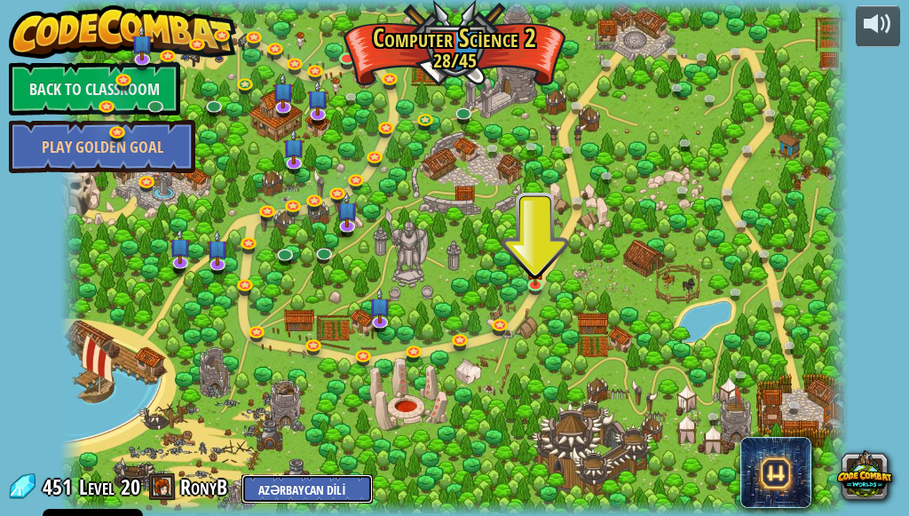
select select "sr"
click at [241, 474] on select "English ([GEOGRAPHIC_DATA]) English ([GEOGRAPHIC_DATA]) 简体中文 繁體中文 русский españ…" at bounding box center [306, 488] width 131 height 29
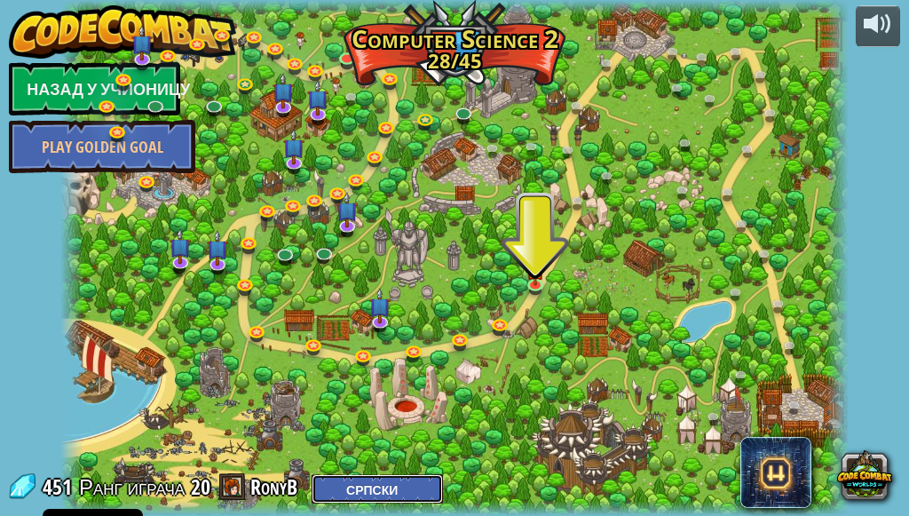
click at [318, 497] on select "English ([GEOGRAPHIC_DATA]) English ([GEOGRAPHIC_DATA]) 简体中文 繁體中文 русский españ…" at bounding box center [377, 488] width 131 height 29
select select "zh-[PERSON_NAME]"
click at [313, 474] on select "English ([GEOGRAPHIC_DATA]) English ([GEOGRAPHIC_DATA]) 简体中文 繁體中文 русский españ…" at bounding box center [377, 488] width 131 height 29
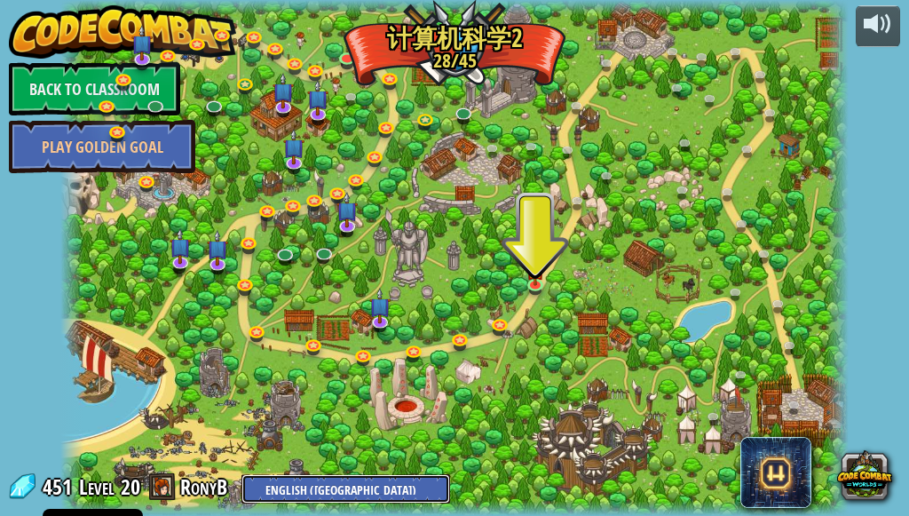
click at [342, 484] on select "English ([GEOGRAPHIC_DATA]) English ([GEOGRAPHIC_DATA]) 简体中文 繁體中文 русский españ…" at bounding box center [345, 488] width 209 height 29
select select "zh-HANT"
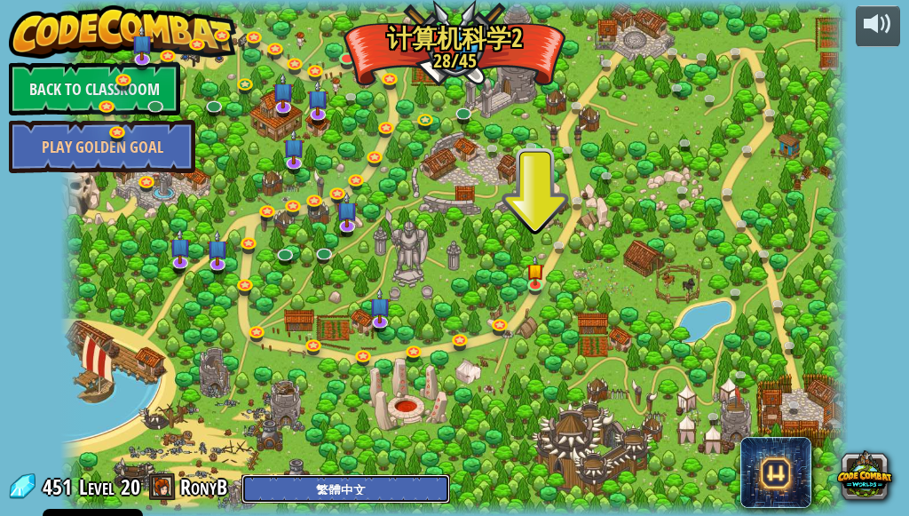
click at [241, 474] on select "English ([GEOGRAPHIC_DATA]) English ([GEOGRAPHIC_DATA]) 简体中文 繁體中文 русский españ…" at bounding box center [345, 488] width 209 height 29
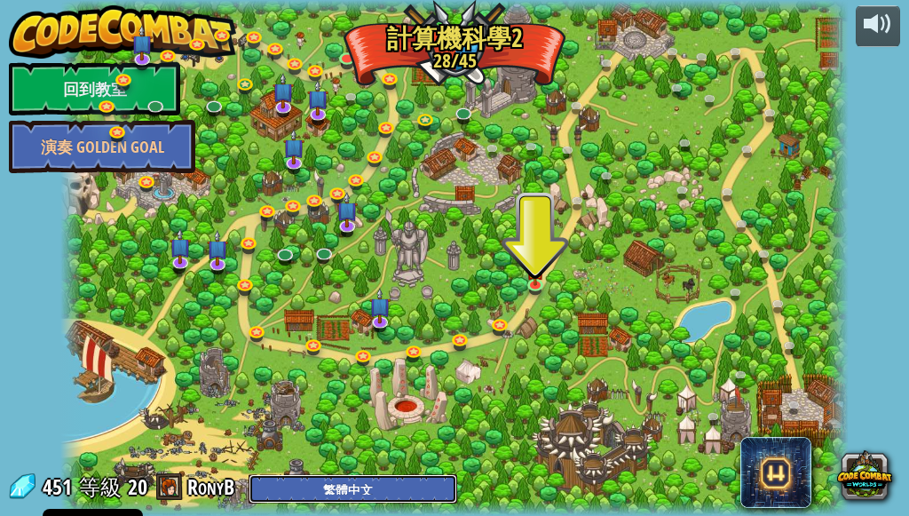
click at [380, 489] on select "English ([GEOGRAPHIC_DATA]) English ([GEOGRAPHIC_DATA]) 简体中文 繁體中文 русский españ…" at bounding box center [353, 488] width 209 height 29
select select "en-[GEOGRAPHIC_DATA]"
click at [249, 474] on select "English ([GEOGRAPHIC_DATA]) English ([GEOGRAPHIC_DATA]) 简体中文 繁體中文 русский españ…" at bounding box center [353, 488] width 209 height 29
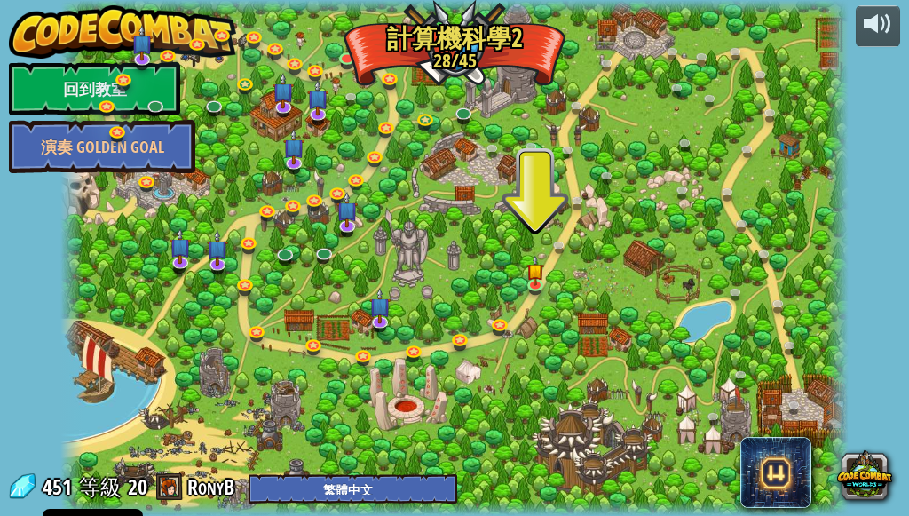
select select "en-[GEOGRAPHIC_DATA]"
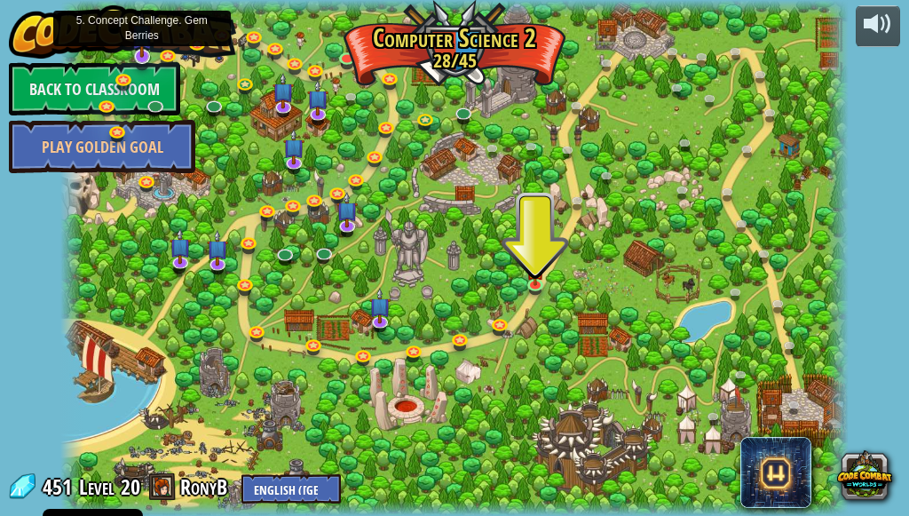
click at [146, 54] on img at bounding box center [141, 35] width 20 height 48
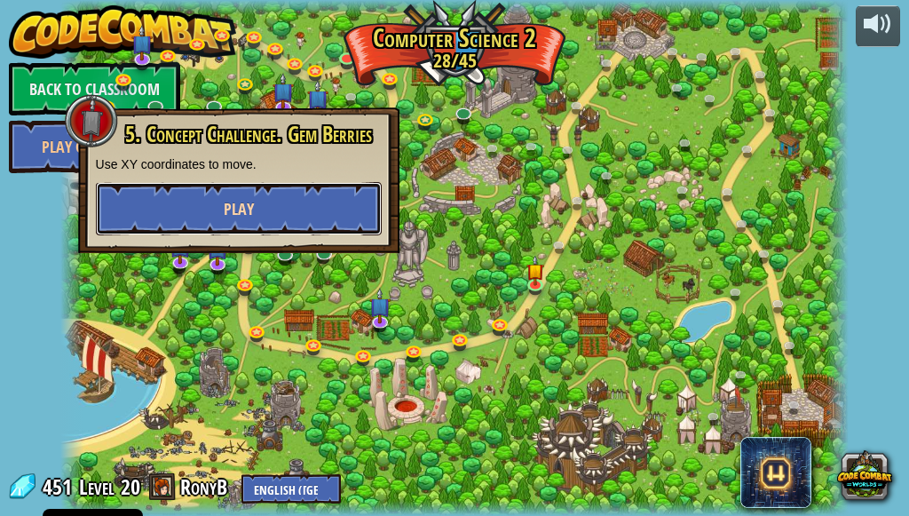
click at [185, 207] on button "Play" at bounding box center [239, 208] width 286 height 53
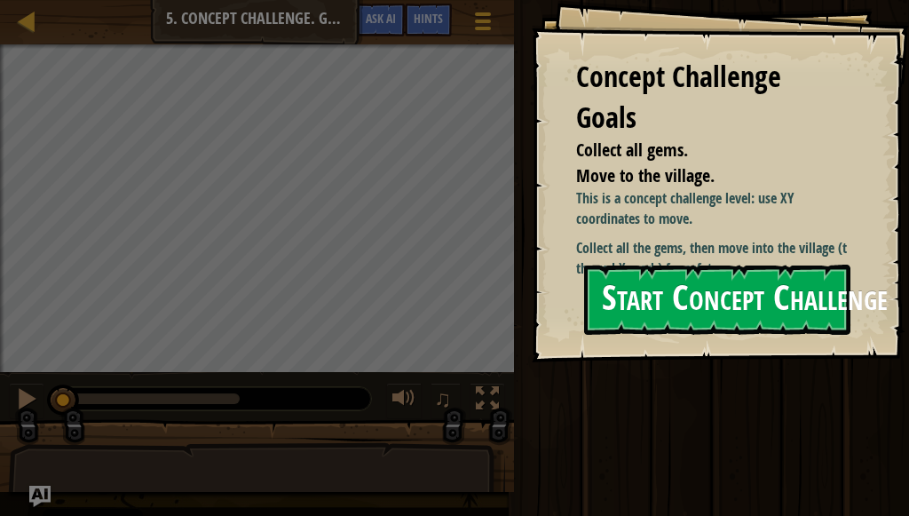
click at [702, 312] on button "Start Concept Challenge" at bounding box center [717, 299] width 266 height 70
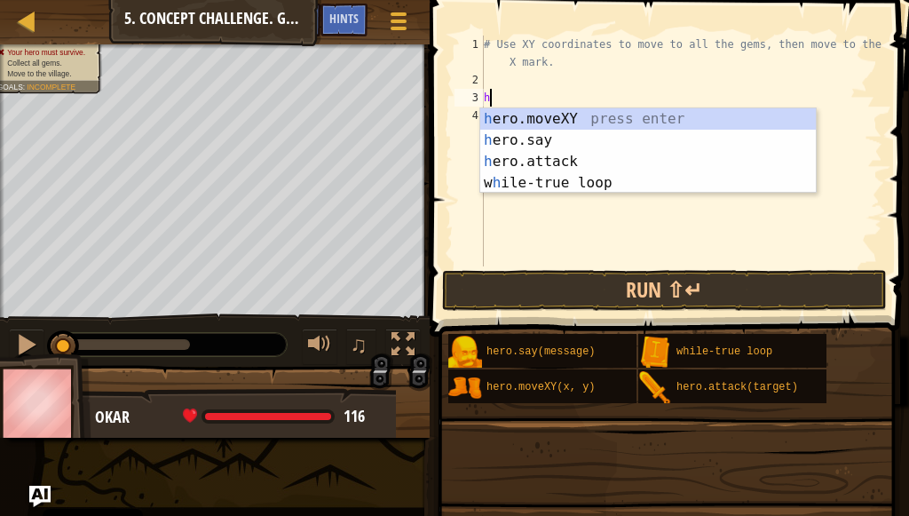
scroll to position [8, 0]
click at [594, 122] on div "her o.moveXY press enter her o.say press enter her o.attack press enter w h il …" at bounding box center [647, 172] width 335 height 128
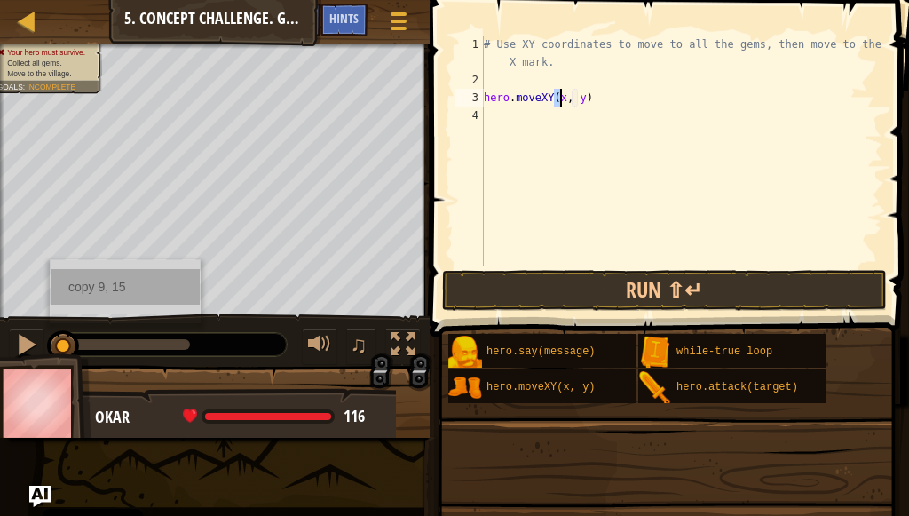
click at [69, 295] on div "copy 9, 15" at bounding box center [125, 287] width 149 height 36
click at [561, 91] on div "# Use XY coordinates to move to all the gems, then move to the red X mark. hero…" at bounding box center [681, 151] width 402 height 231
click at [564, 96] on div "# Use XY coordinates to move to all the gems, then move to the red X mark. hero…" at bounding box center [681, 178] width 402 height 284
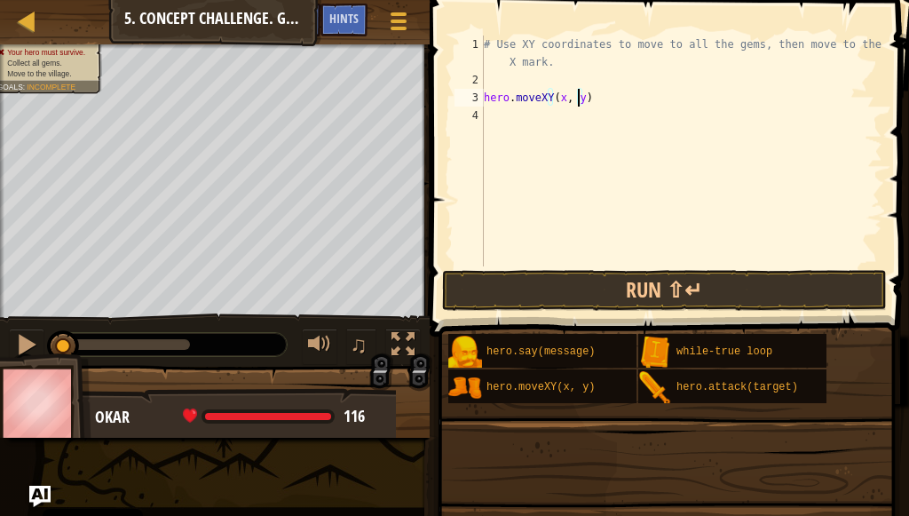
click at [578, 98] on div "# Use XY coordinates to move to all the gems, then move to the red X mark. hero…" at bounding box center [681, 178] width 402 height 284
click at [559, 94] on div "# Use XY coordinates to move to all the gems, then move to the red X mark. hero…" at bounding box center [681, 178] width 402 height 284
click at [569, 99] on div "# Use XY coordinates to move to all the gems, then move to the red X mark. hero…" at bounding box center [681, 178] width 402 height 284
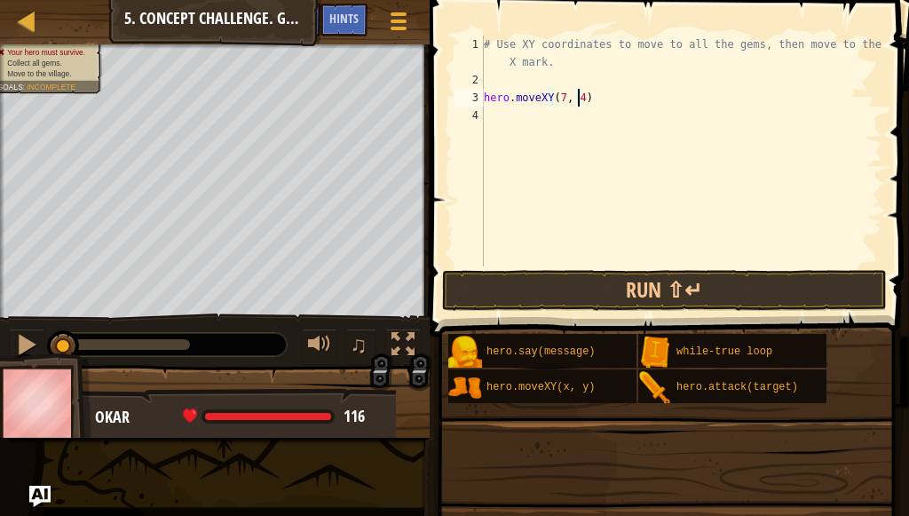
type textarea "hero.moveXY(7, 49)"
click at [611, 107] on div "# Use XY coordinates to move to all the gems, then move to the red X mark. hero…" at bounding box center [681, 178] width 402 height 284
click at [600, 98] on div "# Use XY coordinates to move to all the gems, then move to the red X mark. hero…" at bounding box center [681, 178] width 402 height 284
type textarea "hero.moveXY(7, 49)"
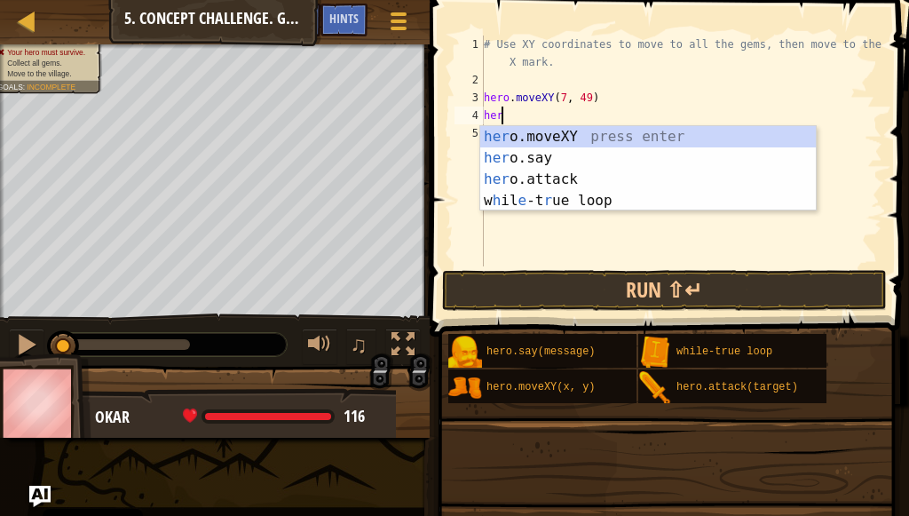
scroll to position [8, 1]
click at [579, 133] on div "hero .moveXY press enter hero .say press enter hero .attack press enter w h il …" at bounding box center [647, 190] width 335 height 128
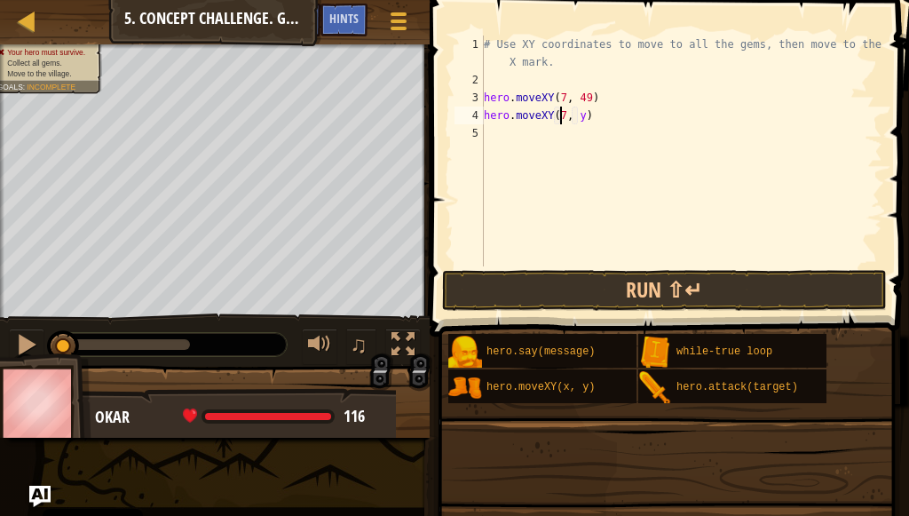
scroll to position [8, 6]
click at [576, 115] on div "# Use XY coordinates to move to all the gems, then move to the red X mark. hero…" at bounding box center [681, 178] width 402 height 284
type textarea "hero.moveXY(7, 13)"
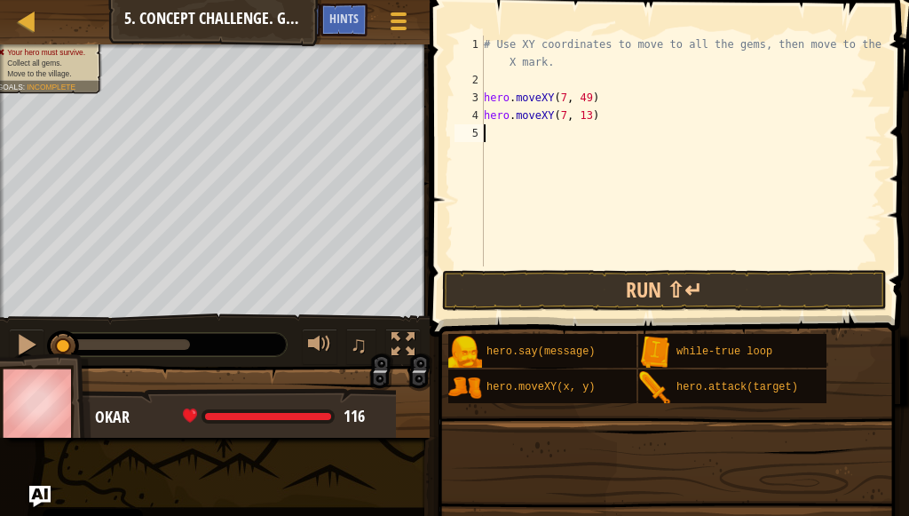
drag, startPoint x: 620, startPoint y: 141, endPoint x: 625, endPoint y: 116, distance: 25.2
click at [625, 116] on div "# Use XY coordinates to move to all the gems, then move to the red X mark. hero…" at bounding box center [681, 178] width 402 height 284
type textarea "hero.moveXY(7, 13)"
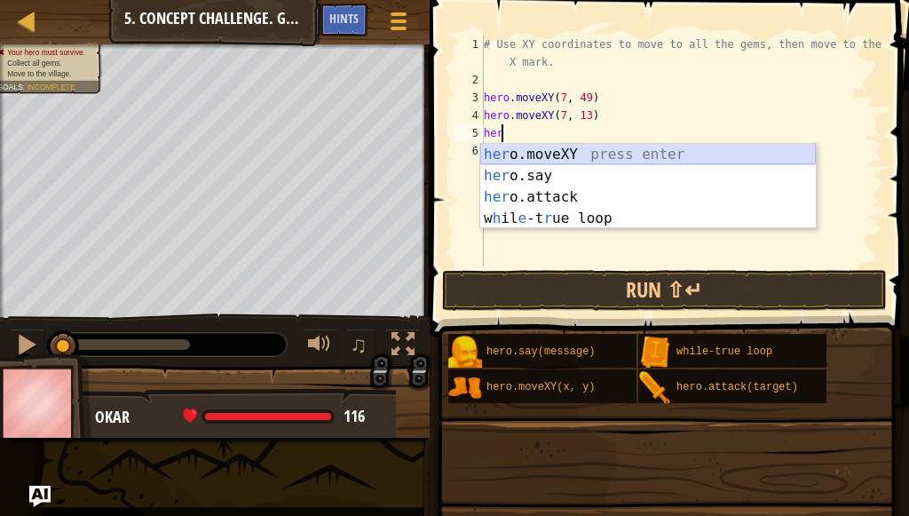
click at [568, 157] on div "her o.moveXY press enter her o.say press enter her o.attack press enter w h il …" at bounding box center [647, 208] width 335 height 128
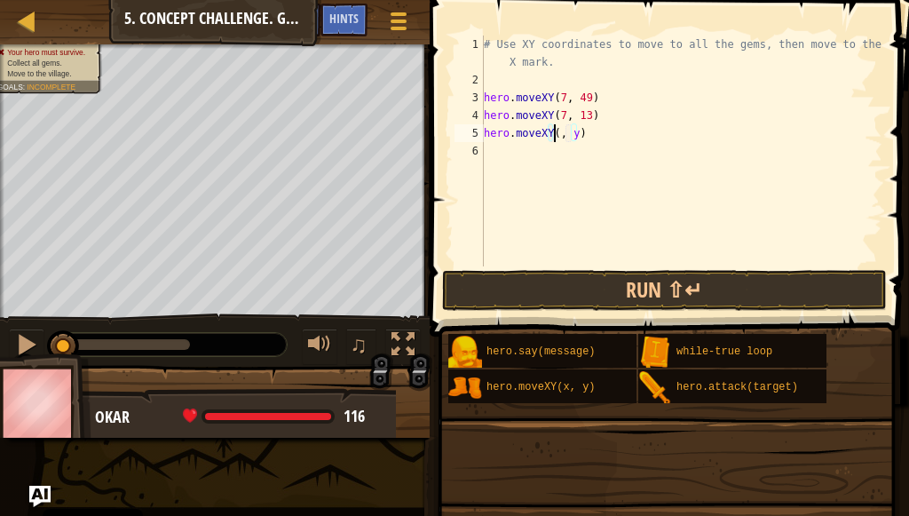
scroll to position [8, 6]
click at [580, 131] on div "# Use XY coordinates to move to all the gems, then move to the red X mark. hero…" at bounding box center [681, 178] width 402 height 284
type textarea "hero.moveXY(12, 15)"
click at [603, 130] on div "# Use XY coordinates to move to all the gems, then move to the red X mark. hero…" at bounding box center [681, 178] width 402 height 284
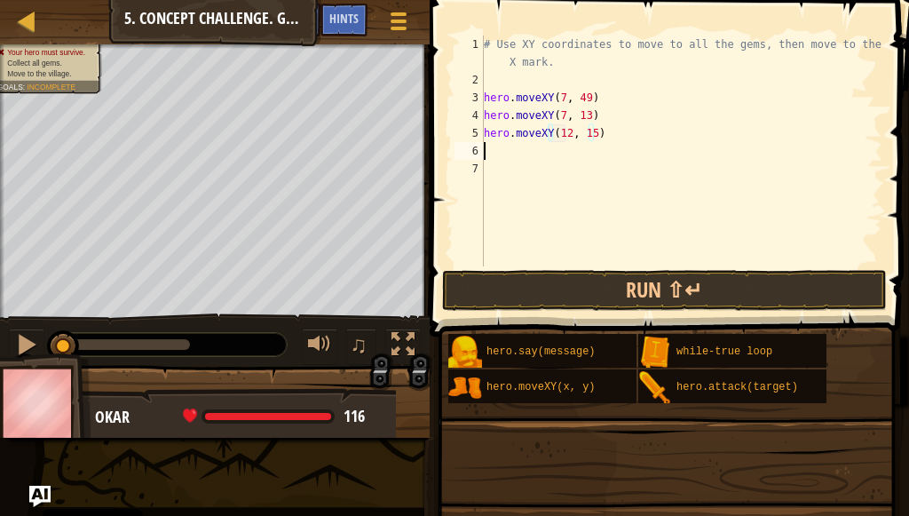
scroll to position [8, 0]
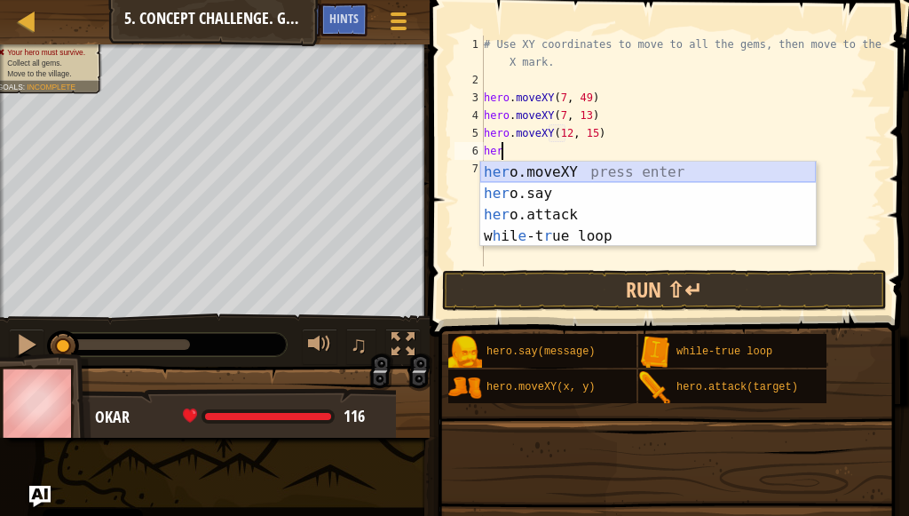
click at [557, 165] on div "her o.moveXY press enter her o.say press enter her o.attack press enter w h il …" at bounding box center [647, 226] width 335 height 128
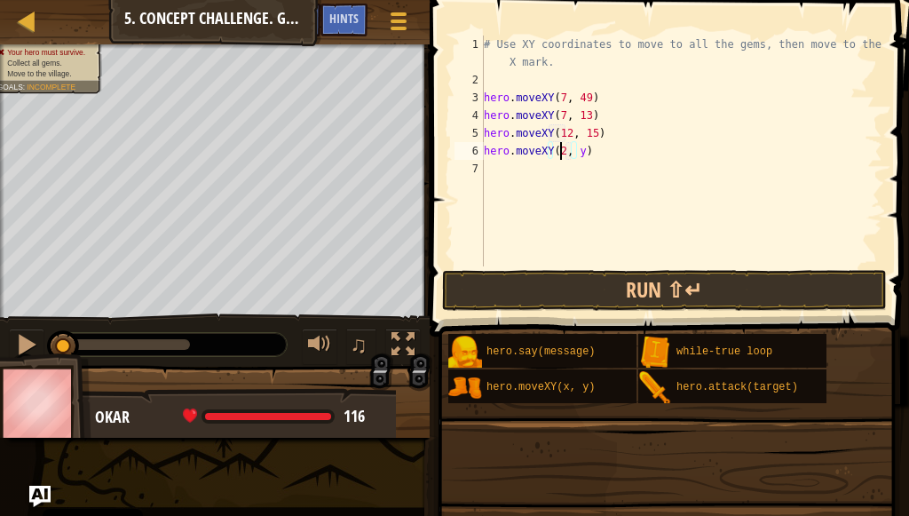
scroll to position [8, 6]
click at [579, 152] on div "# Use XY coordinates to move to all the gems, then move to the red X mark. hero…" at bounding box center [681, 178] width 402 height 284
click at [583, 148] on div "# Use XY coordinates to move to all the gems, then move to the red X mark. hero…" at bounding box center [681, 178] width 402 height 284
click at [587, 134] on div "# Use XY coordinates to move to all the gems, then move to the red X mark. hero…" at bounding box center [681, 178] width 402 height 284
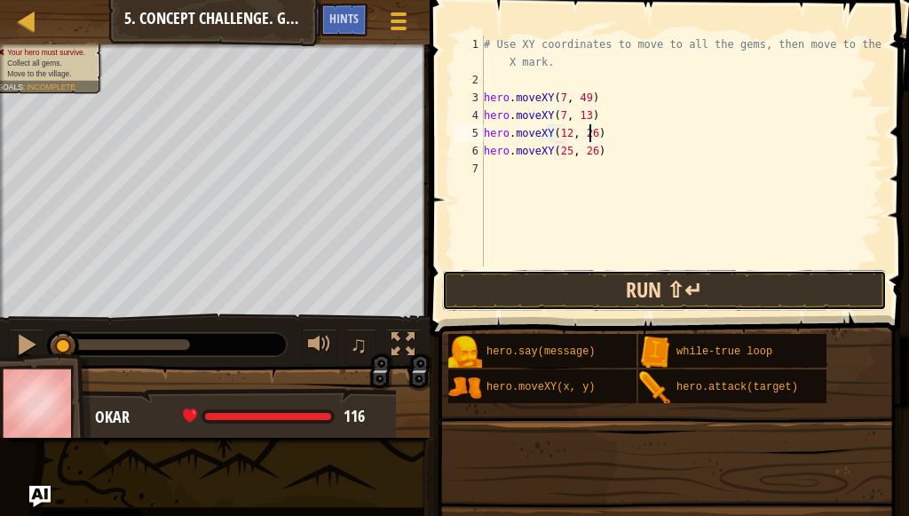
click at [520, 274] on button "Run ⇧↵" at bounding box center [664, 290] width 445 height 41
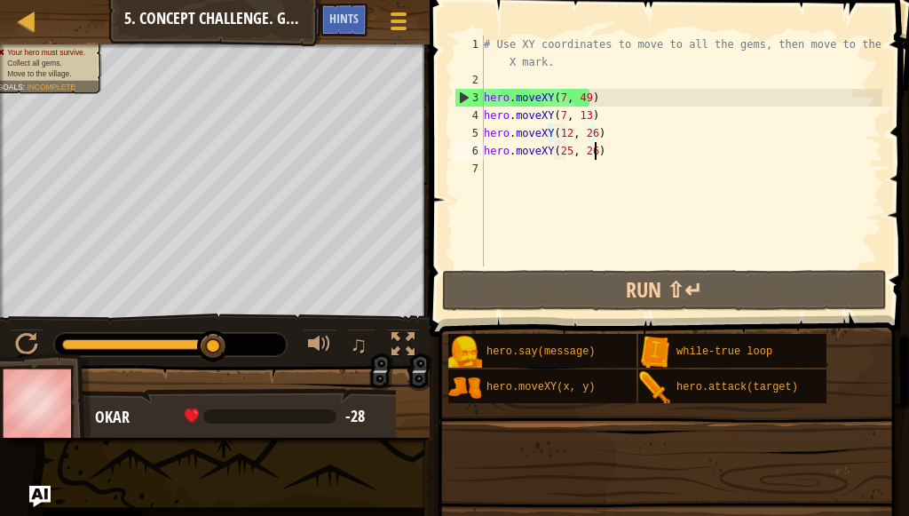
click at [646, 159] on div "# Use XY coordinates to move to all the gems, then move to the red X mark. hero…" at bounding box center [681, 178] width 402 height 284
type textarea "hero.moveXY(25, 26)"
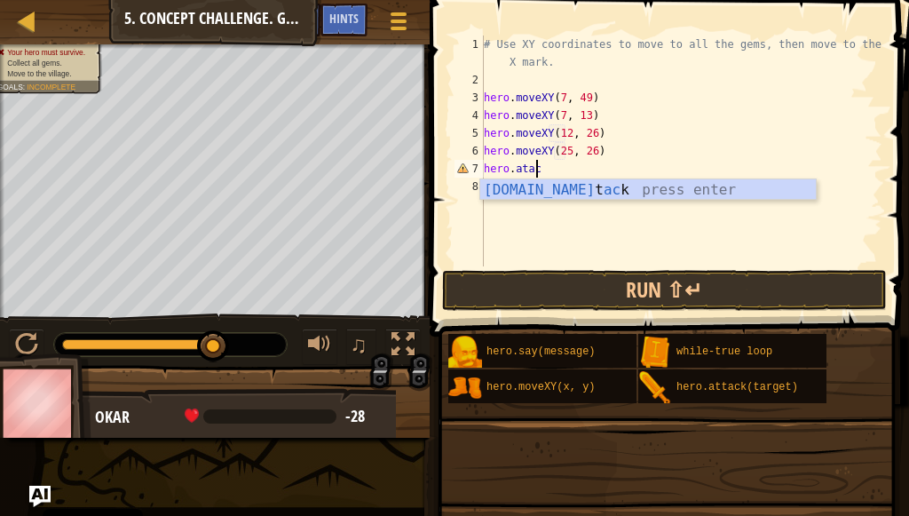
scroll to position [8, 4]
click at [551, 193] on div "[DOMAIN_NAME] t ack press enter" at bounding box center [647, 211] width 335 height 64
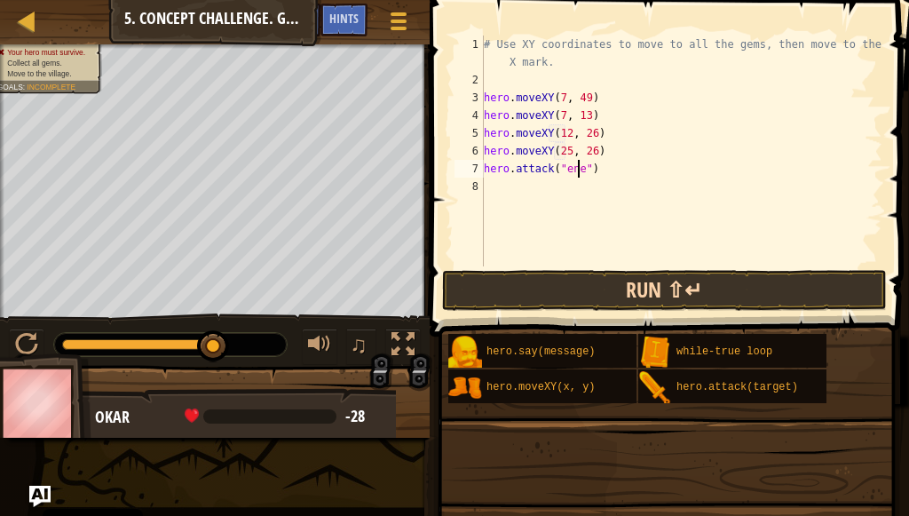
scroll to position [8, 8]
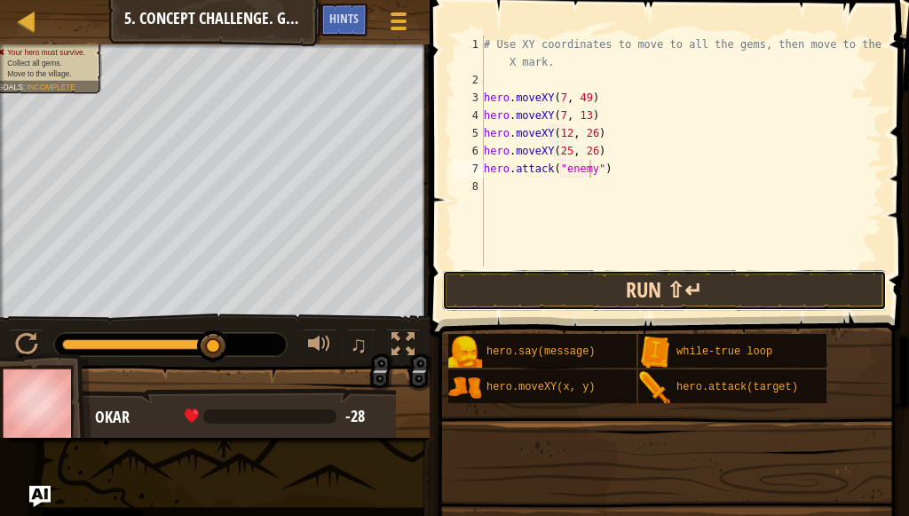
click at [655, 279] on button "Run ⇧↵" at bounding box center [664, 290] width 445 height 41
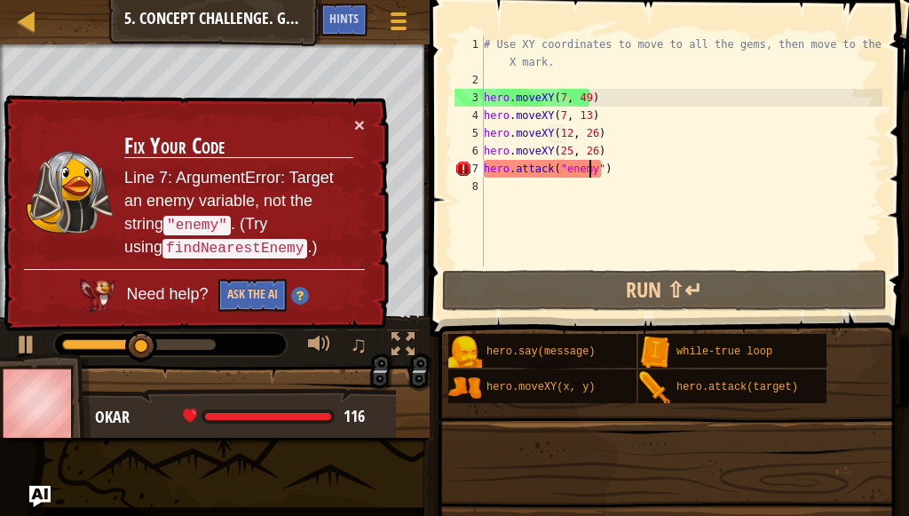
click at [695, 173] on div "# Use XY coordinates to move to all the gems, then move to the red X mark. hero…" at bounding box center [681, 178] width 402 height 284
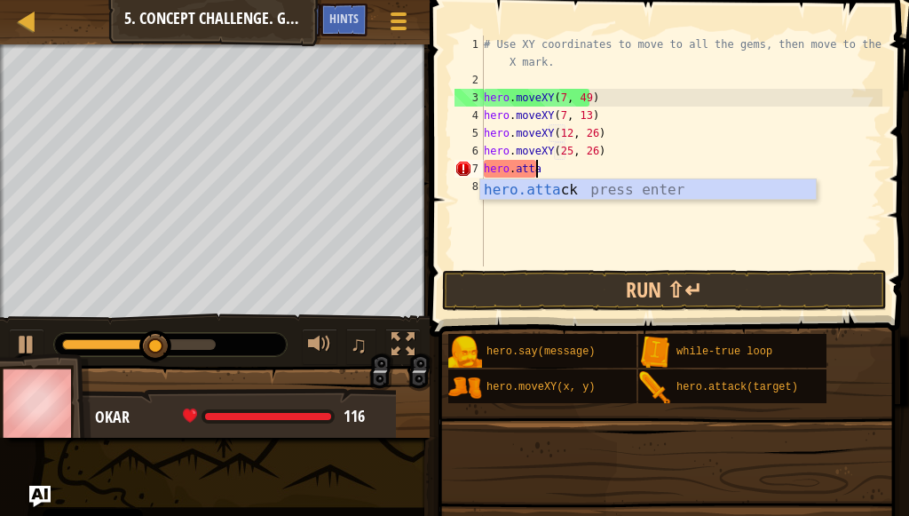
scroll to position [8, 0]
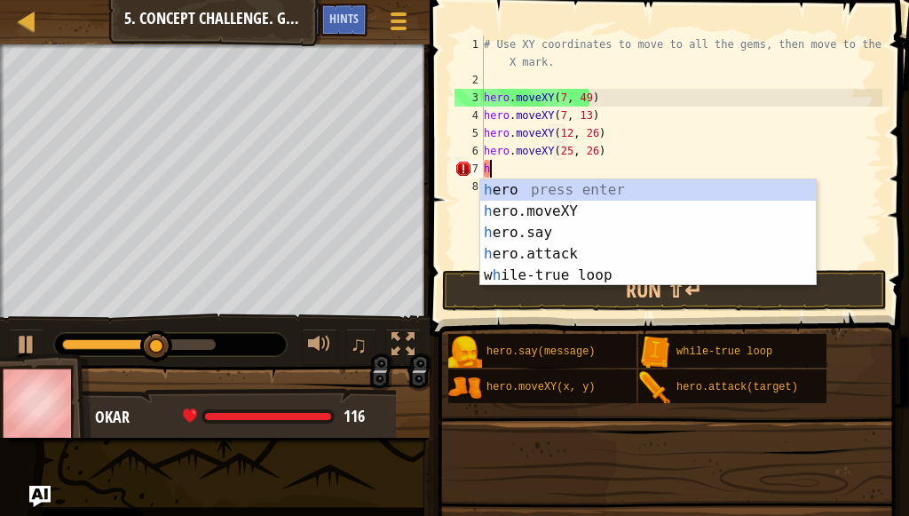
type textarea "h"
type textarea "hero.moveXY(25, 2"
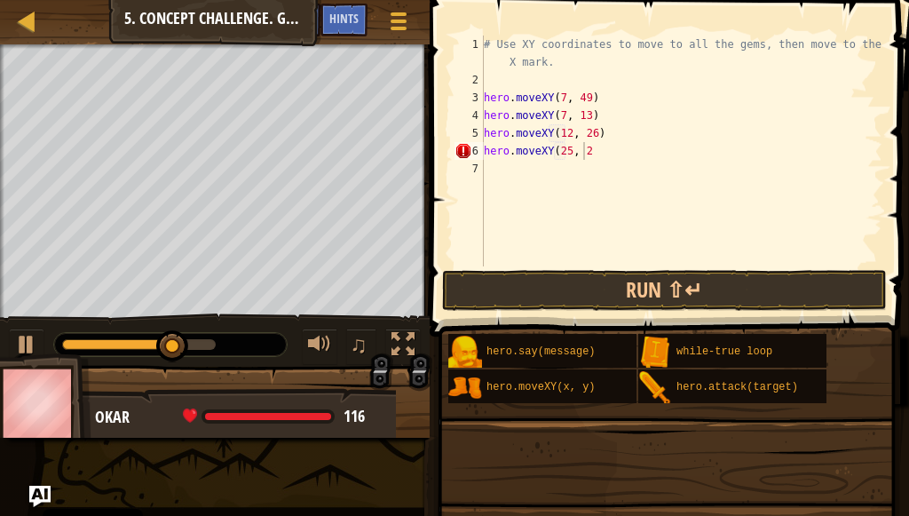
click at [13, 5] on div "Map Computer Science 2 5. Concept Challenge. Gem Berries Game Menu Done Hints A…" at bounding box center [215, 22] width 430 height 44
click at [12, 24] on div "Map Computer Science 2 5. Concept Challenge. Gem Berries Game Menu Done Hints A…" at bounding box center [215, 22] width 430 height 44
click at [28, 18] on div at bounding box center [27, 21] width 22 height 22
select select "en-[GEOGRAPHIC_DATA]"
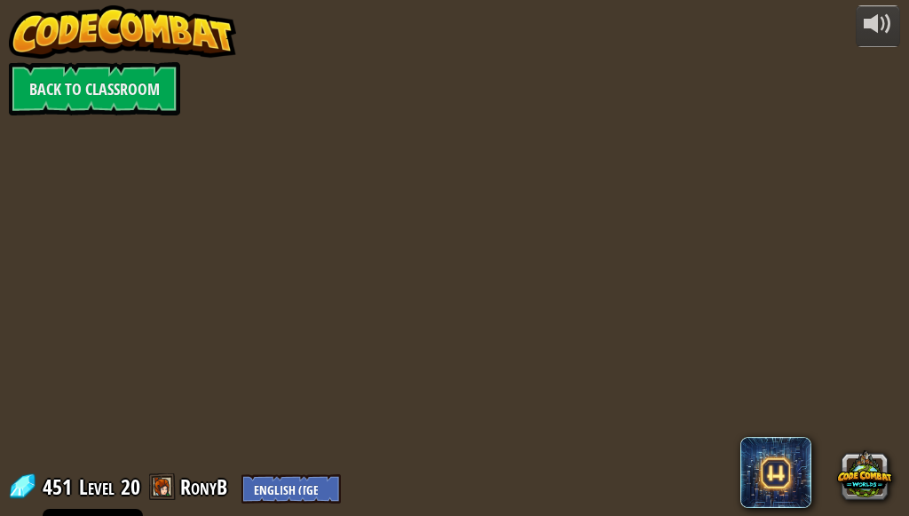
select select "en-[GEOGRAPHIC_DATA]"
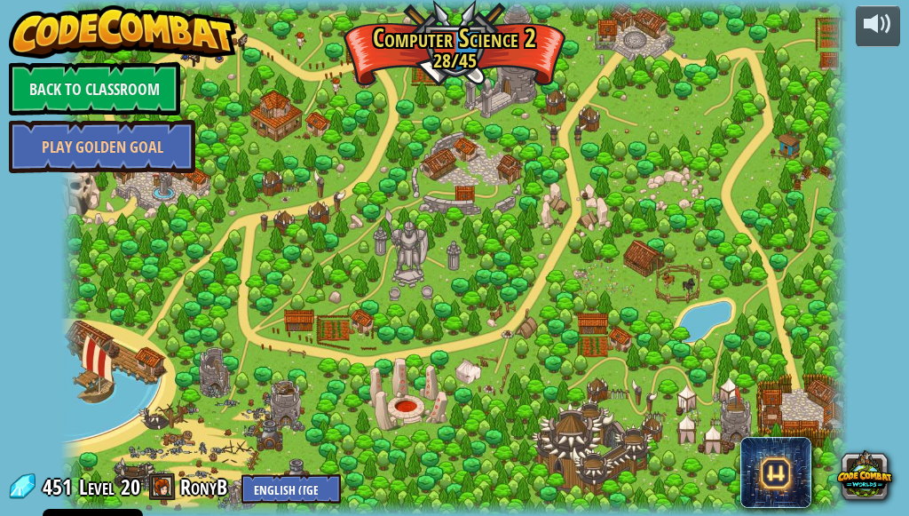
select select "en-[GEOGRAPHIC_DATA]"
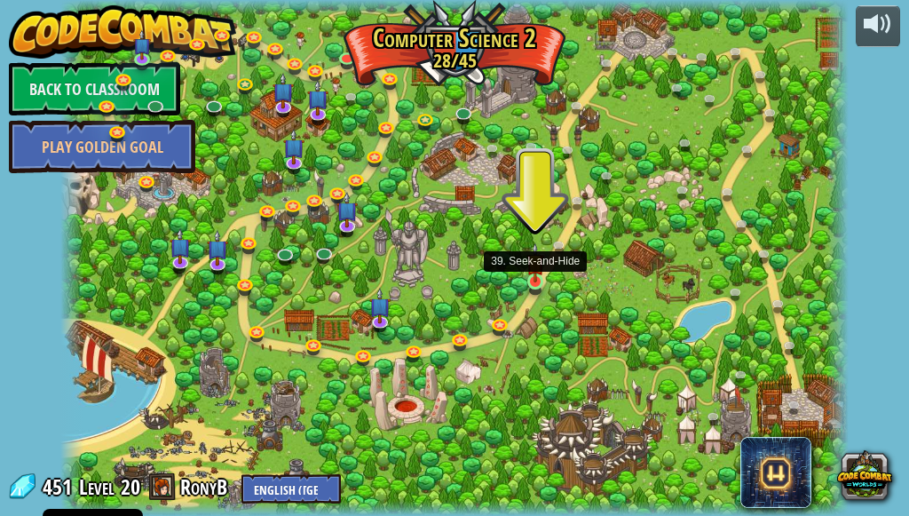
click at [540, 279] on img at bounding box center [535, 262] width 18 height 41
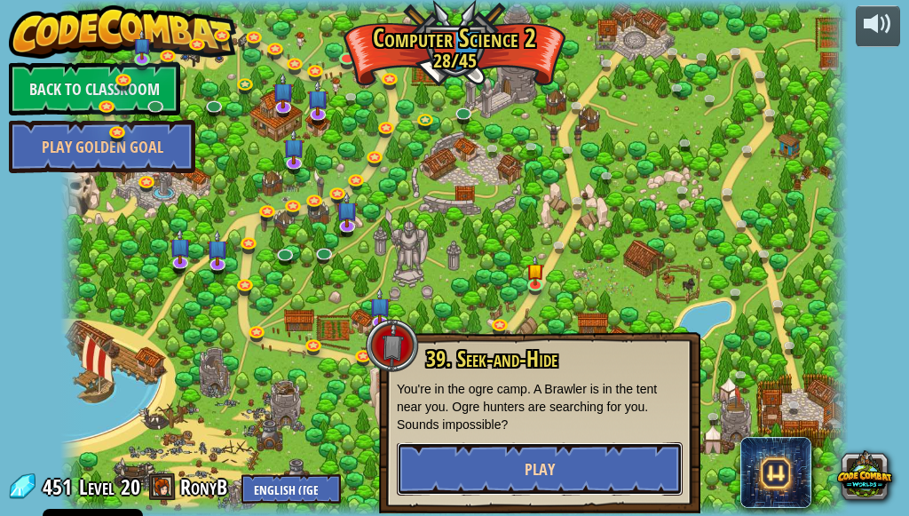
click at [569, 494] on button "Play" at bounding box center [540, 468] width 286 height 53
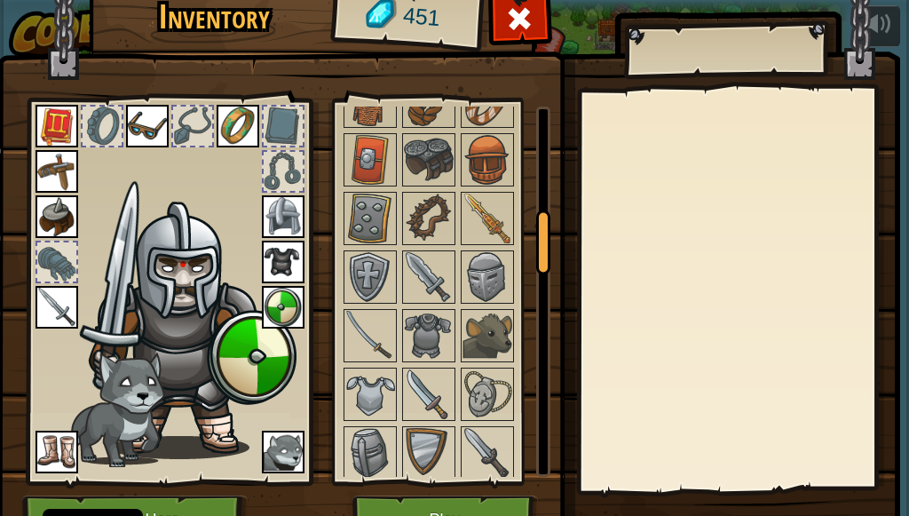
scroll to position [110, 0]
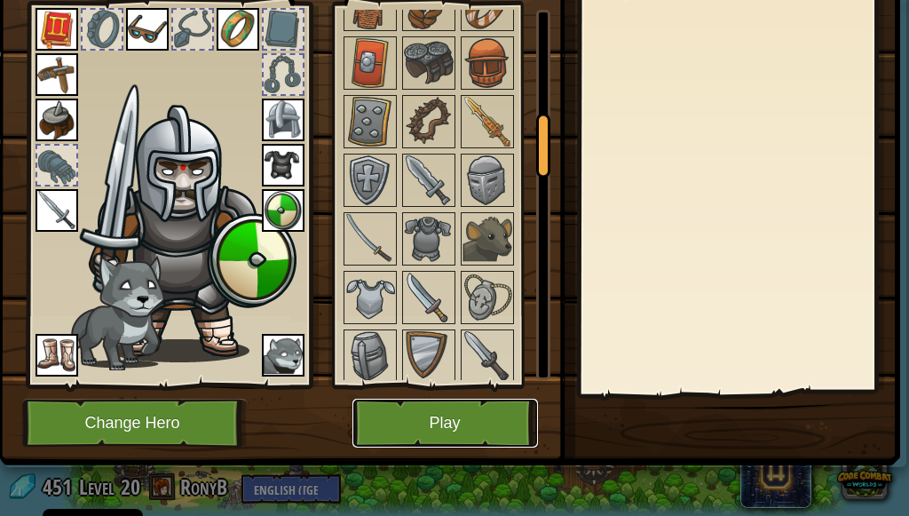
click at [477, 411] on button "Play" at bounding box center [444, 422] width 185 height 49
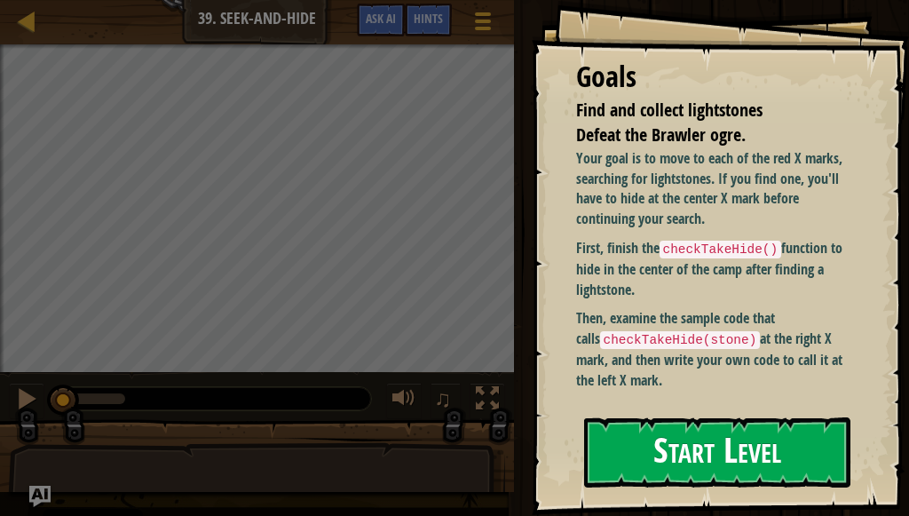
click at [669, 449] on button "Start Level" at bounding box center [717, 452] width 266 height 70
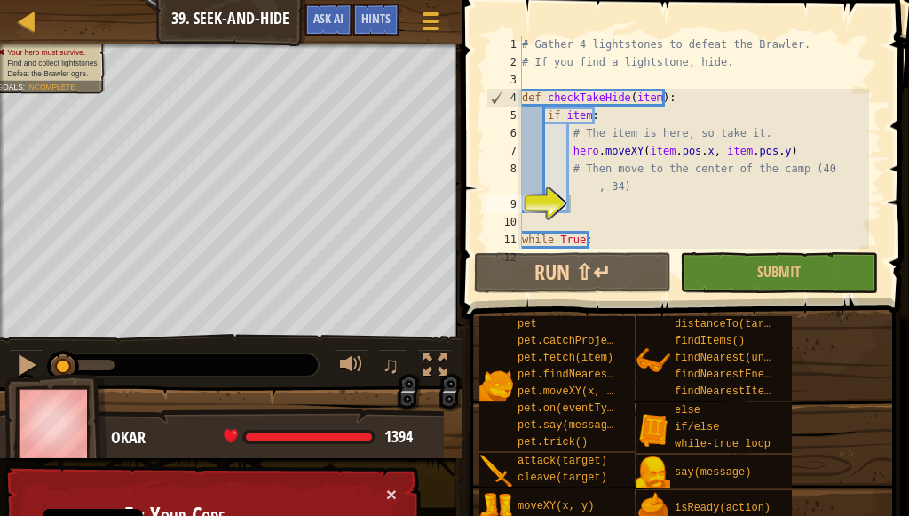
click at [459, 26] on div "Map Computer Science 2 39. Seek-and-Hide Game Menu Done Hints Ask AI" at bounding box center [231, 22] width 462 height 44
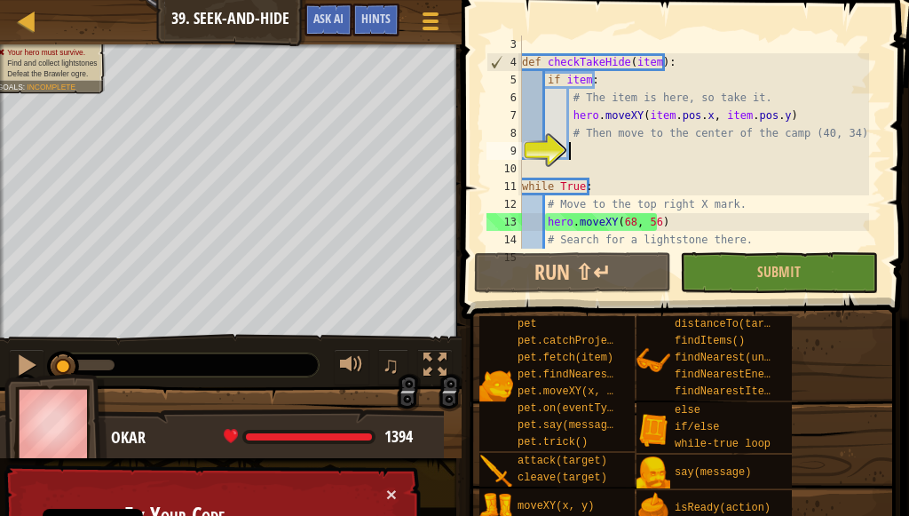
scroll to position [36, 0]
click at [444, 27] on button "Game Menu" at bounding box center [429, 24] width 47 height 43
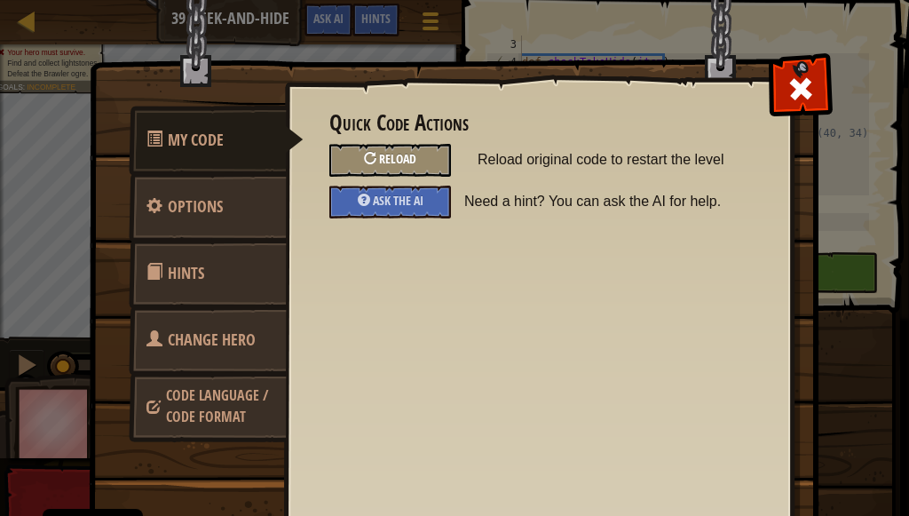
click at [383, 168] on div "Reload" at bounding box center [390, 160] width 122 height 33
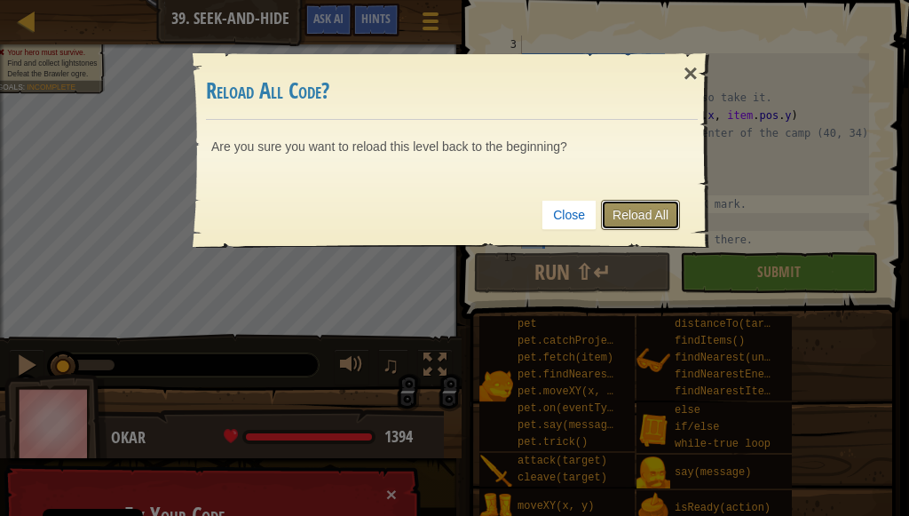
click at [666, 217] on link "Reload All" at bounding box center [640, 215] width 79 height 30
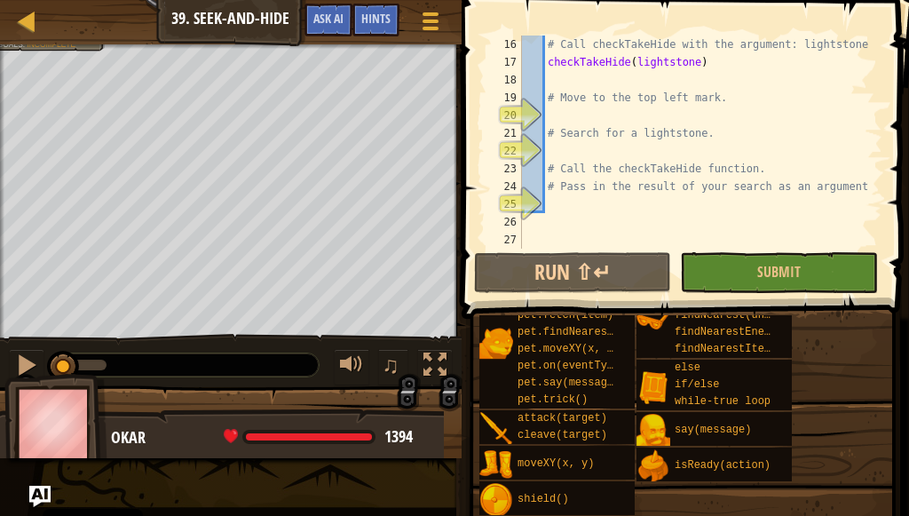
scroll to position [160, 0]
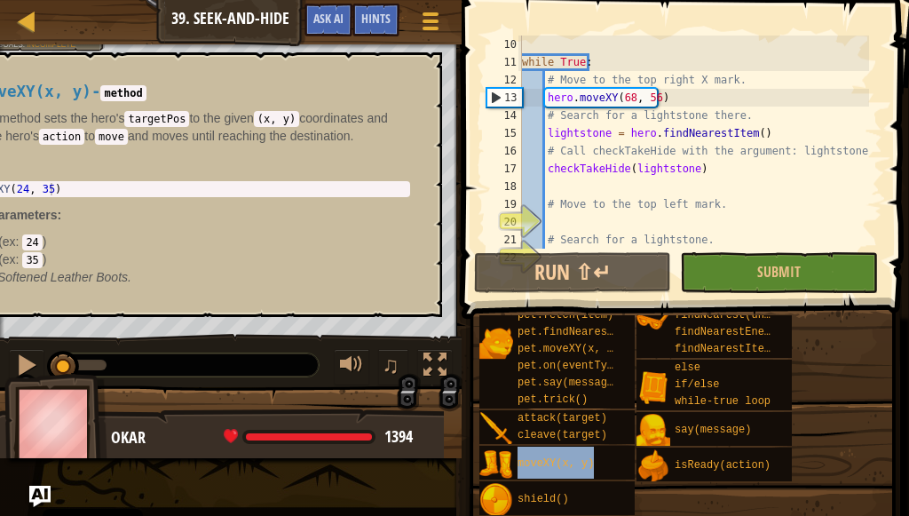
drag, startPoint x: 606, startPoint y: 459, endPoint x: 686, endPoint y: 304, distance: 174.6
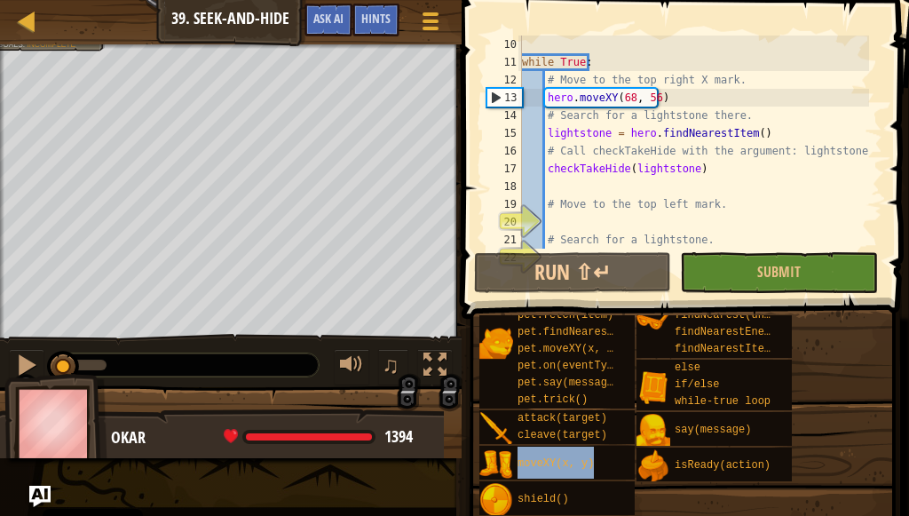
type textarea "checkTakeHide(lightstone)"
drag, startPoint x: 706, startPoint y: 173, endPoint x: 621, endPoint y: 171, distance: 84.3
click at [621, 171] on div "while True : # Move to the top right X mark. hero . moveXY ( 68 , 56 ) # Search…" at bounding box center [693, 160] width 351 height 249
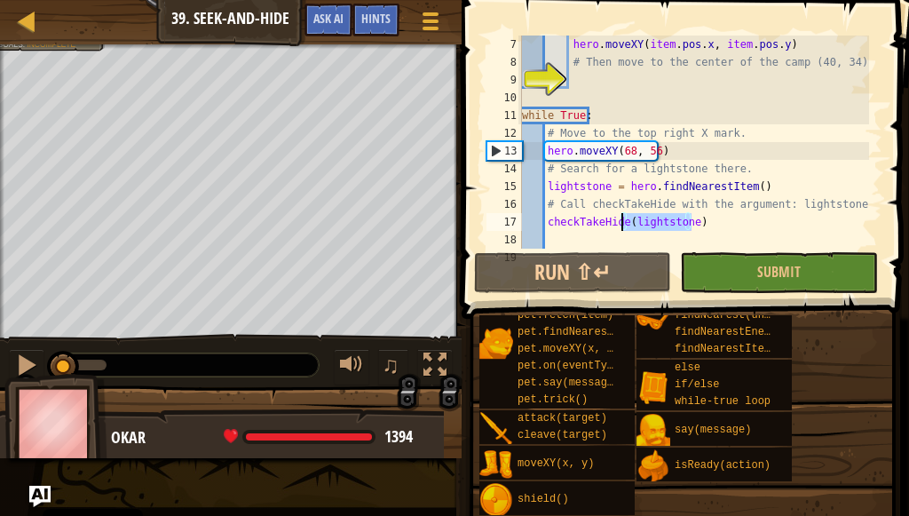
scroll to position [53, 0]
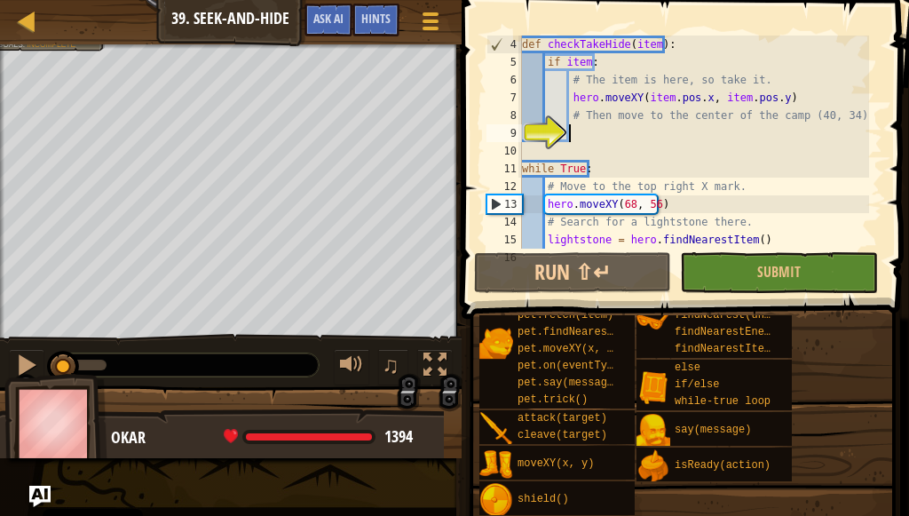
click at [663, 129] on div "def checkTakeHide ( item ) : if item : # The item is here, so take it. hero . m…" at bounding box center [693, 160] width 351 height 249
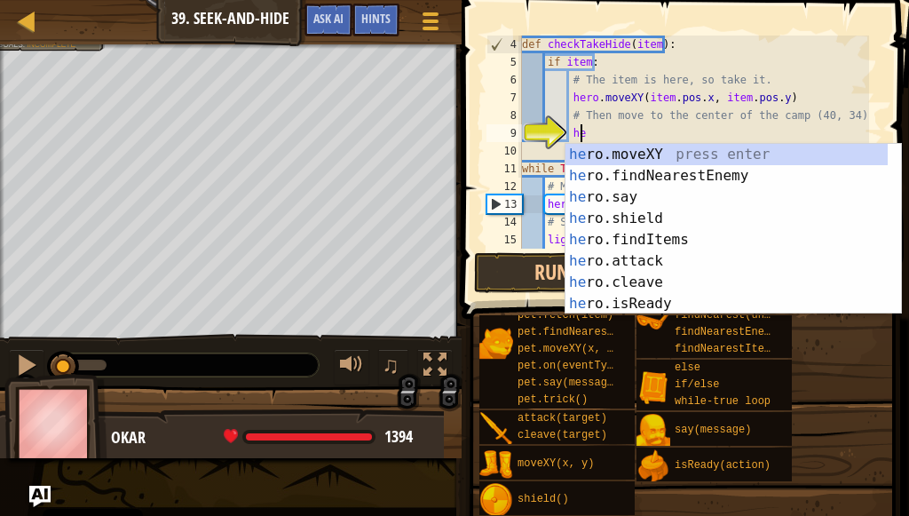
scroll to position [8, 4]
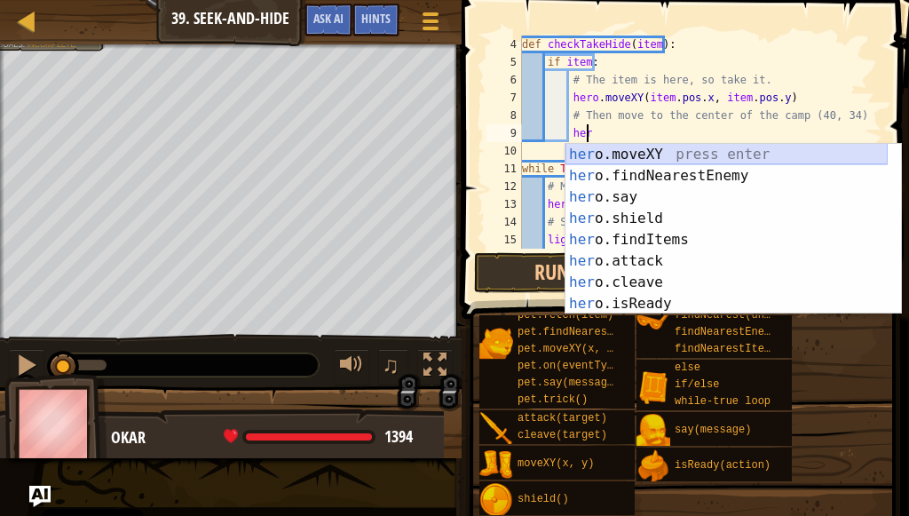
click at [642, 163] on div "her o.moveXY press enter her o.findNearestEnemy press enter her o.say press ent…" at bounding box center [726, 250] width 322 height 213
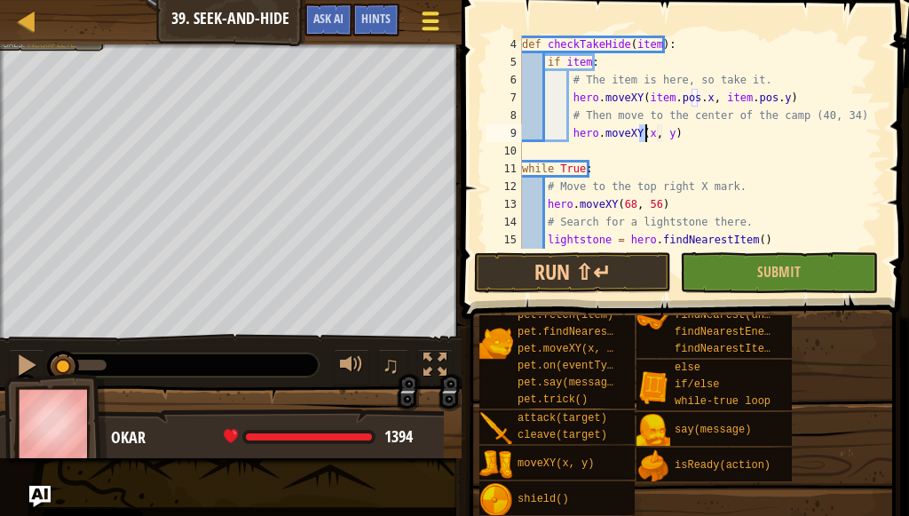
type textarea "hero.moveXY(x, y)"
click at [422, 14] on span at bounding box center [430, 14] width 17 height 4
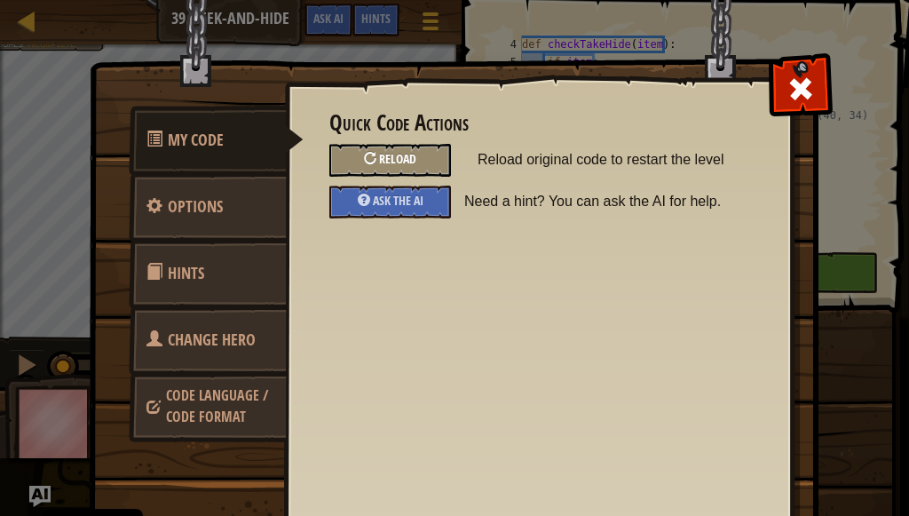
click at [387, 170] on div "Reload" at bounding box center [390, 160] width 122 height 33
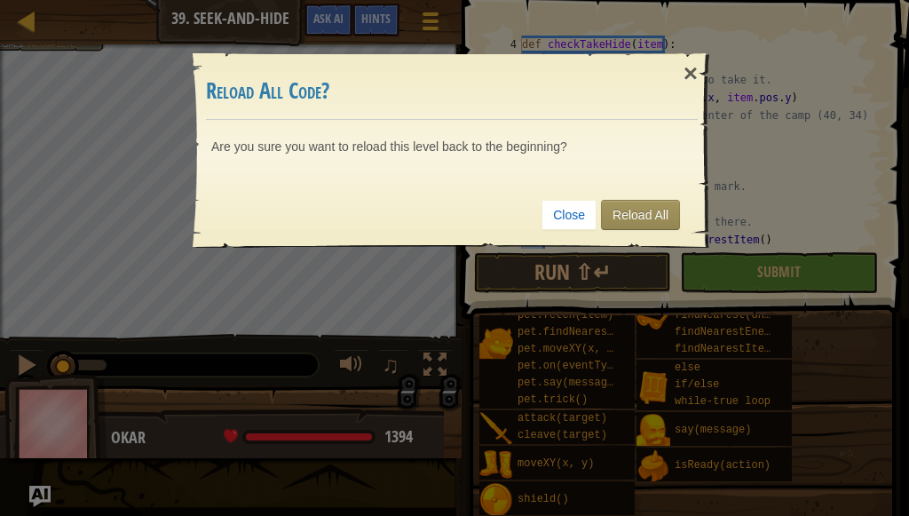
click at [639, 231] on div "Close Reload All" at bounding box center [452, 215] width 492 height 66
click at [651, 195] on div "Close Reload All" at bounding box center [452, 215] width 492 height 66
click at [648, 194] on div "Close Reload All" at bounding box center [452, 215] width 492 height 66
click at [653, 200] on div "Close Reload All" at bounding box center [452, 215] width 492 height 66
click at [651, 208] on link "Reload All" at bounding box center [640, 215] width 79 height 30
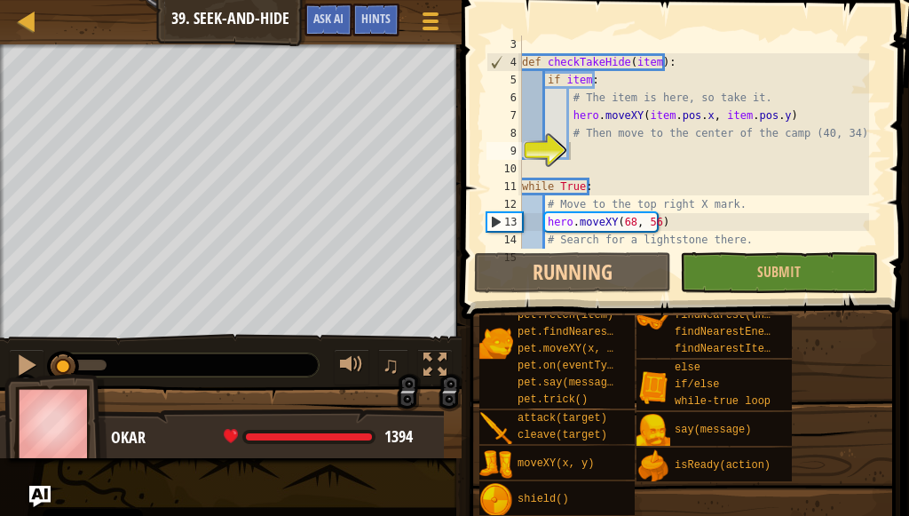
scroll to position [8, 3]
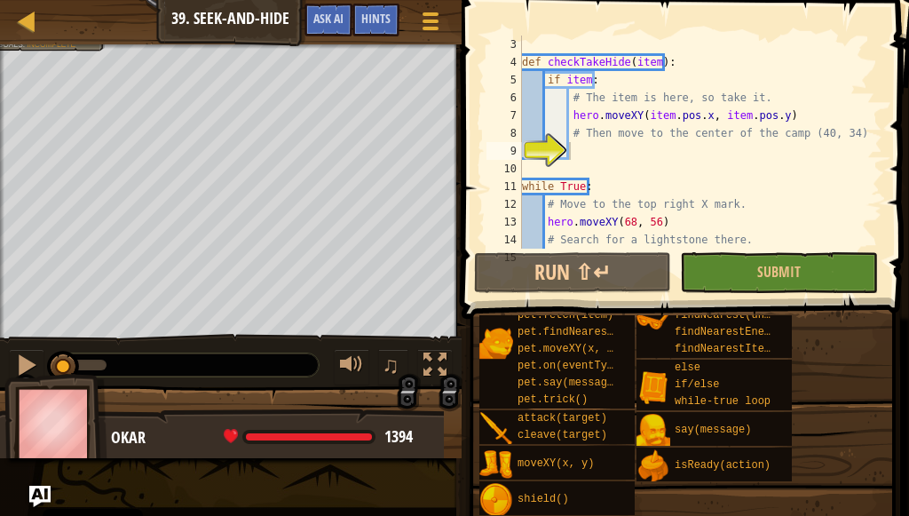
click at [0, 20] on div "Map Computer Science 2 39. Seek-and-Hide Game Menu Done Hints Ask AI" at bounding box center [231, 22] width 462 height 44
click at [8, 20] on div "Map Computer Science 2 39. Seek-and-Hide Game Menu Done Hints Ask AI" at bounding box center [231, 22] width 462 height 44
click at [16, 20] on div at bounding box center [27, 21] width 22 height 22
select select "en-[GEOGRAPHIC_DATA]"
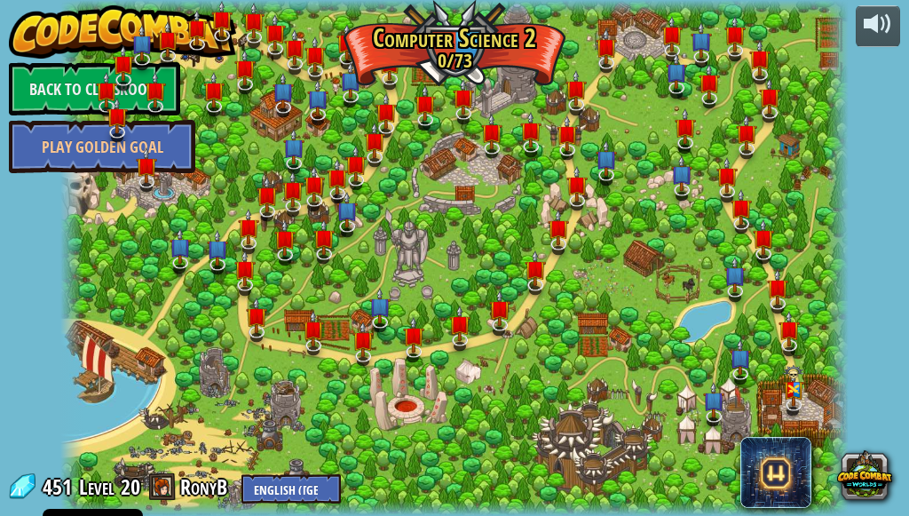
select select "en-[GEOGRAPHIC_DATA]"
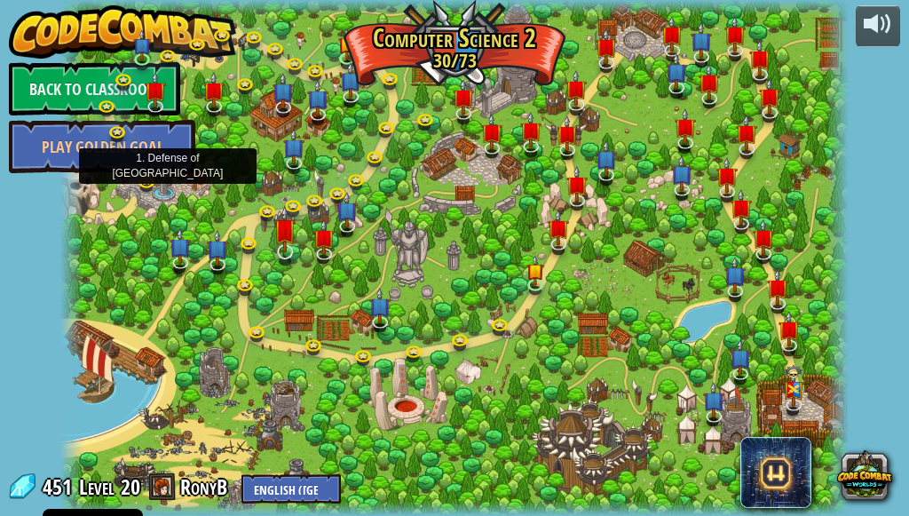
select select "en-[GEOGRAPHIC_DATA]"
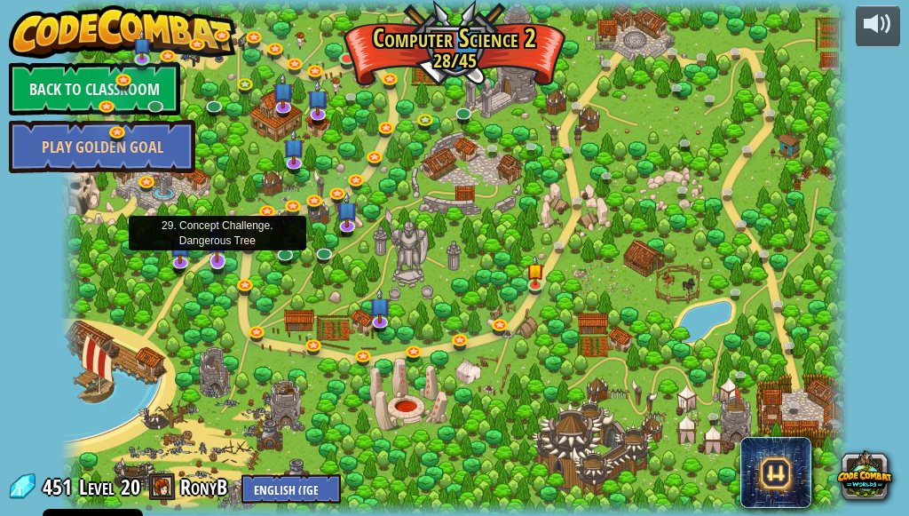
click at [218, 250] on img at bounding box center [217, 239] width 20 height 48
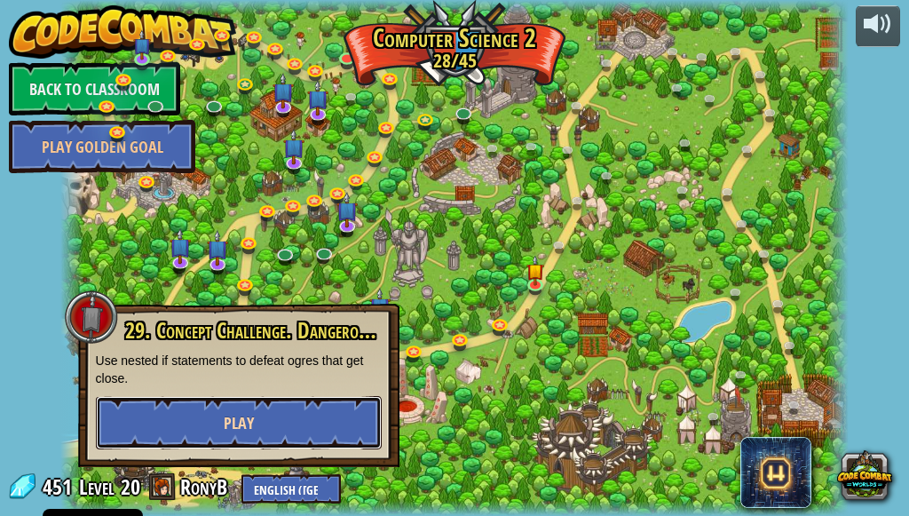
click at [229, 422] on span "Play" at bounding box center [239, 423] width 30 height 22
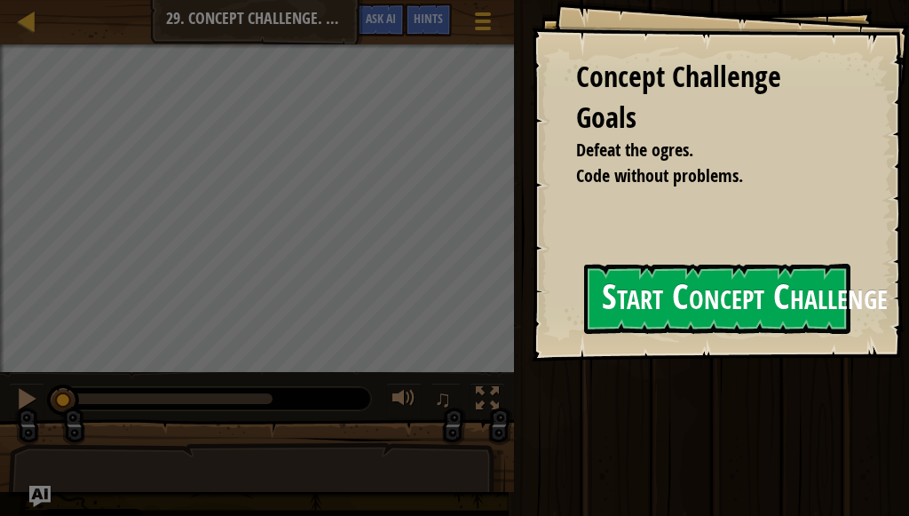
click at [584, 280] on button "Start Concept Challenge" at bounding box center [717, 299] width 266 height 70
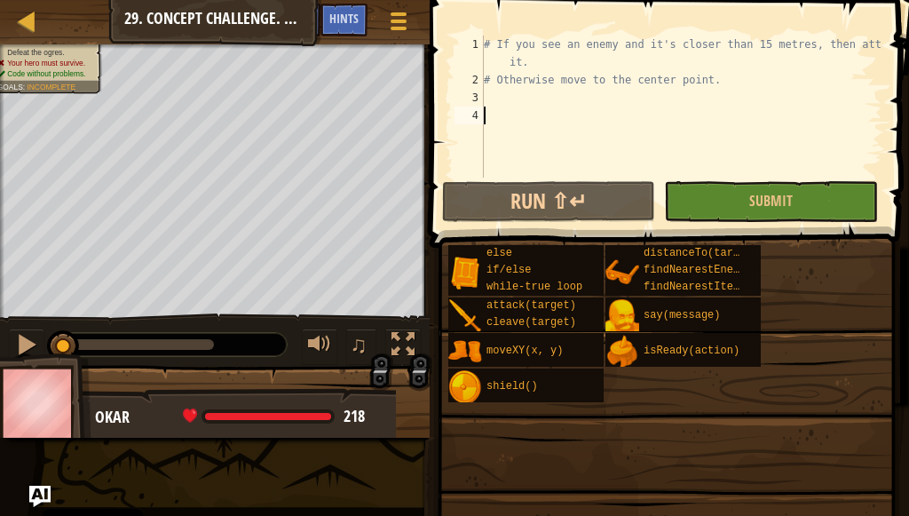
click at [524, 122] on div "# If you see an enemy and it's closer than 15 metres, then attack it. # Otherwi…" at bounding box center [681, 133] width 402 height 195
click at [565, 99] on div "# If you see an enemy and it's closer than 15 metres, then attack it. # Otherwi…" at bounding box center [681, 133] width 402 height 195
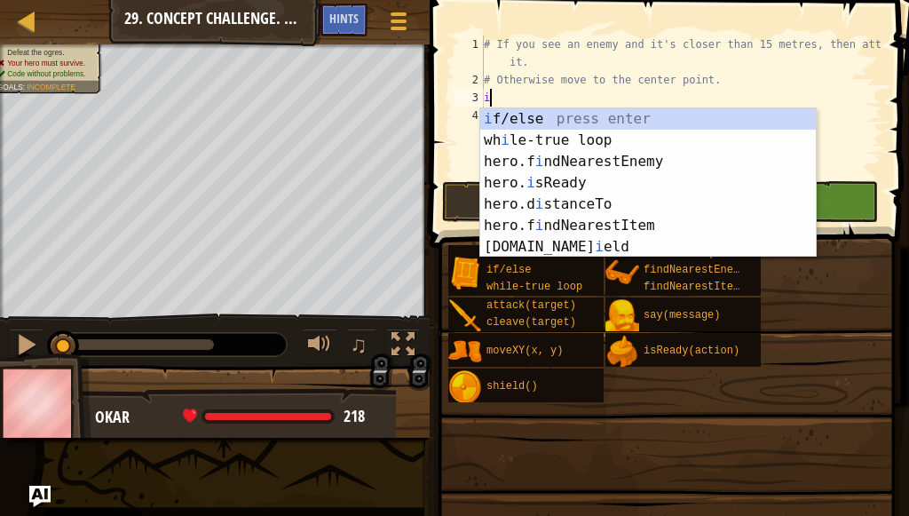
scroll to position [8, 0]
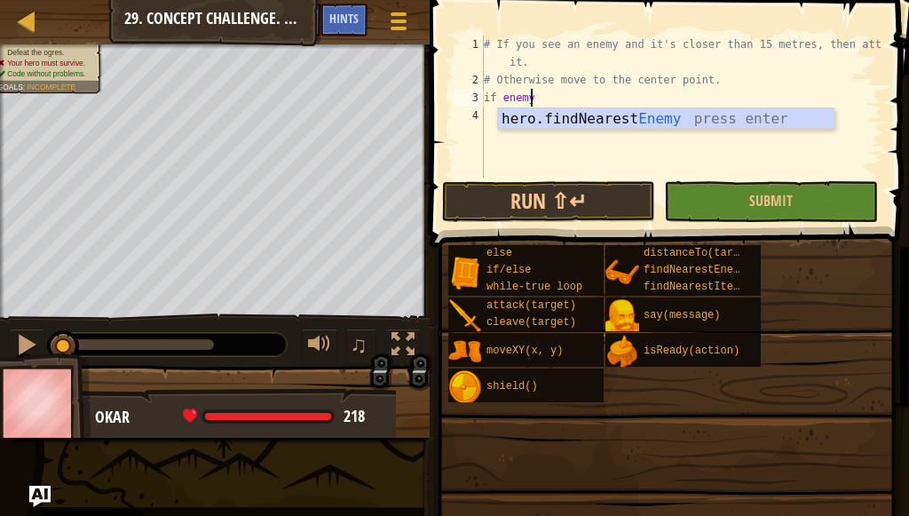
type textarea "if enemy:"
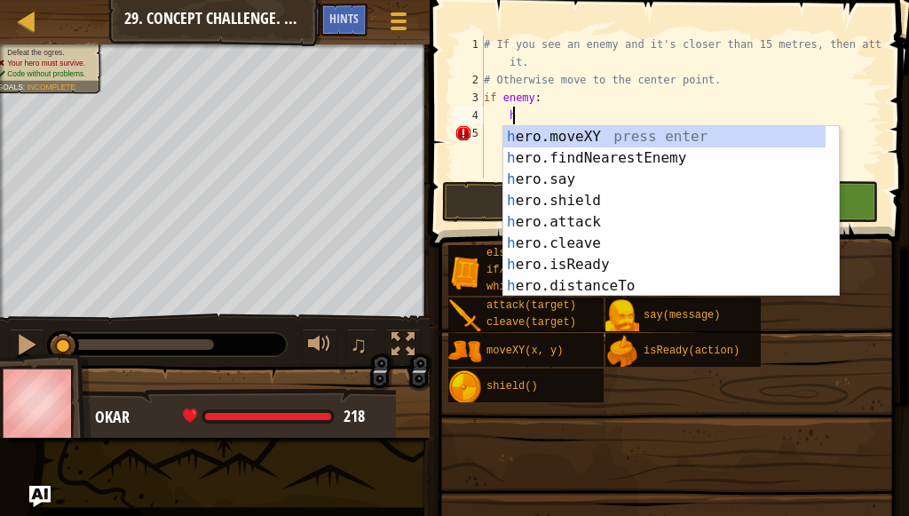
scroll to position [8, 2]
type textarea "her"
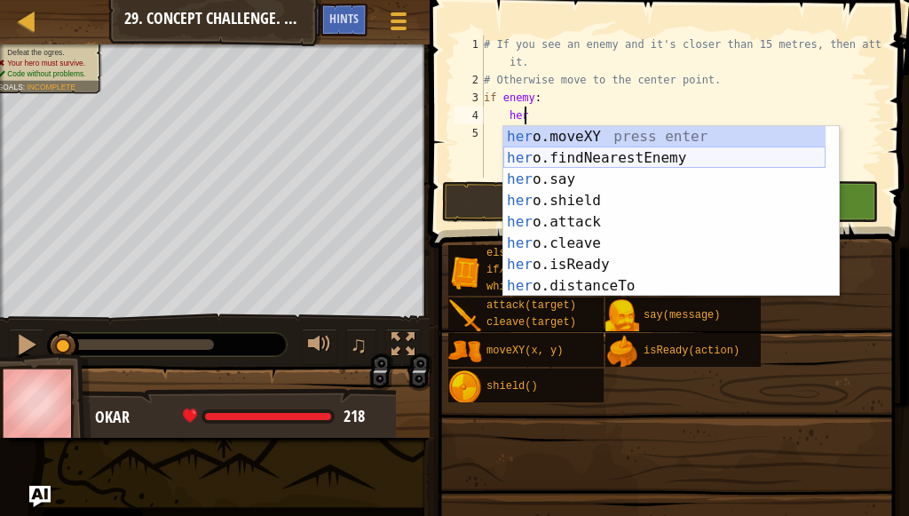
click at [565, 160] on div "her o.moveXY press enter her o.findNearestEnemy press enter her o.say press ent…" at bounding box center [664, 232] width 322 height 213
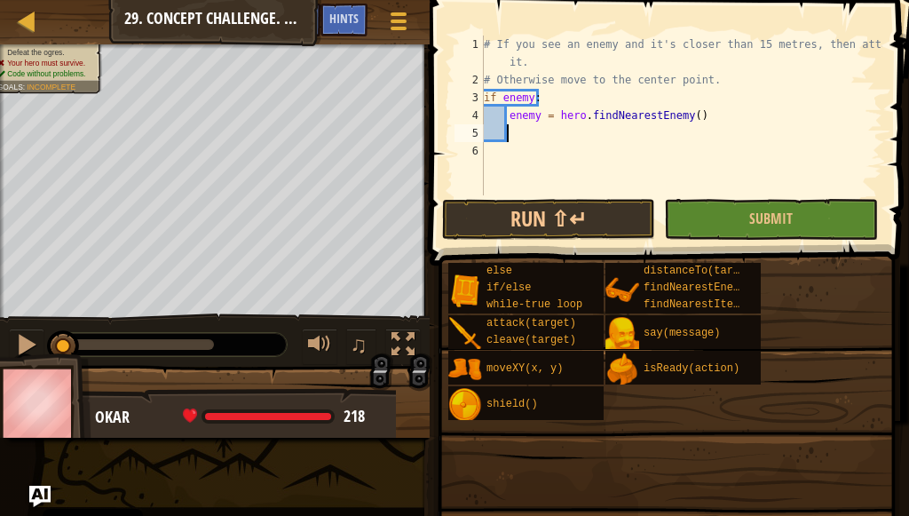
type textarea "e"
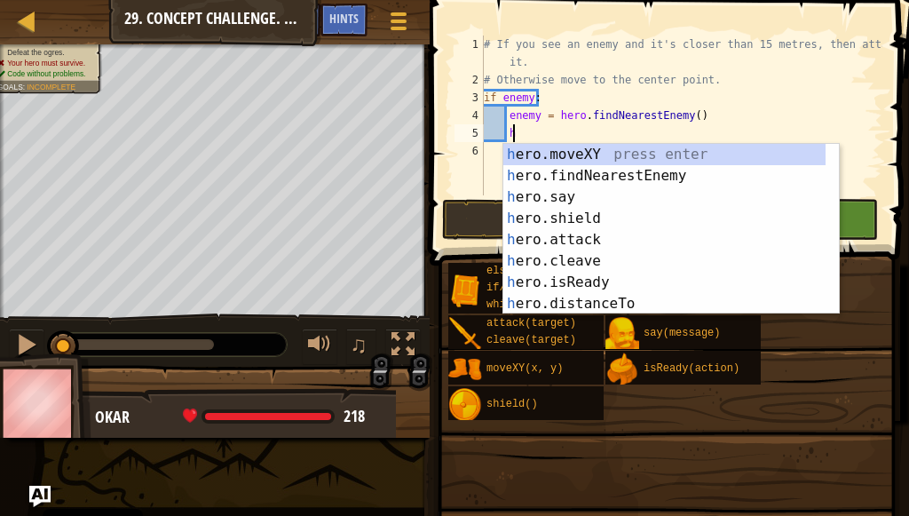
scroll to position [8, 2]
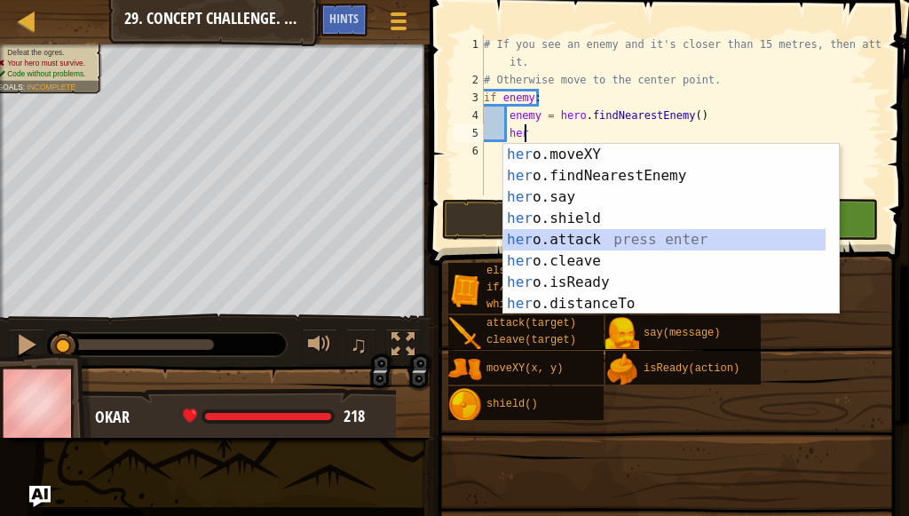
click at [589, 238] on div "her o.moveXY press enter her o.findNearestEnemy press enter her o.say press ent…" at bounding box center [664, 250] width 322 height 213
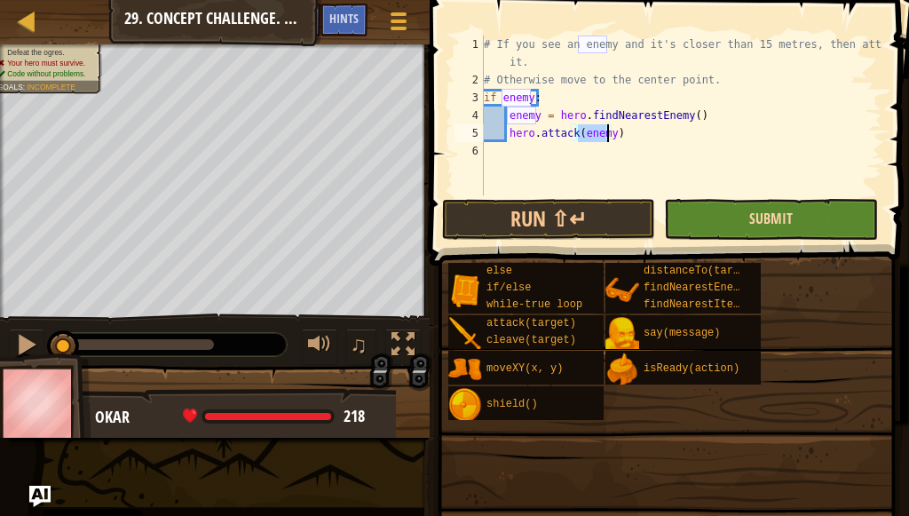
type textarea "hero.attack(enemy)"
click at [780, 209] on button "Submit" at bounding box center [770, 219] width 213 height 41
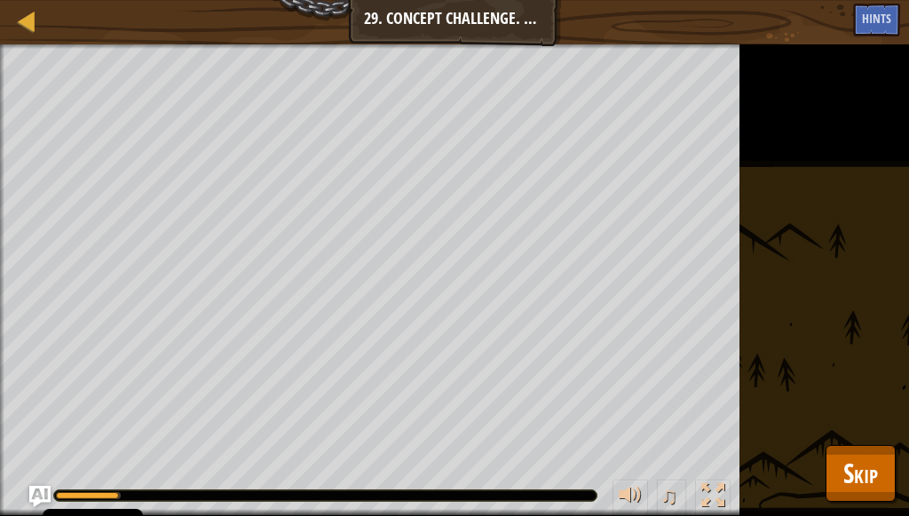
click at [895, 476] on div "Defeat the ogres. Your hero must survive. Code without problems. Goals : Runnin…" at bounding box center [454, 279] width 909 height 471
click at [876, 477] on span "Skip" at bounding box center [860, 472] width 35 height 36
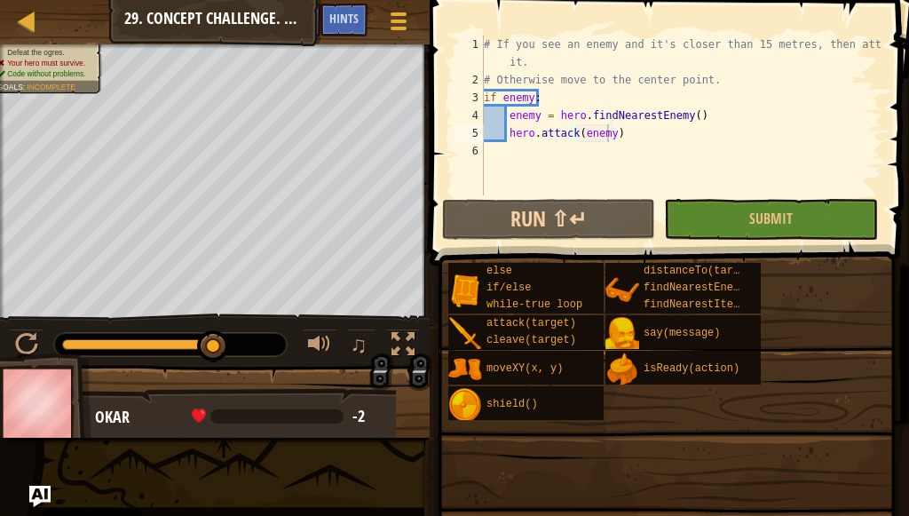
click at [12, 36] on div "Map Computer Science 2 29. Concept Challenge. Dangerous Tree Game Menu Done Hin…" at bounding box center [215, 22] width 430 height 44
click at [24, 36] on div "Map Computer Science 2 29. Concept Challenge. Dangerous Tree Game Menu Done Hin…" at bounding box center [215, 22] width 430 height 44
click at [50, 13] on div "Map Computer Science 2 29. Concept Challenge. Dangerous Tree Game Menu Done Hin…" at bounding box center [215, 22] width 430 height 44
click at [48, 20] on div "Map Computer Science 2 29. Concept Challenge. Dangerous Tree Game Menu Done Hin…" at bounding box center [215, 22] width 430 height 44
click at [24, 23] on div at bounding box center [27, 21] width 22 height 22
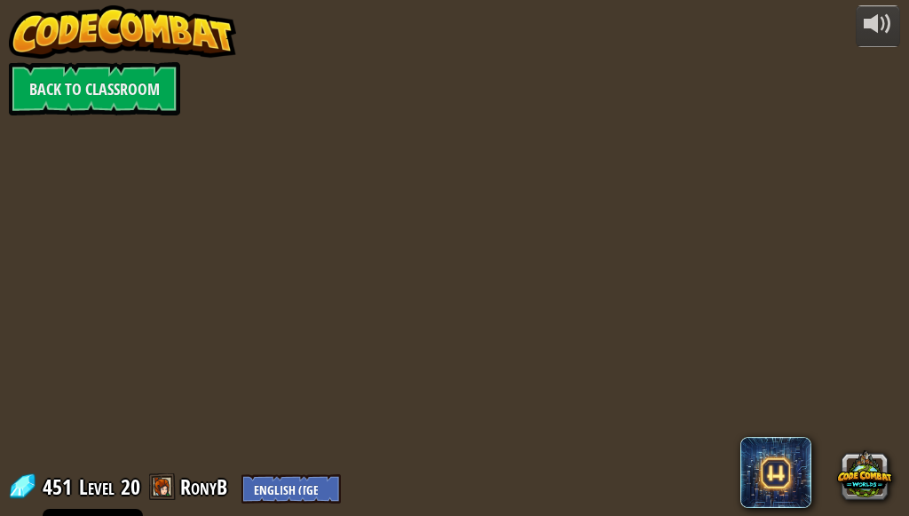
select select "en-[GEOGRAPHIC_DATA]"
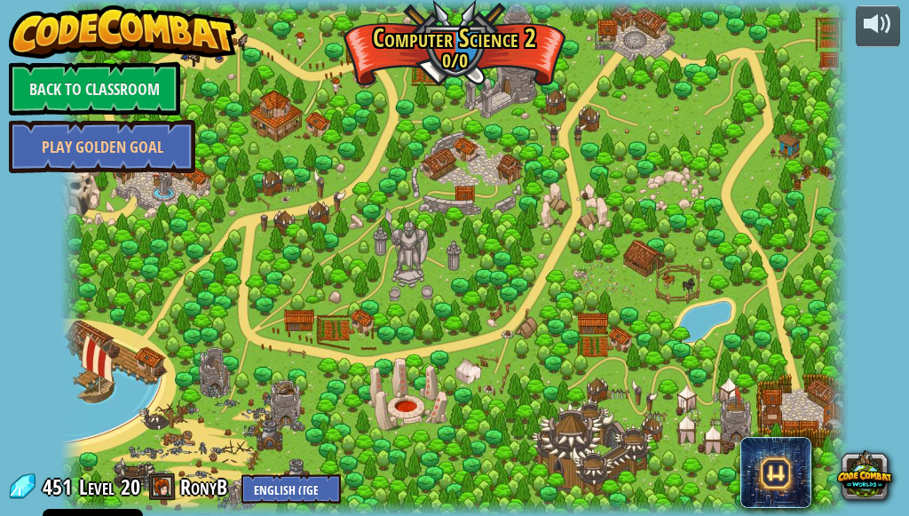
select select "en-[GEOGRAPHIC_DATA]"
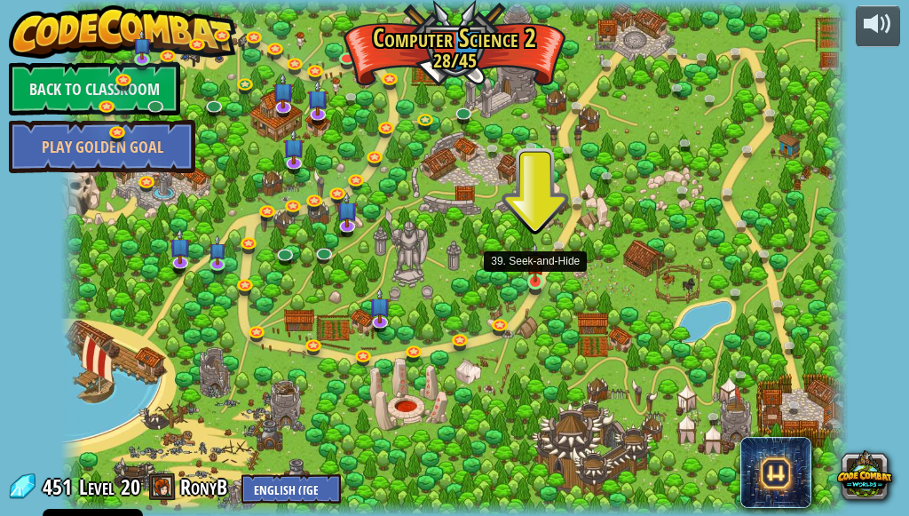
click at [532, 270] on img at bounding box center [535, 262] width 18 height 41
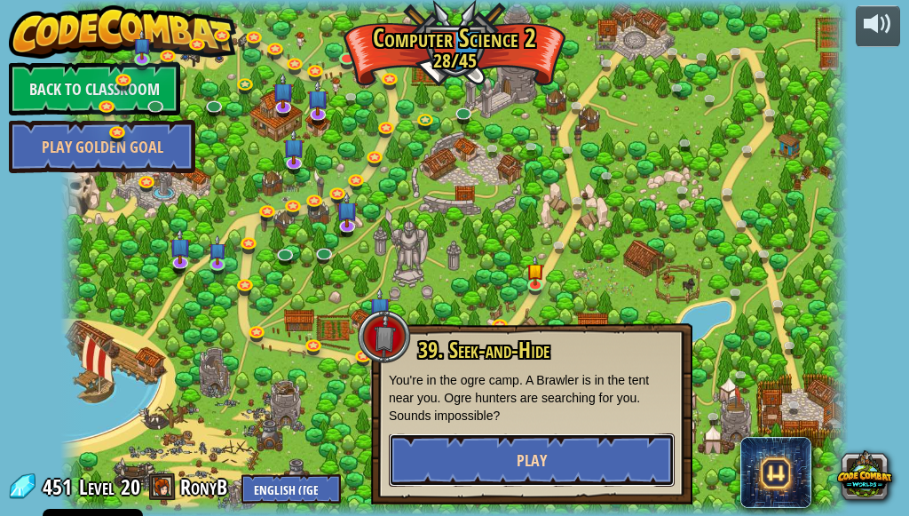
click at [494, 443] on button "Play" at bounding box center [532, 459] width 286 height 53
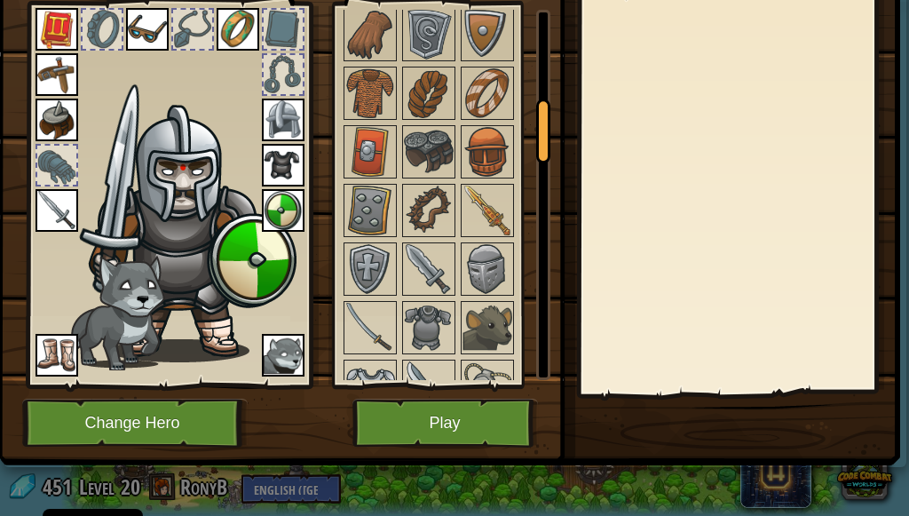
scroll to position [621, 0]
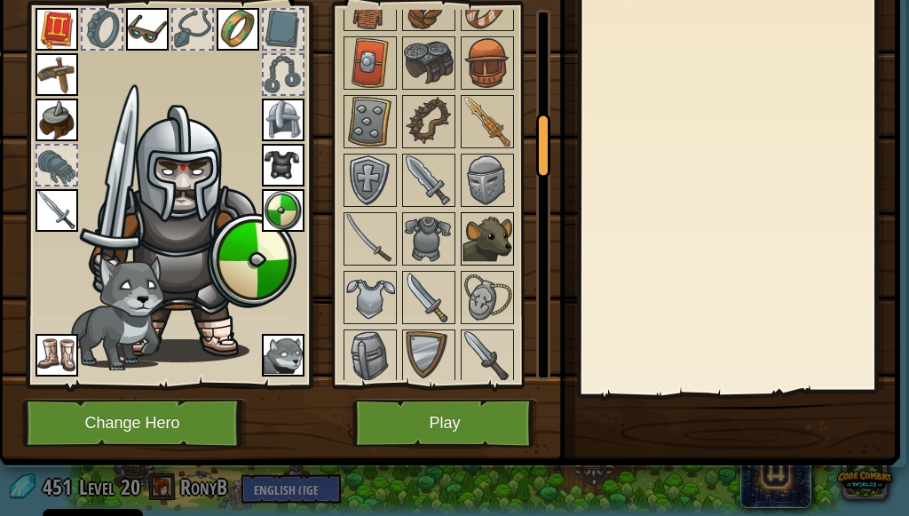
click at [492, 234] on img at bounding box center [487, 239] width 50 height 50
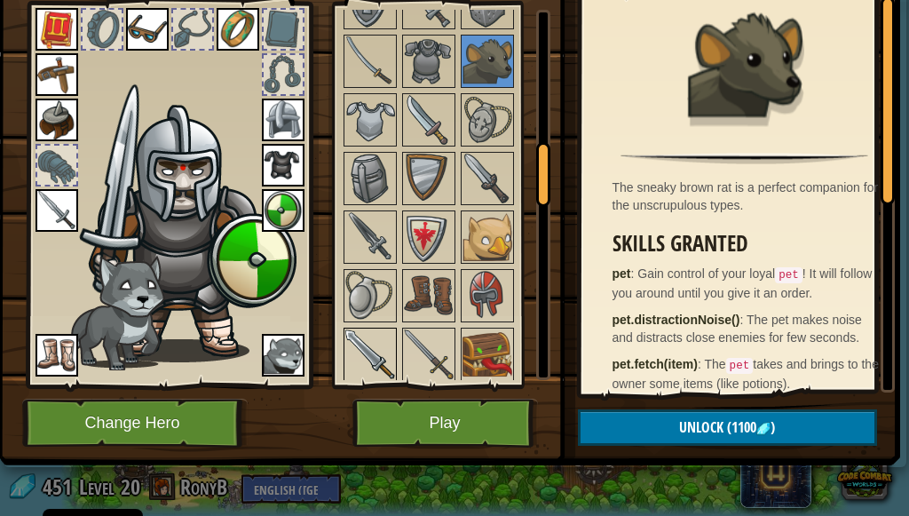
scroll to position [888, 0]
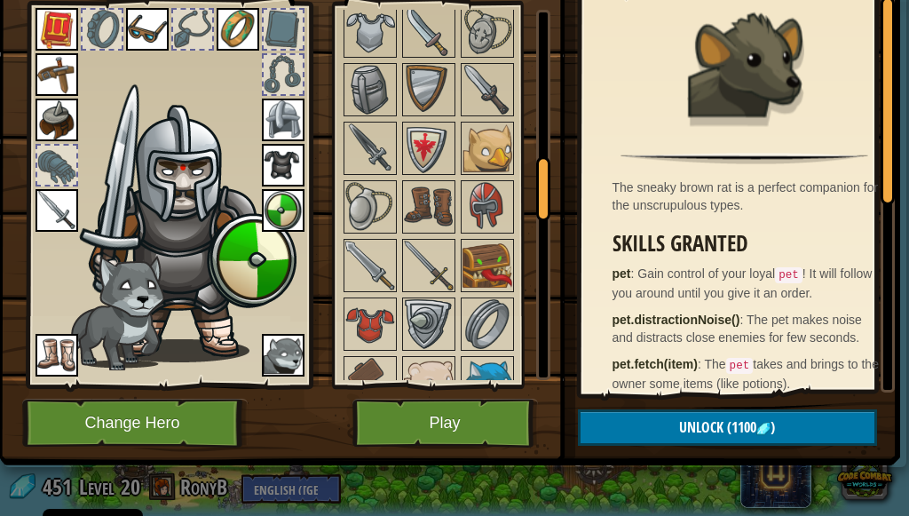
click at [470, 182] on img at bounding box center [487, 207] width 50 height 50
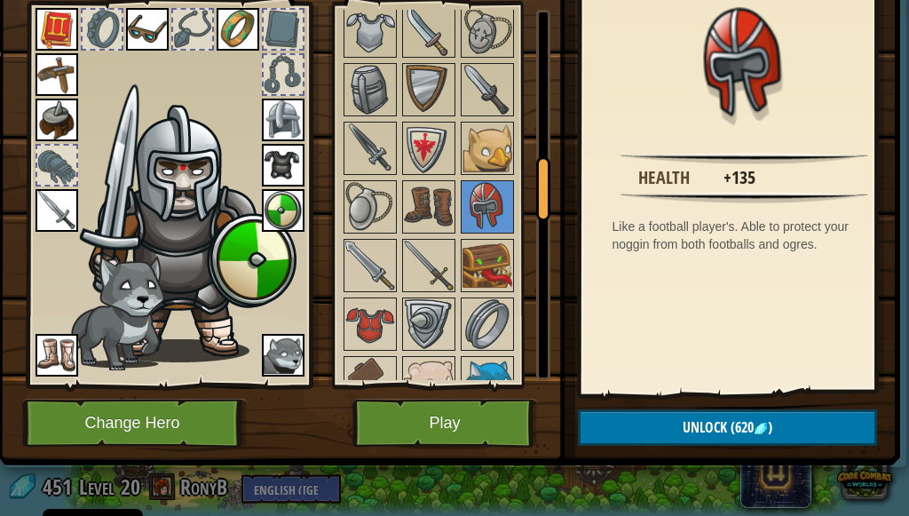
scroll to position [21, 0]
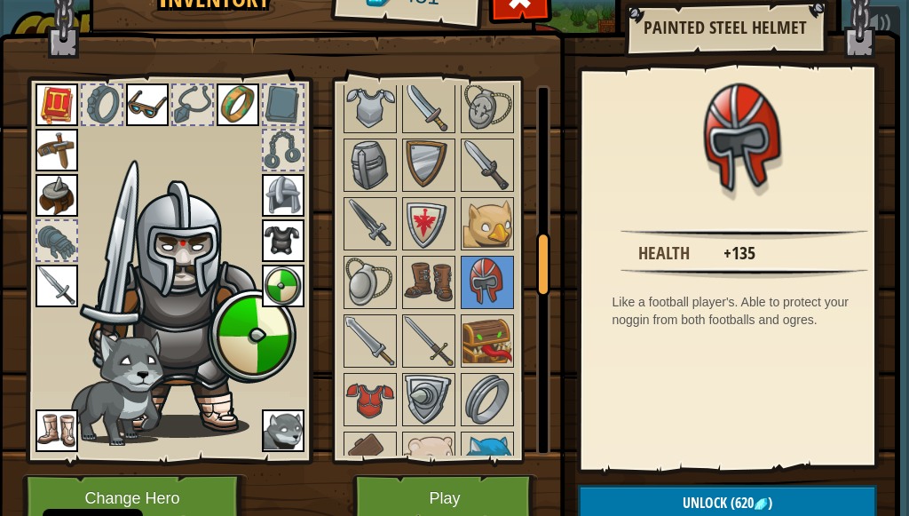
click at [287, 195] on img at bounding box center [283, 195] width 43 height 43
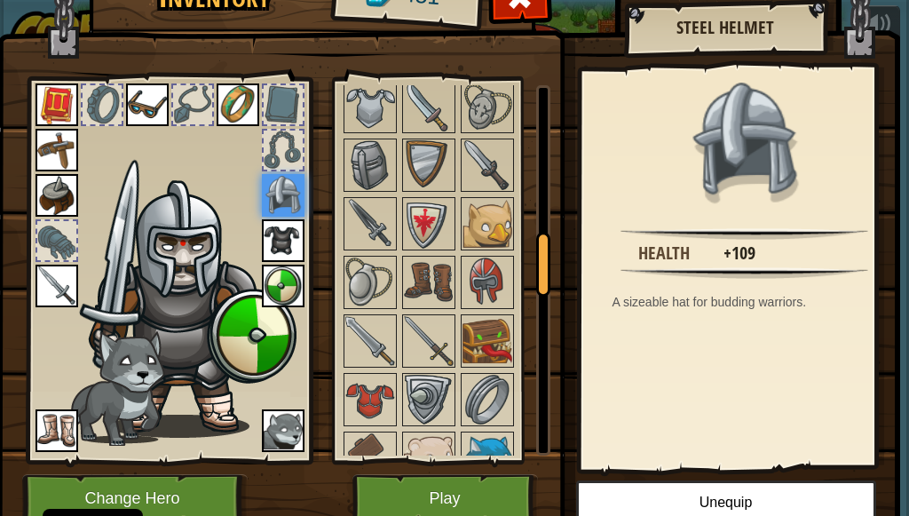
scroll to position [1154, 0]
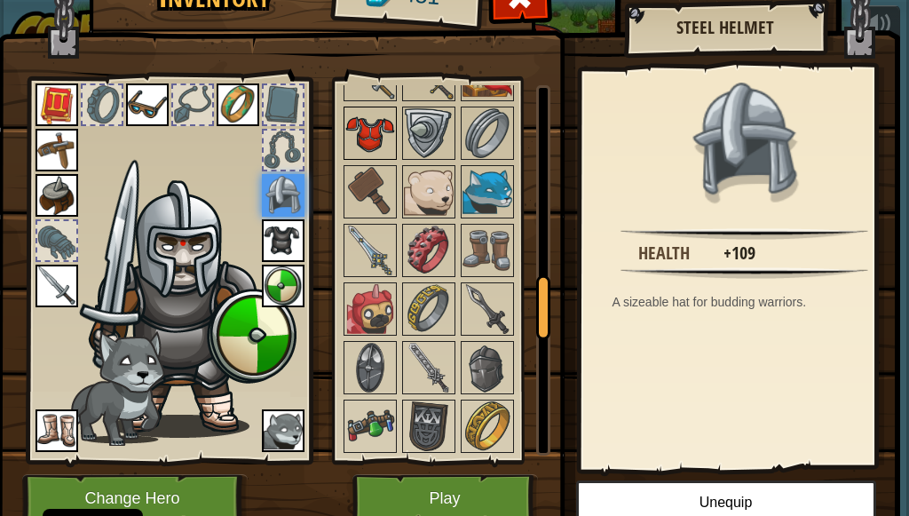
click at [371, 155] on img at bounding box center [370, 133] width 50 height 50
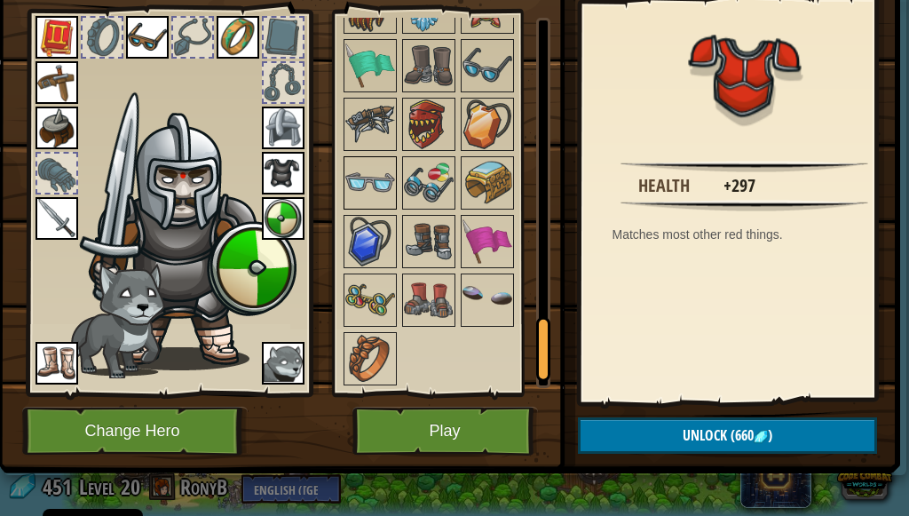
scroll to position [1826, 0]
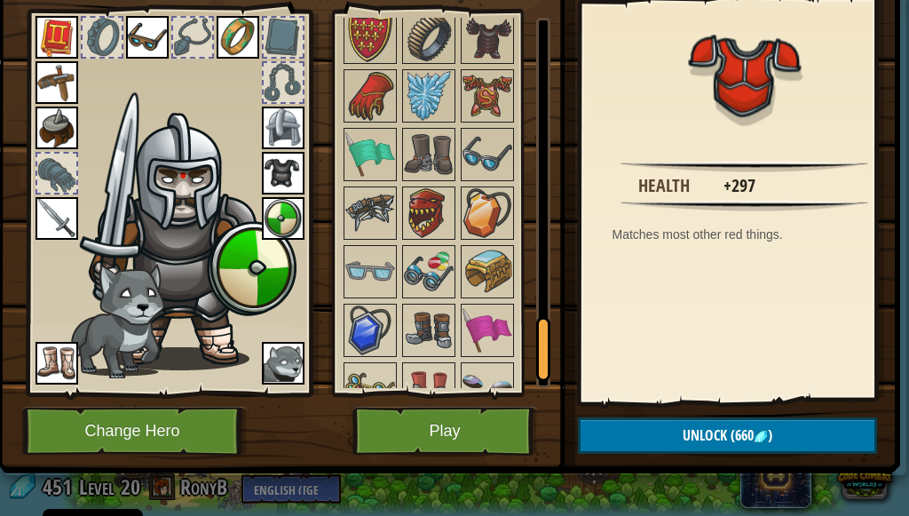
click at [287, 123] on img at bounding box center [283, 128] width 43 height 43
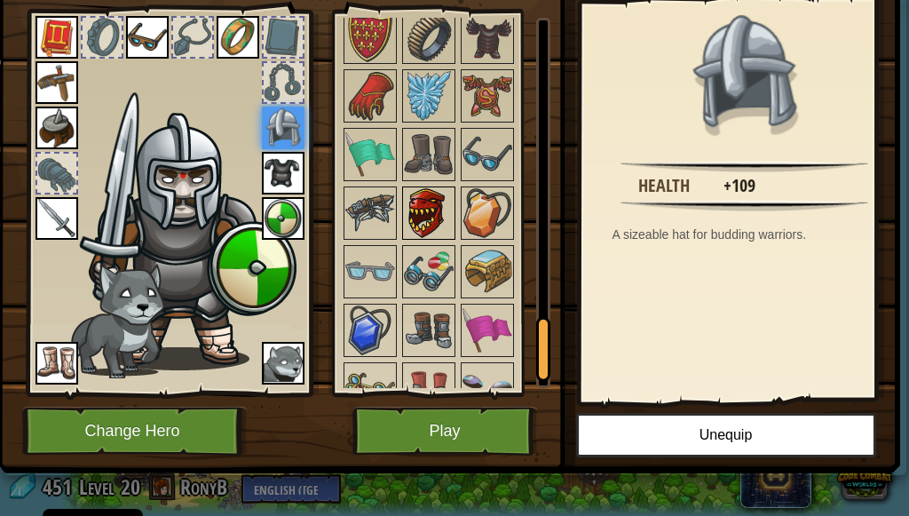
click at [414, 207] on img at bounding box center [429, 213] width 50 height 50
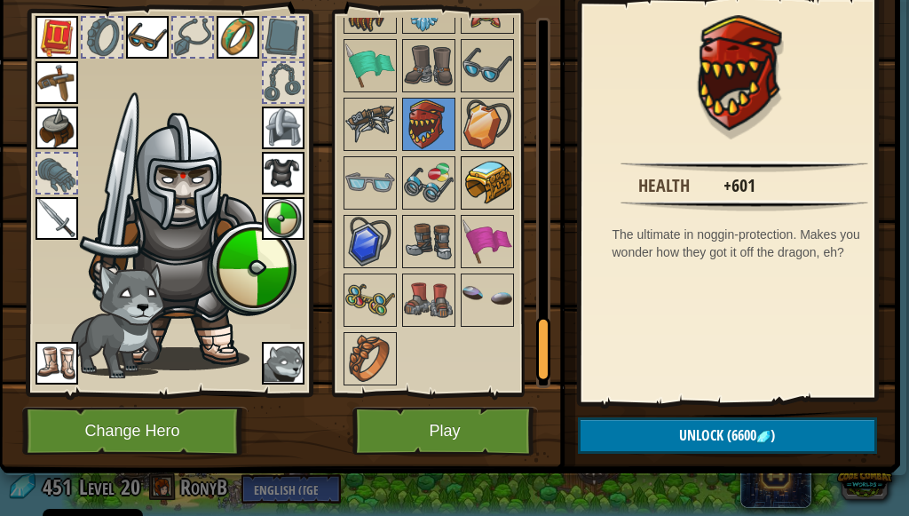
scroll to position [110, 0]
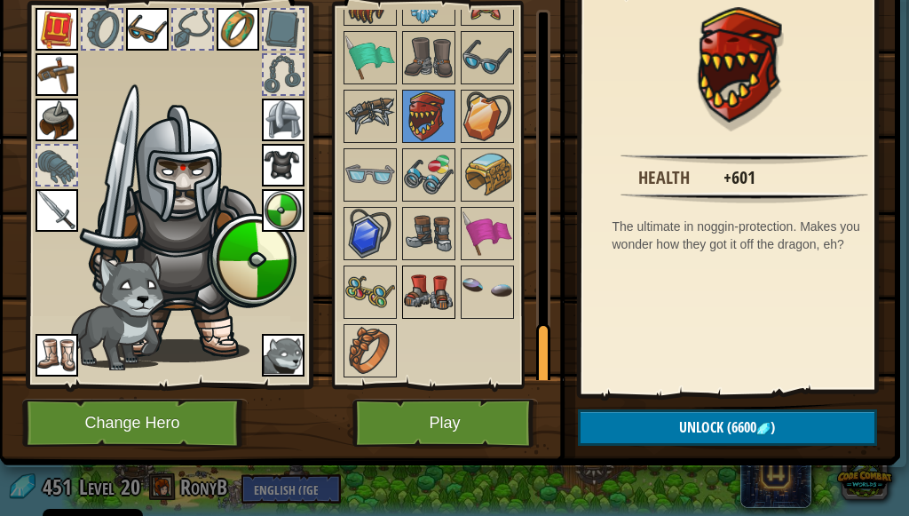
click at [423, 272] on img at bounding box center [429, 292] width 50 height 50
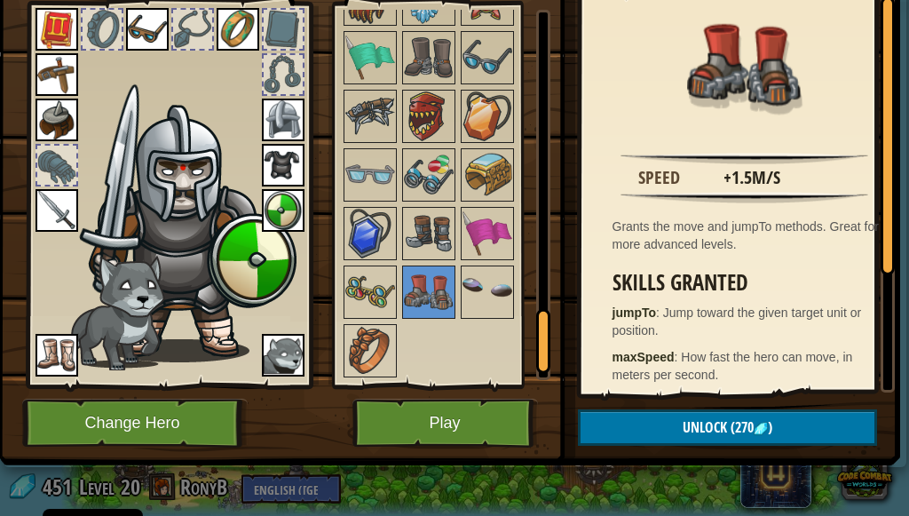
scroll to position [1738, 0]
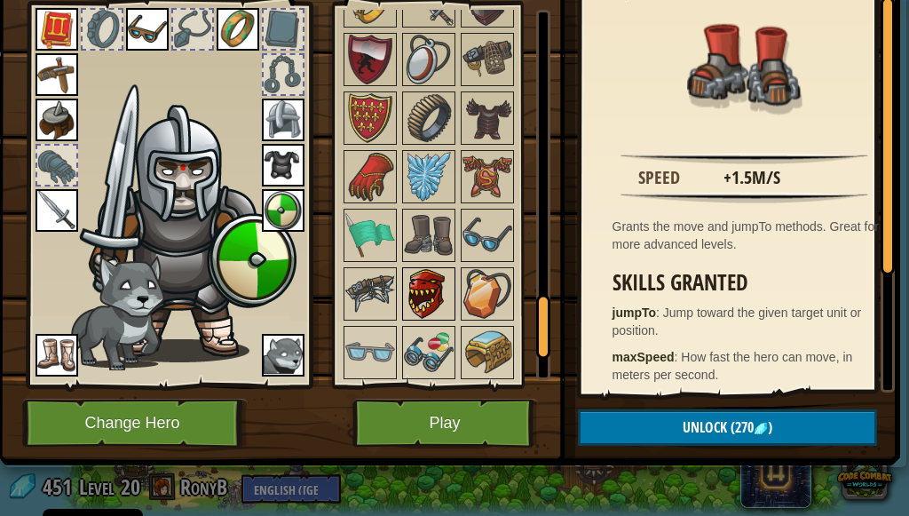
click at [422, 301] on img at bounding box center [429, 294] width 50 height 50
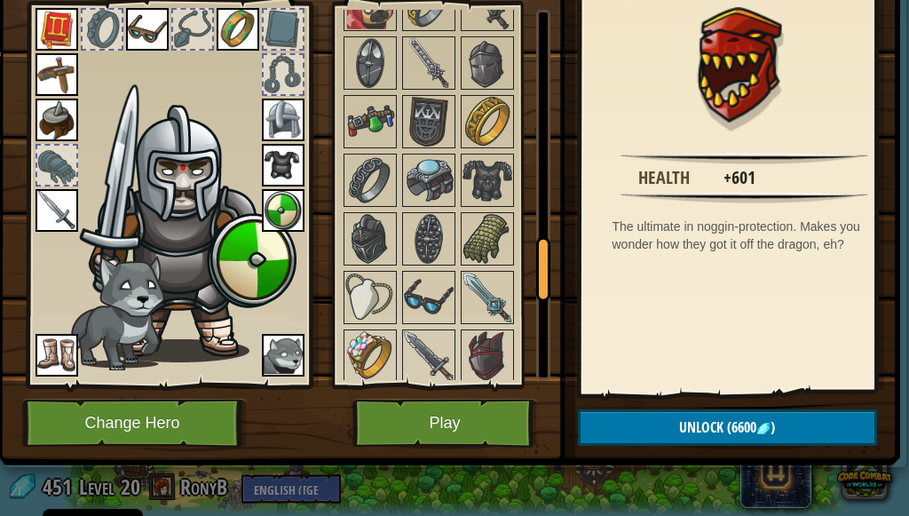
scroll to position [1915, 0]
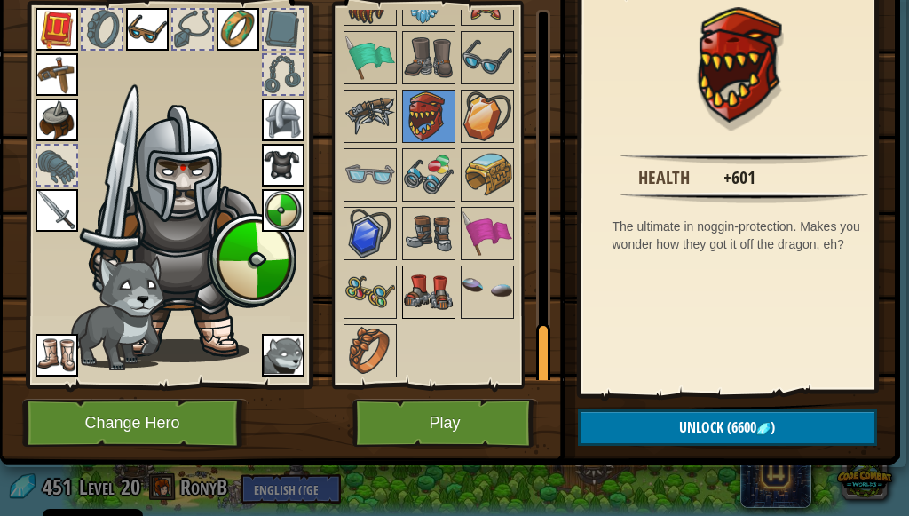
click at [430, 267] on img at bounding box center [429, 292] width 50 height 50
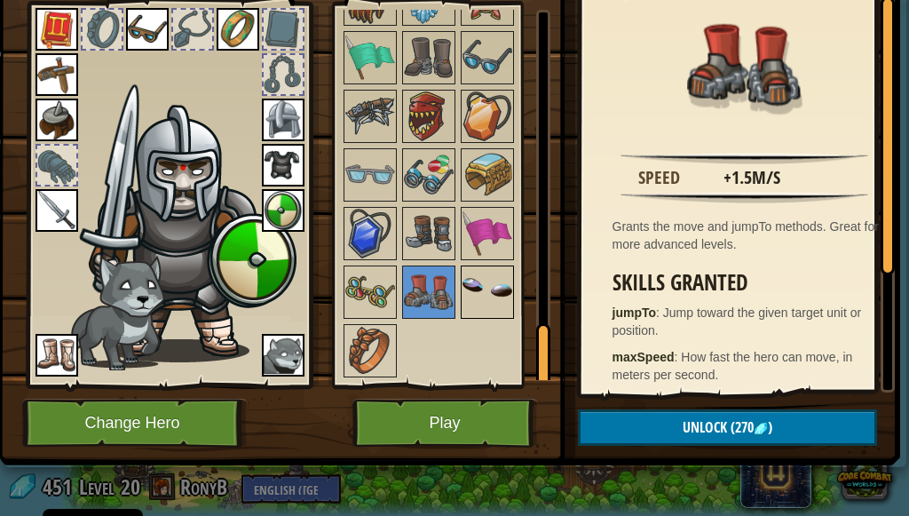
click at [473, 291] on img at bounding box center [487, 292] width 50 height 50
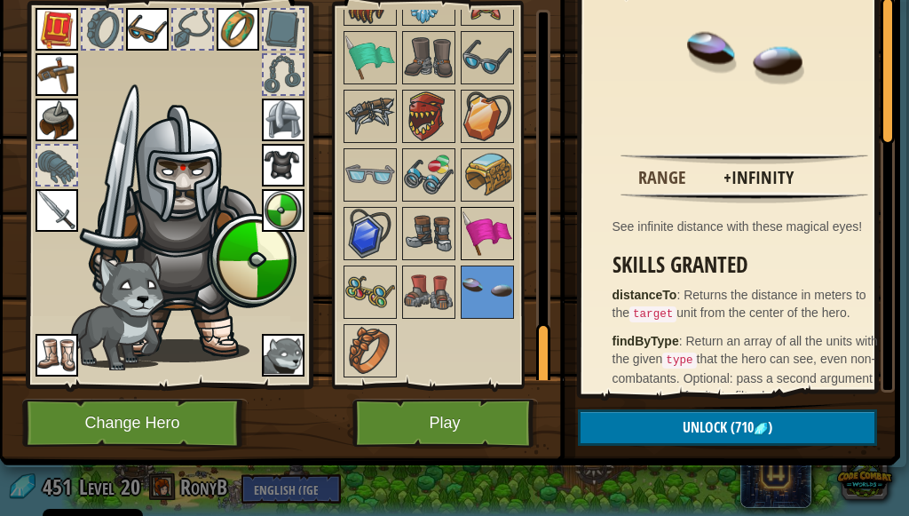
click at [481, 221] on img at bounding box center [487, 234] width 50 height 50
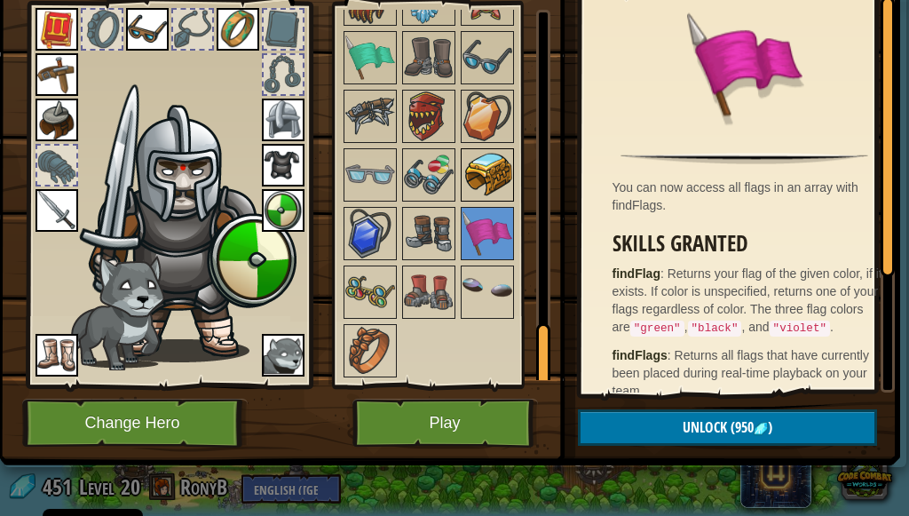
click at [485, 150] on img at bounding box center [487, 175] width 50 height 50
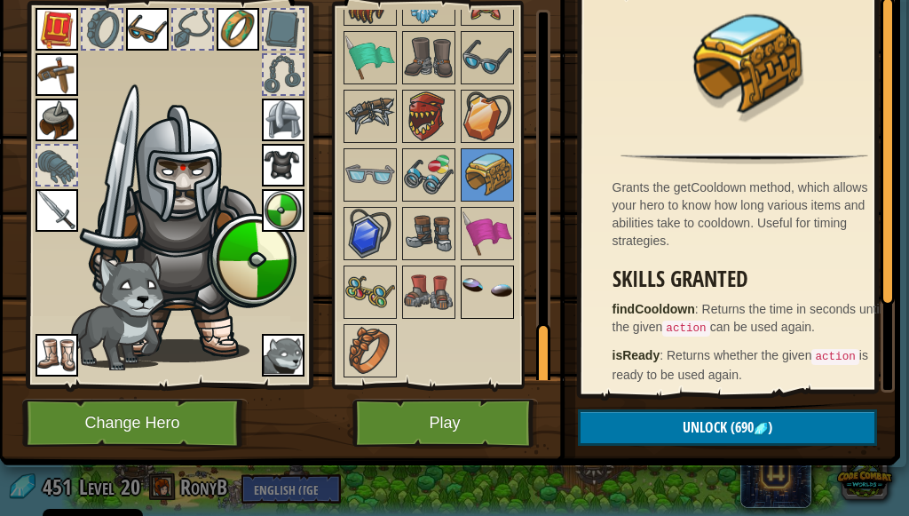
click at [485, 284] on img at bounding box center [487, 292] width 50 height 50
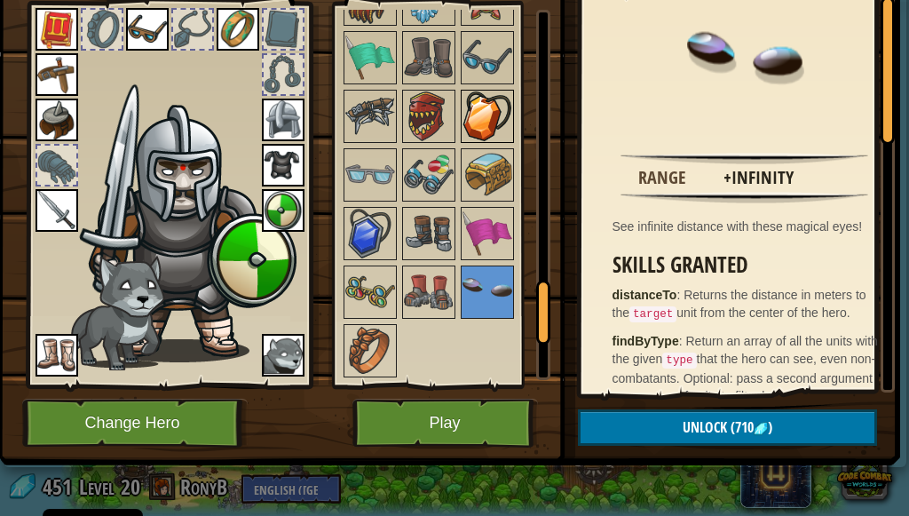
scroll to position [1649, 0]
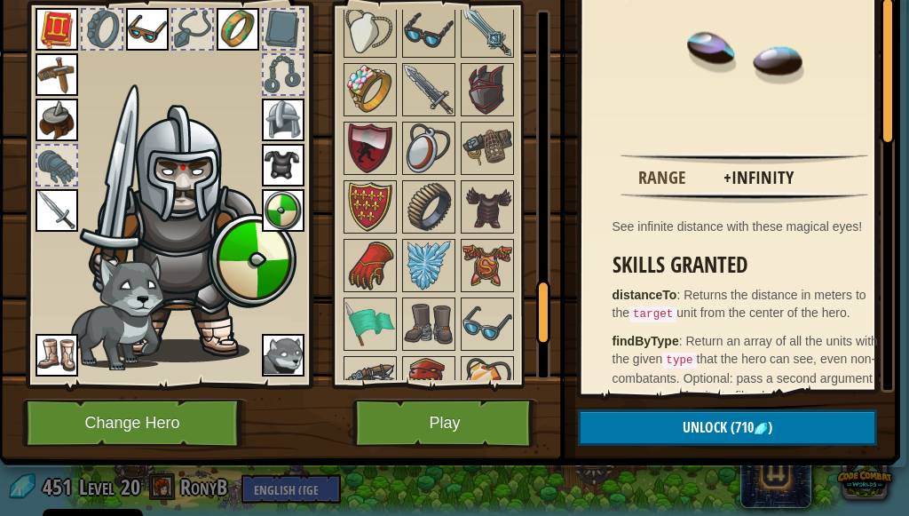
click at [489, 241] on img at bounding box center [487, 266] width 50 height 50
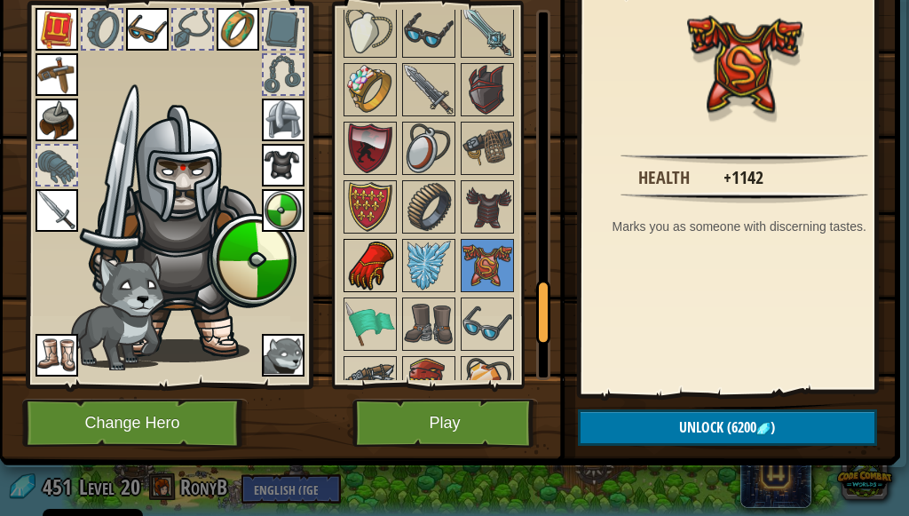
click at [381, 249] on img at bounding box center [370, 266] width 50 height 50
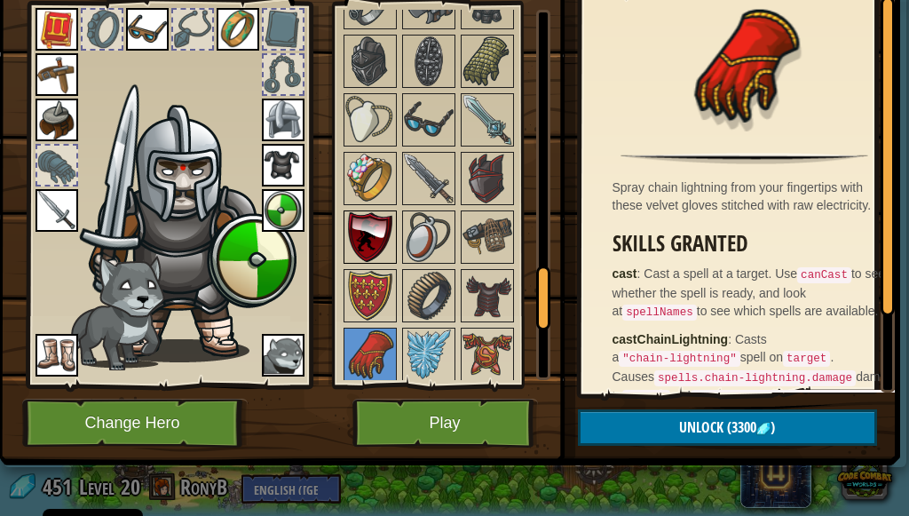
scroll to position [1294, 0]
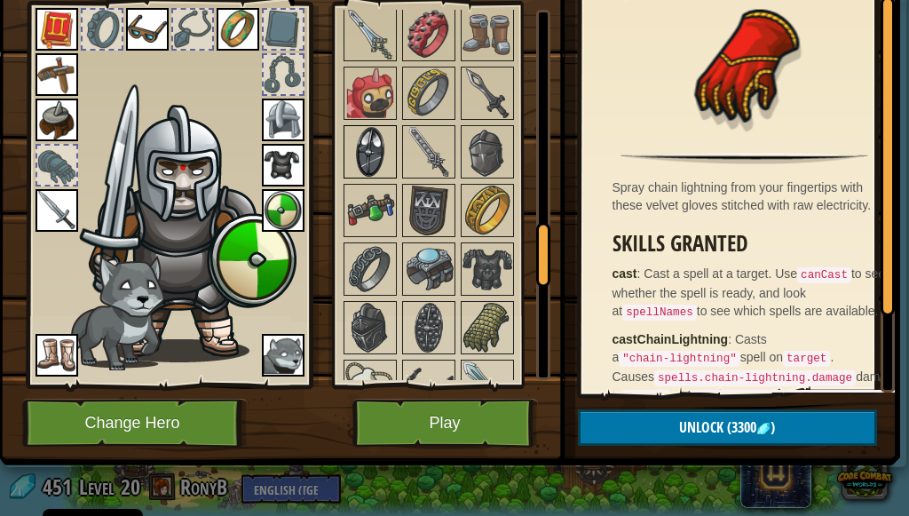
click at [383, 143] on img at bounding box center [370, 152] width 50 height 50
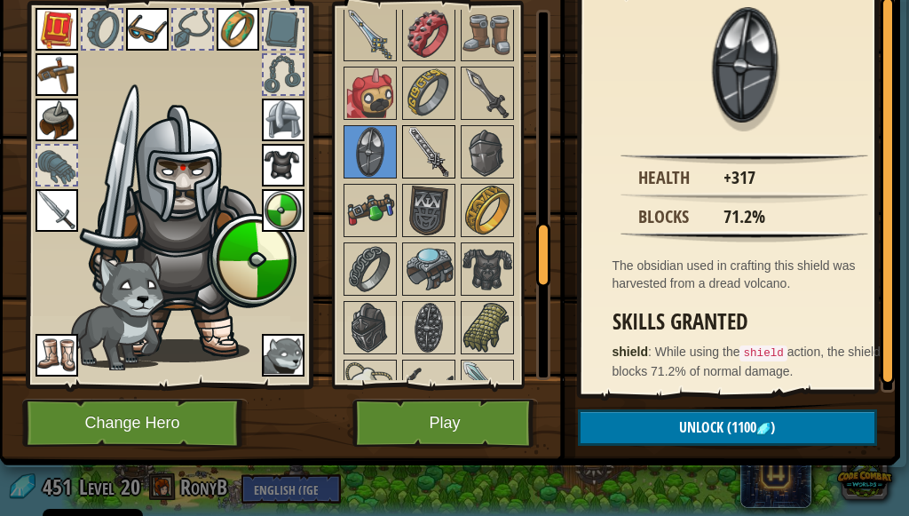
click at [402, 142] on div at bounding box center [428, 151] width 53 height 53
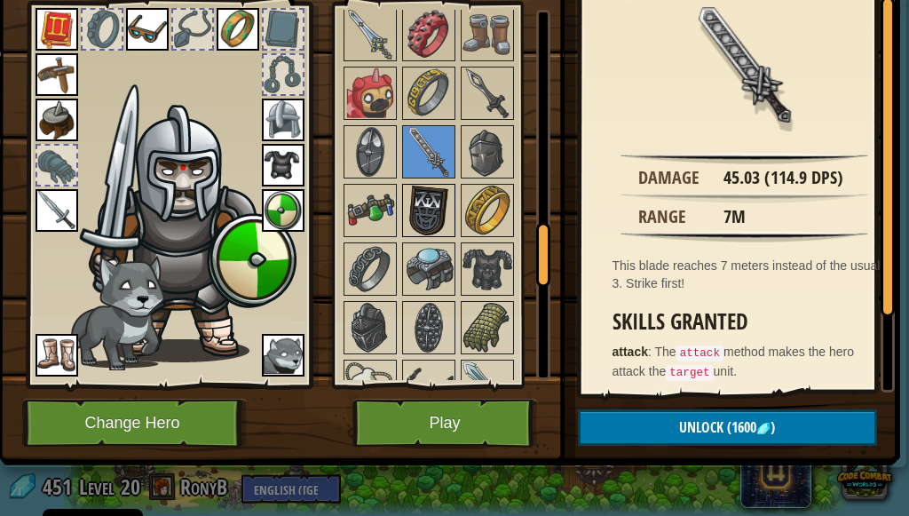
click at [402, 195] on div at bounding box center [428, 210] width 53 height 53
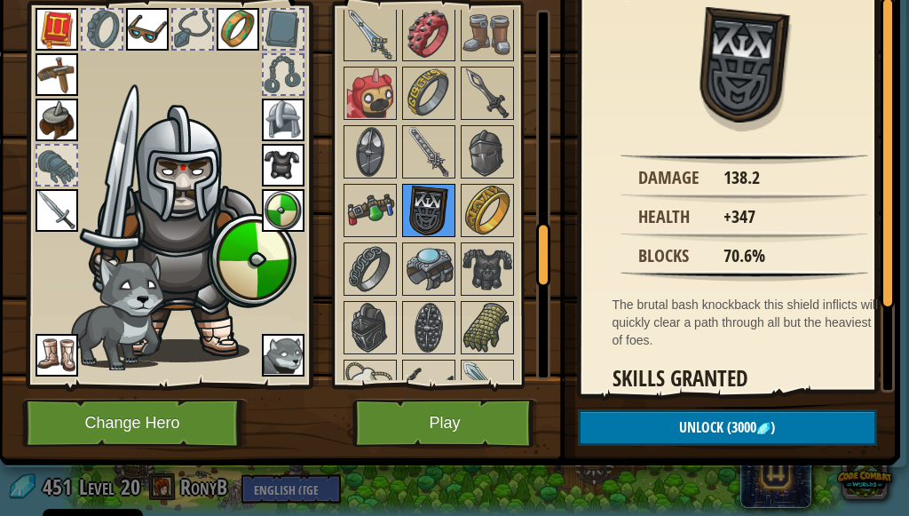
click at [432, 201] on img at bounding box center [429, 210] width 50 height 50
click at [440, 201] on img at bounding box center [429, 210] width 50 height 50
click at [481, 191] on img at bounding box center [487, 210] width 50 height 50
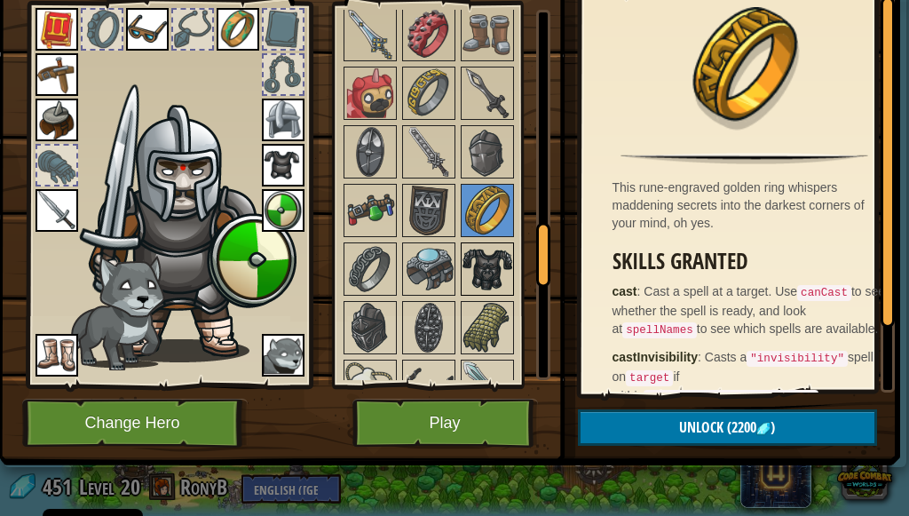
click at [489, 249] on img at bounding box center [487, 269] width 50 height 50
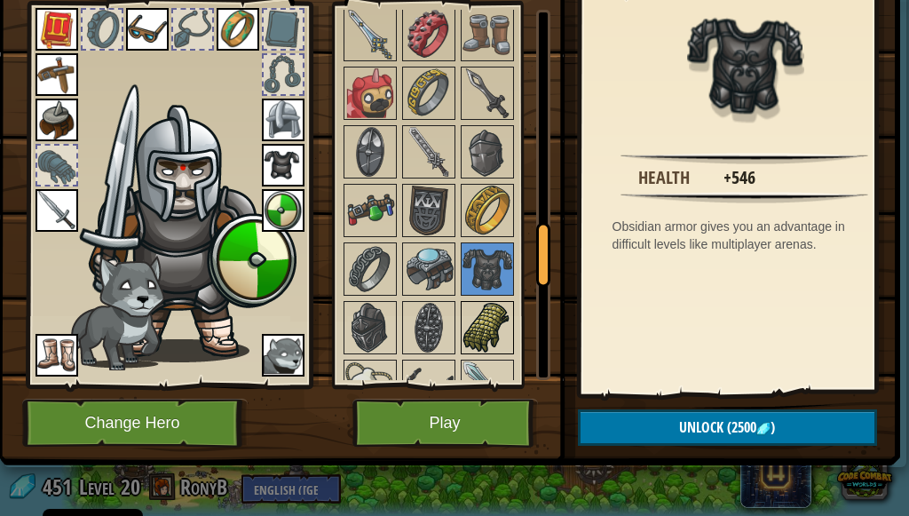
click at [479, 303] on img at bounding box center [487, 328] width 50 height 50
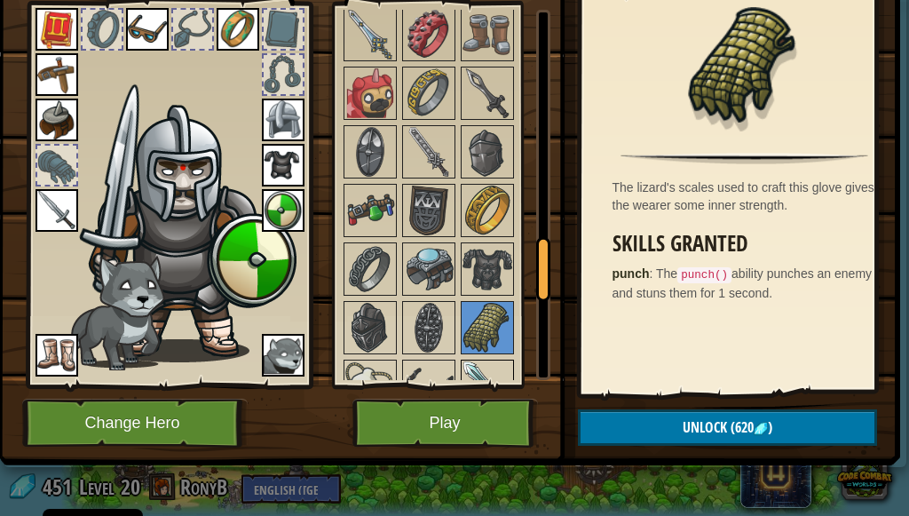
scroll to position [1383, 0]
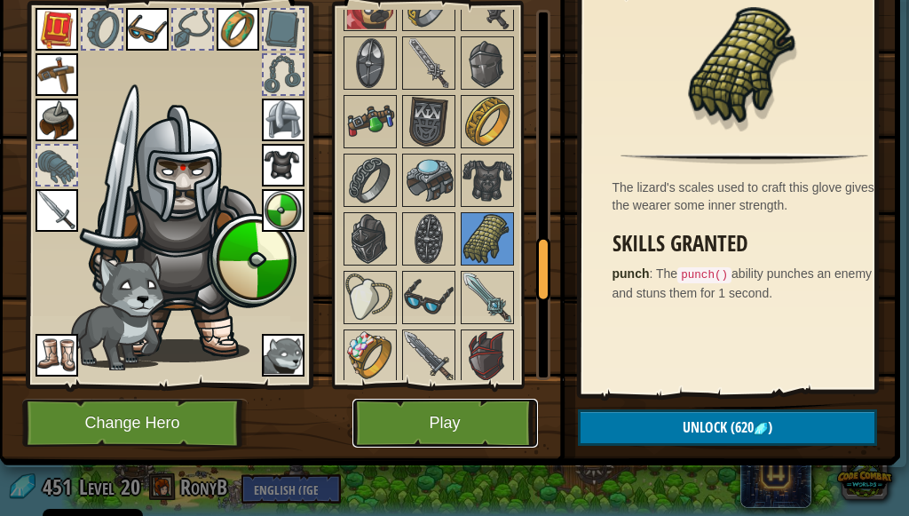
click at [445, 430] on button "Play" at bounding box center [444, 422] width 185 height 49
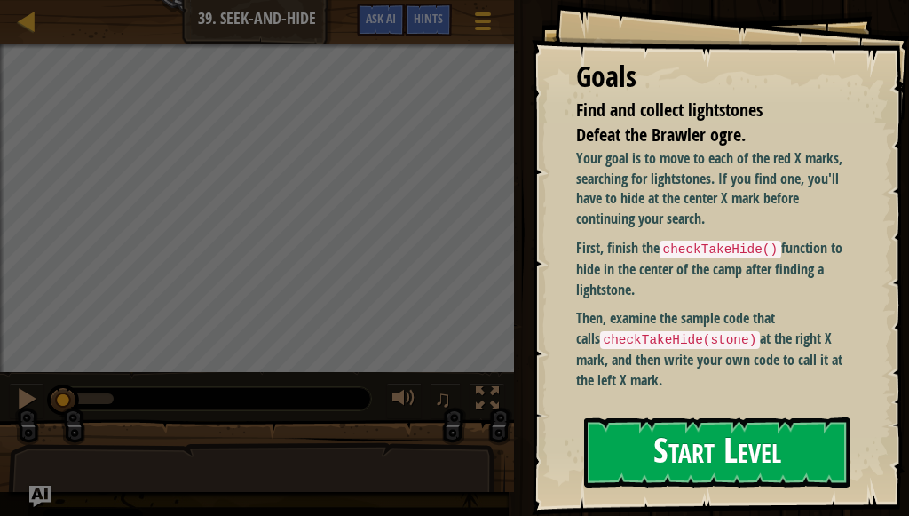
click at [611, 459] on button "Start Level" at bounding box center [717, 452] width 266 height 70
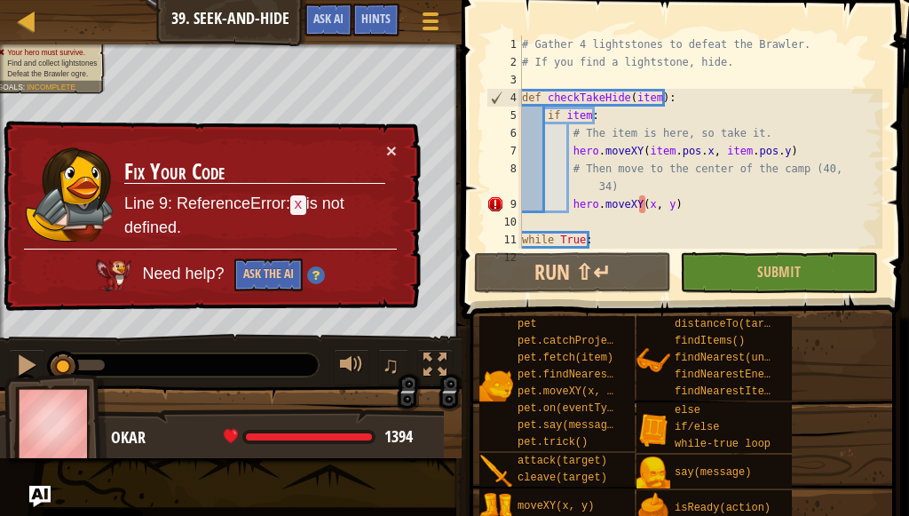
click at [460, 147] on span at bounding box center [687, 134] width 462 height 371
click at [414, 144] on div "× Fix Your Code Line 9: ReferenceError: x is not defined. Need help? Ask the AI" at bounding box center [210, 217] width 421 height 192
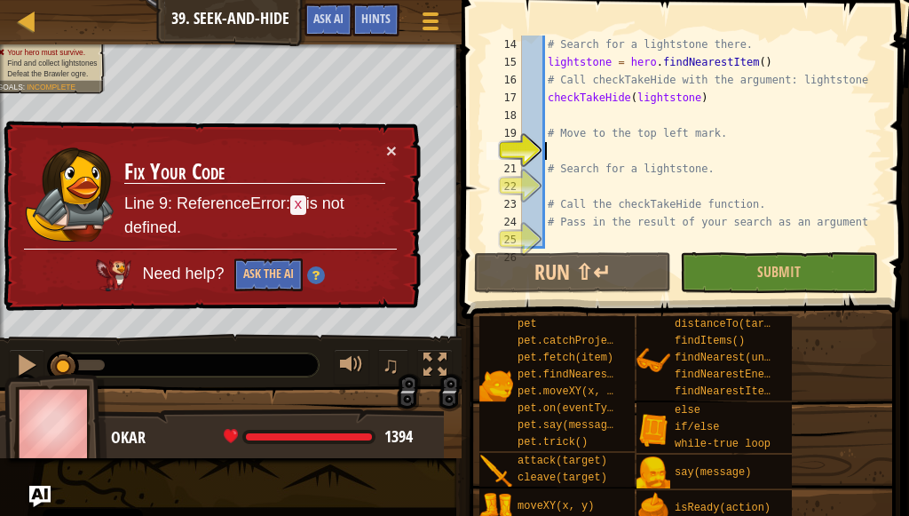
scroll to position [231, 0]
click at [398, 144] on div "× Fix Your Code Line 9: ReferenceError: x is not defined. Need help? Ask the AI" at bounding box center [210, 217] width 421 height 192
click at [374, 161] on h3 "Fix Your Code" at bounding box center [254, 172] width 261 height 25
click at [372, 157] on td "Fix Your Code Line 9: ReferenceError: x is not defined." at bounding box center [254, 195] width 263 height 108
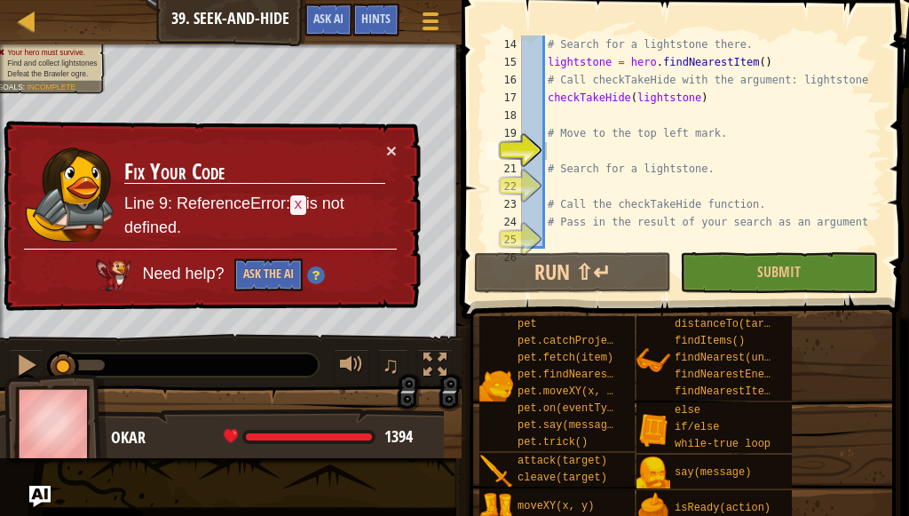
click at [379, 155] on td "Fix Your Code Line 9: ReferenceError: x is not defined." at bounding box center [254, 195] width 263 height 108
click at [397, 153] on div "× Fix Your Code Line 9: ReferenceError: x is not defined. Need help? Ask the AI" at bounding box center [210, 217] width 421 height 192
click at [384, 153] on td "Fix Your Code Line 9: ReferenceError: x is not defined." at bounding box center [254, 195] width 263 height 108
click at [383, 153] on td "Fix Your Code Line 9: ReferenceError: x is not defined." at bounding box center [254, 195] width 263 height 108
click at [392, 153] on button "×" at bounding box center [391, 150] width 11 height 19
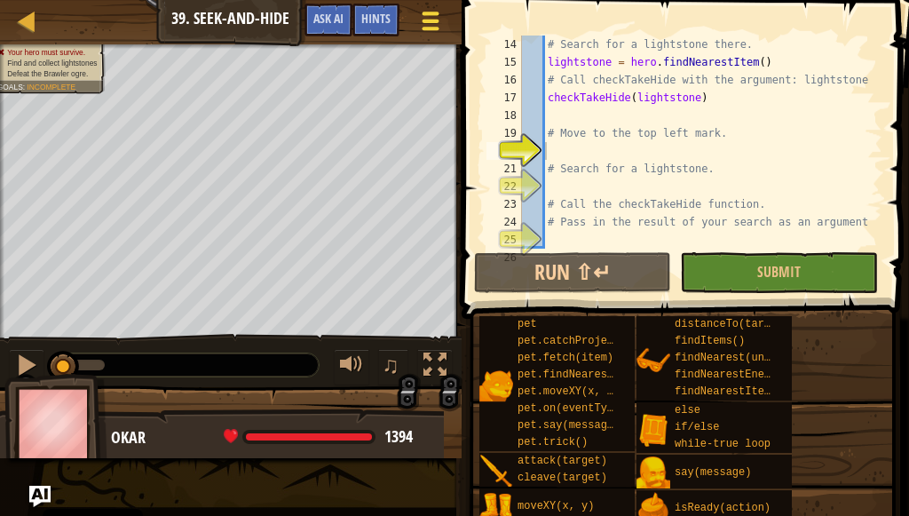
click at [446, 6] on button "Game Menu" at bounding box center [429, 24] width 47 height 43
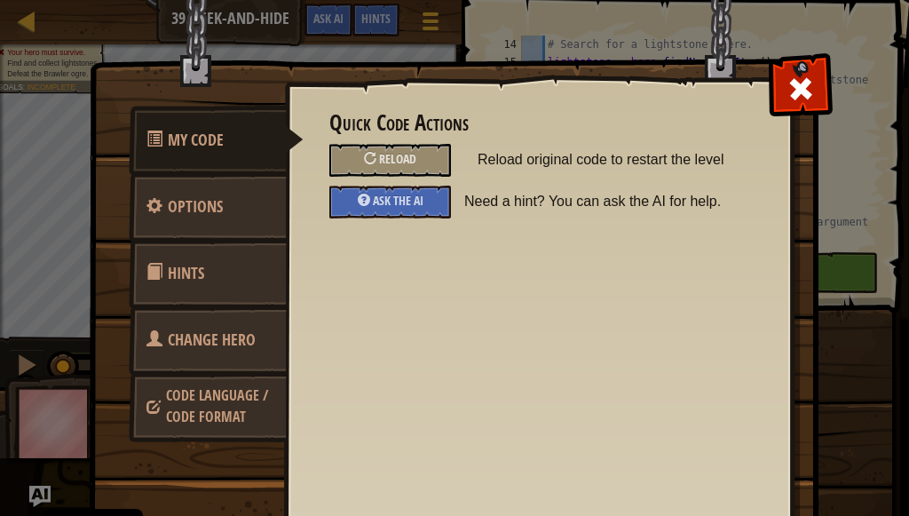
click at [447, 162] on div "Reload" at bounding box center [390, 160] width 148 height 33
click at [412, 154] on div "Reload" at bounding box center [390, 160] width 122 height 33
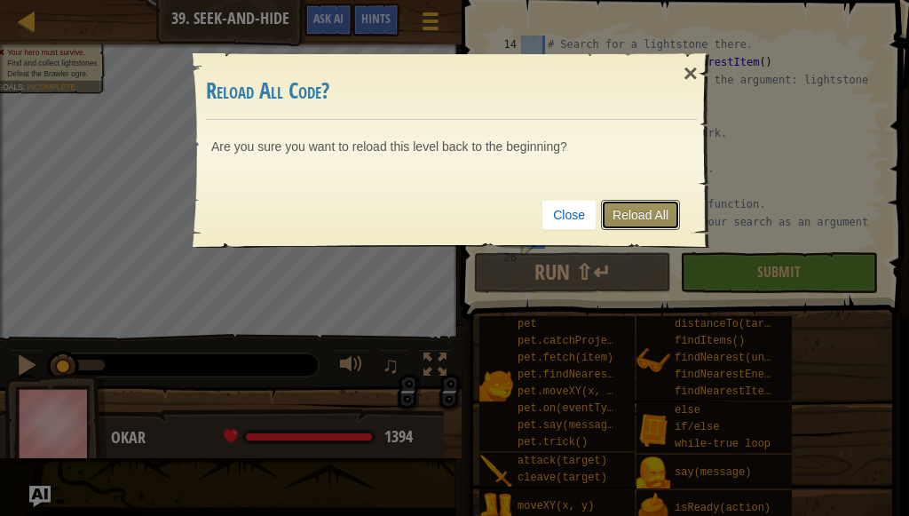
click at [646, 209] on link "Reload All" at bounding box center [640, 215] width 79 height 30
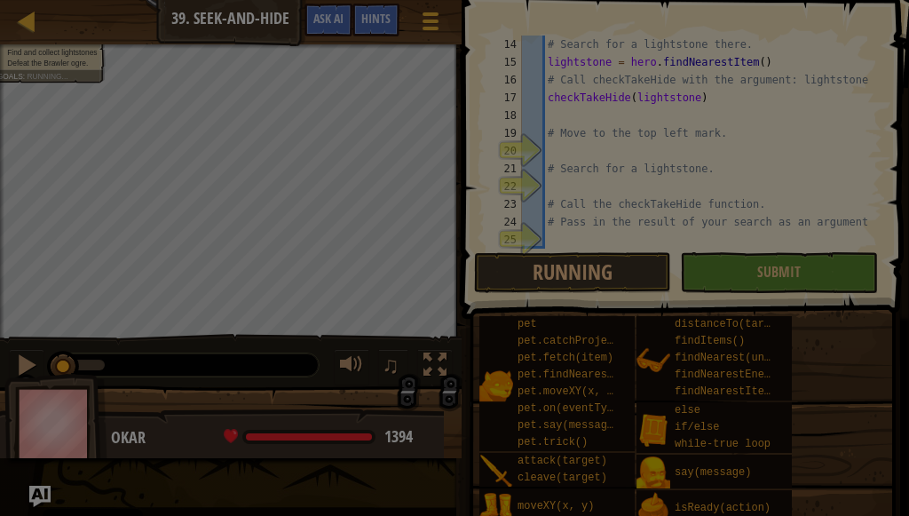
scroll to position [36, 0]
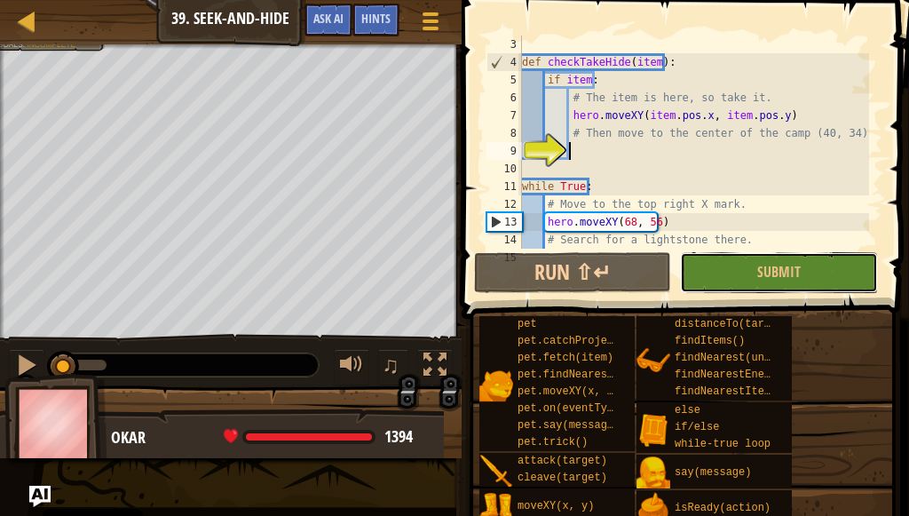
click at [769, 271] on span "Submit" at bounding box center [778, 272] width 43 height 20
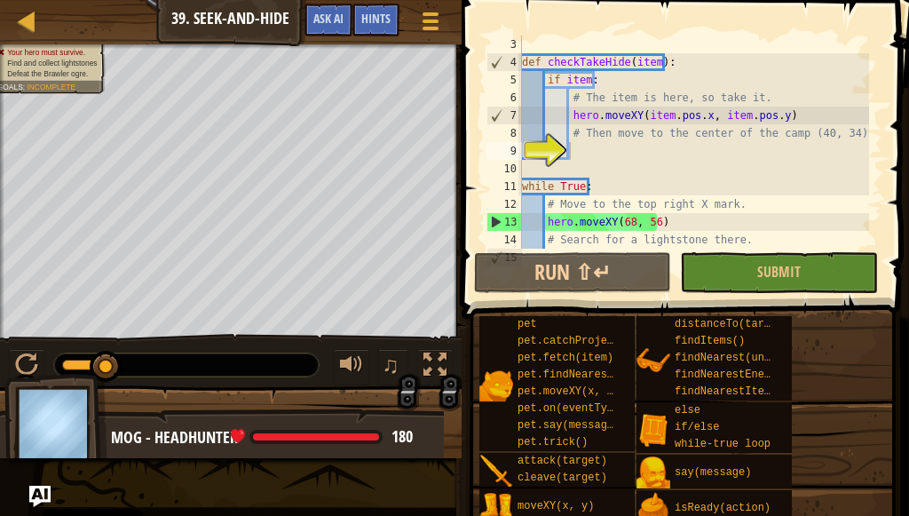
type textarea "# Then move to the center of the camp (40, 34)"
click at [598, 139] on div "def checkTakeHide ( item ) : if item : # The item is here, so take it. hero . m…" at bounding box center [693, 160] width 351 height 249
click at [587, 168] on div "def checkTakeHide ( item ) : if item : # The item is here, so take it. hero . m…" at bounding box center [693, 160] width 351 height 249
click at [588, 162] on div "def checkTakeHide ( item ) : if item : # The item is here, so take it. hero . m…" at bounding box center [693, 160] width 351 height 249
click at [598, 151] on div "def checkTakeHide ( item ) : if item : # The item is here, so take it. hero . m…" at bounding box center [693, 160] width 351 height 249
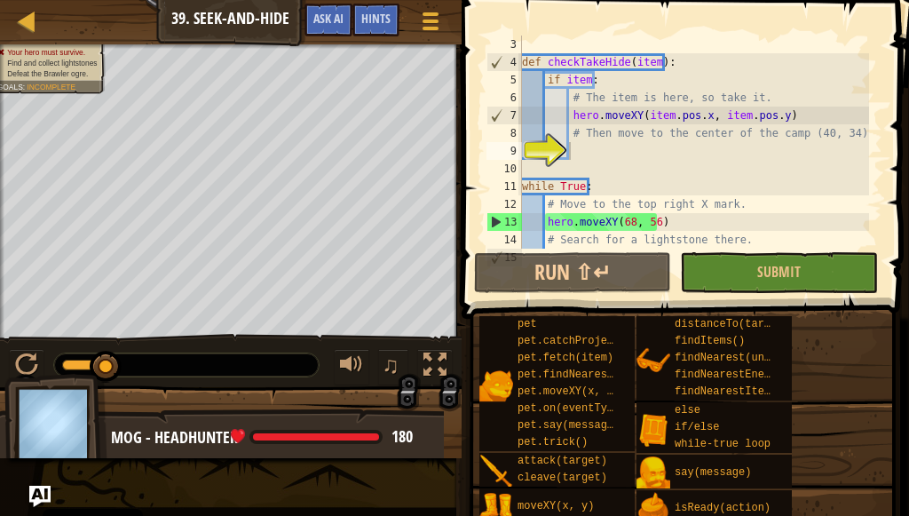
drag, startPoint x: 599, startPoint y: 151, endPoint x: 893, endPoint y: 179, distance: 295.1
click at [893, 179] on span at bounding box center [687, 134] width 462 height 371
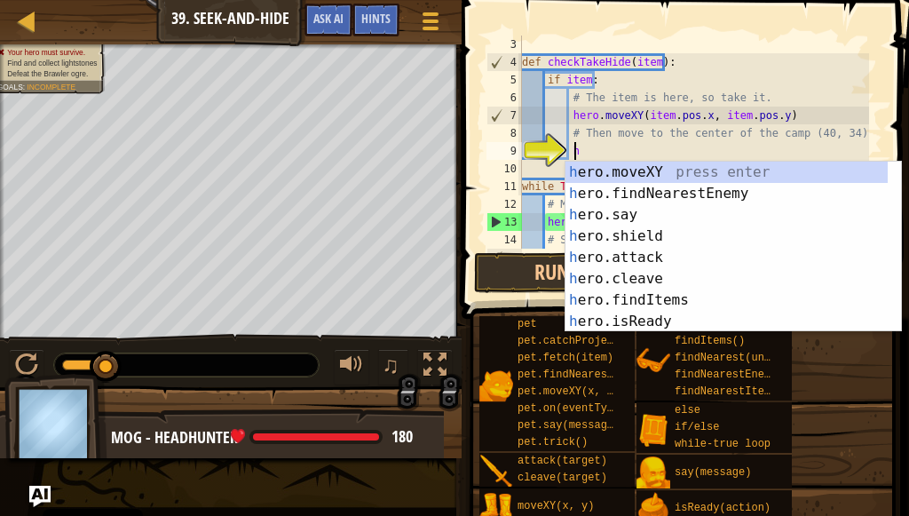
scroll to position [8, 3]
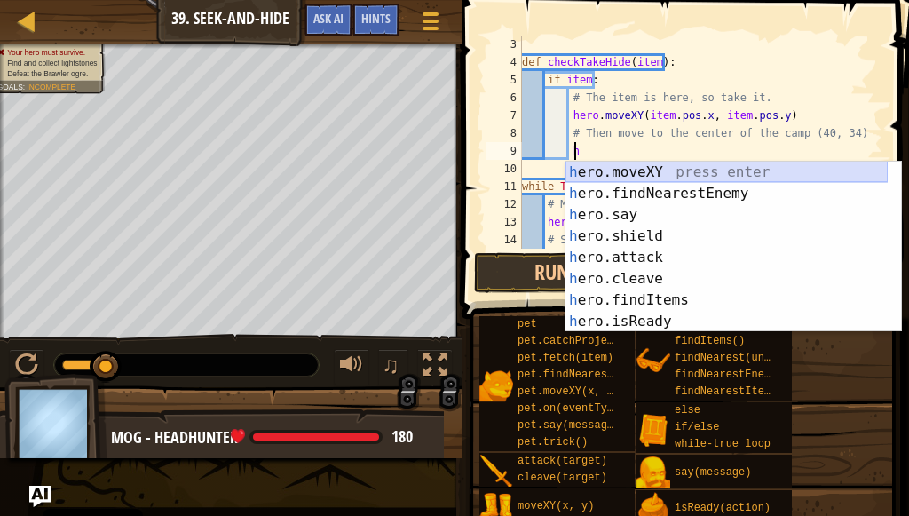
click at [817, 163] on div "h ero.moveXY press enter h ero.findNearestEnemy press enter h ero.say press ent…" at bounding box center [726, 268] width 322 height 213
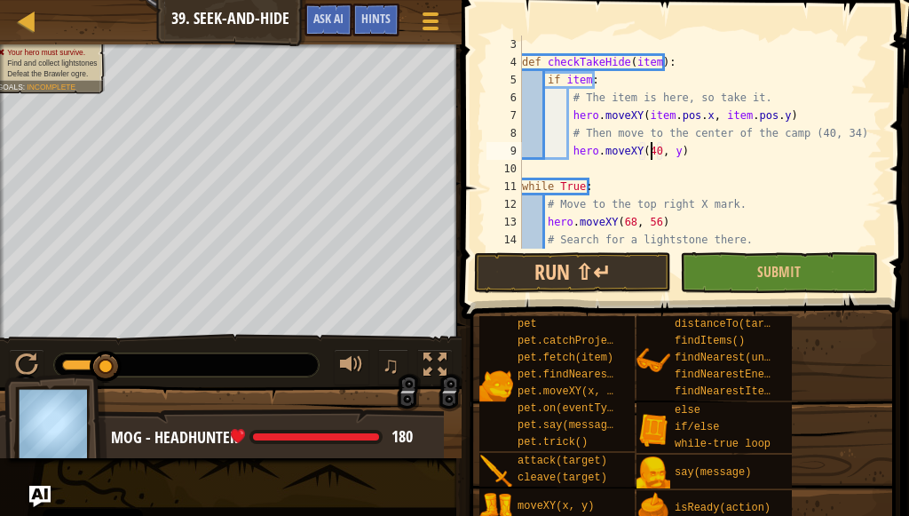
scroll to position [8, 11]
click at [670, 154] on div "def checkTakeHide ( item ) : if item : # The item is here, so take it. hero . m…" at bounding box center [693, 160] width 351 height 249
type textarea "hero.moveXY(40, 34)"
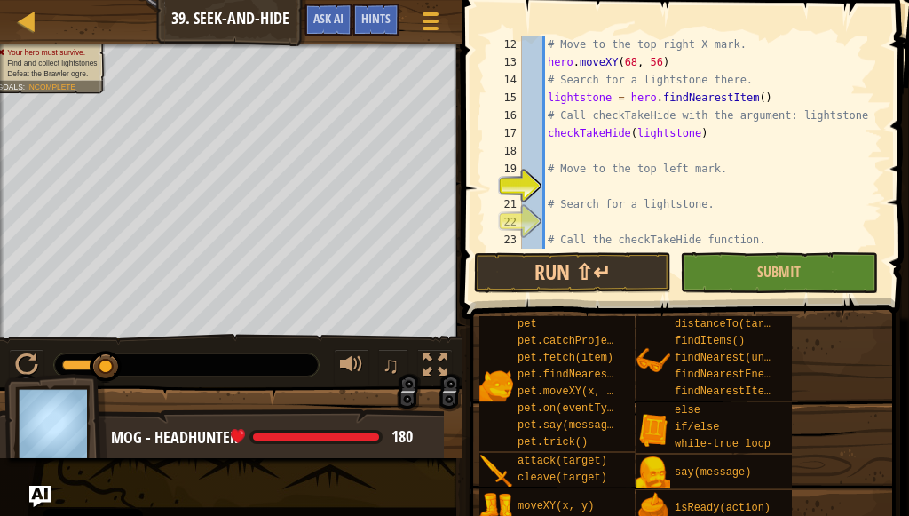
scroll to position [249, 0]
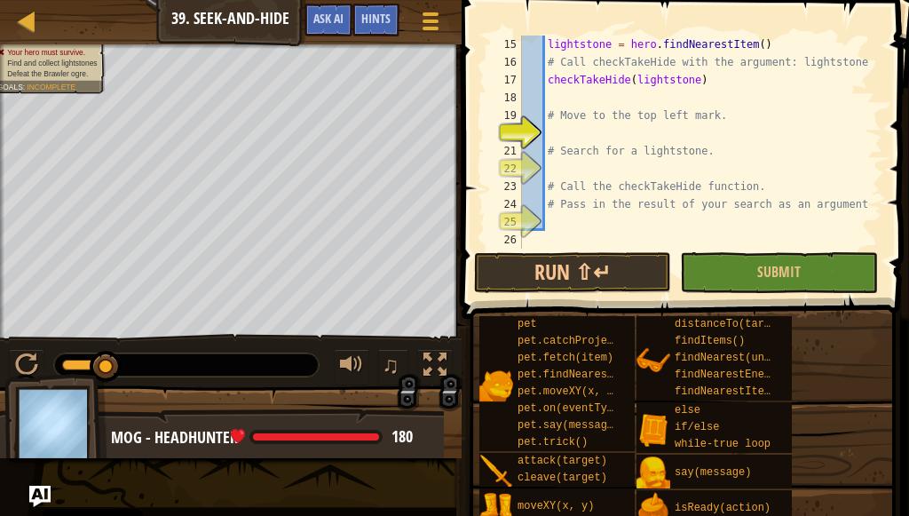
click at [604, 137] on div "lightstone = hero . findNearestItem ( ) # Call checkTakeHide with the argument:…" at bounding box center [693, 160] width 351 height 249
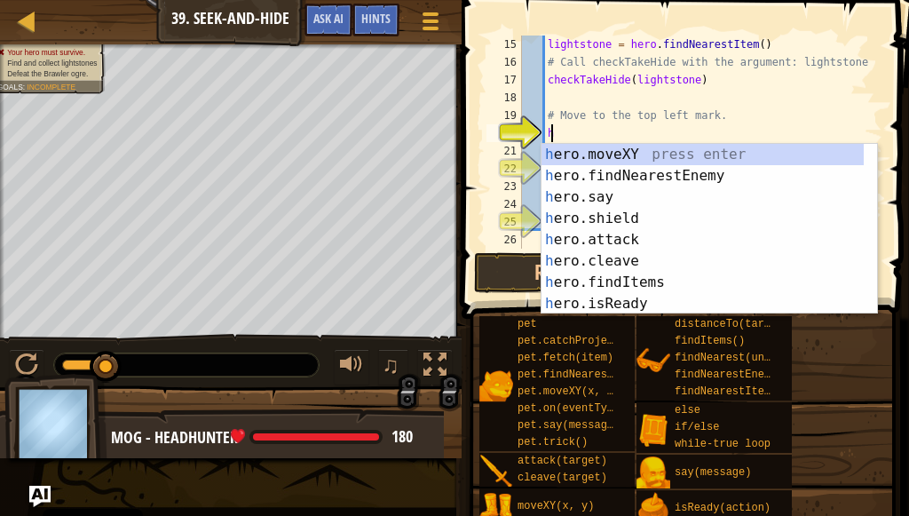
scroll to position [8, 2]
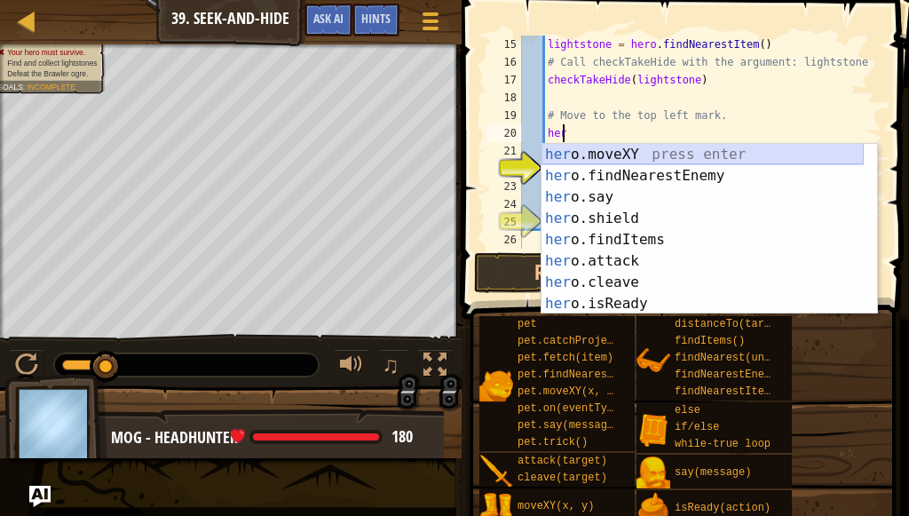
click at [653, 152] on div "her o.moveXY press enter her o.findNearestEnemy press enter her o.say press ent…" at bounding box center [702, 250] width 322 height 213
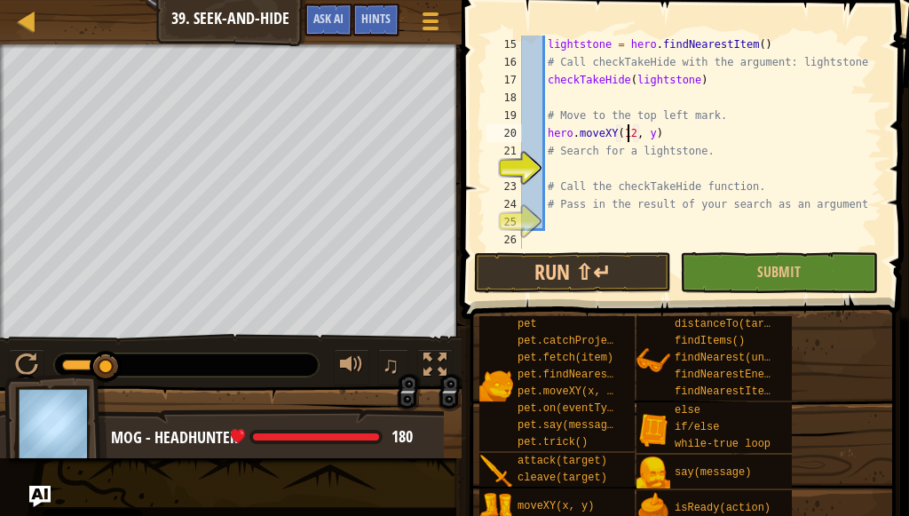
scroll to position [8, 8]
click at [641, 134] on div "lightstone = hero . findNearestItem ( ) # Call checkTakeHide with the argument:…" at bounding box center [693, 160] width 351 height 249
click at [645, 135] on div "lightstone = hero . findNearestItem ( ) # Call checkTakeHide with the argument:…" at bounding box center [693, 160] width 351 height 249
type textarea "hero.moveXY(12, 56)"
click at [688, 242] on div "lightstone = hero . findNearestItem ( ) # Call checkTakeHide with the argument:…" at bounding box center [693, 160] width 351 height 249
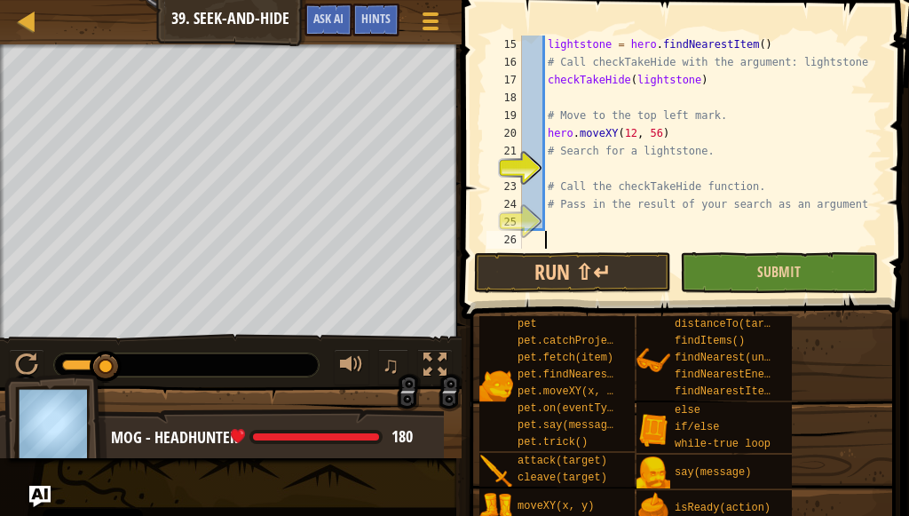
scroll to position [8, 1]
click at [697, 277] on button "Submit" at bounding box center [779, 272] width 198 height 41
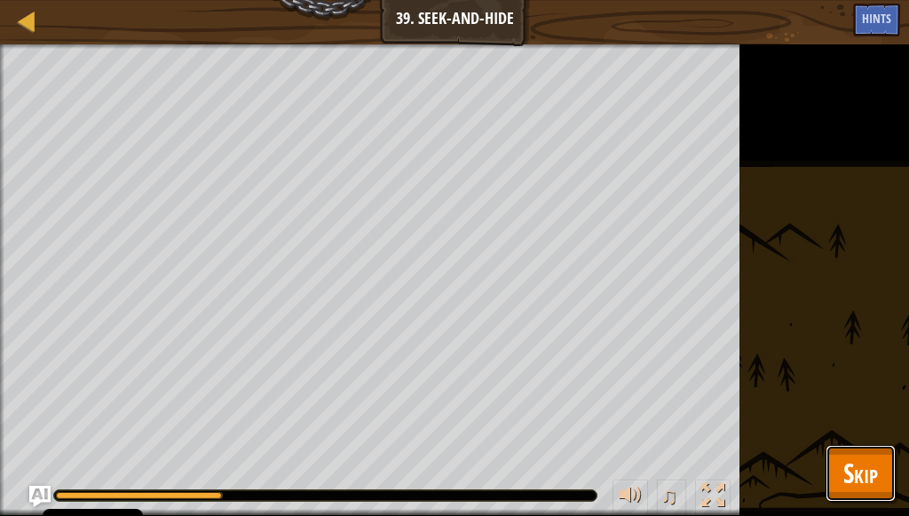
click at [868, 484] on span "Skip" at bounding box center [860, 472] width 35 height 36
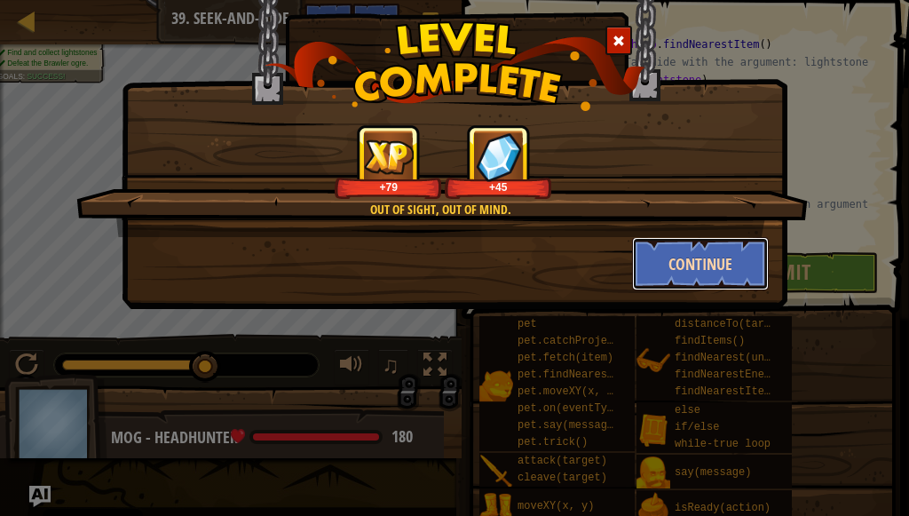
click at [682, 250] on button "Continue" at bounding box center [701, 263] width 138 height 53
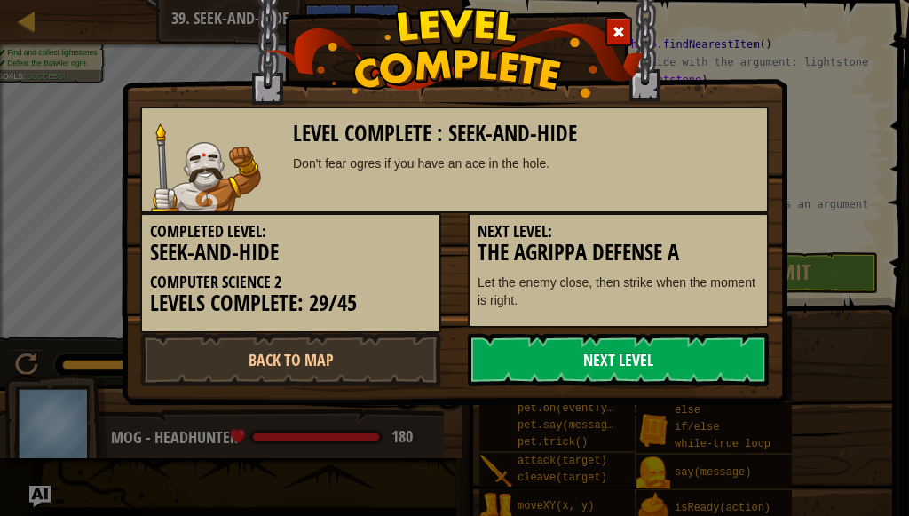
click at [651, 344] on link "Next Level" at bounding box center [618, 359] width 301 height 53
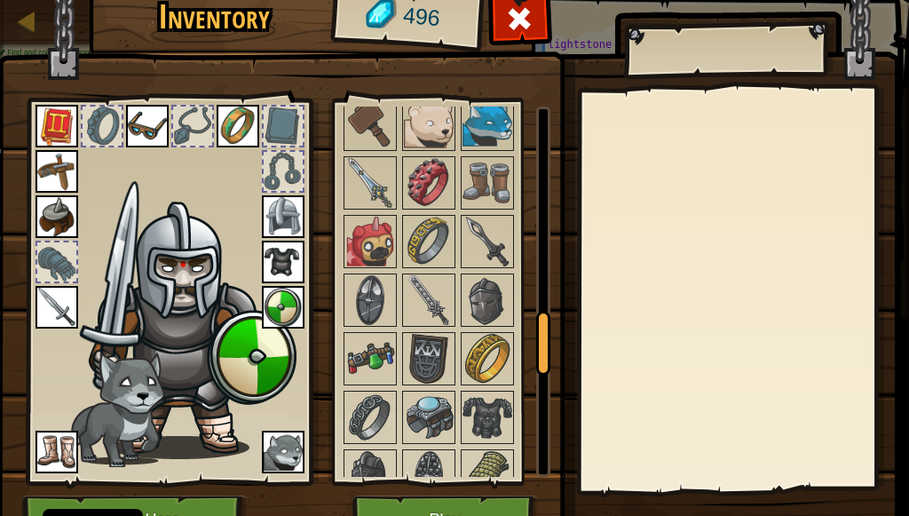
scroll to position [110, 0]
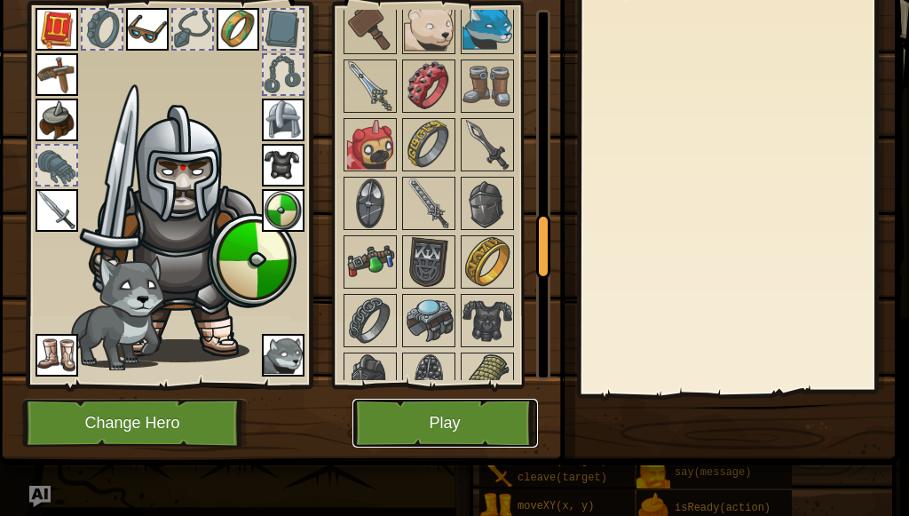
click at [422, 426] on button "Play" at bounding box center [444, 422] width 185 height 49
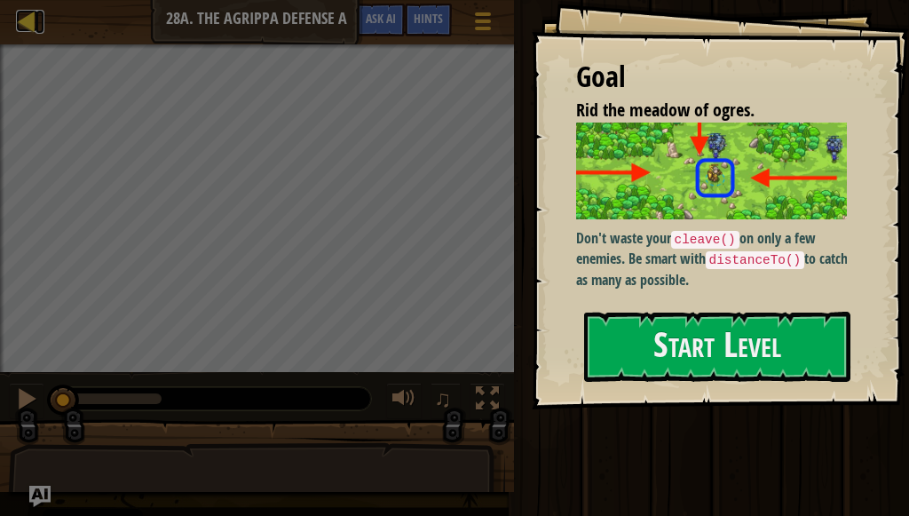
click at [18, 24] on div at bounding box center [27, 21] width 22 height 22
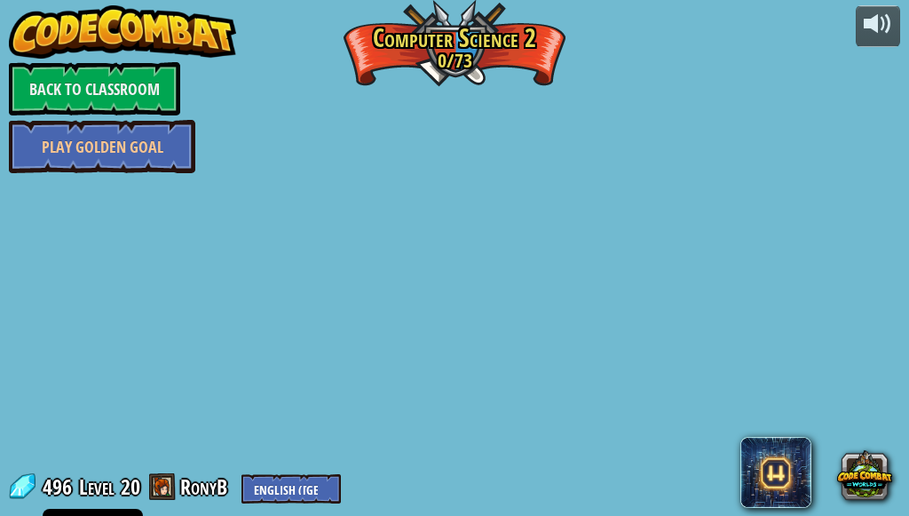
select select "en-[GEOGRAPHIC_DATA]"
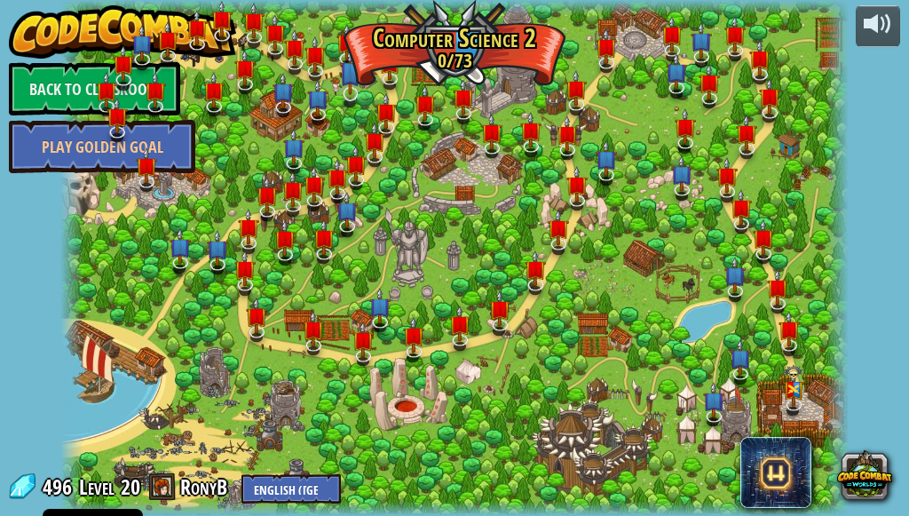
select select "en-[GEOGRAPHIC_DATA]"
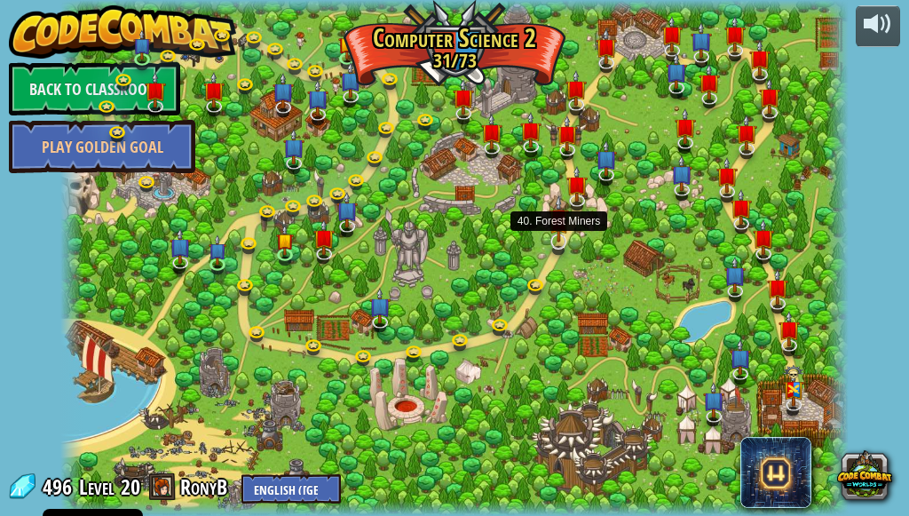
select select "en-[GEOGRAPHIC_DATA]"
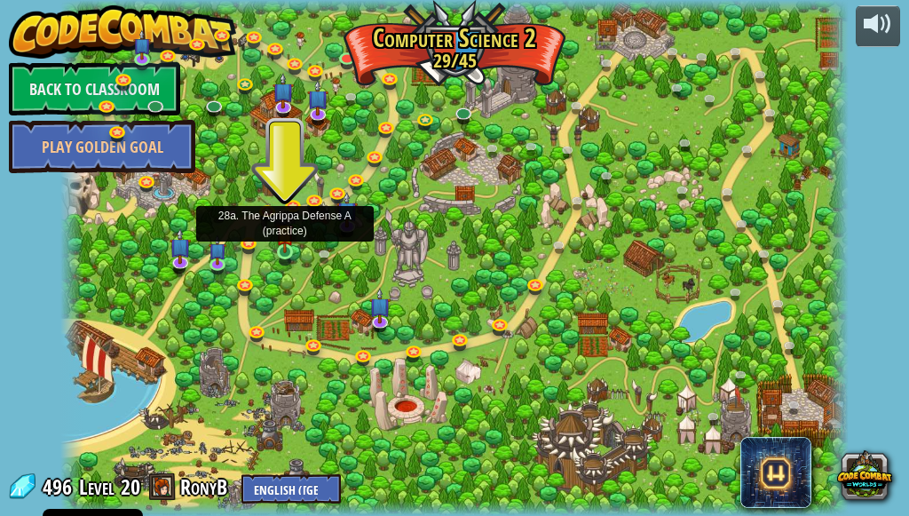
click at [276, 249] on img at bounding box center [285, 232] width 18 height 41
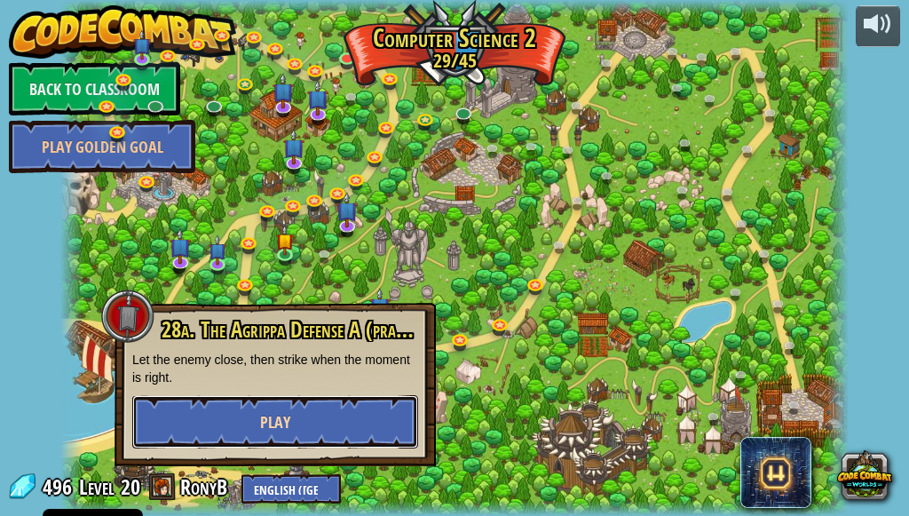
click at [233, 407] on button "Play" at bounding box center [275, 421] width 286 height 53
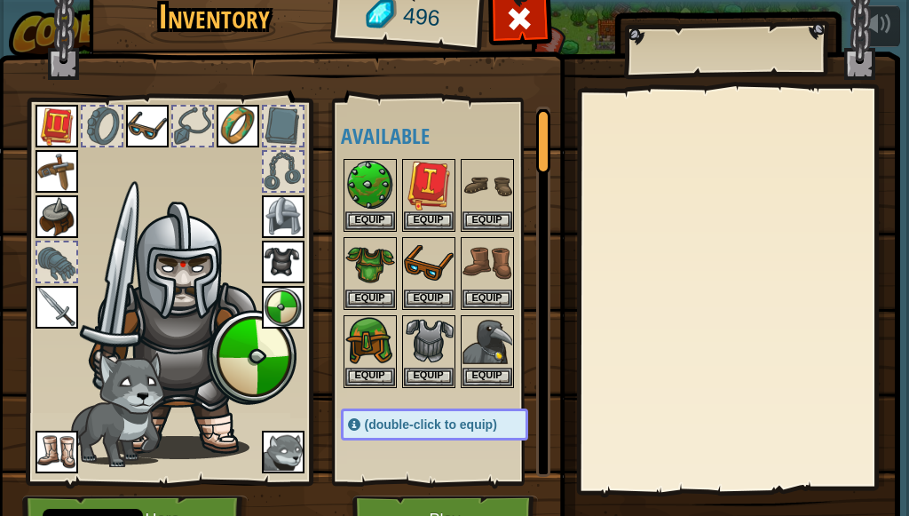
scroll to position [110, 0]
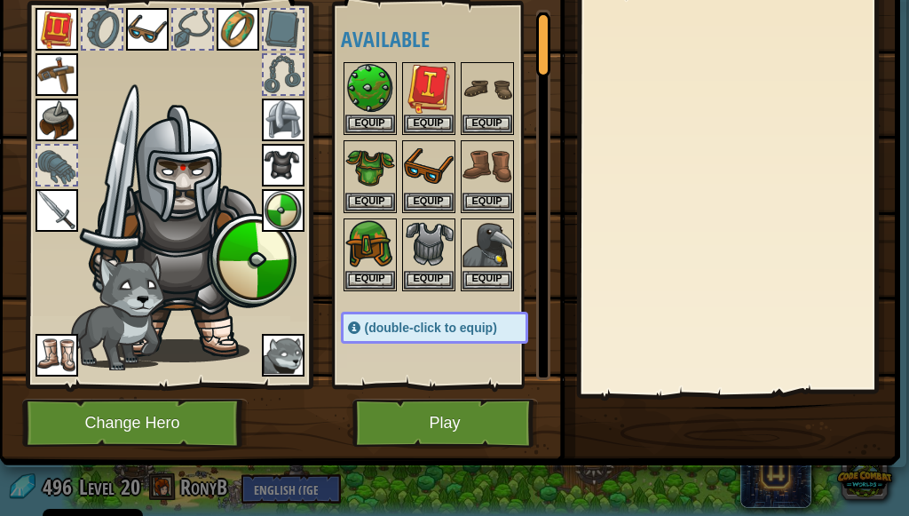
click at [439, 356] on div "Available Equip Equip Equip Equip Equip Equip Equip Equip Equip Equip Equip Equ…" at bounding box center [452, 195] width 223 height 370
click at [349, 442] on img at bounding box center [448, 143] width 903 height 644
click at [442, 370] on div "Available Equip Equip Equip Equip Equip Equip Equip Equip Equip Equip Equip Equ…" at bounding box center [441, 195] width 217 height 386
drag, startPoint x: 363, startPoint y: 481, endPoint x: 367, endPoint y: 471, distance: 10.7
click at [363, 479] on div "Inventory 496 Available Equip Equip Equip Equip Equip Equip Equip Equip Equip E…" at bounding box center [455, 223] width 903 height 586
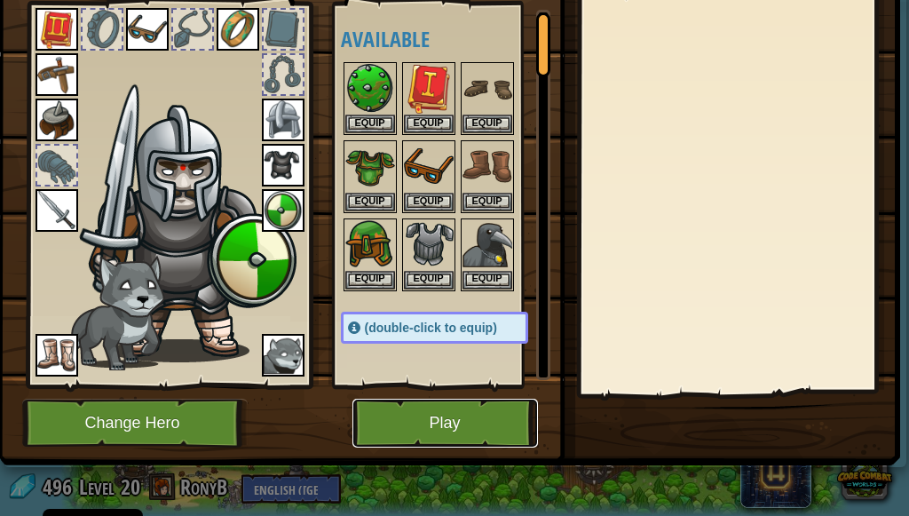
click at [400, 432] on button "Play" at bounding box center [444, 422] width 185 height 49
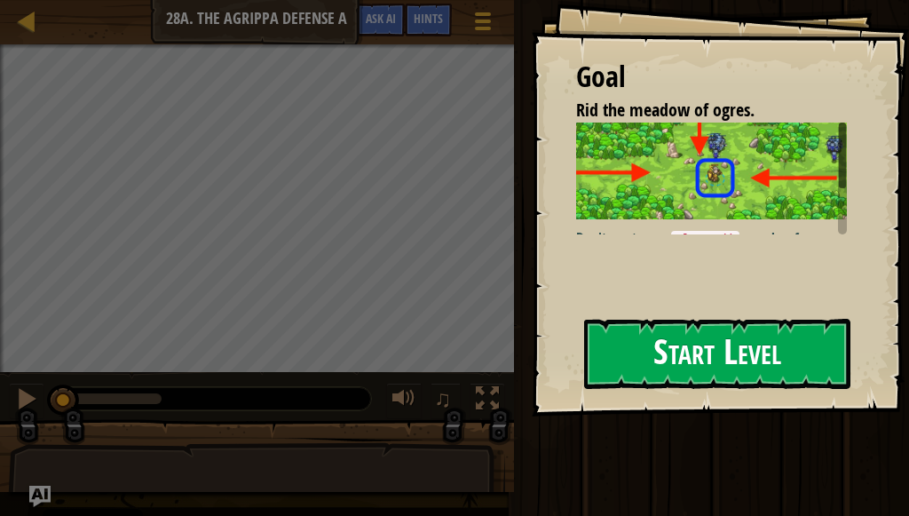
click at [713, 349] on button "Start Level" at bounding box center [717, 354] width 266 height 70
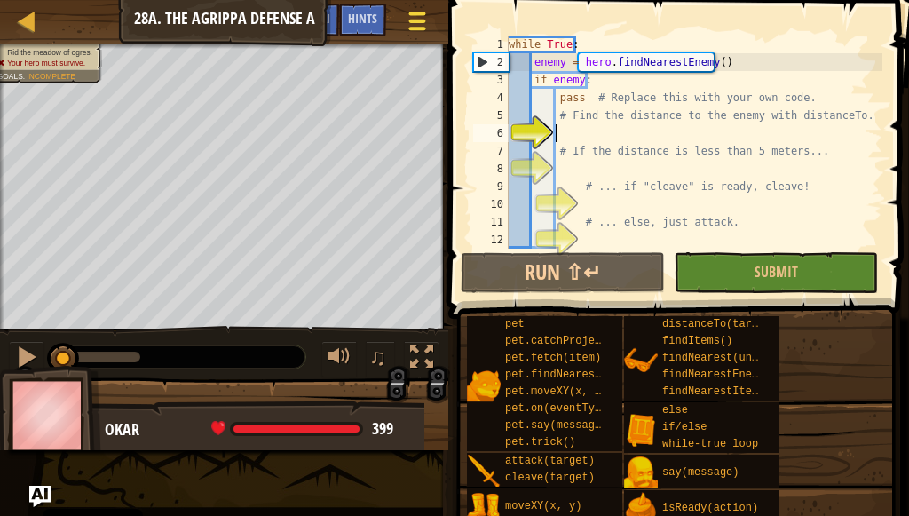
click at [401, 18] on button "Game Menu" at bounding box center [417, 24] width 47 height 43
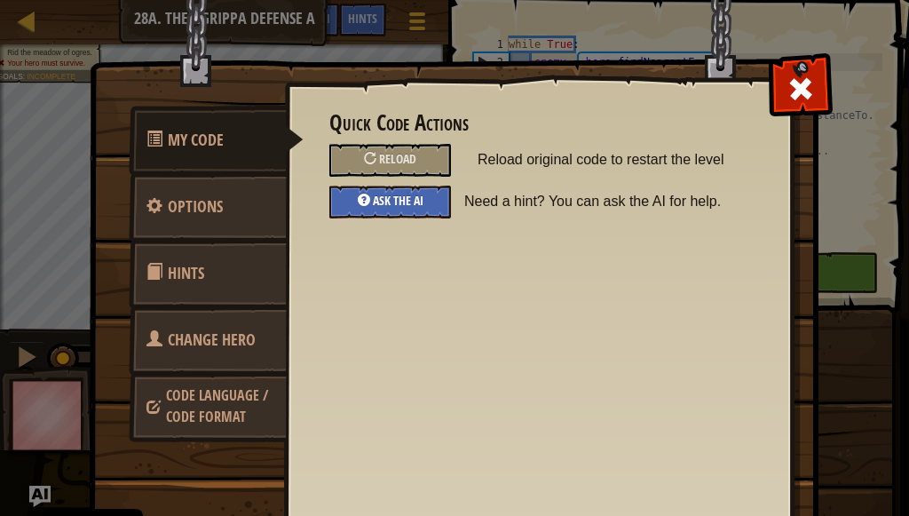
click at [367, 213] on div "Ask the AI" at bounding box center [390, 201] width 122 height 33
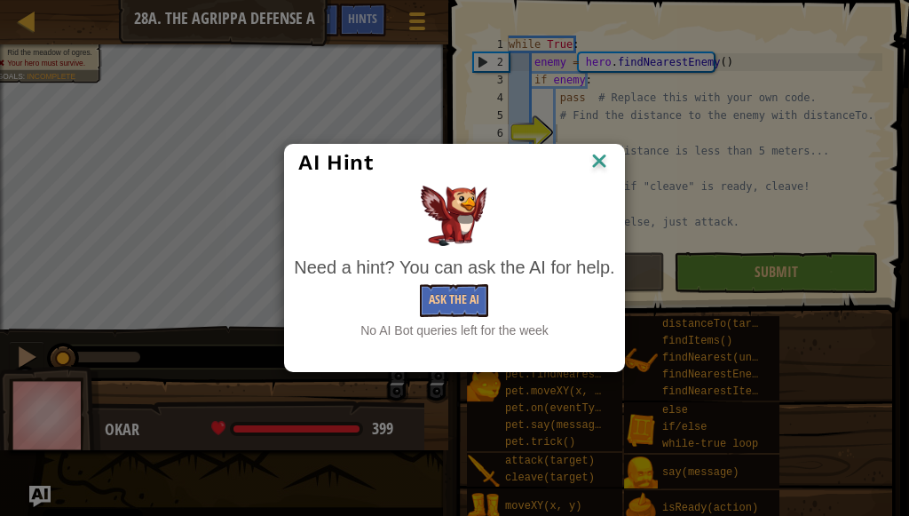
click at [585, 162] on div "AI Hint" at bounding box center [454, 162] width 312 height 27
click at [588, 162] on img at bounding box center [599, 162] width 23 height 27
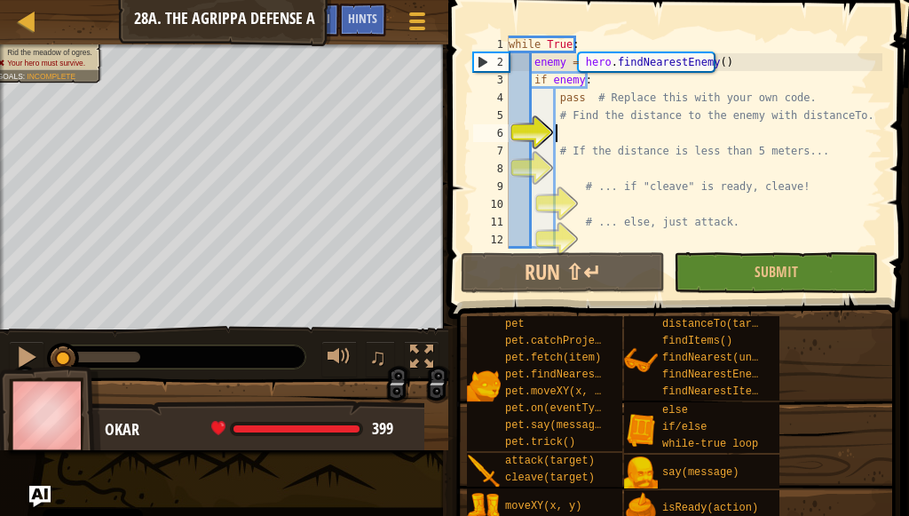
click at [3, 2] on div "Map Computer Science 2 28a. The Agrippa Defense A Game Menu Done Hints Ask AI" at bounding box center [224, 22] width 448 height 44
click at [3, 4] on div "Map Computer Science 2 28a. The Agrippa Defense A Game Menu Done Hints Ask AI" at bounding box center [224, 22] width 448 height 44
click at [4, 12] on div "Map Computer Science 2 28a. The Agrippa Defense A Game Menu Done Hints Ask AI" at bounding box center [224, 22] width 448 height 44
click at [41, 60] on span "Your hero must survive." at bounding box center [46, 63] width 78 height 9
click at [28, 17] on div at bounding box center [27, 21] width 22 height 22
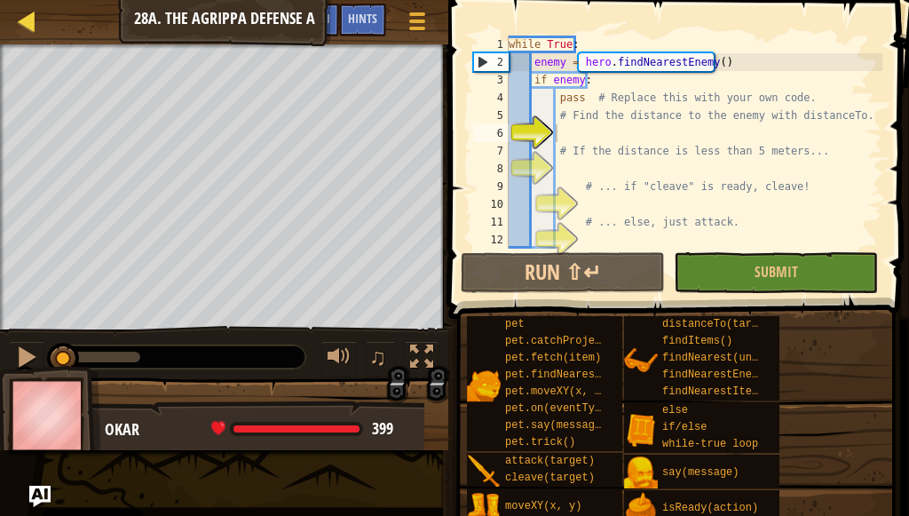
select select "en-[GEOGRAPHIC_DATA]"
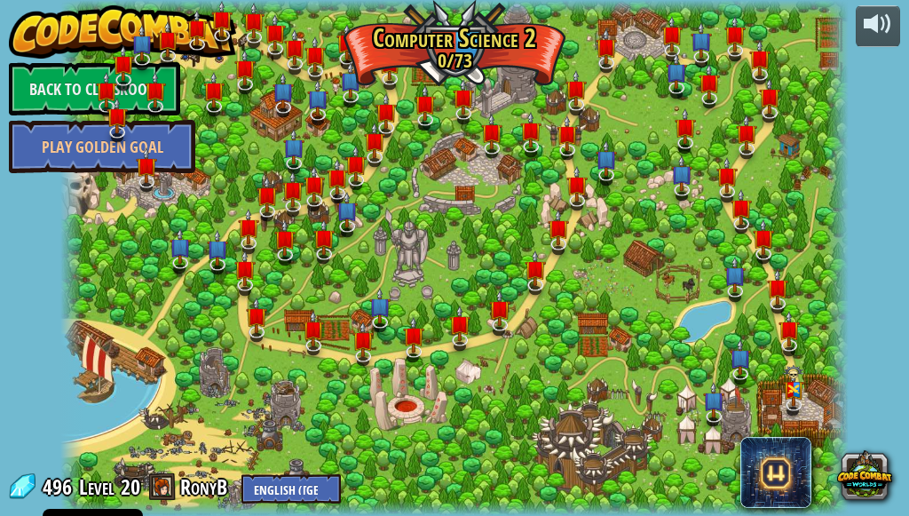
select select "en-[GEOGRAPHIC_DATA]"
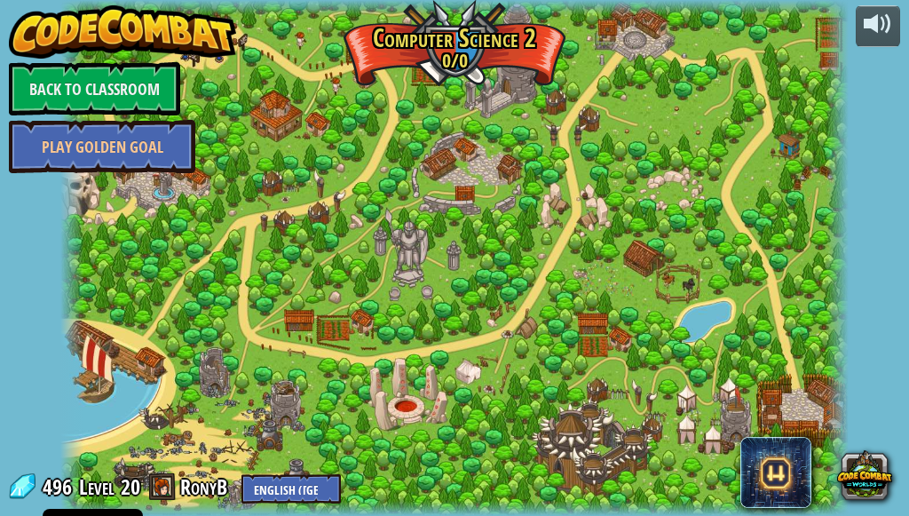
select select "en-[GEOGRAPHIC_DATA]"
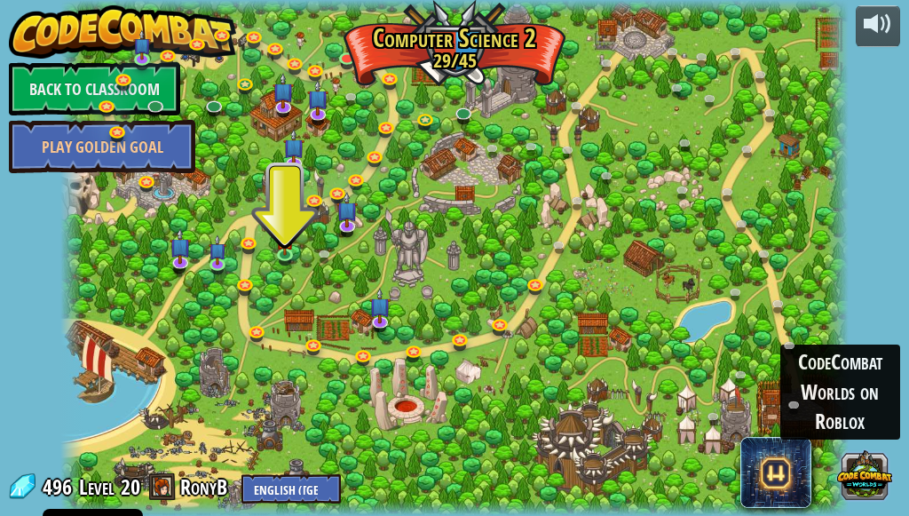
click at [856, 489] on button at bounding box center [864, 473] width 55 height 55
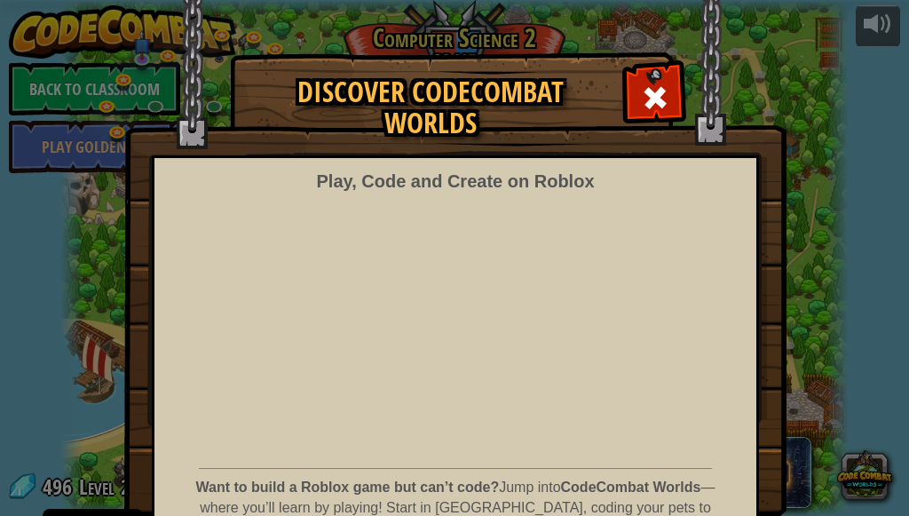
scroll to position [146, 0]
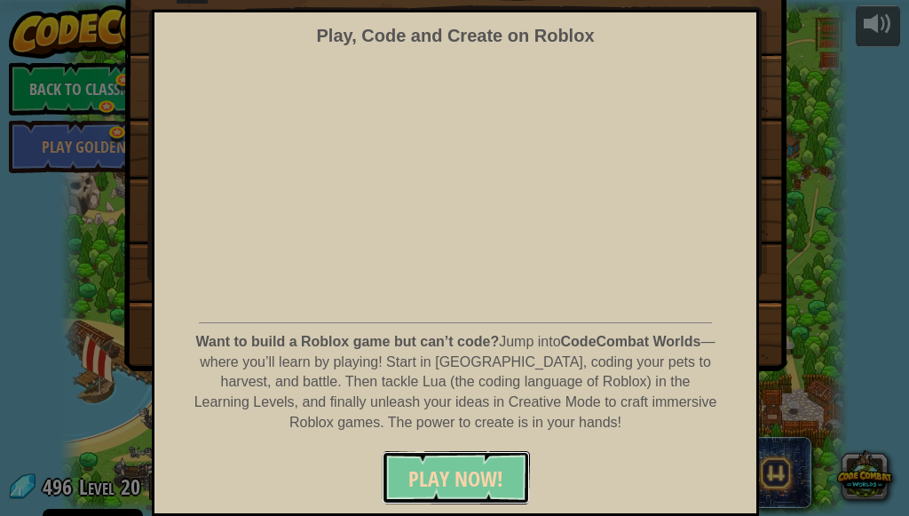
click at [446, 456] on button "PLAY NOW!" at bounding box center [456, 477] width 148 height 53
